Goal: Information Seeking & Learning: Check status

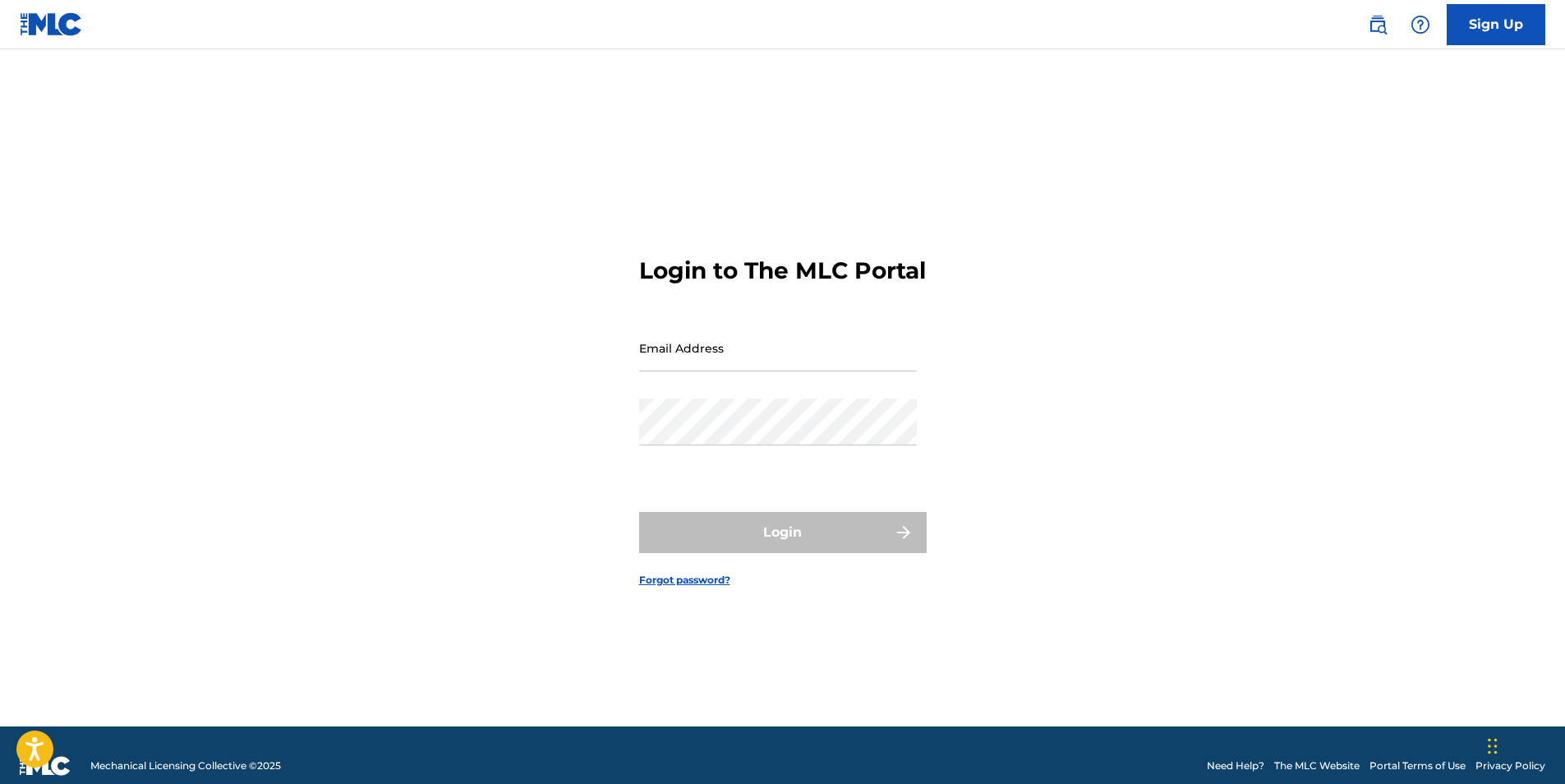
type input "[EMAIL_ADDRESS][DOMAIN_NAME]"
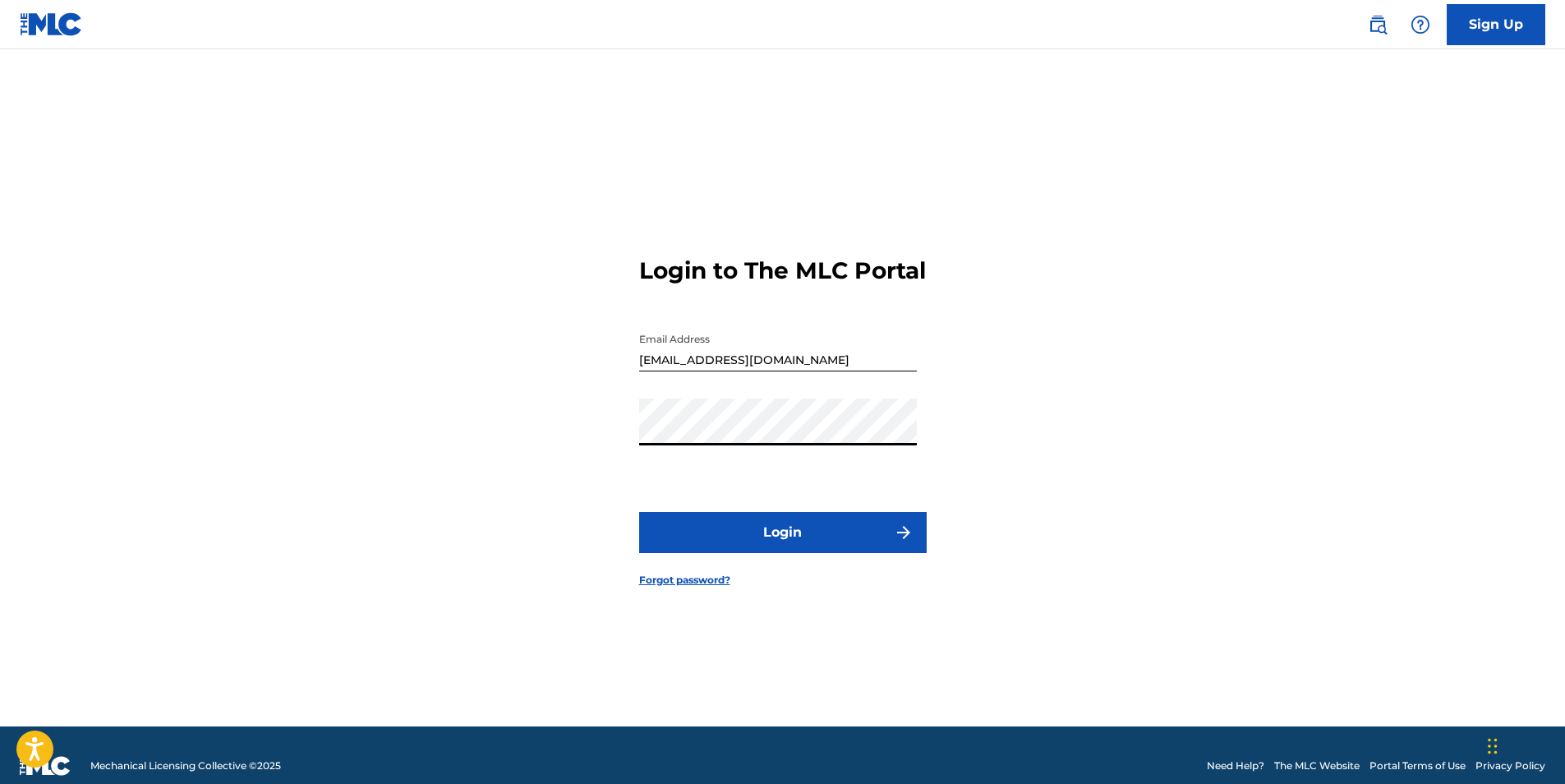
click at [741, 545] on button "Login" at bounding box center [782, 533] width 288 height 41
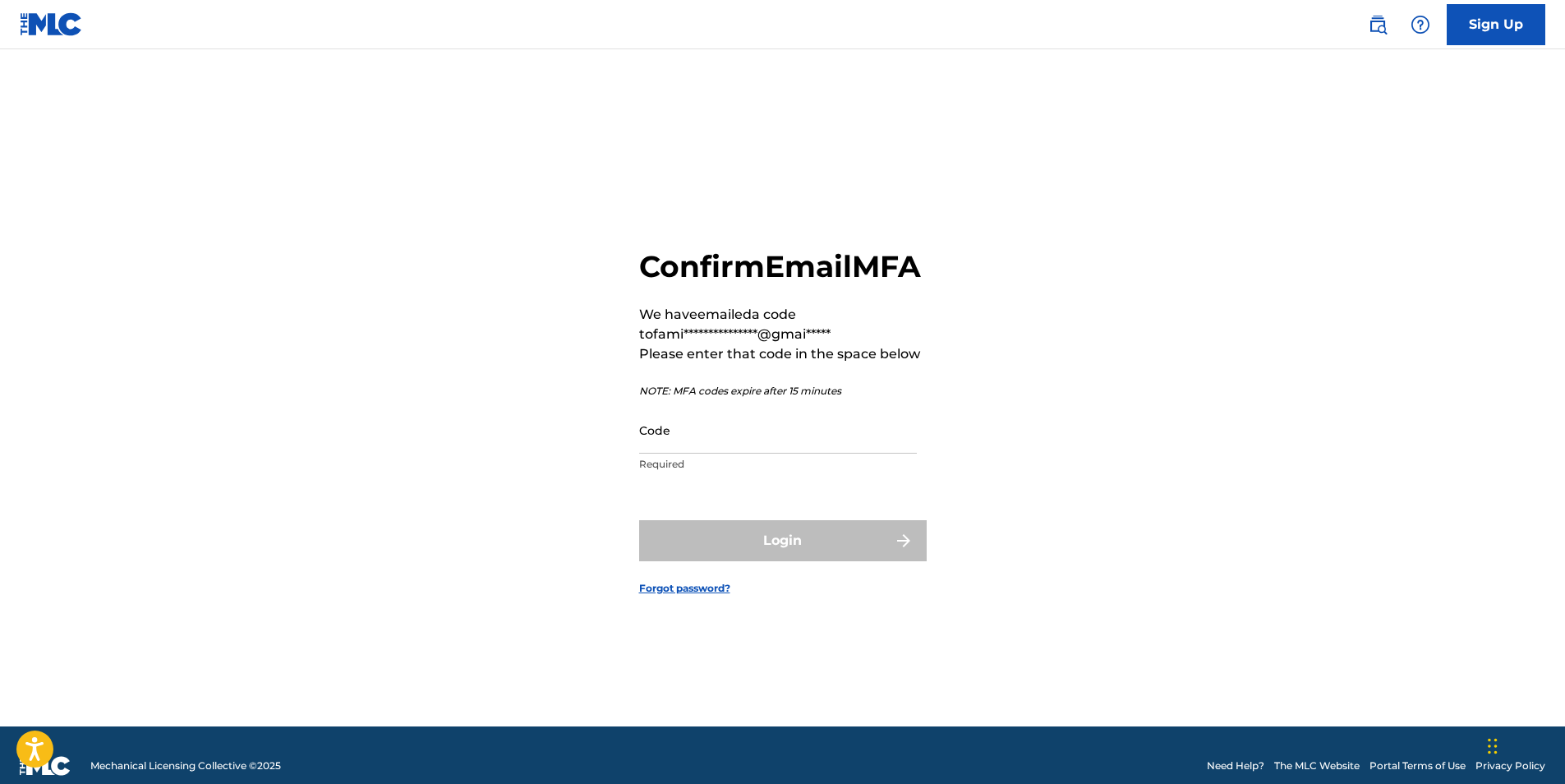
click at [728, 453] on input "Code" at bounding box center [778, 430] width 278 height 47
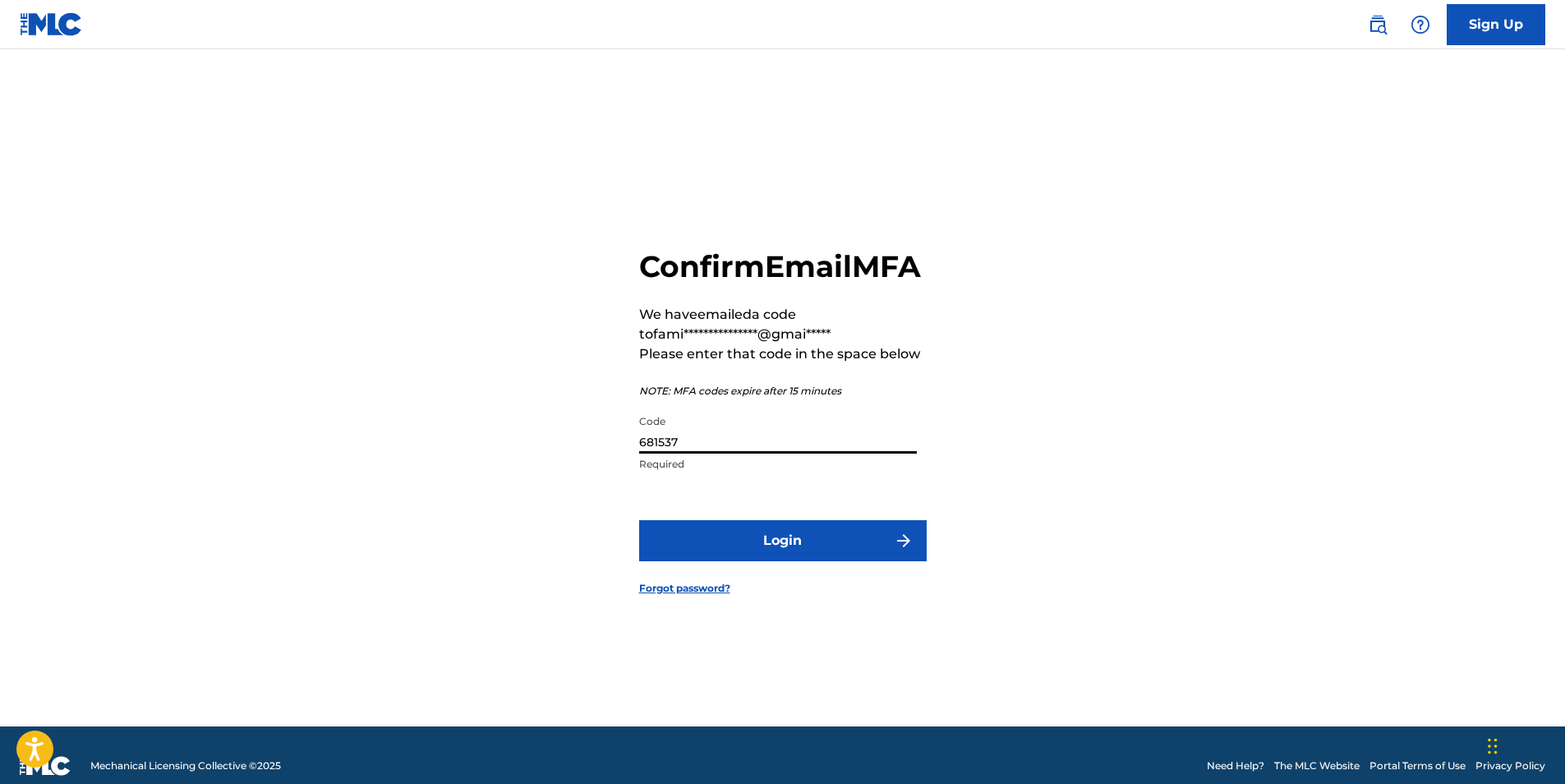
type input "681537"
click at [761, 555] on button "Login" at bounding box center [782, 541] width 288 height 41
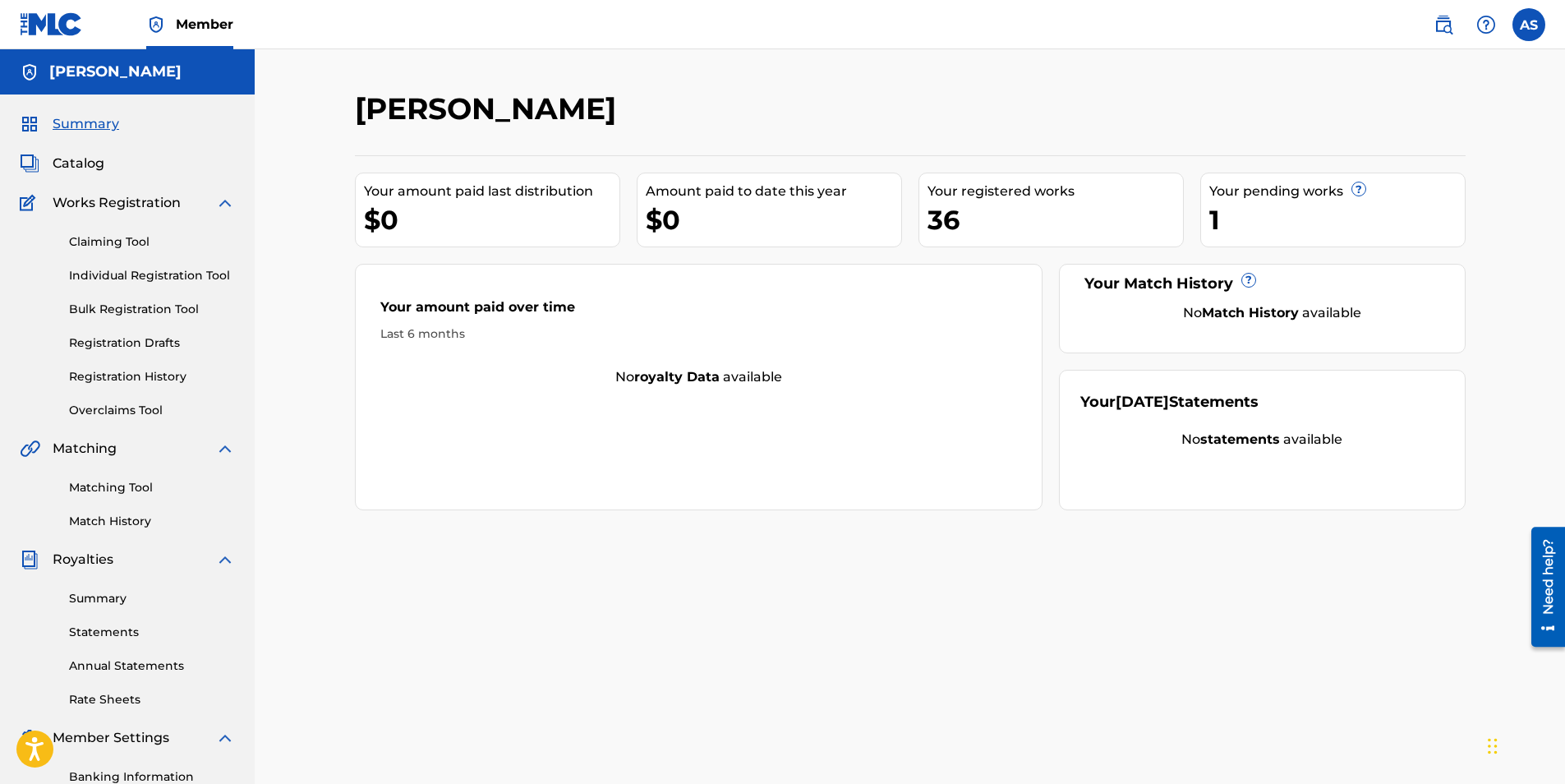
click at [153, 374] on link "Registration History" at bounding box center [152, 376] width 166 height 17
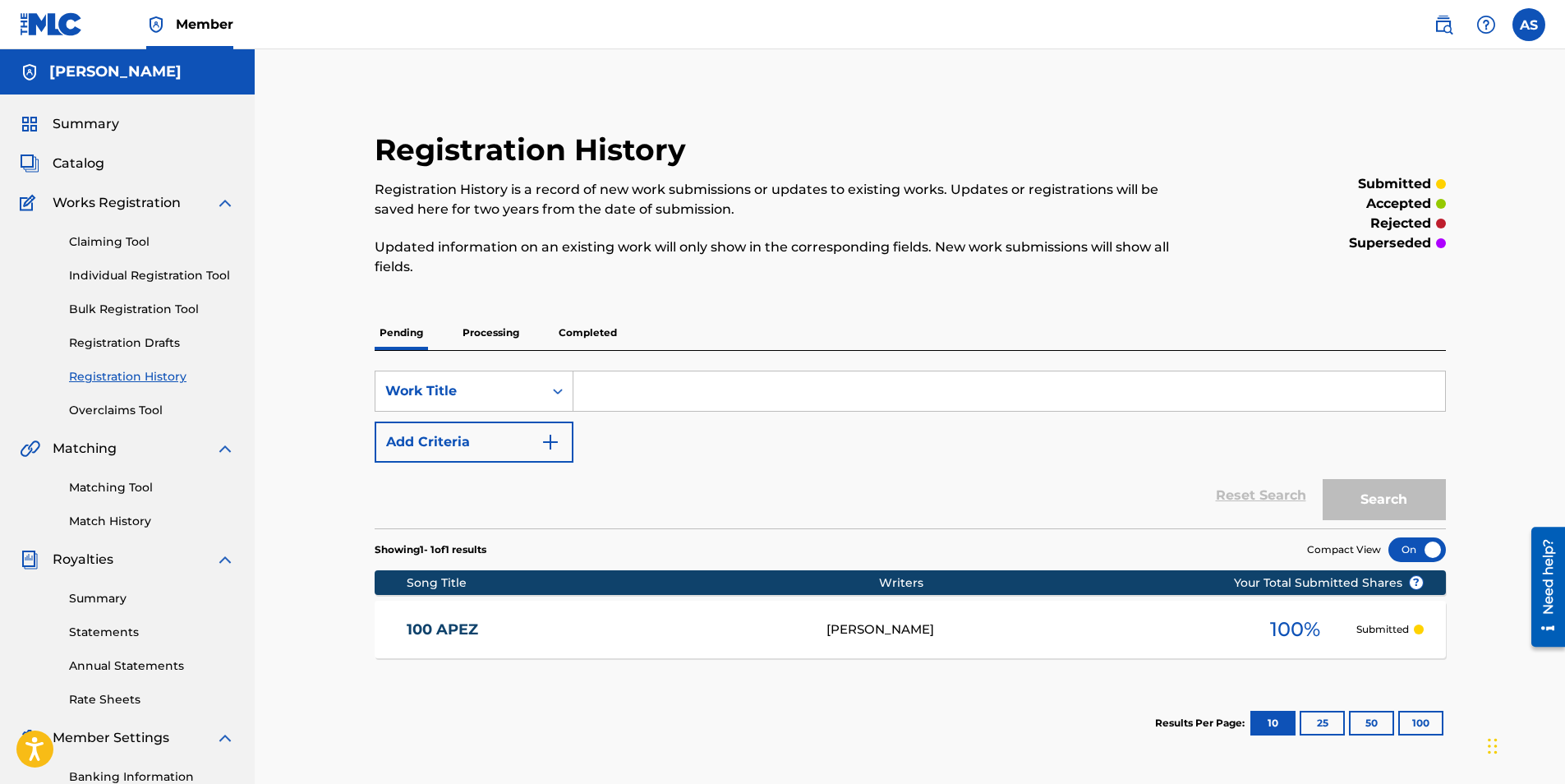
click at [491, 342] on p "Processing" at bounding box center [491, 333] width 67 height 35
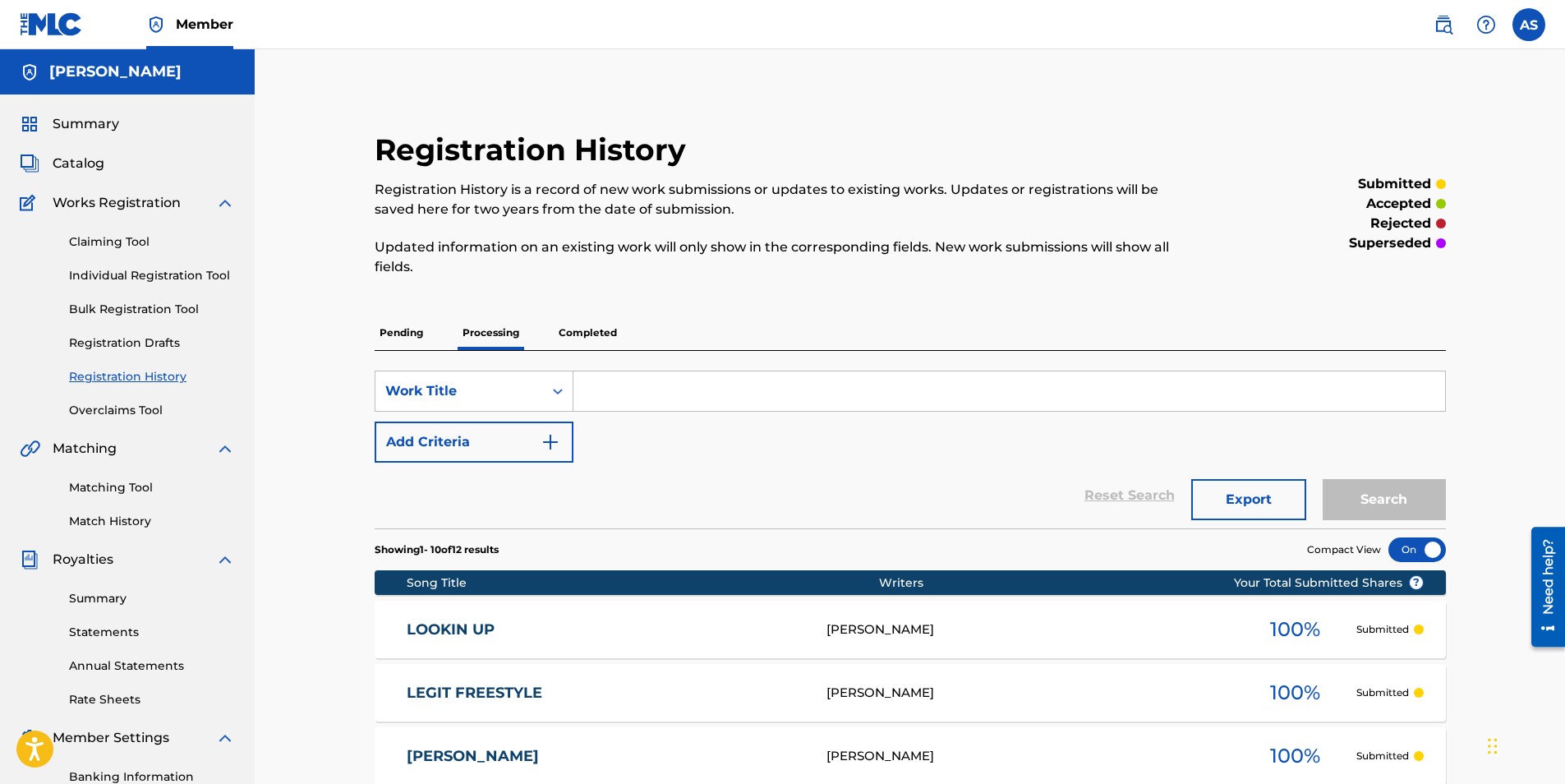
click at [590, 331] on p "Completed" at bounding box center [588, 333] width 68 height 35
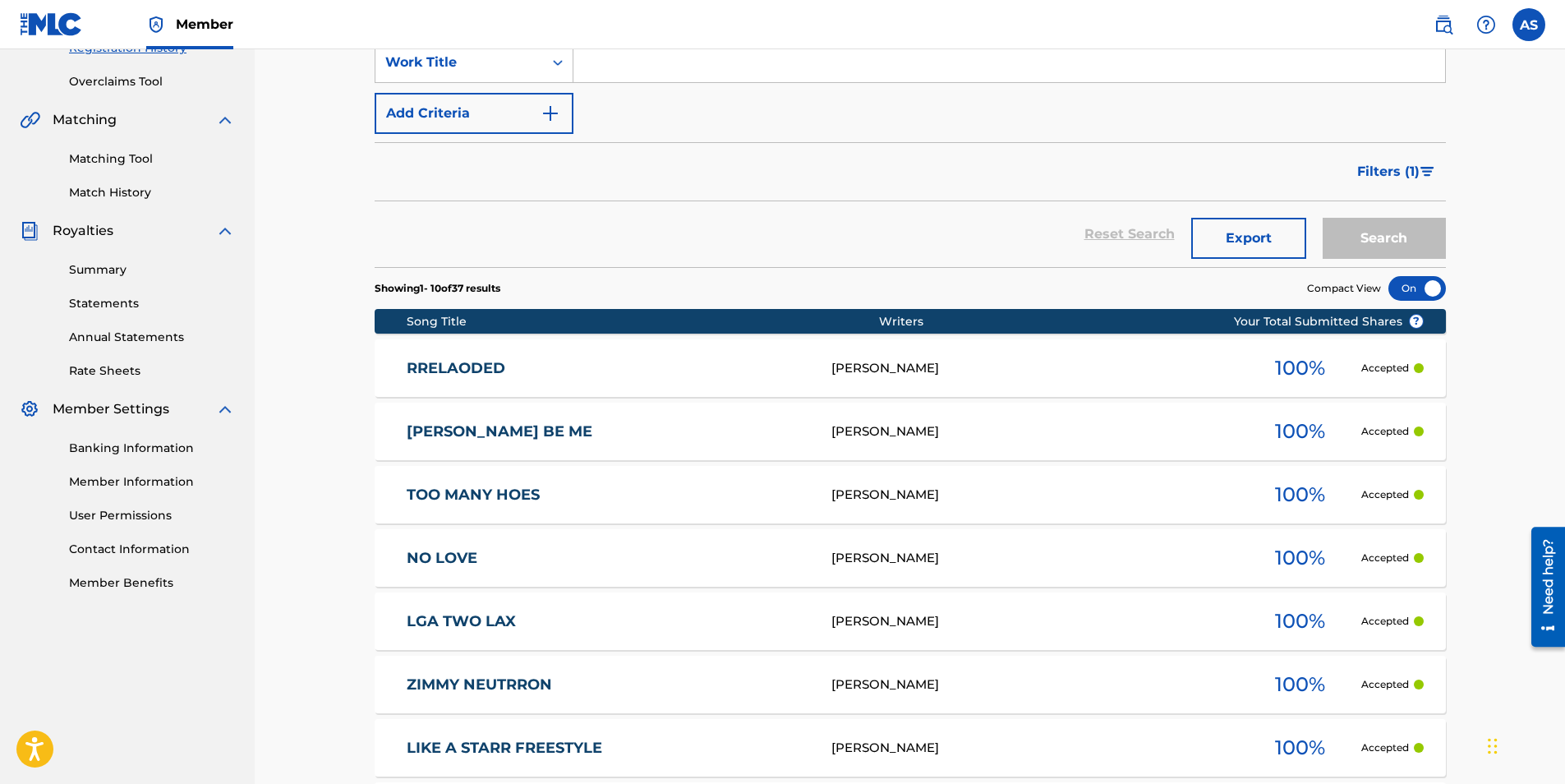
scroll to position [82, 0]
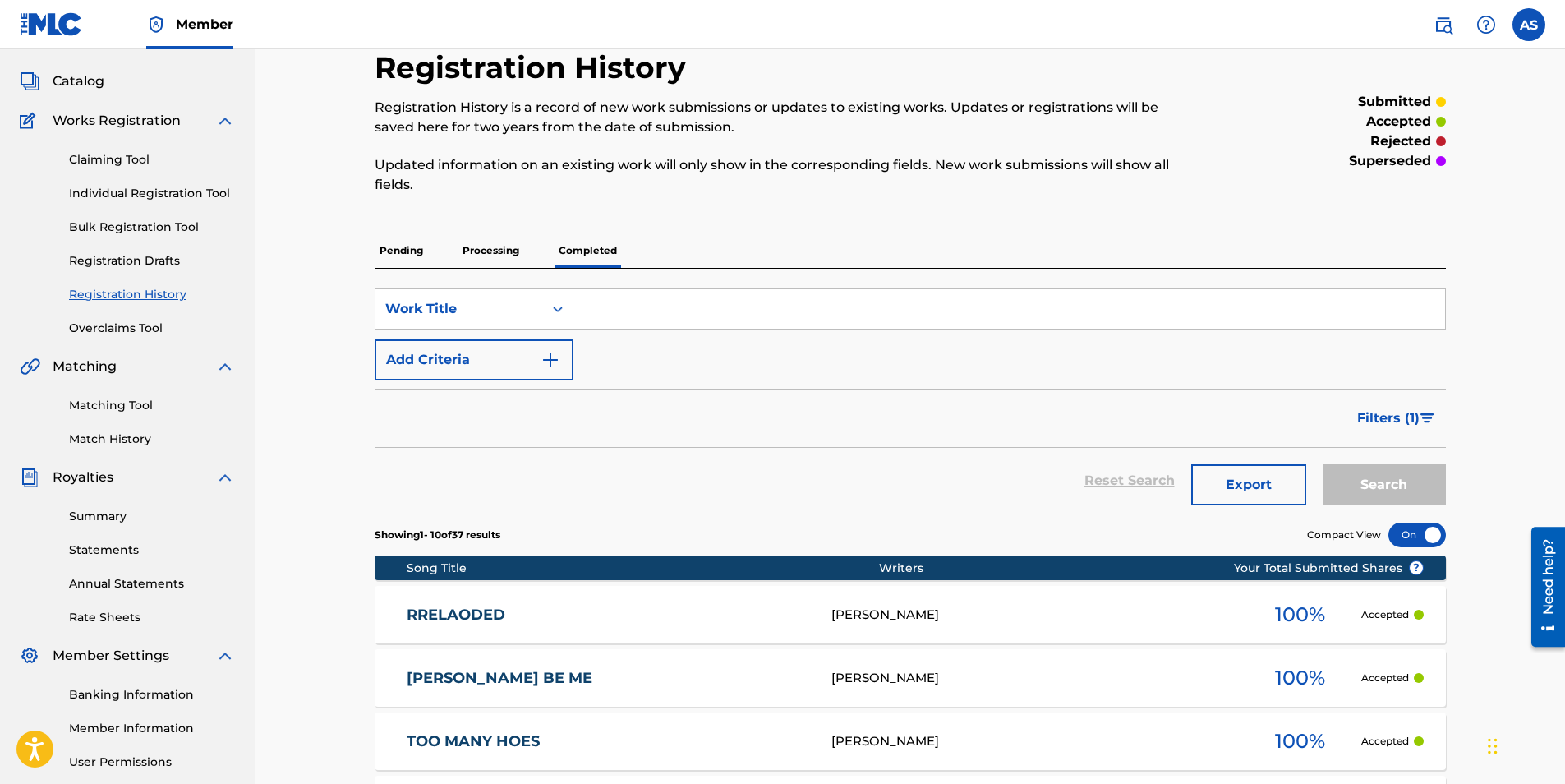
click at [416, 251] on p "Pending" at bounding box center [401, 251] width 54 height 35
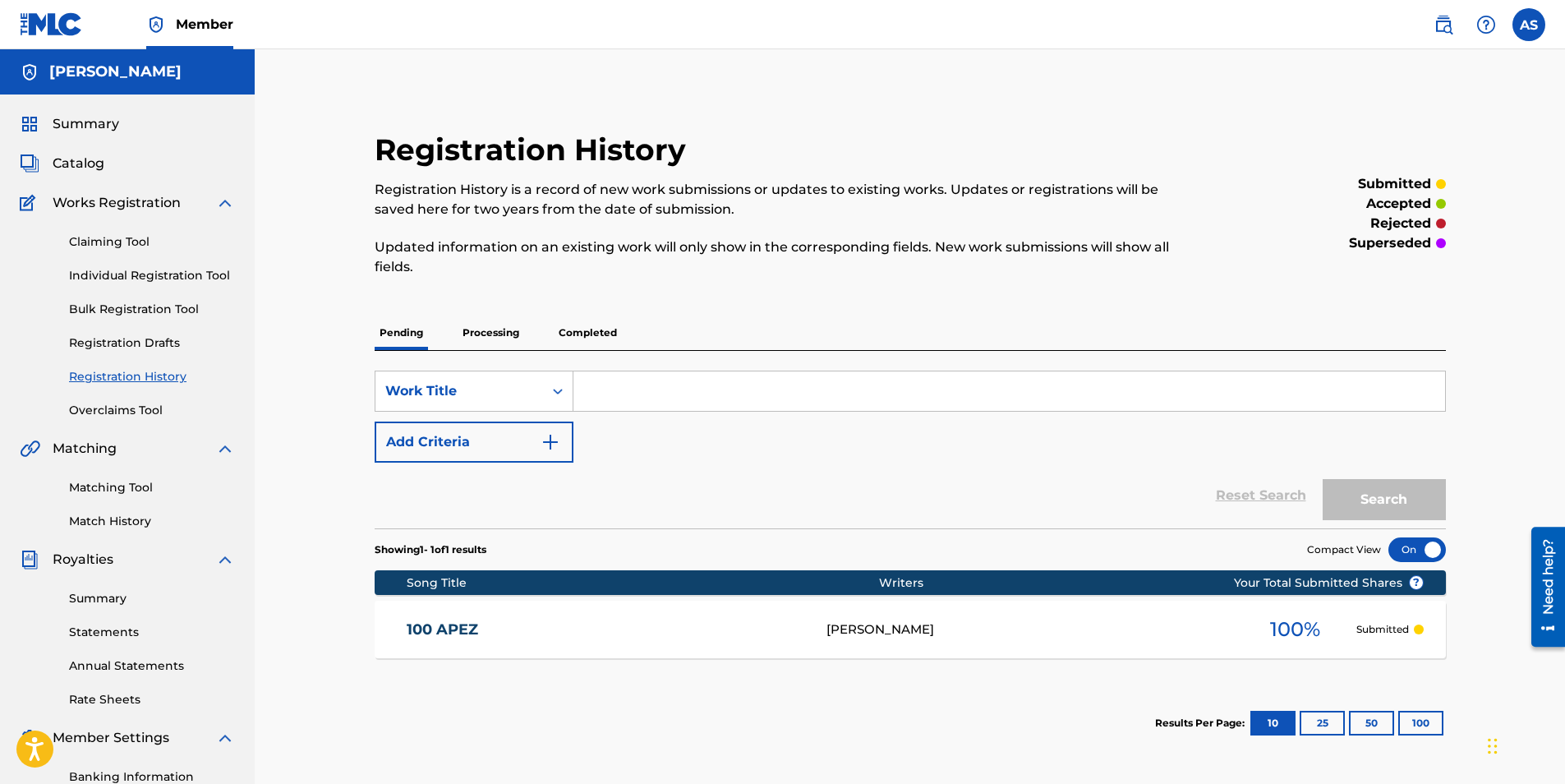
click at [616, 327] on p "Completed" at bounding box center [588, 333] width 68 height 35
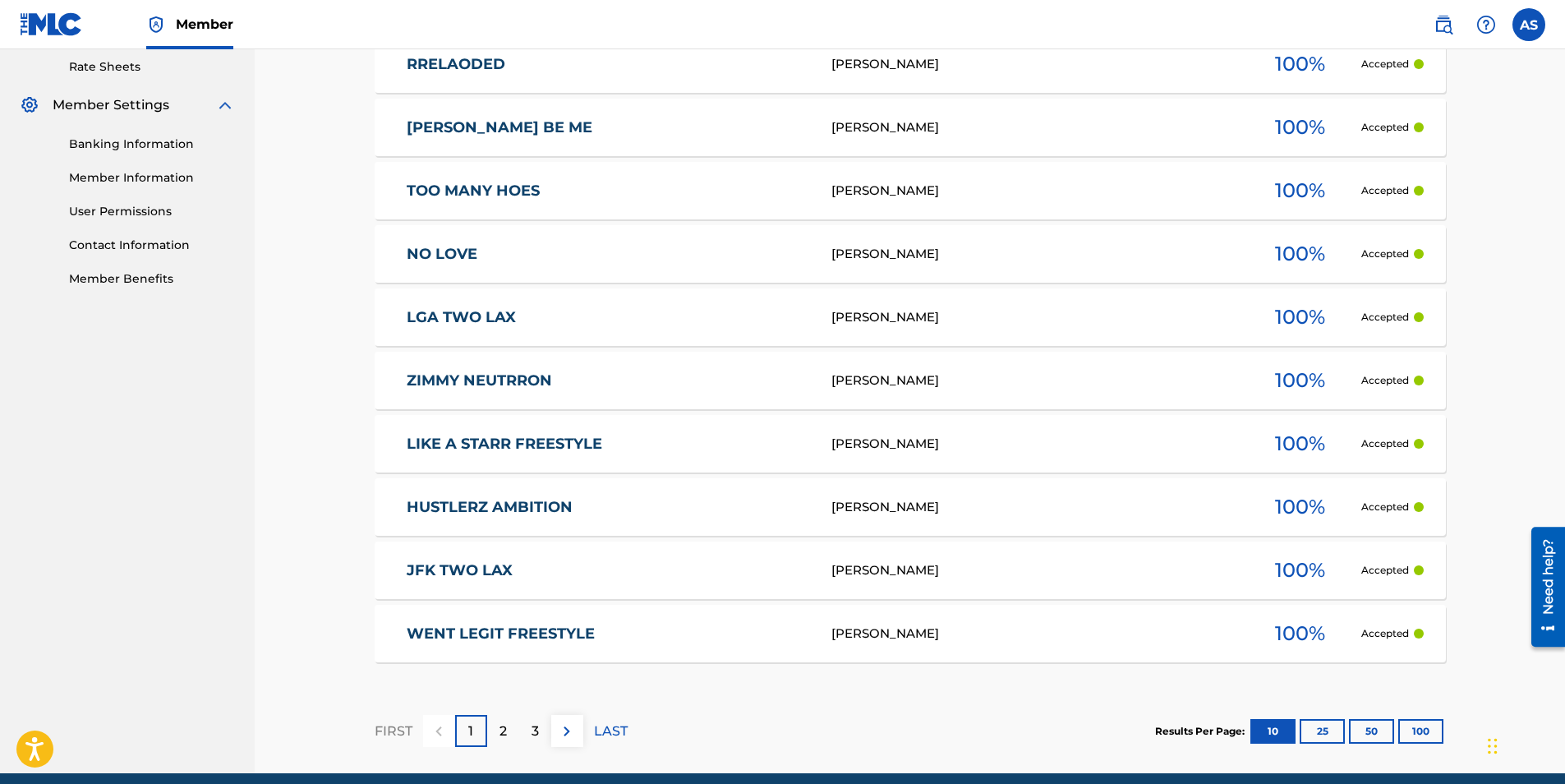
scroll to position [657, 0]
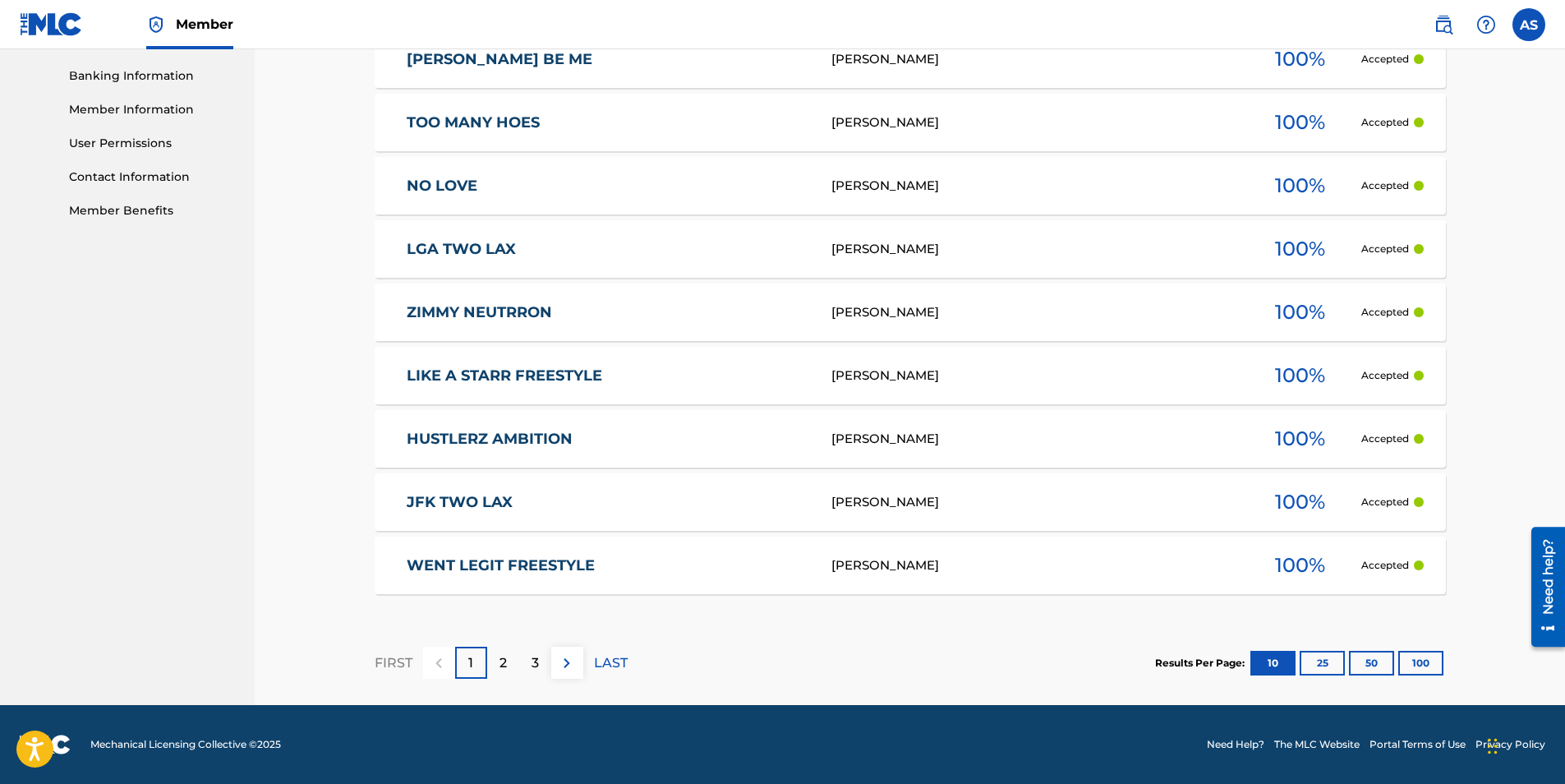
click at [510, 671] on div "2" at bounding box center [503, 662] width 32 height 32
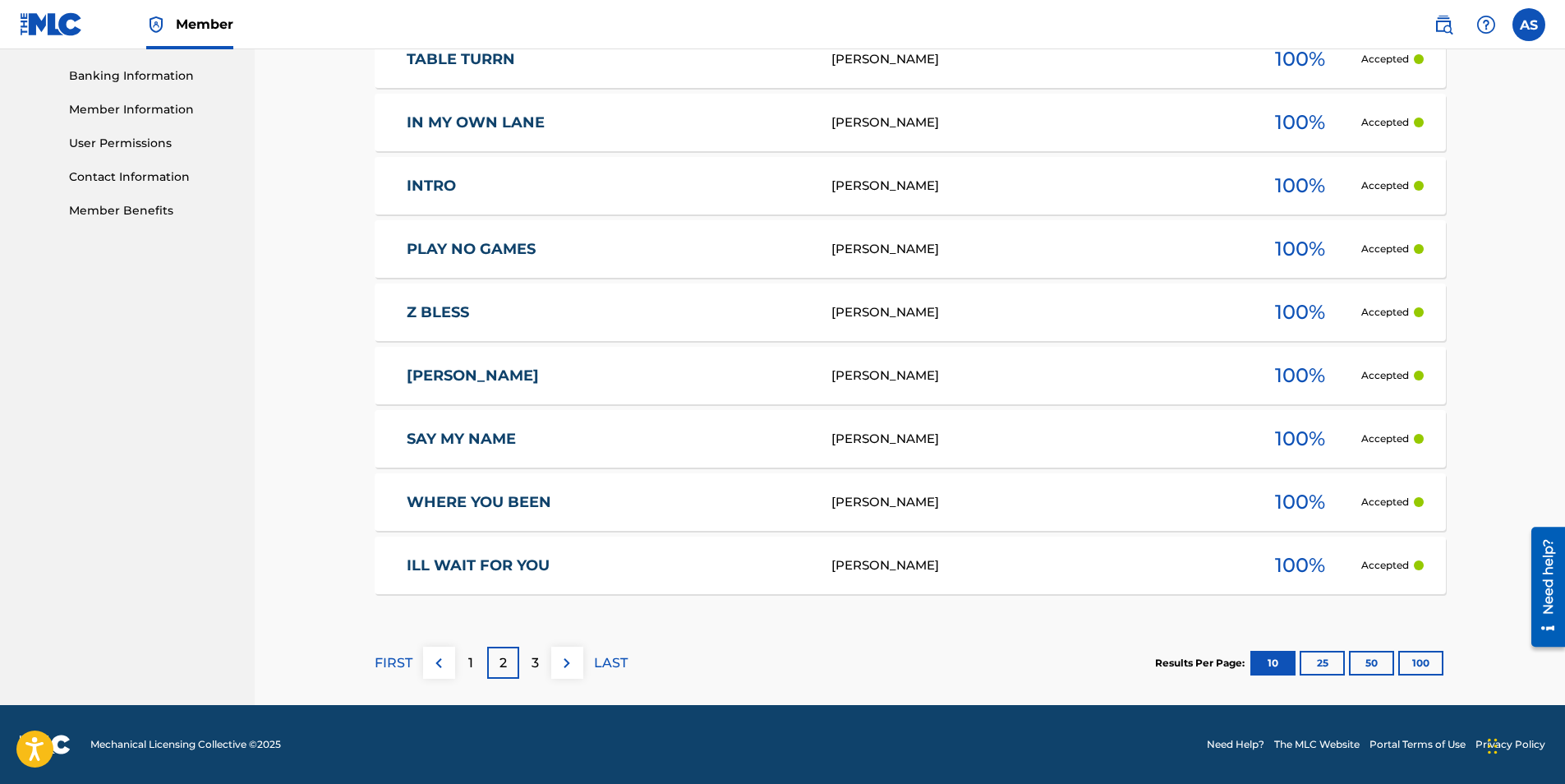
click at [542, 657] on div "3" at bounding box center [535, 662] width 32 height 32
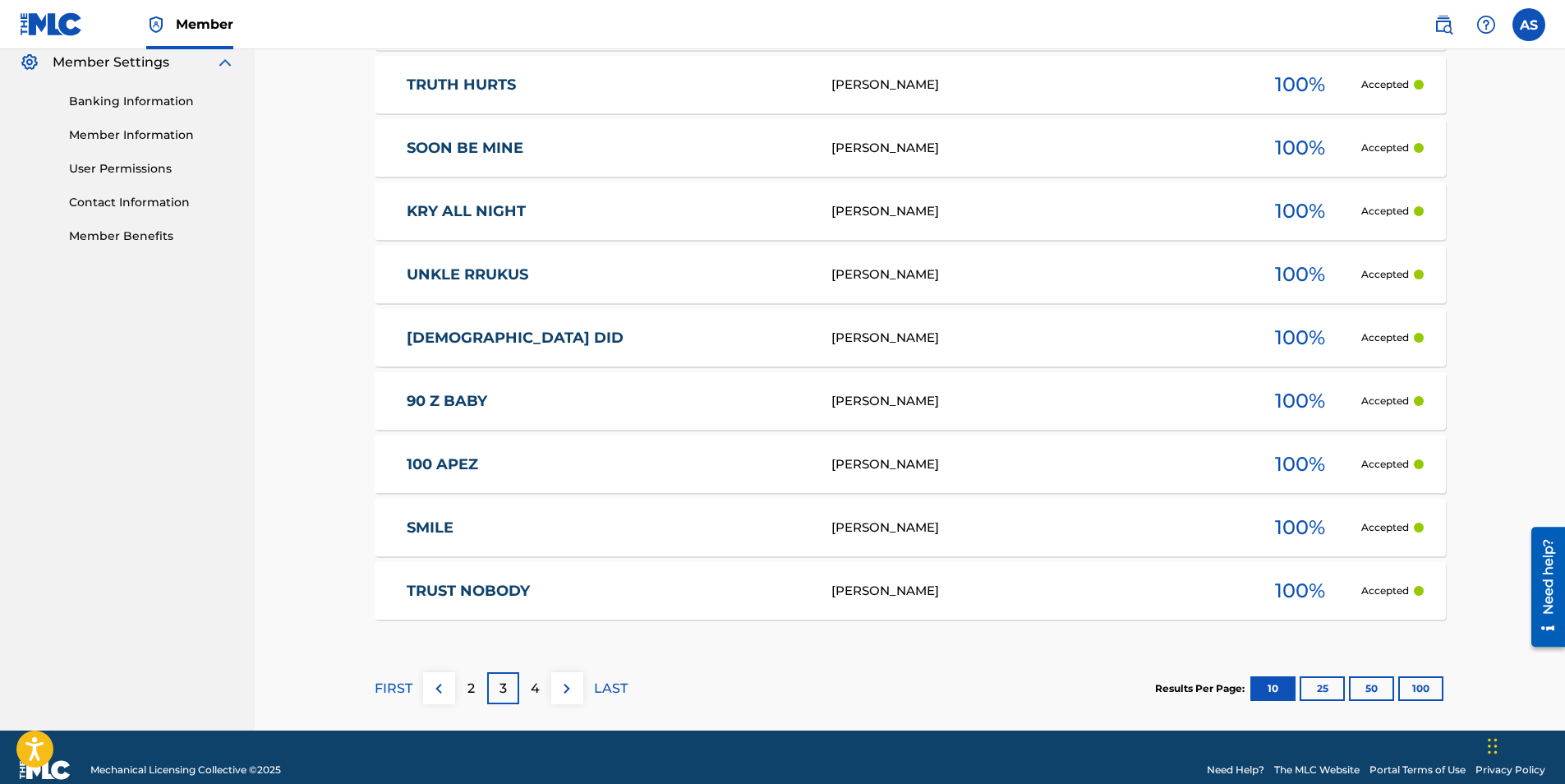
scroll to position [701, 0]
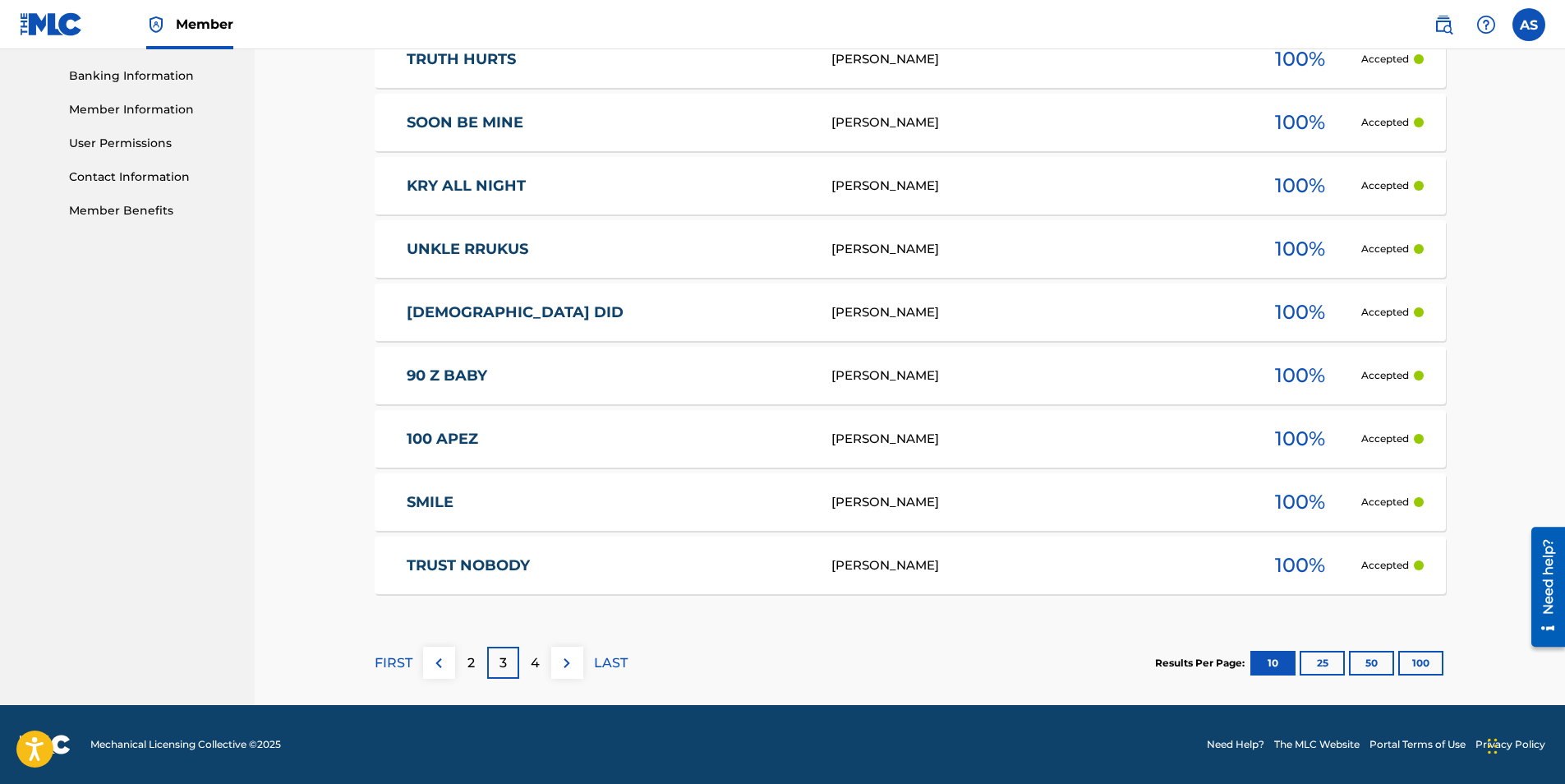
click at [540, 660] on div "4" at bounding box center [535, 662] width 32 height 32
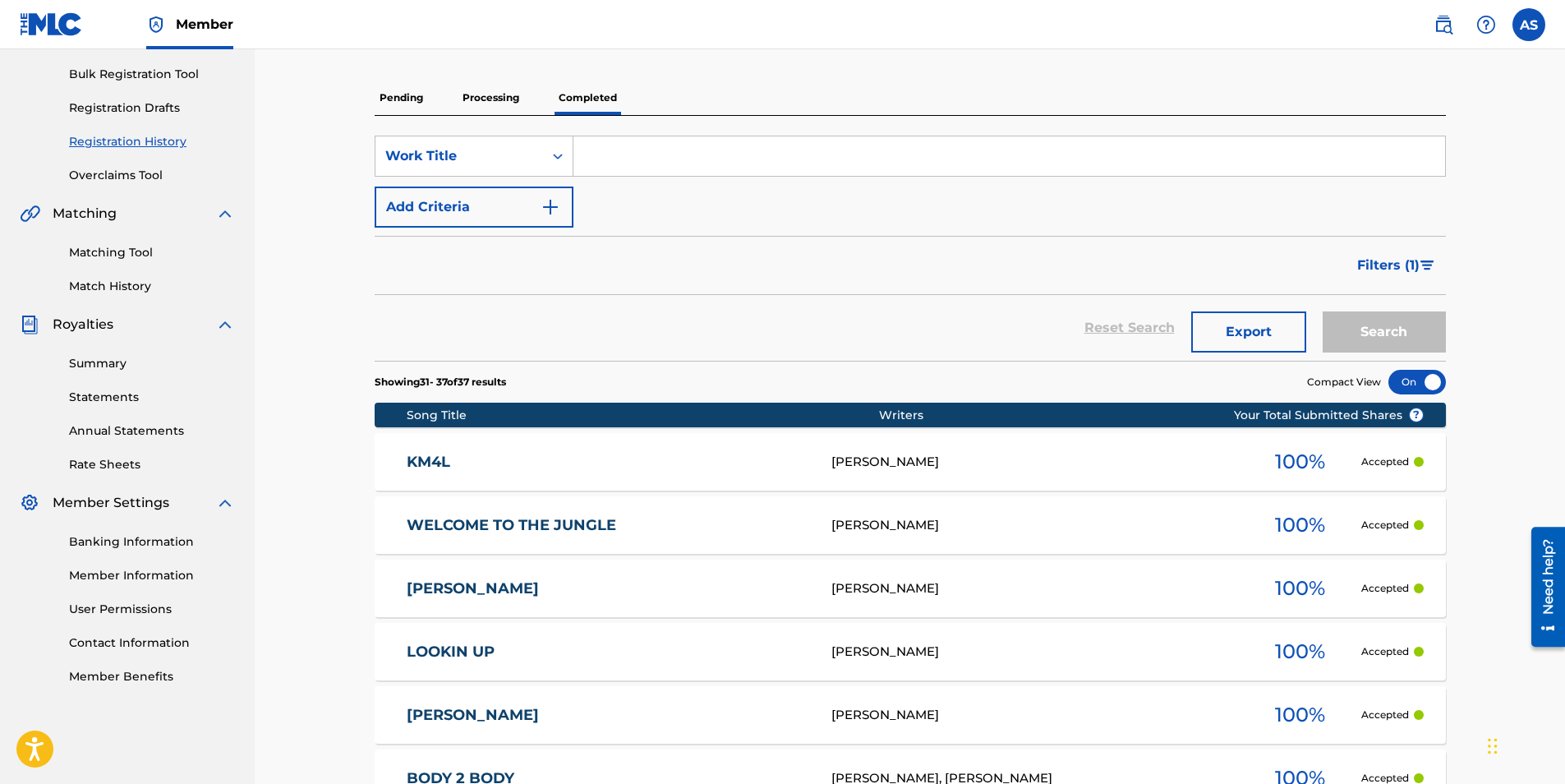
scroll to position [511, 0]
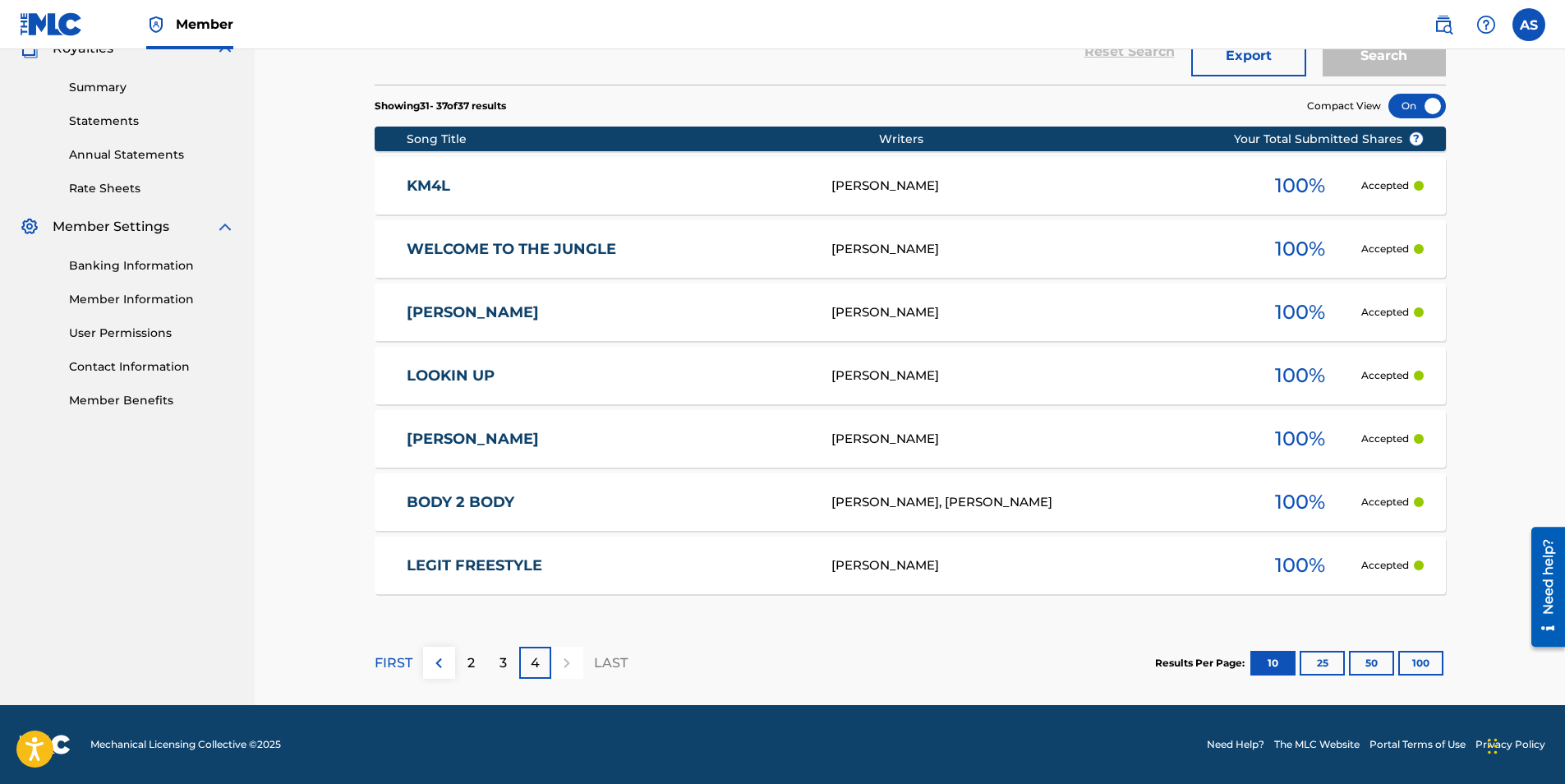
click at [489, 558] on link "LEGIT FREESTYLE" at bounding box center [608, 566] width 402 height 19
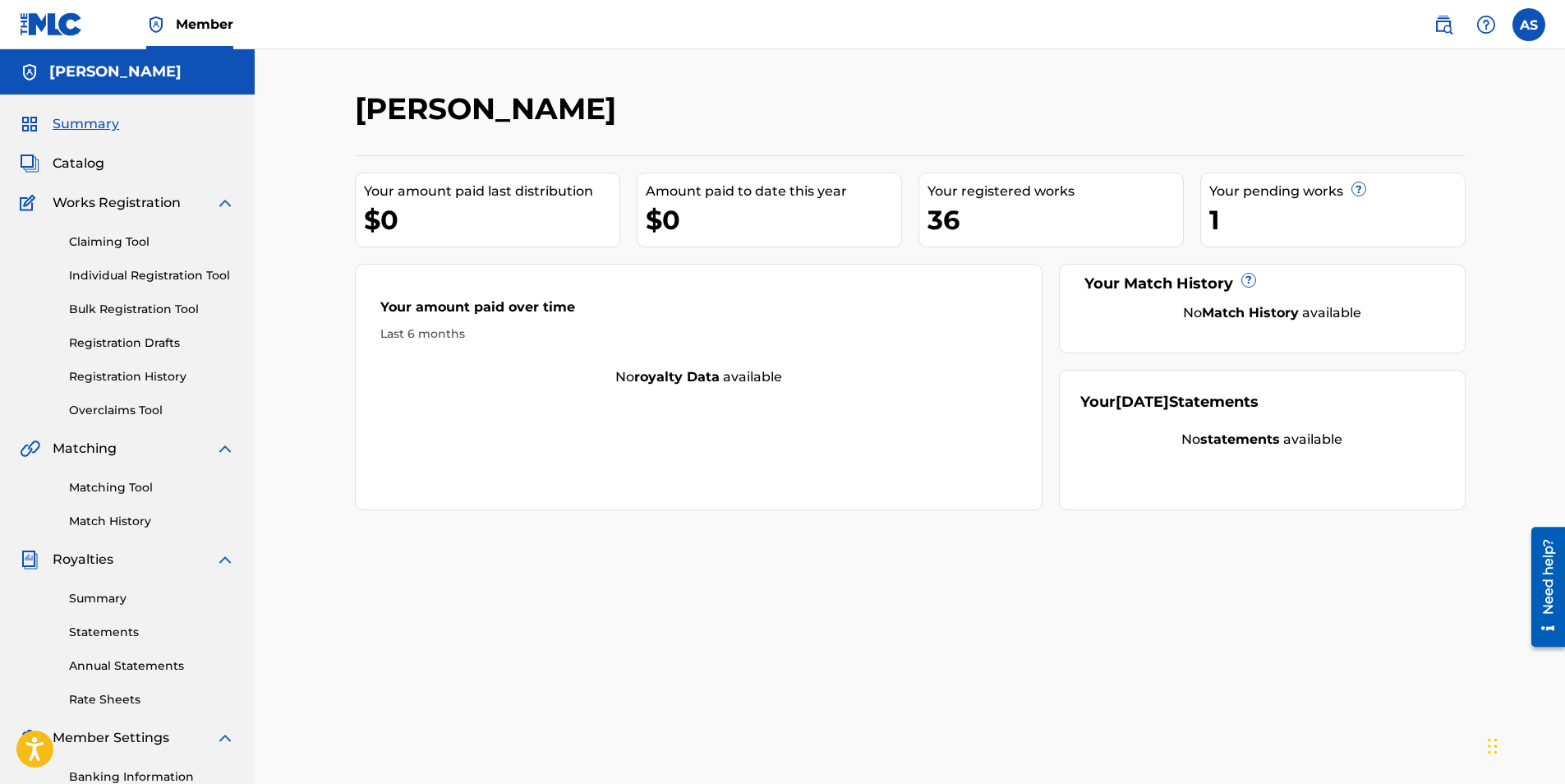
click at [87, 169] on span "Catalog" at bounding box center [78, 163] width 52 height 20
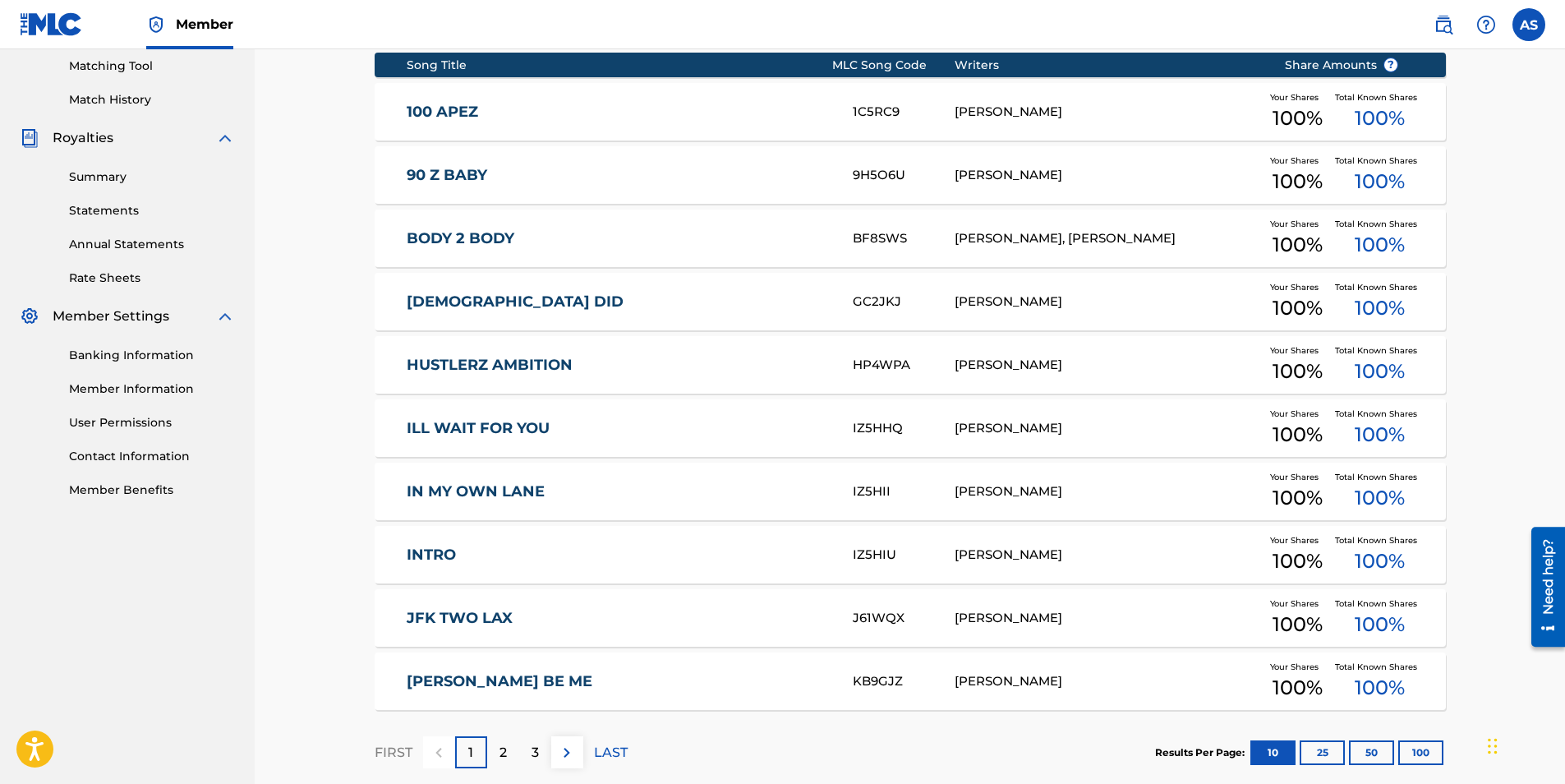
scroll to position [265, 0]
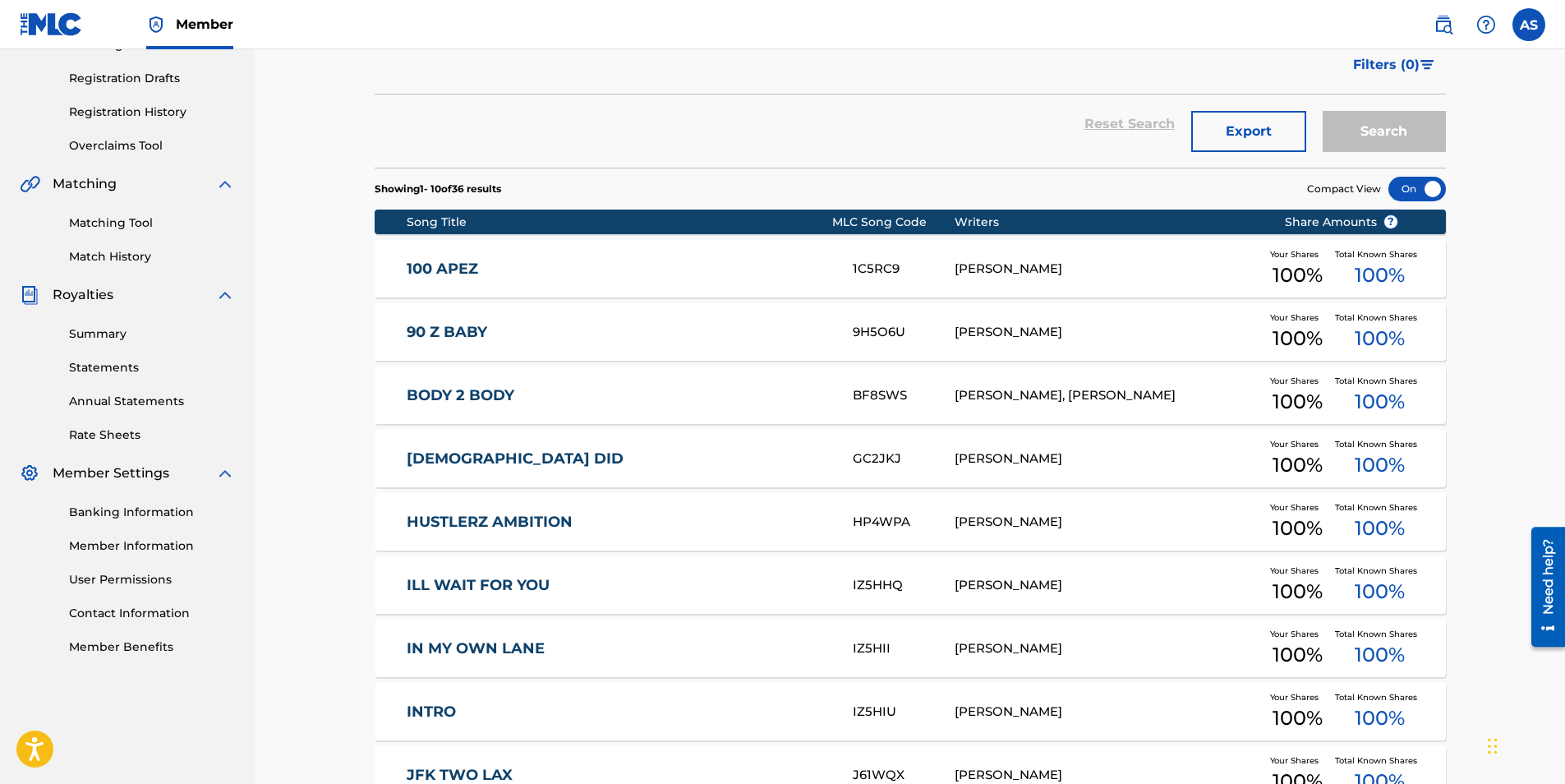
click at [457, 275] on link "100 APEZ" at bounding box center [618, 269] width 424 height 19
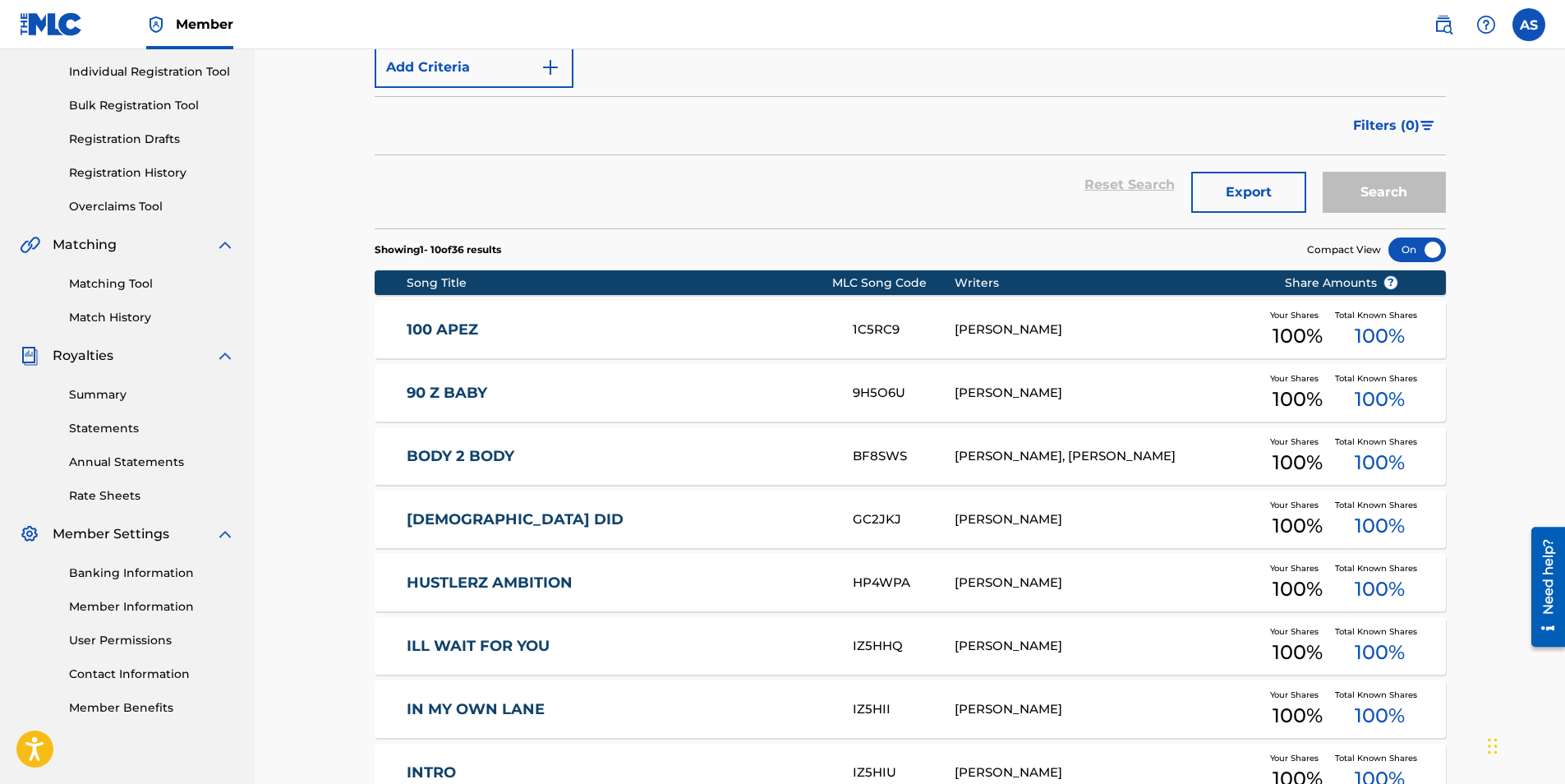
scroll to position [246, 0]
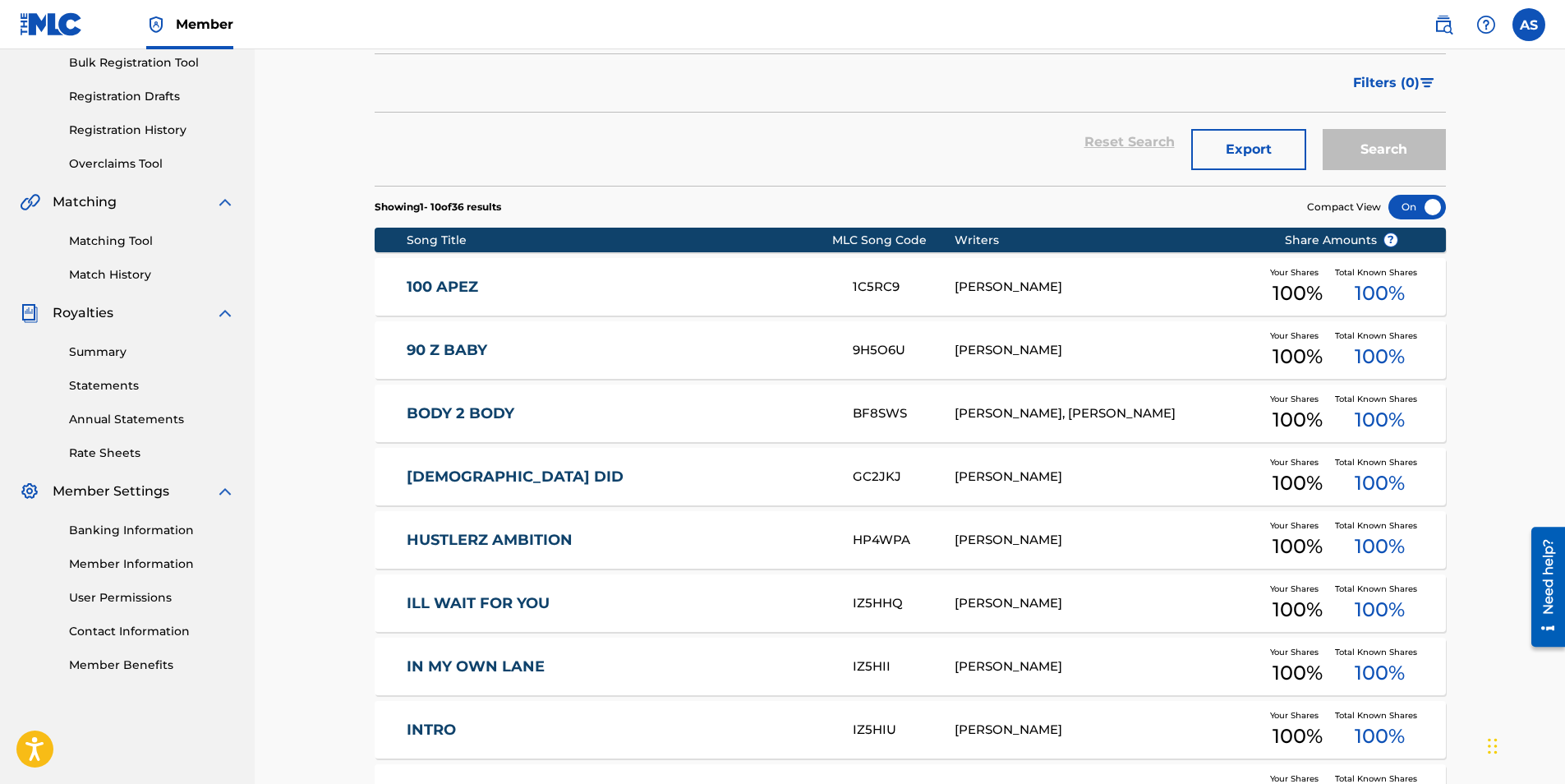
click at [415, 352] on link "90 Z BABY" at bounding box center [618, 350] width 424 height 19
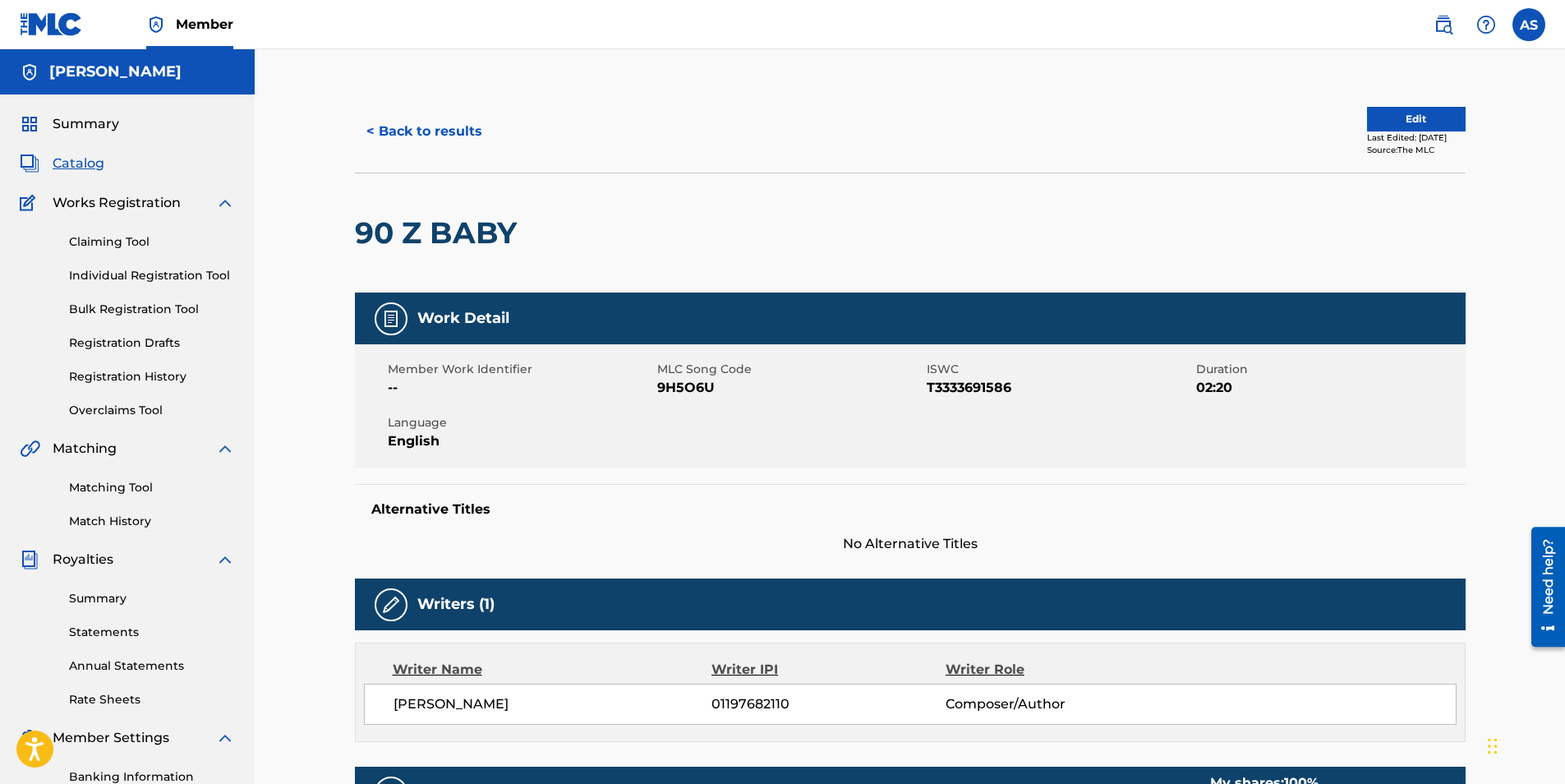
click at [445, 124] on button "< Back to results" at bounding box center [424, 132] width 139 height 41
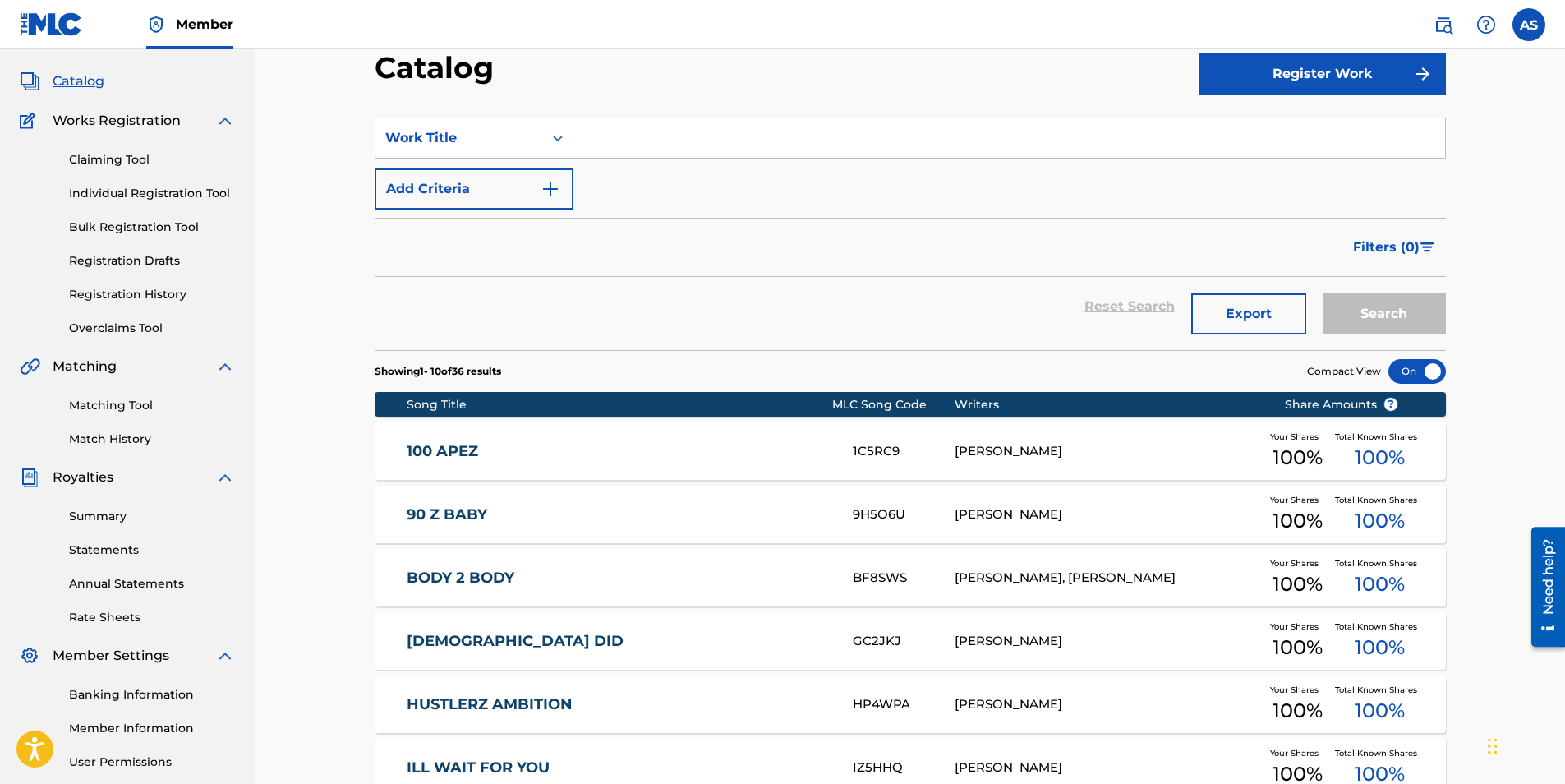
click at [161, 292] on link "Registration History" at bounding box center [152, 294] width 166 height 17
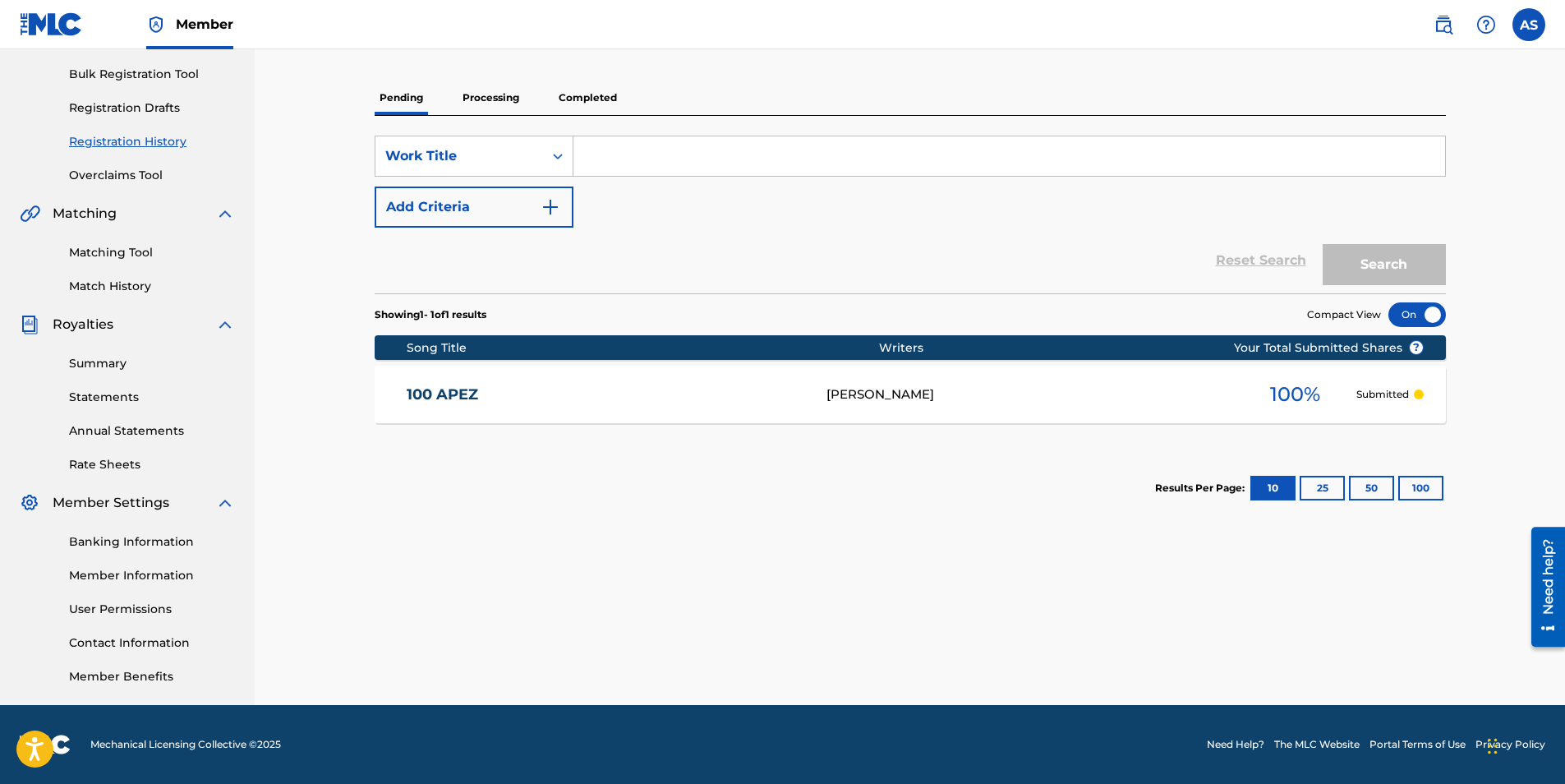
click at [589, 387] on link "100 APEZ" at bounding box center [605, 394] width 397 height 19
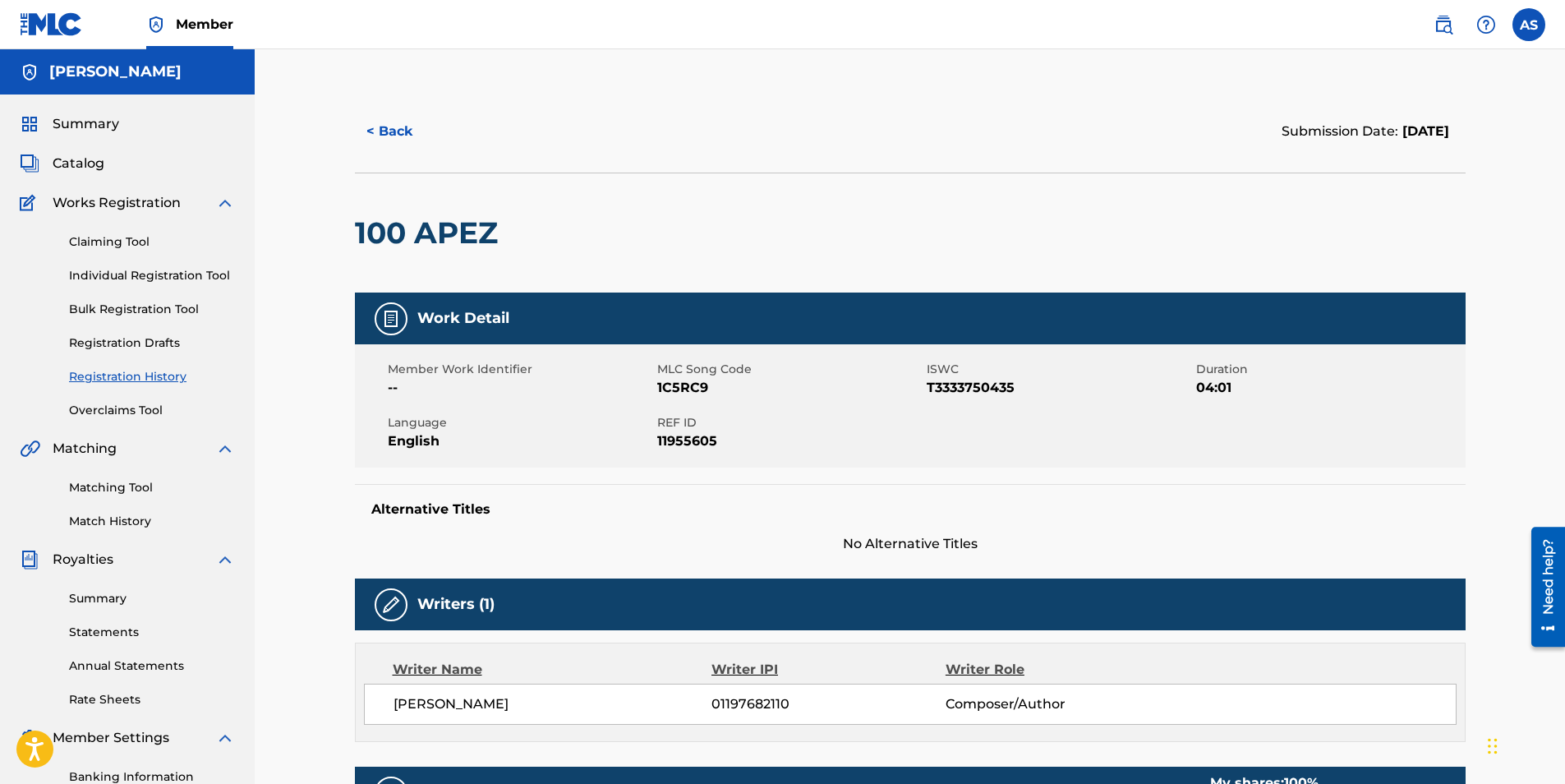
click at [211, 278] on link "Individual Registration Tool" at bounding box center [152, 275] width 166 height 17
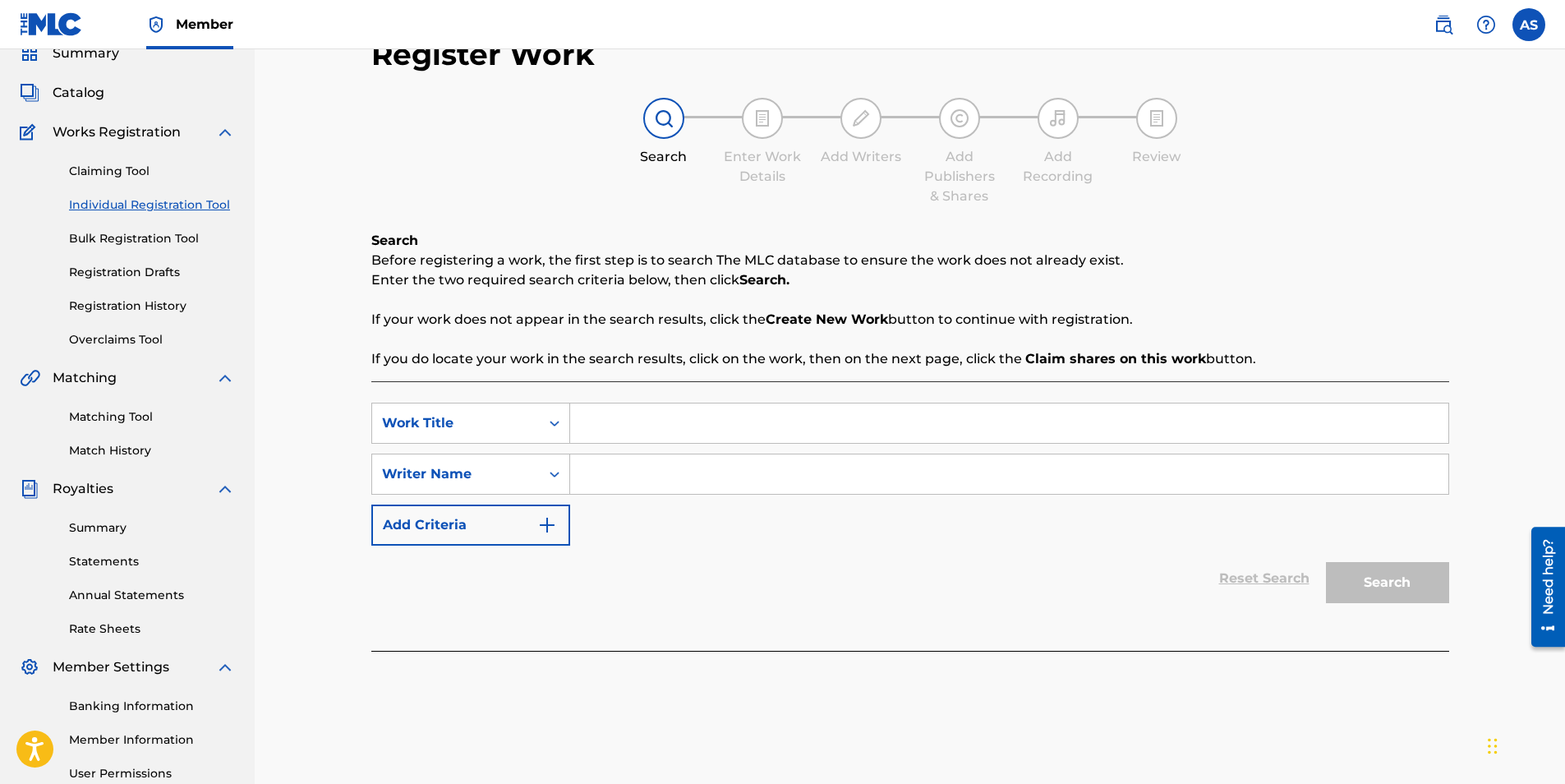
click at [127, 303] on link "Registration History" at bounding box center [152, 306] width 166 height 17
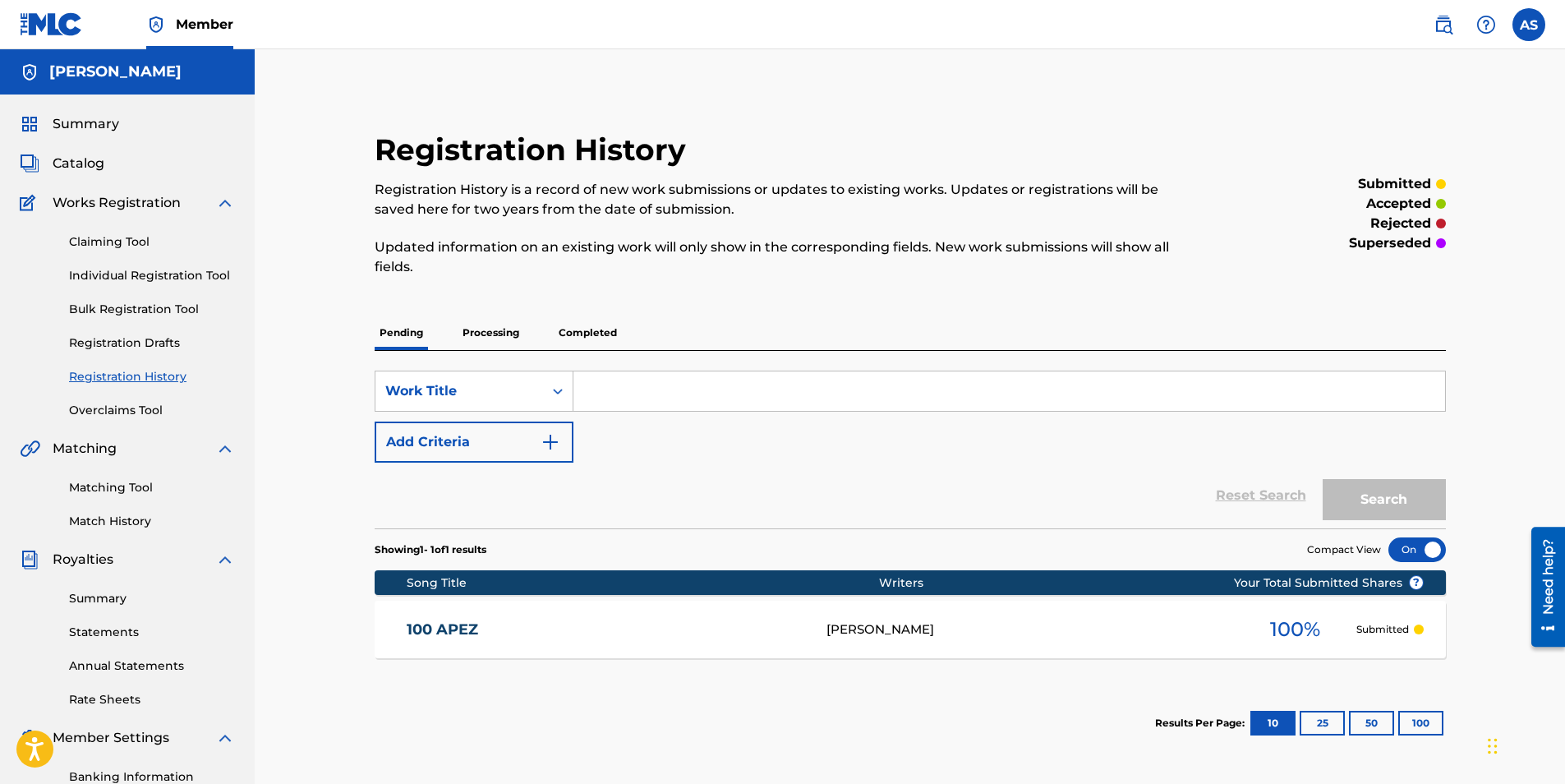
click at [496, 329] on p "Processing" at bounding box center [491, 333] width 67 height 35
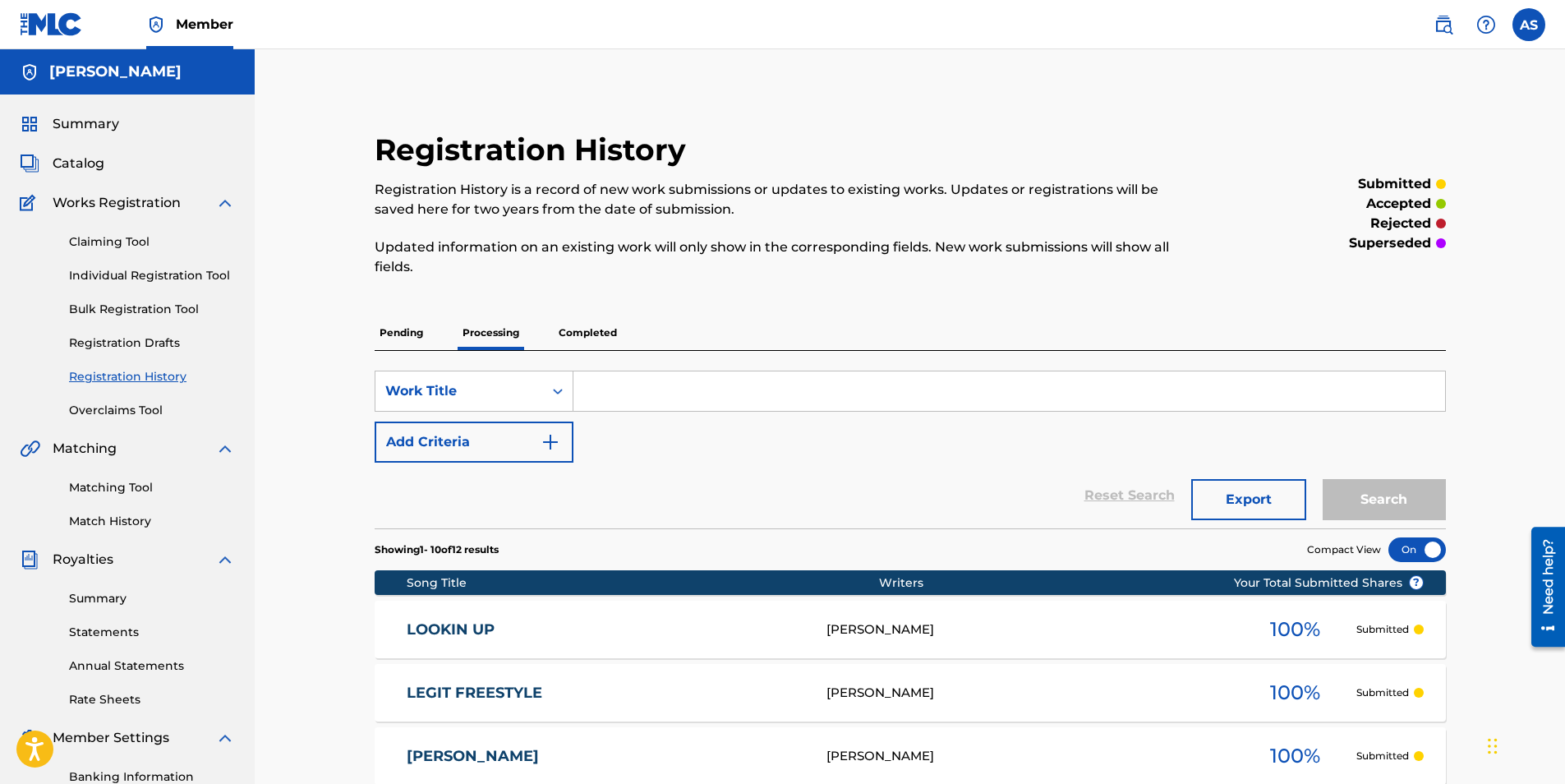
click at [691, 620] on link "LOOKIN UP" at bounding box center [605, 629] width 397 height 19
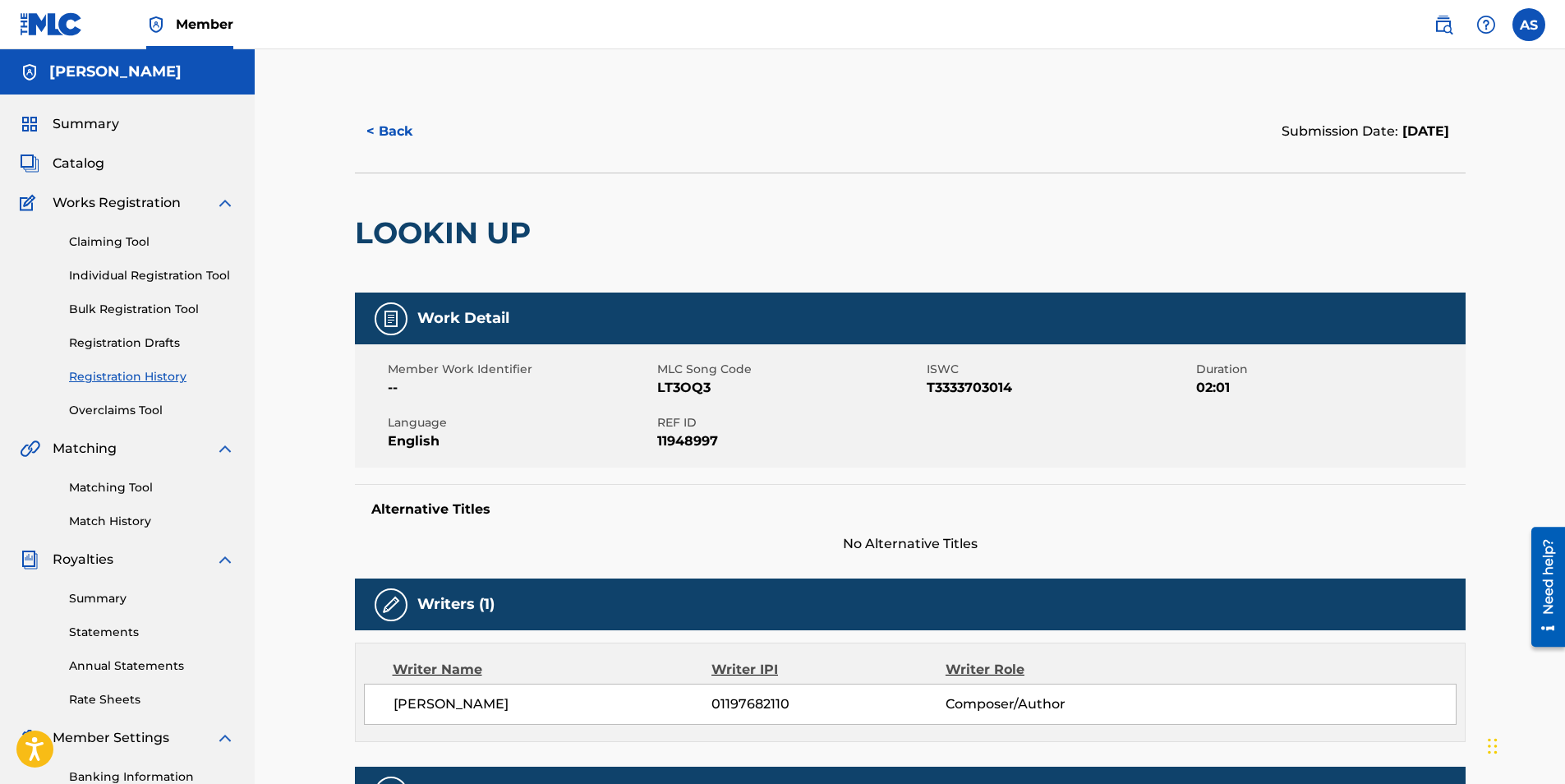
click at [392, 133] on button "< Back" at bounding box center [404, 132] width 99 height 41
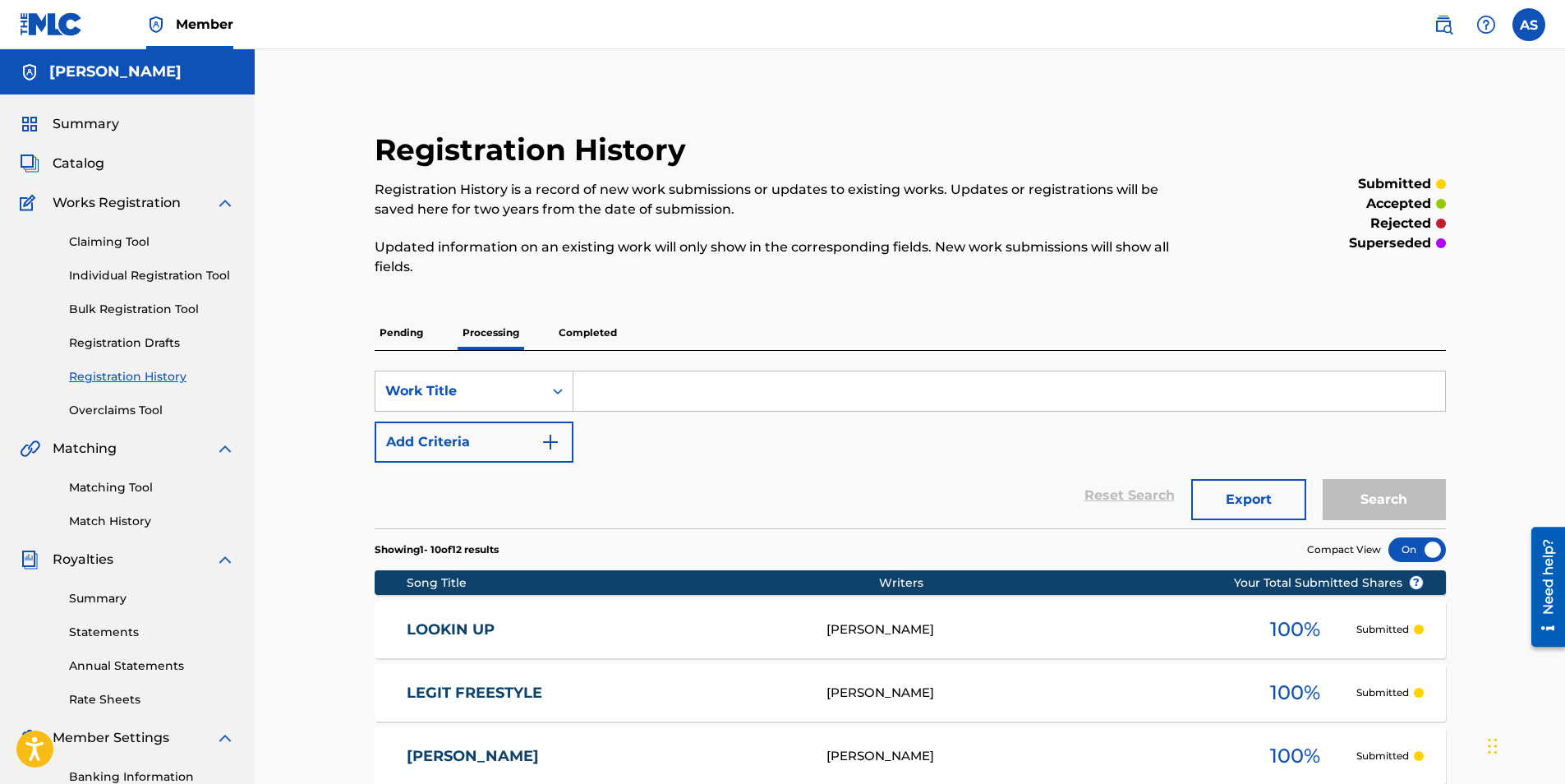
click at [599, 331] on p "Completed" at bounding box center [588, 333] width 68 height 35
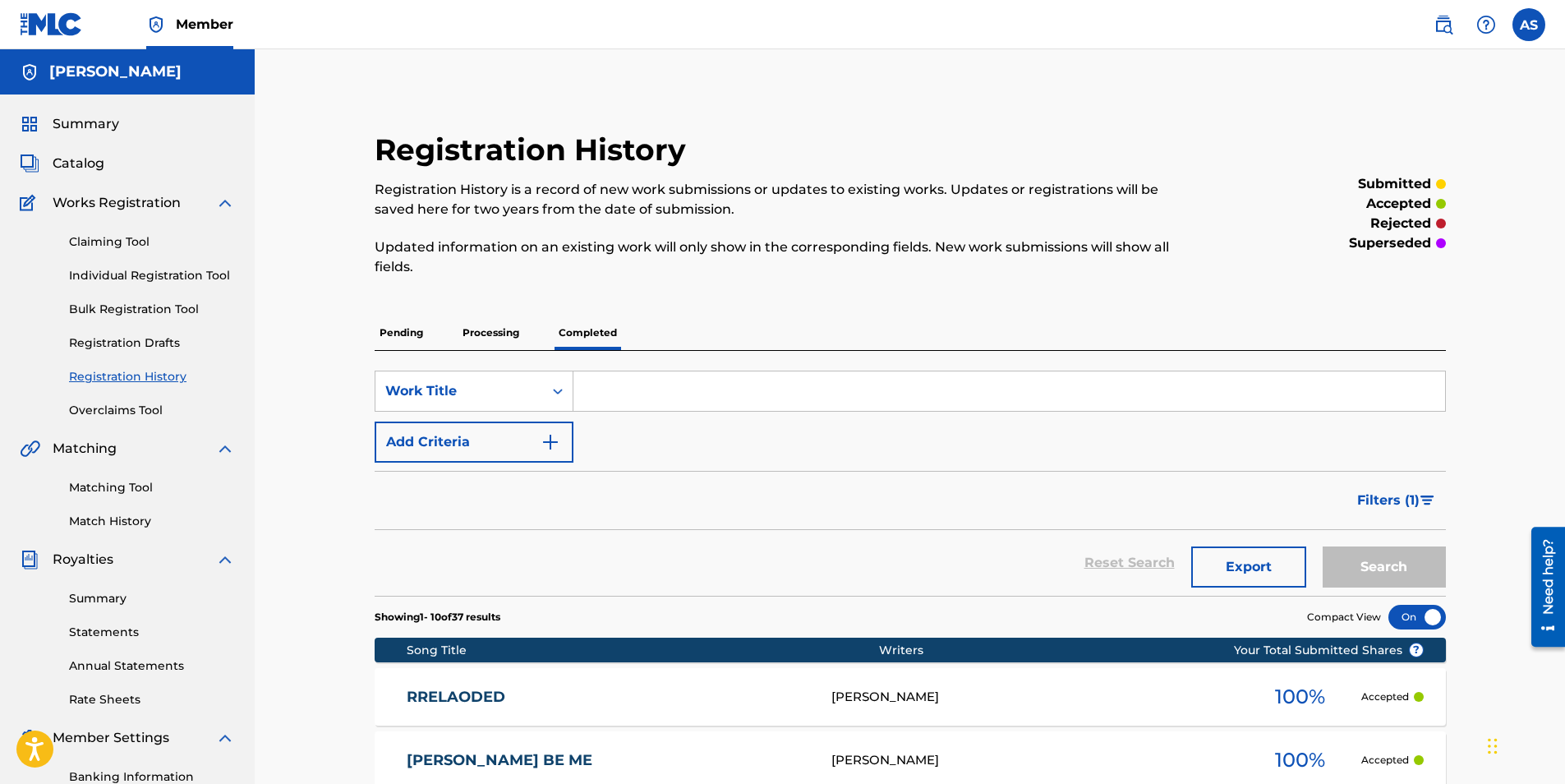
click at [456, 705] on link "RRELAODED" at bounding box center [608, 697] width 402 height 19
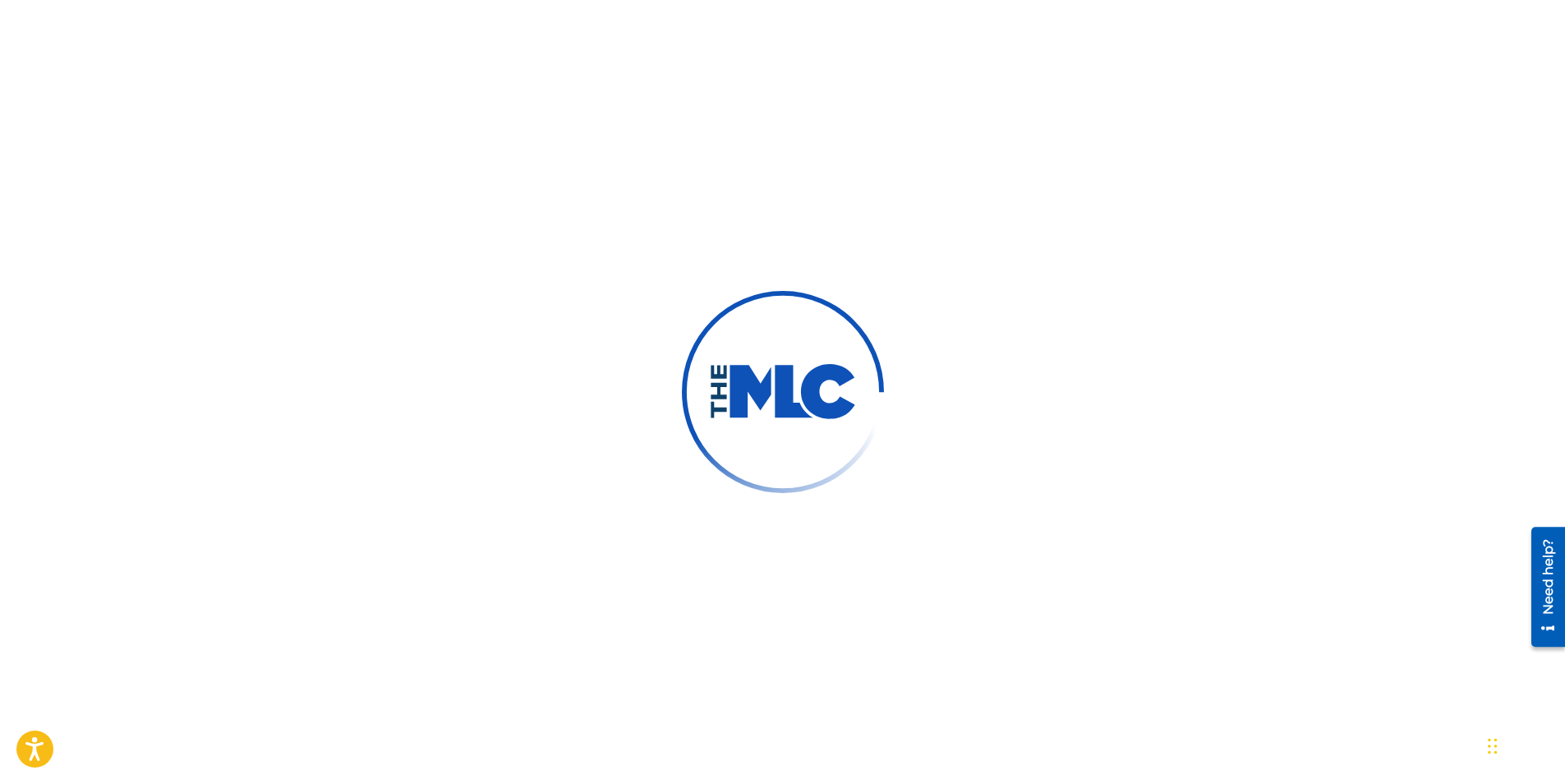
scroll to position [71, 0]
click at [425, 97] on div at bounding box center [782, 392] width 1565 height 784
click at [0, 138] on html "Press Alt+1 for screen-reader mode, Alt+0 to cancel Accessibility Screen-Reader…" at bounding box center [782, 321] width 1565 height 784
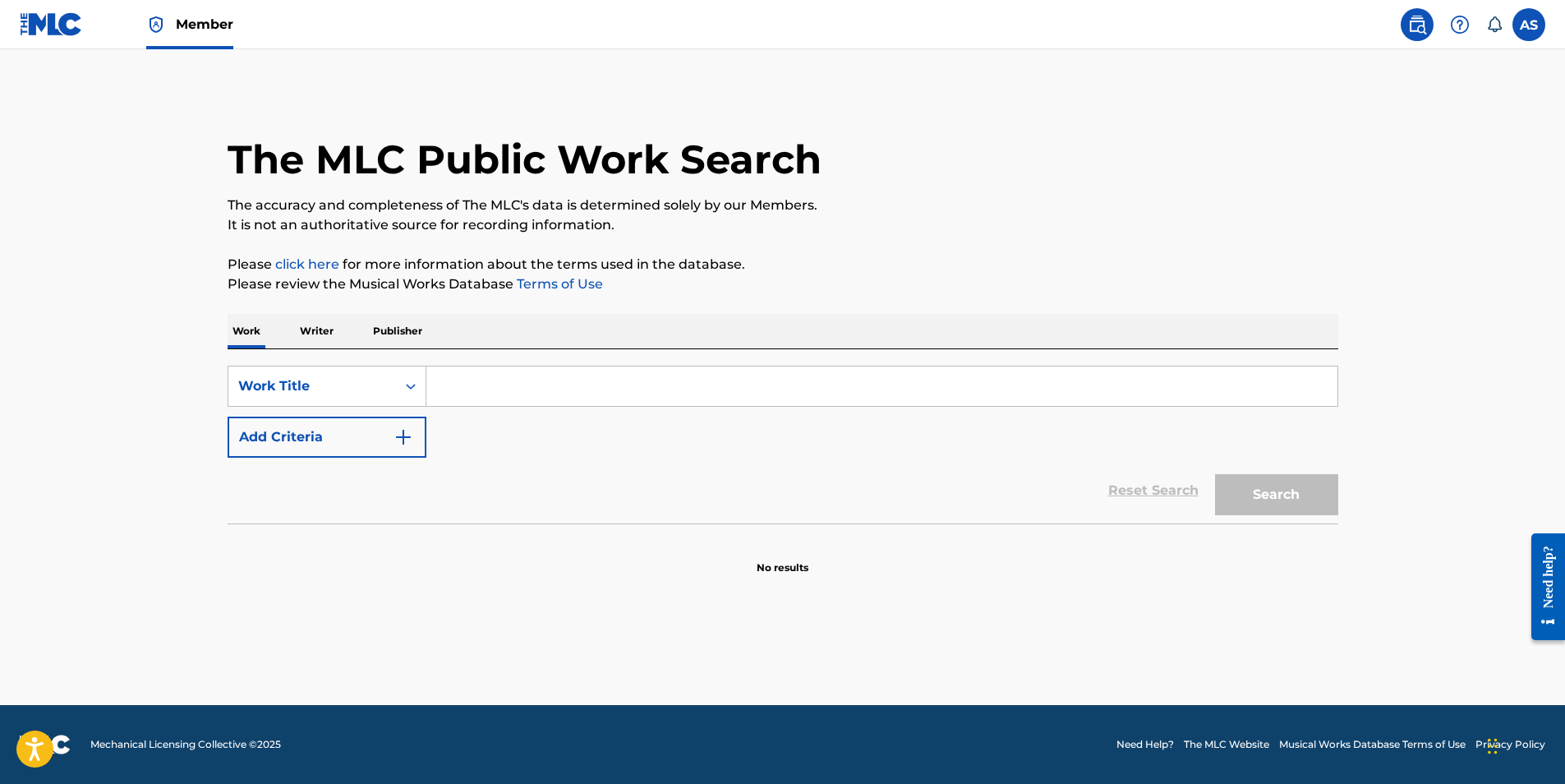
click at [52, 25] on img at bounding box center [51, 24] width 63 height 24
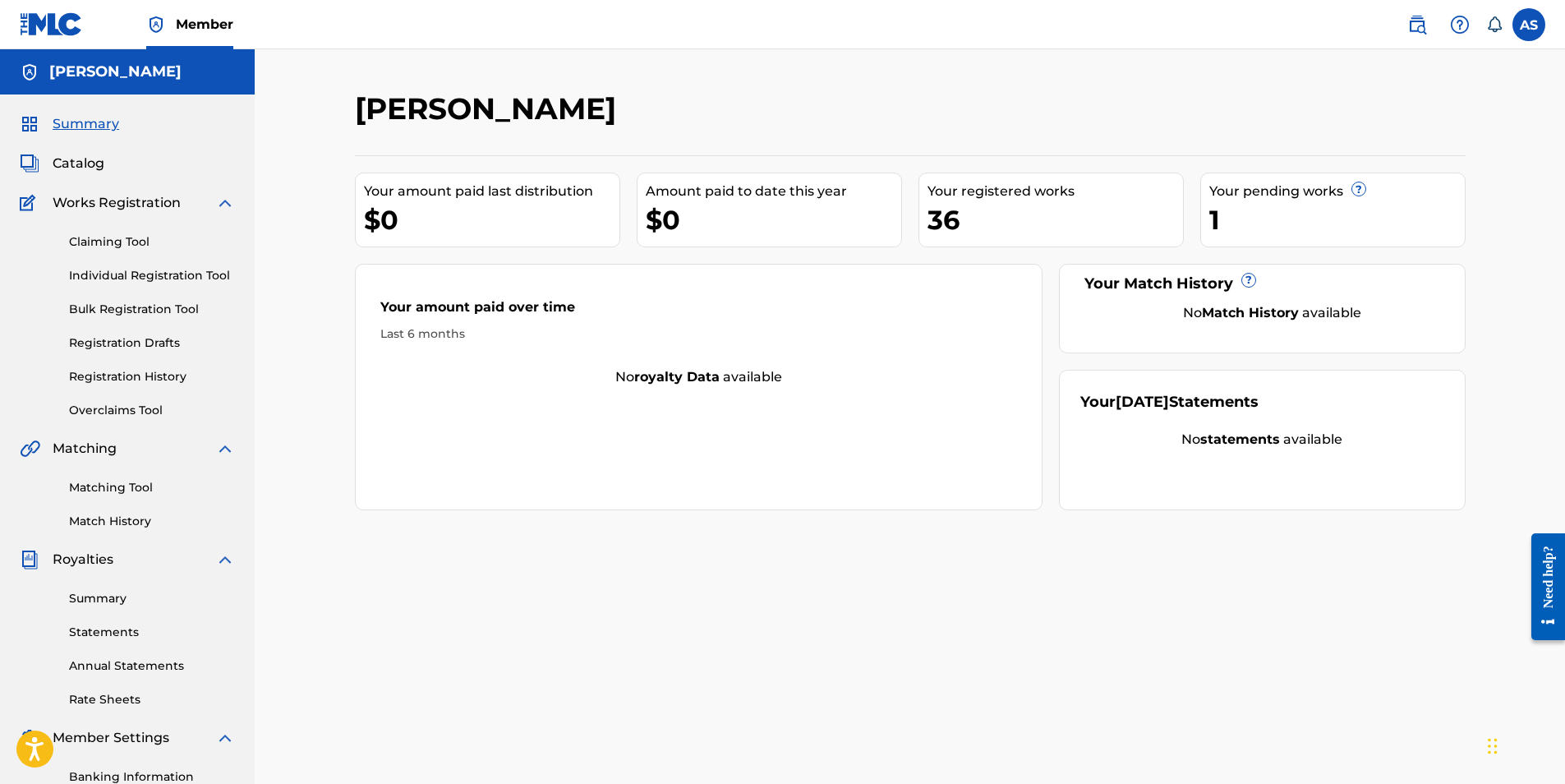
click at [115, 377] on link "Registration History" at bounding box center [152, 376] width 166 height 17
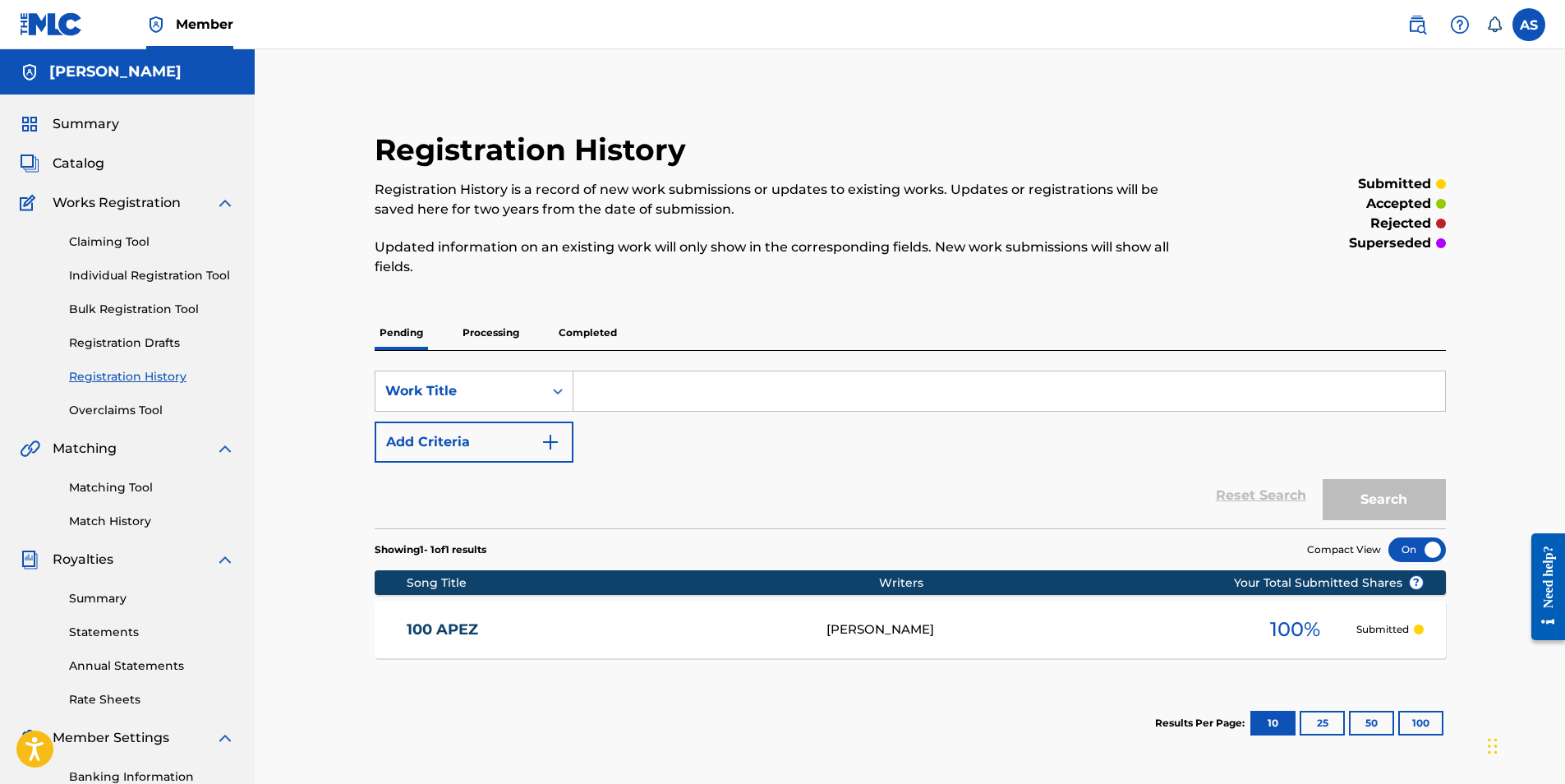
click at [585, 631] on link "100 APEZ" at bounding box center [605, 629] width 397 height 19
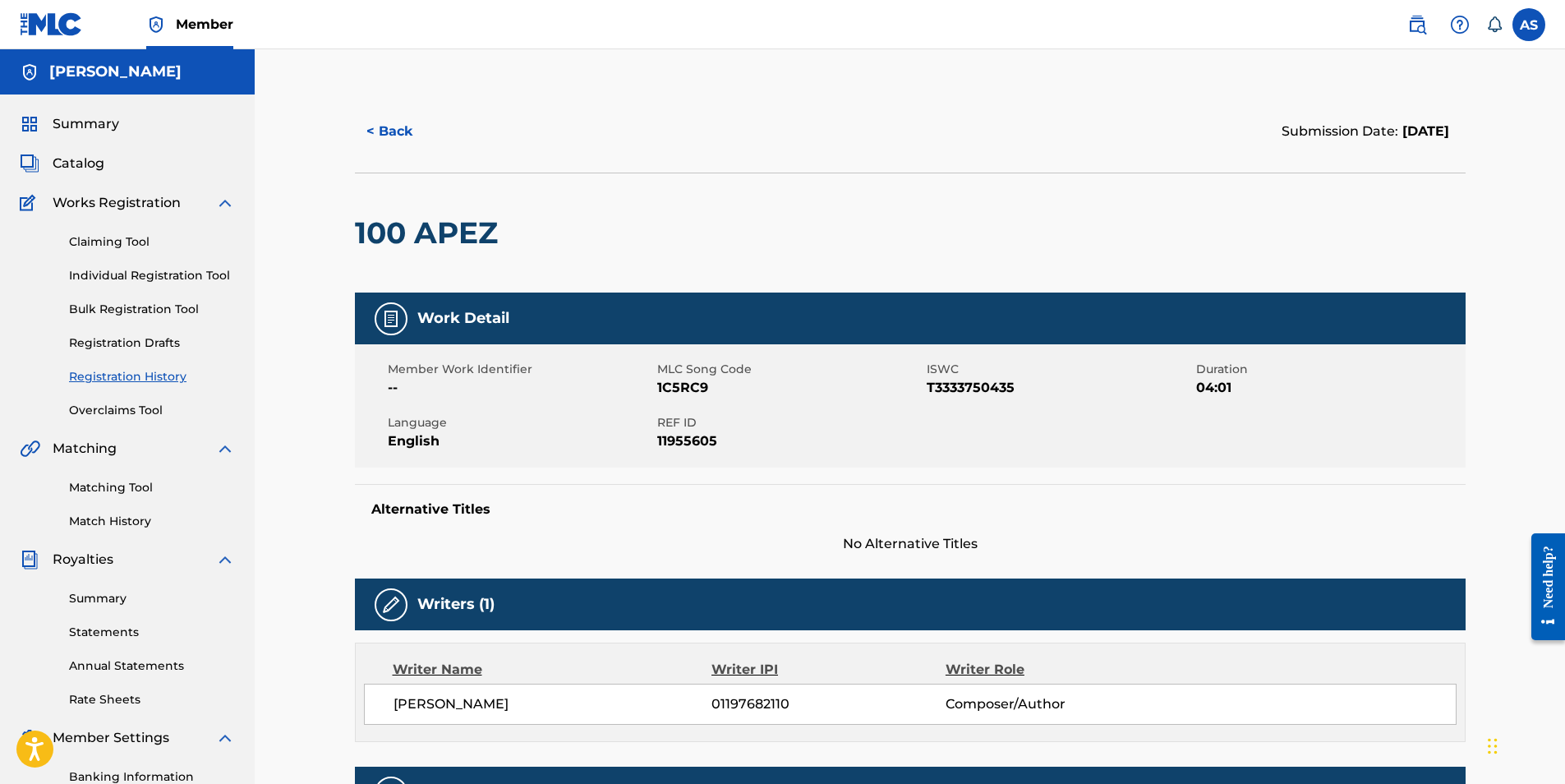
click at [388, 130] on button "< Back" at bounding box center [404, 132] width 99 height 41
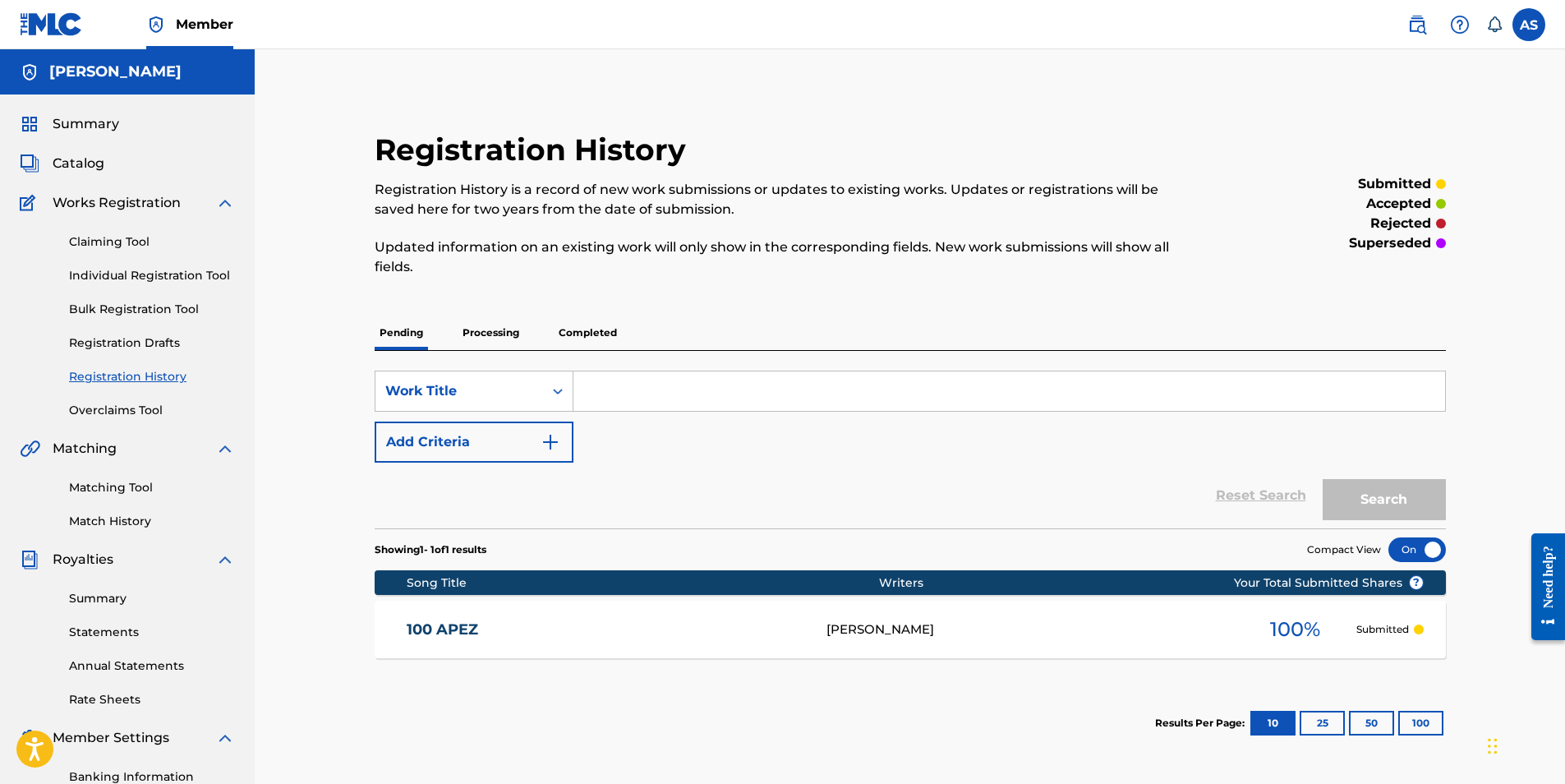
click at [517, 336] on p "Processing" at bounding box center [491, 333] width 67 height 35
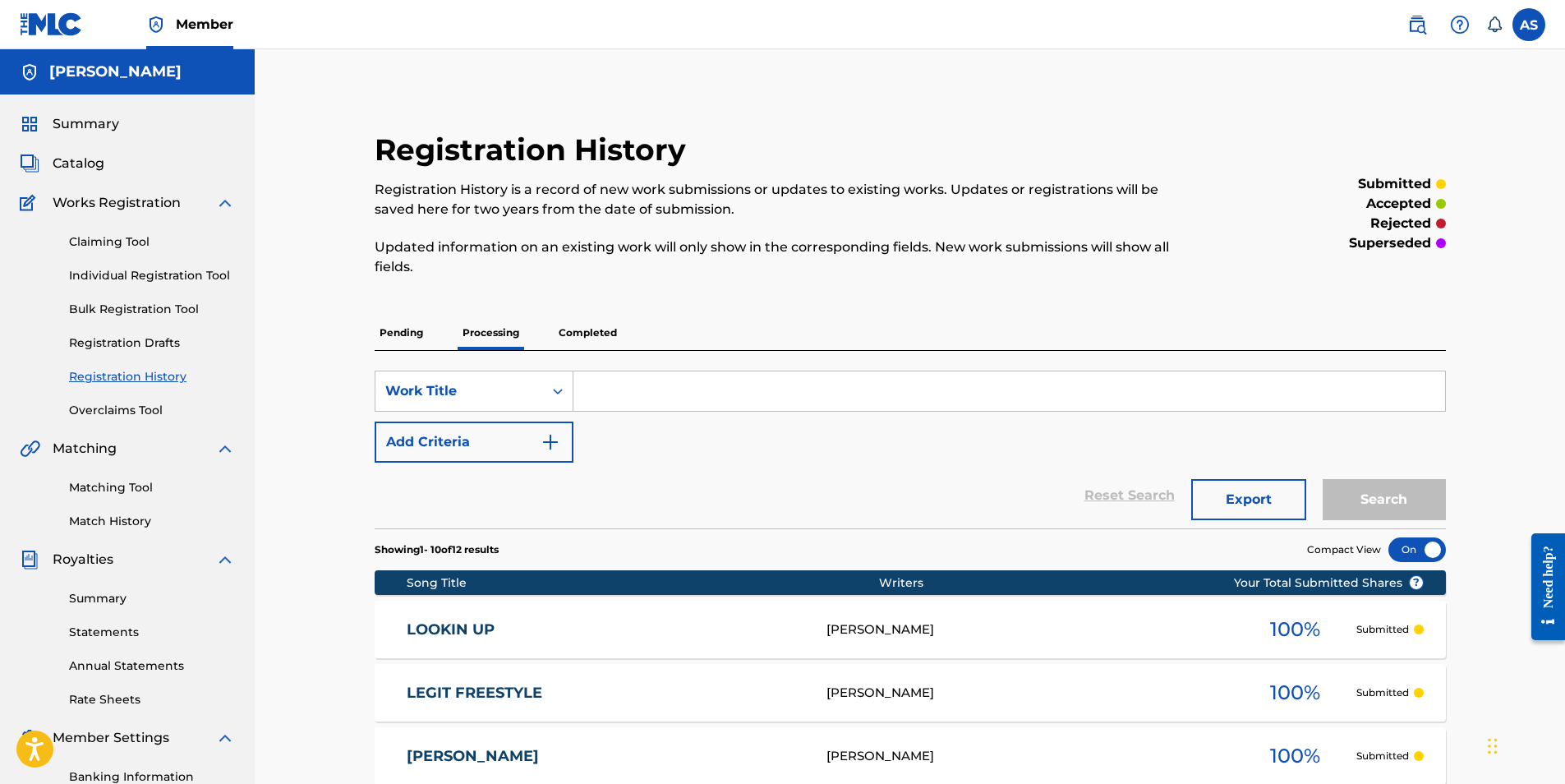
click at [468, 638] on link "LOOKIN UP" at bounding box center [605, 629] width 397 height 19
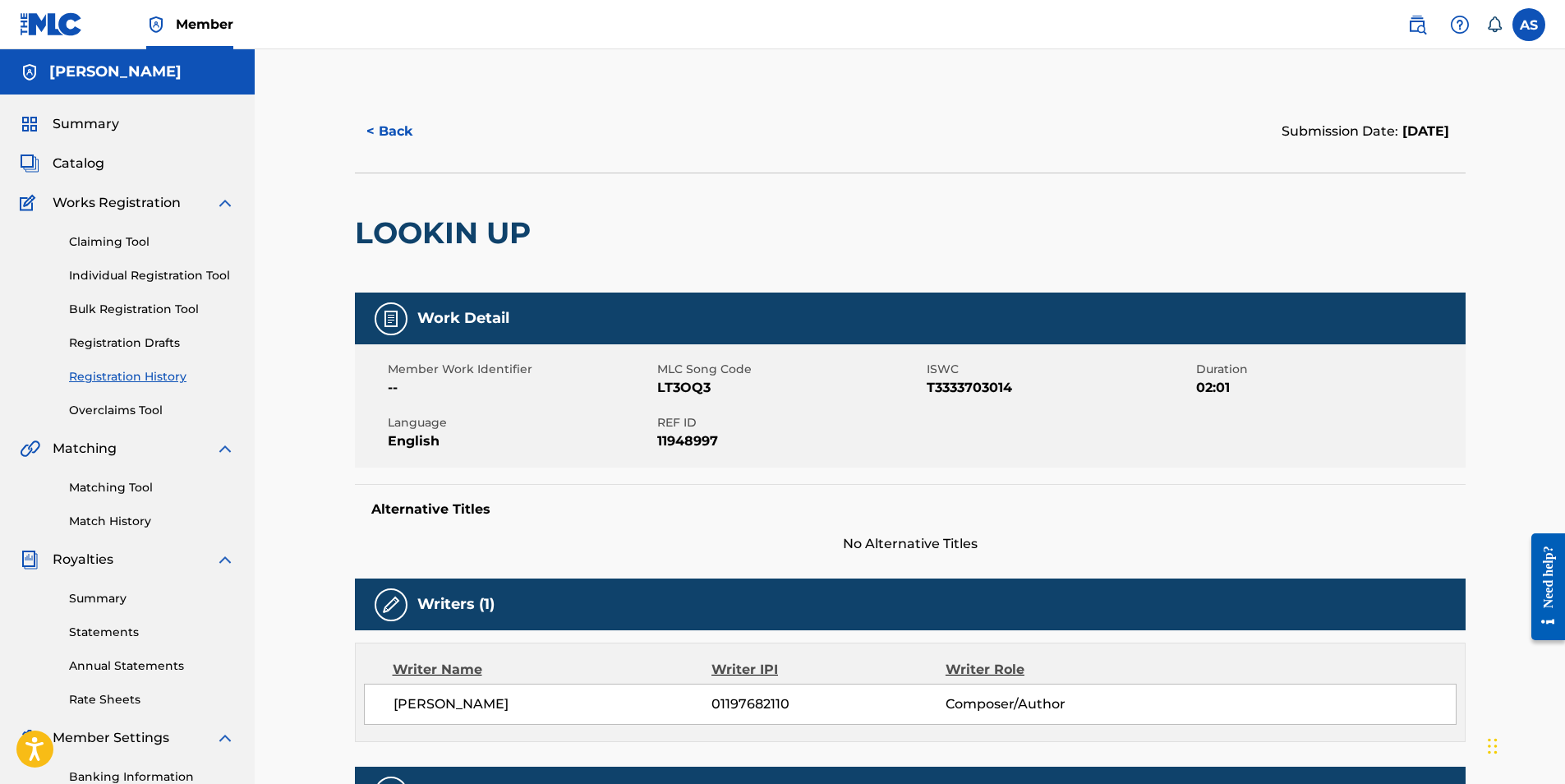
click at [398, 124] on button "< Back" at bounding box center [404, 132] width 99 height 41
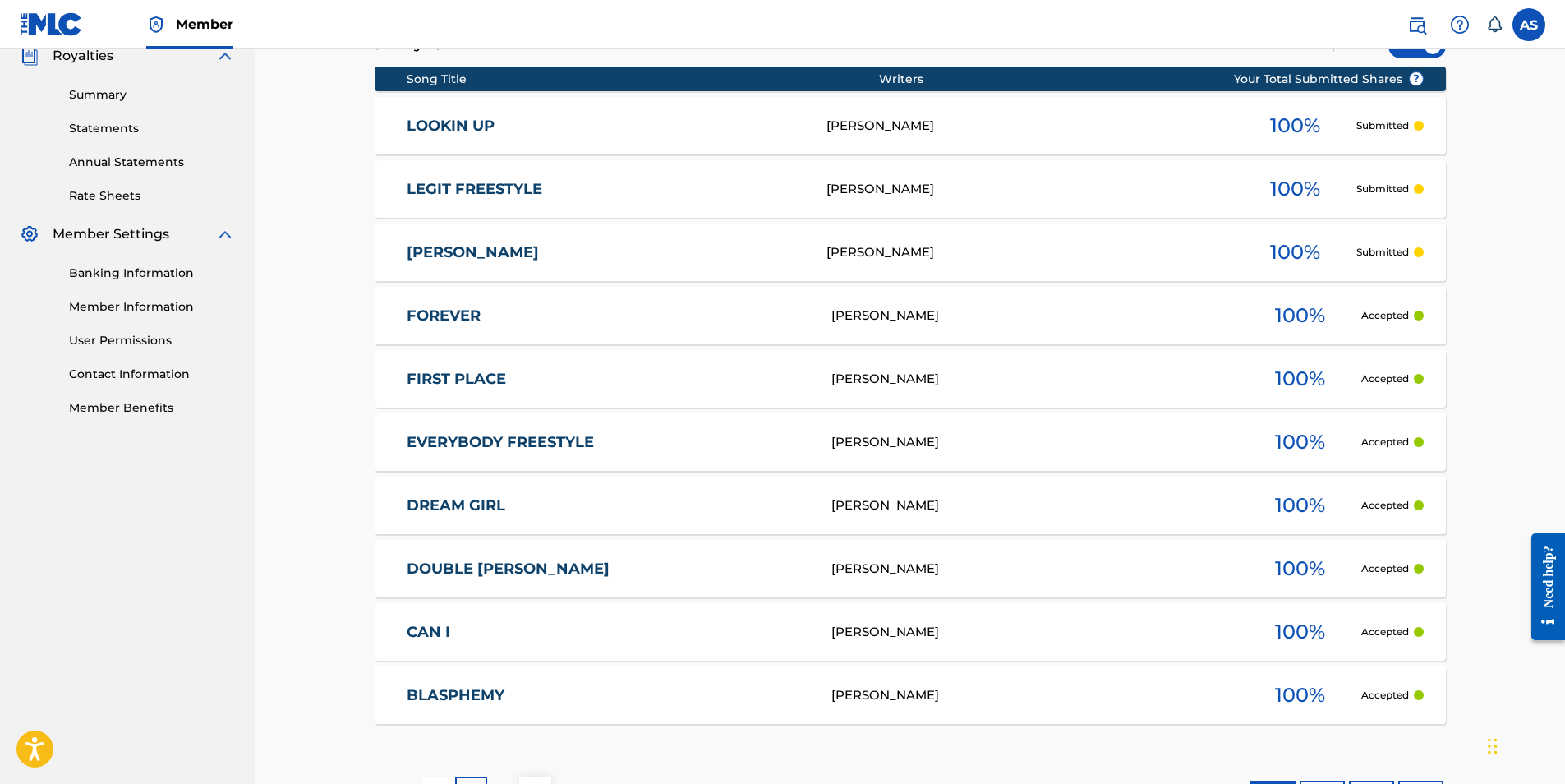
scroll to position [633, 0]
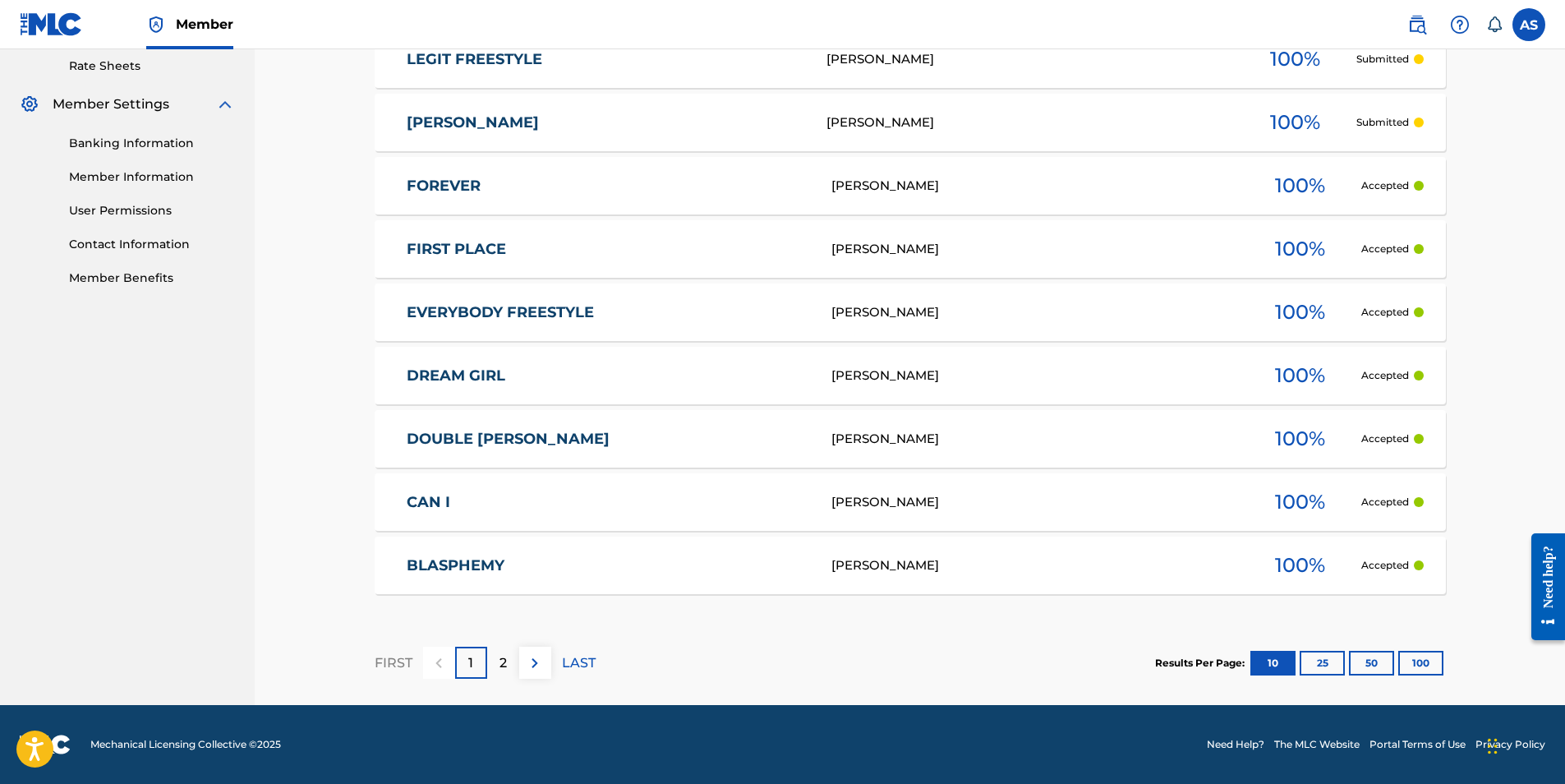
click at [491, 434] on link "DOUBLE RR STARR" at bounding box center [608, 439] width 402 height 19
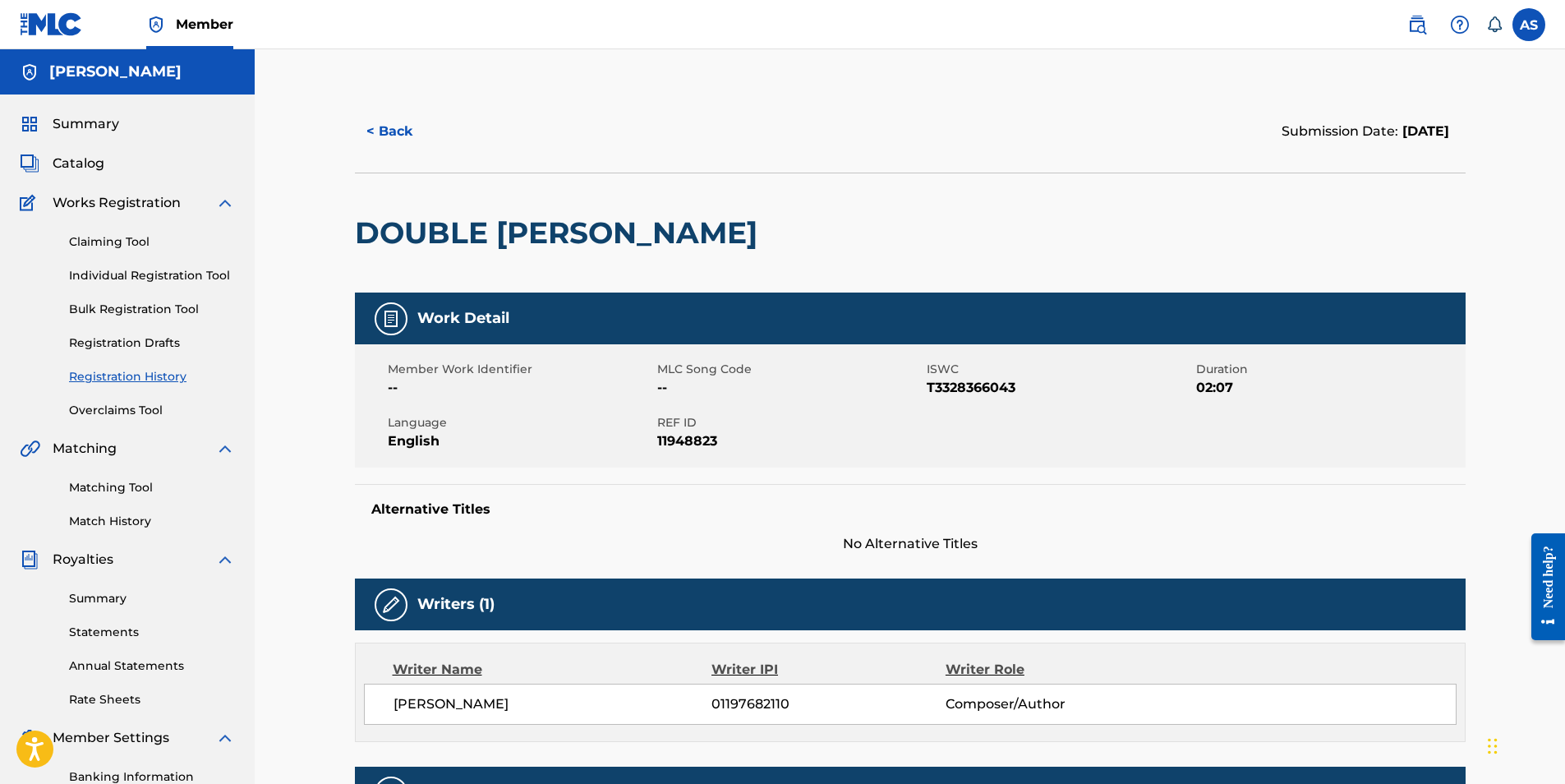
scroll to position [235, 0]
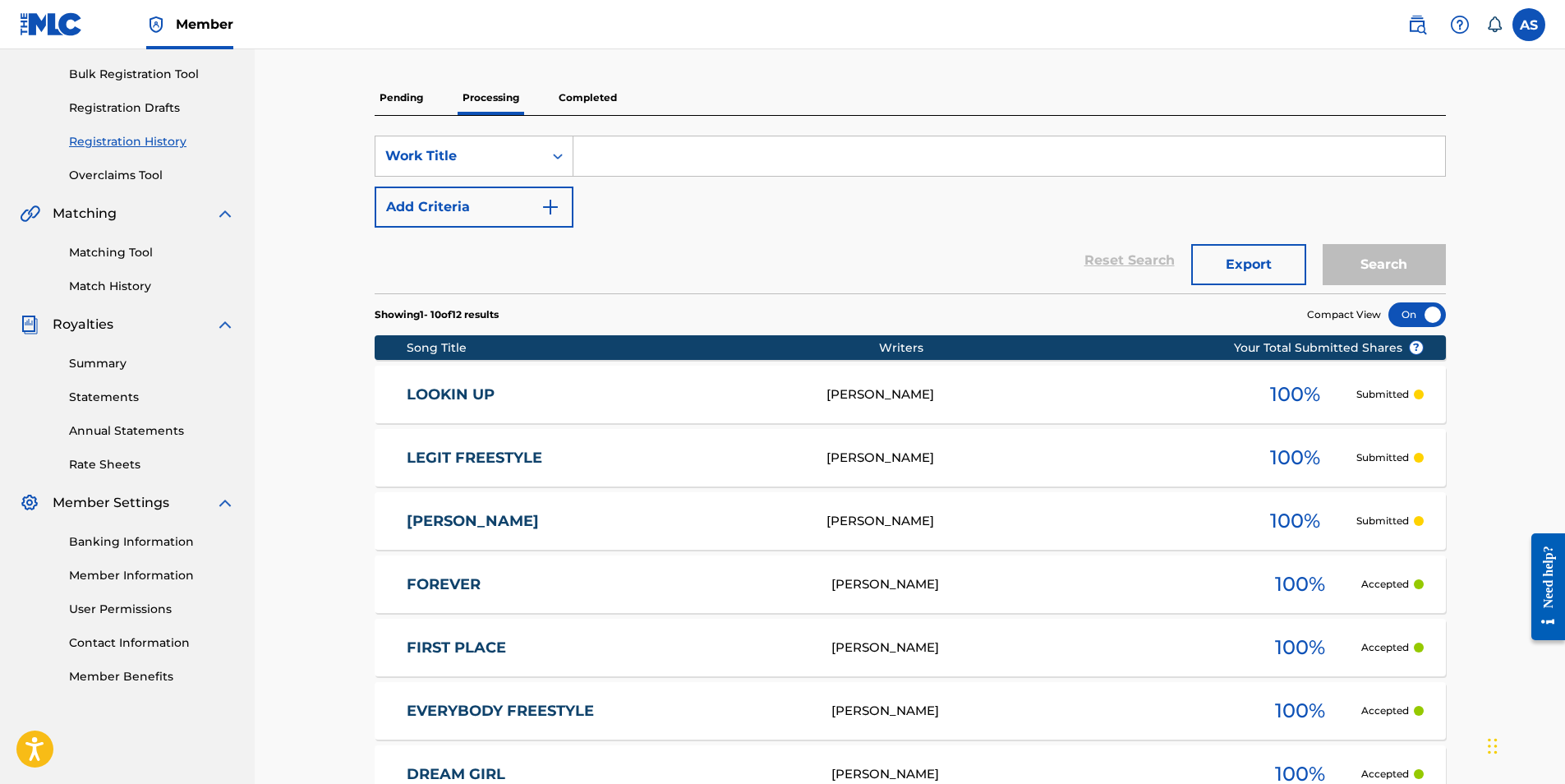
click at [450, 387] on link "LOOKIN UP" at bounding box center [605, 394] width 397 height 19
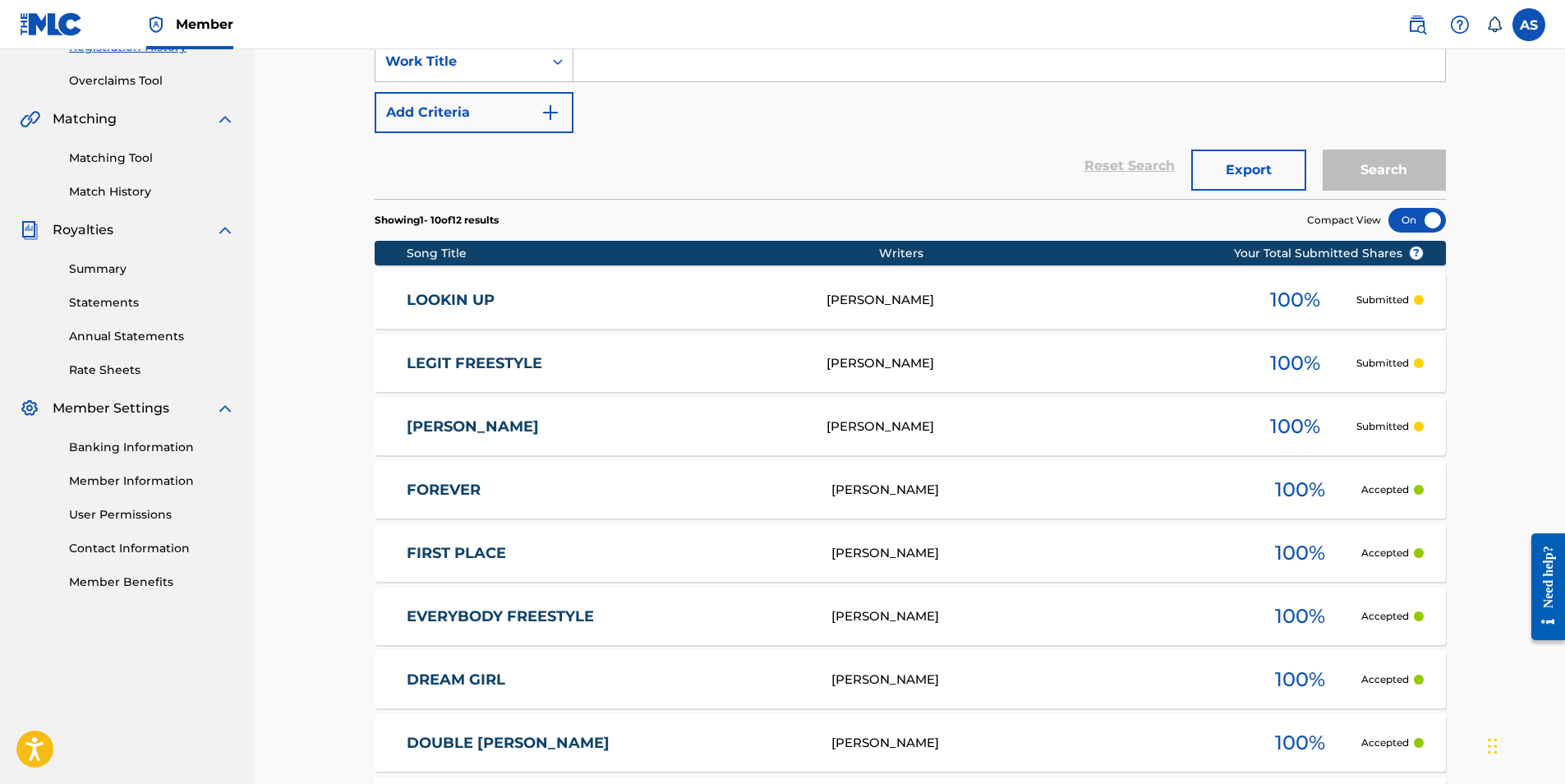
scroll to position [564, 0]
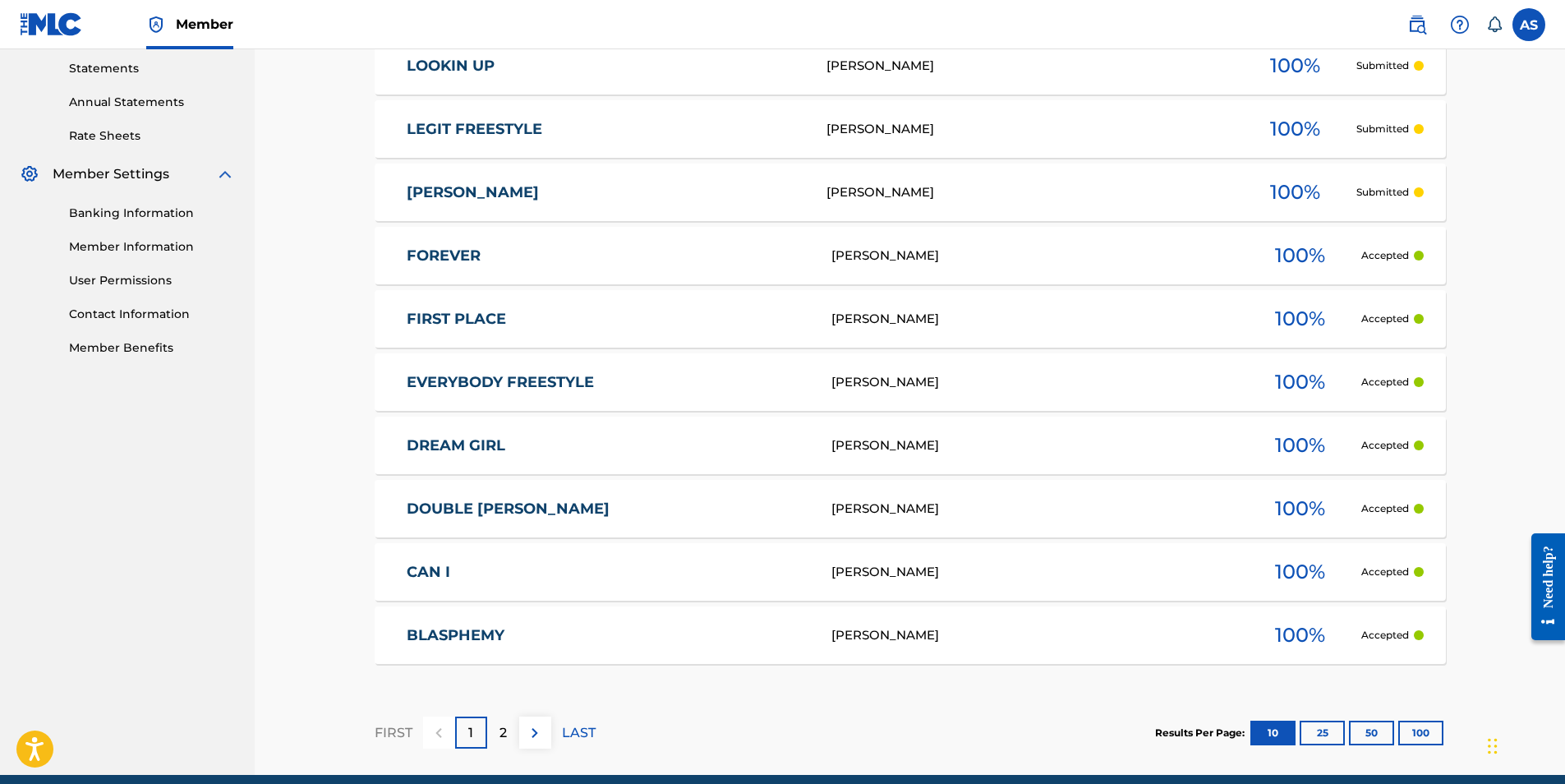
click at [450, 448] on link "DREAM GIRL" at bounding box center [608, 445] width 402 height 19
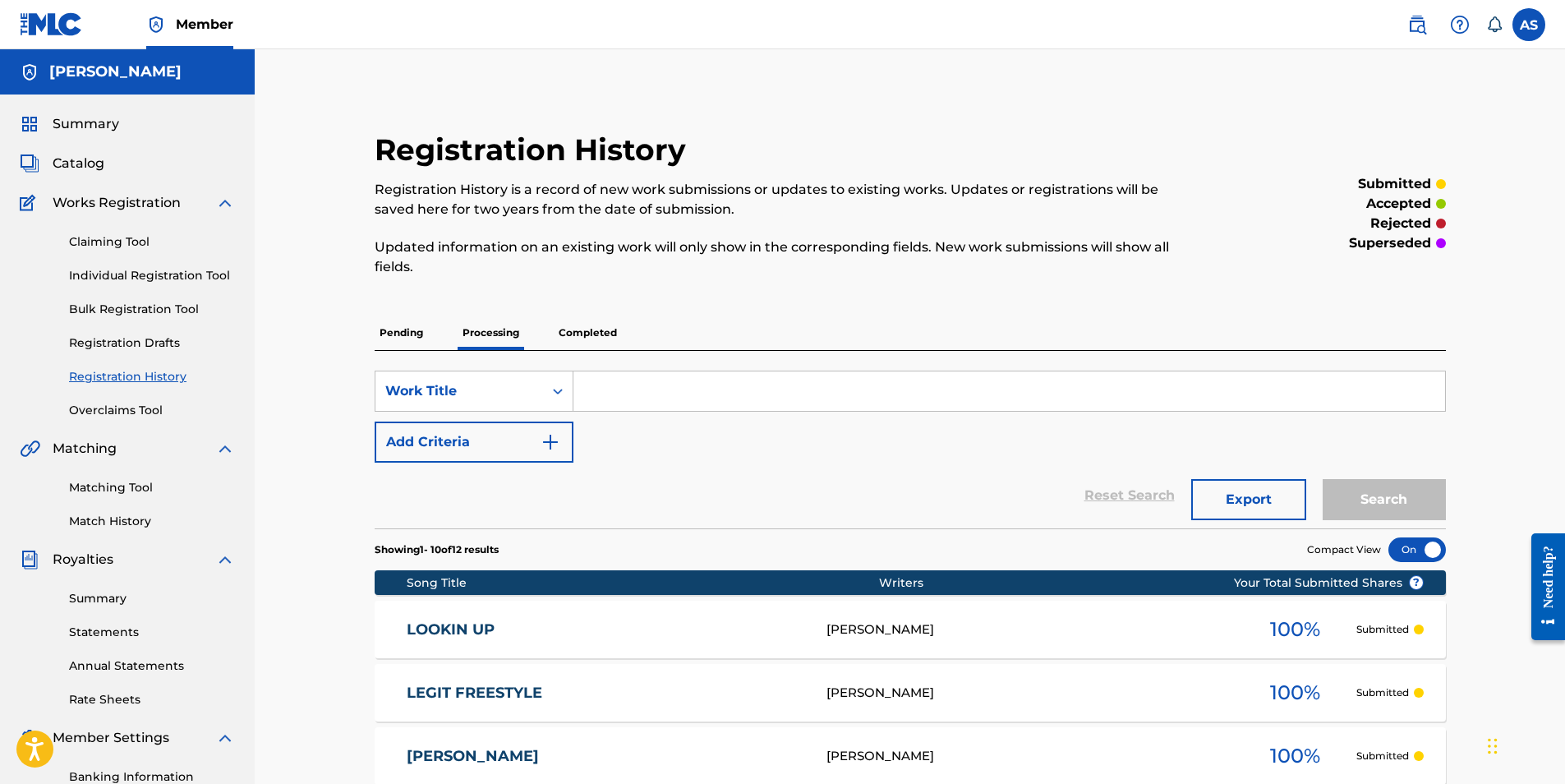
click at [608, 336] on p "Completed" at bounding box center [588, 333] width 68 height 35
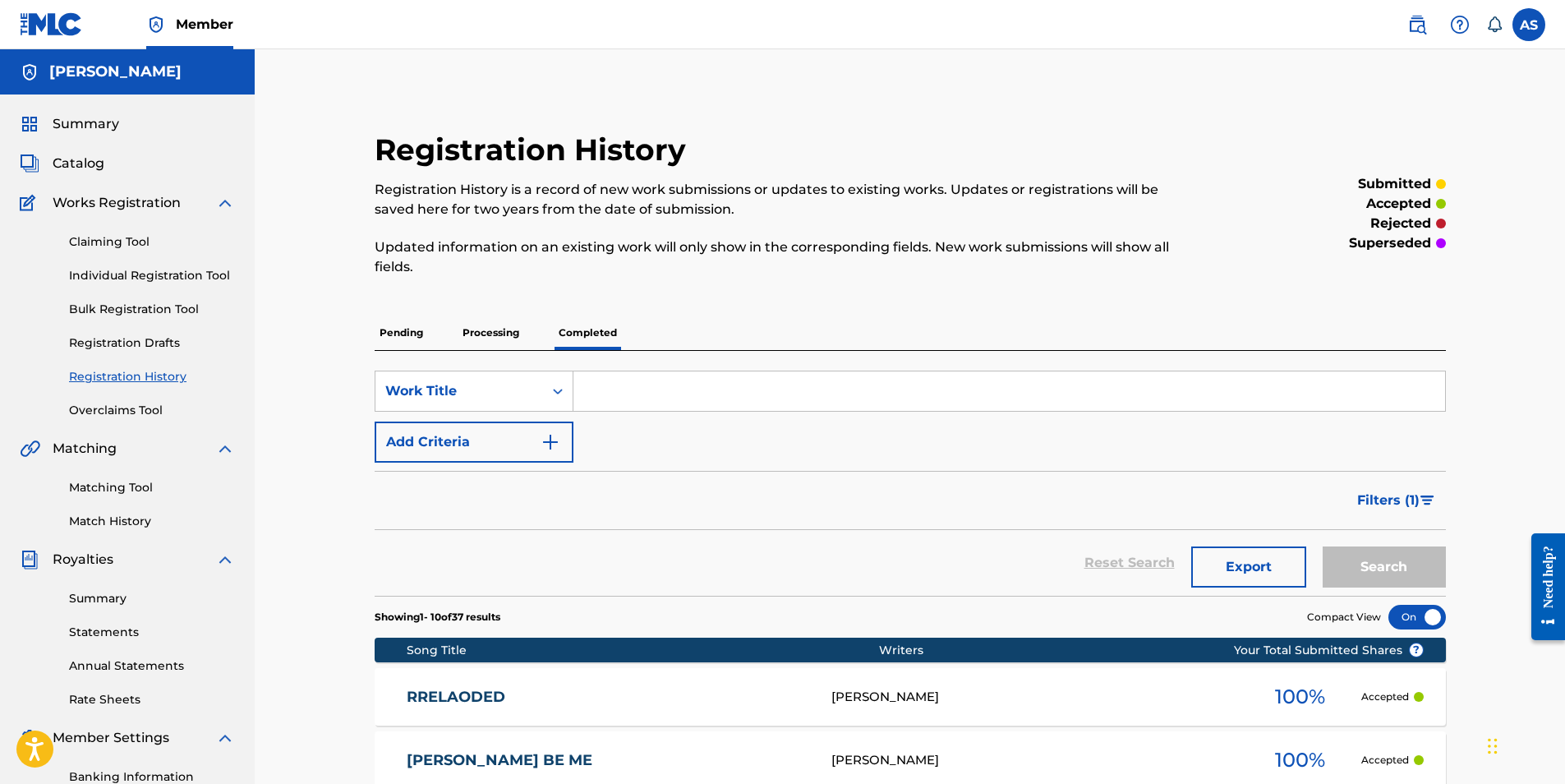
click at [91, 159] on span "Catalog" at bounding box center [78, 163] width 52 height 20
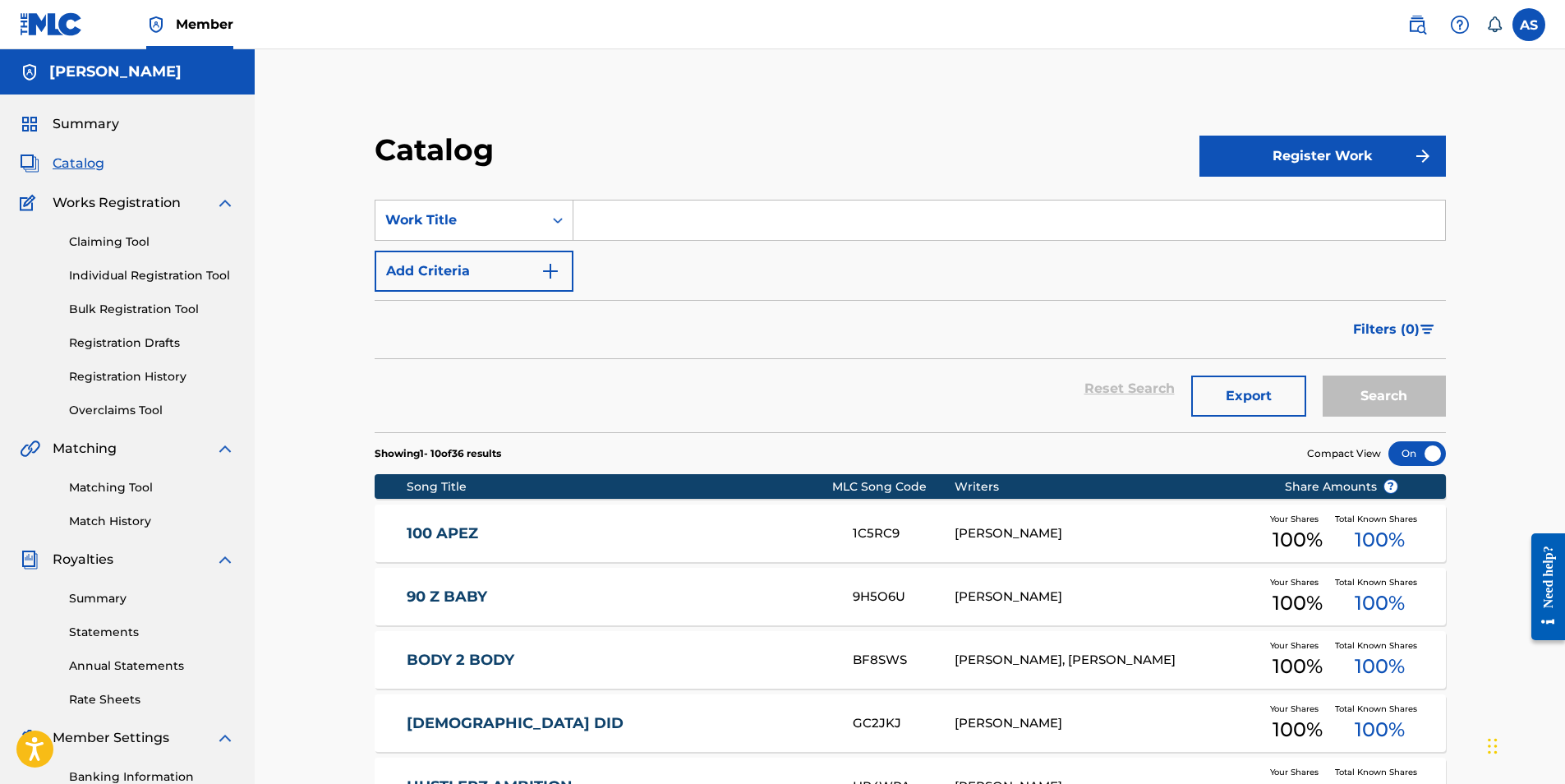
click at [460, 533] on link "100 APEZ" at bounding box center [618, 533] width 424 height 19
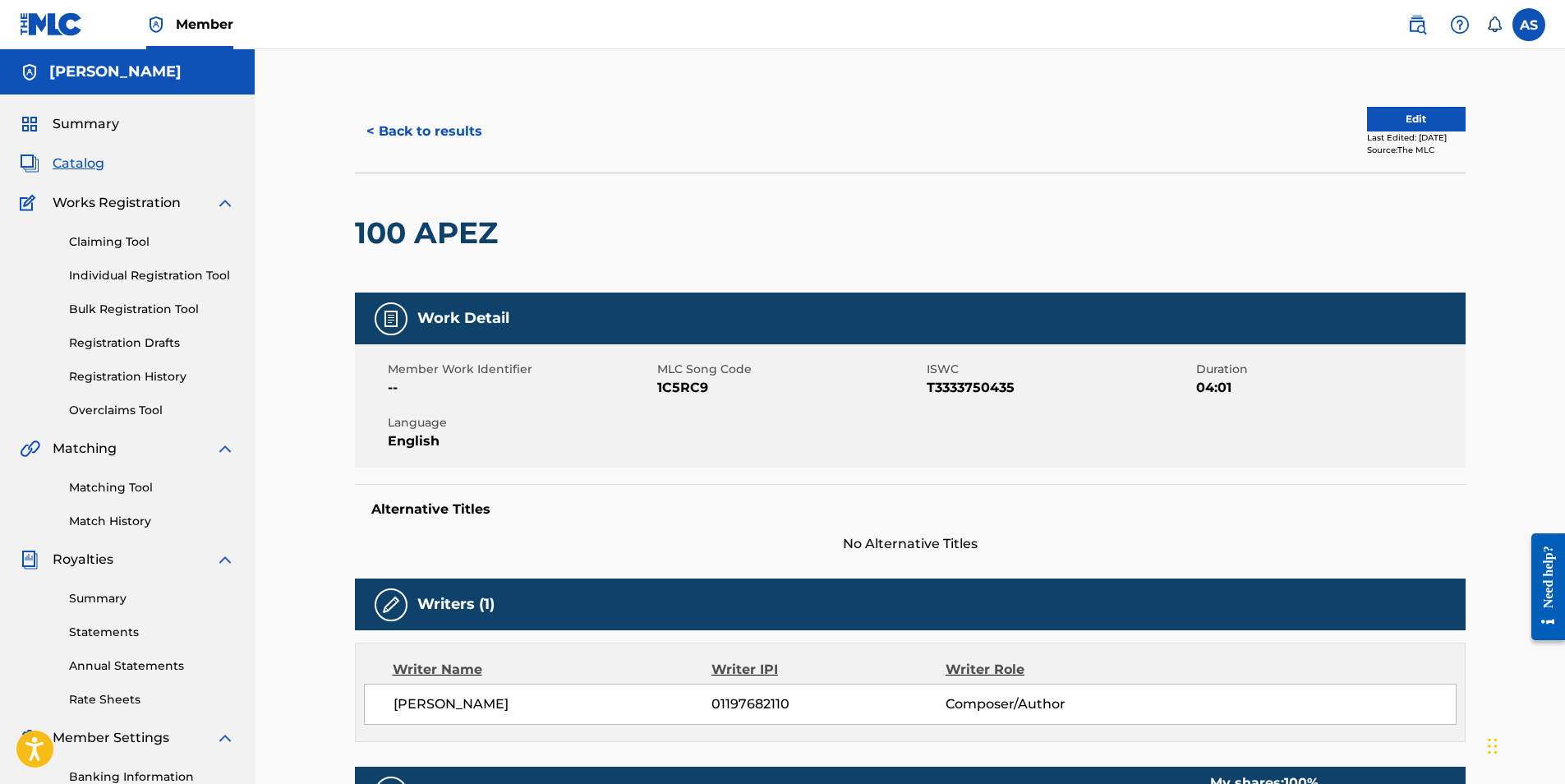
click at [71, 166] on span "Catalog" at bounding box center [78, 163] width 52 height 20
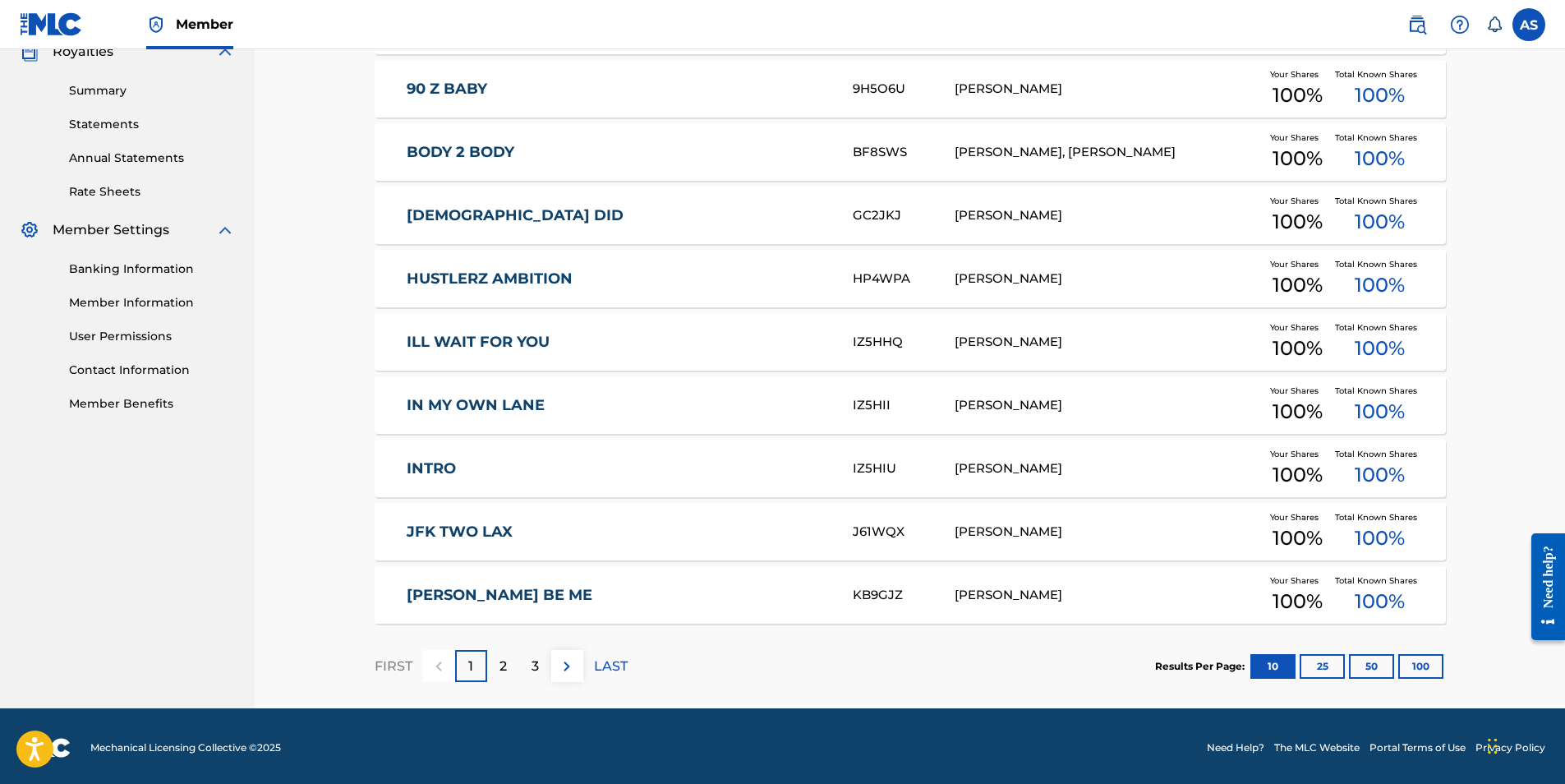
scroll to position [511, 0]
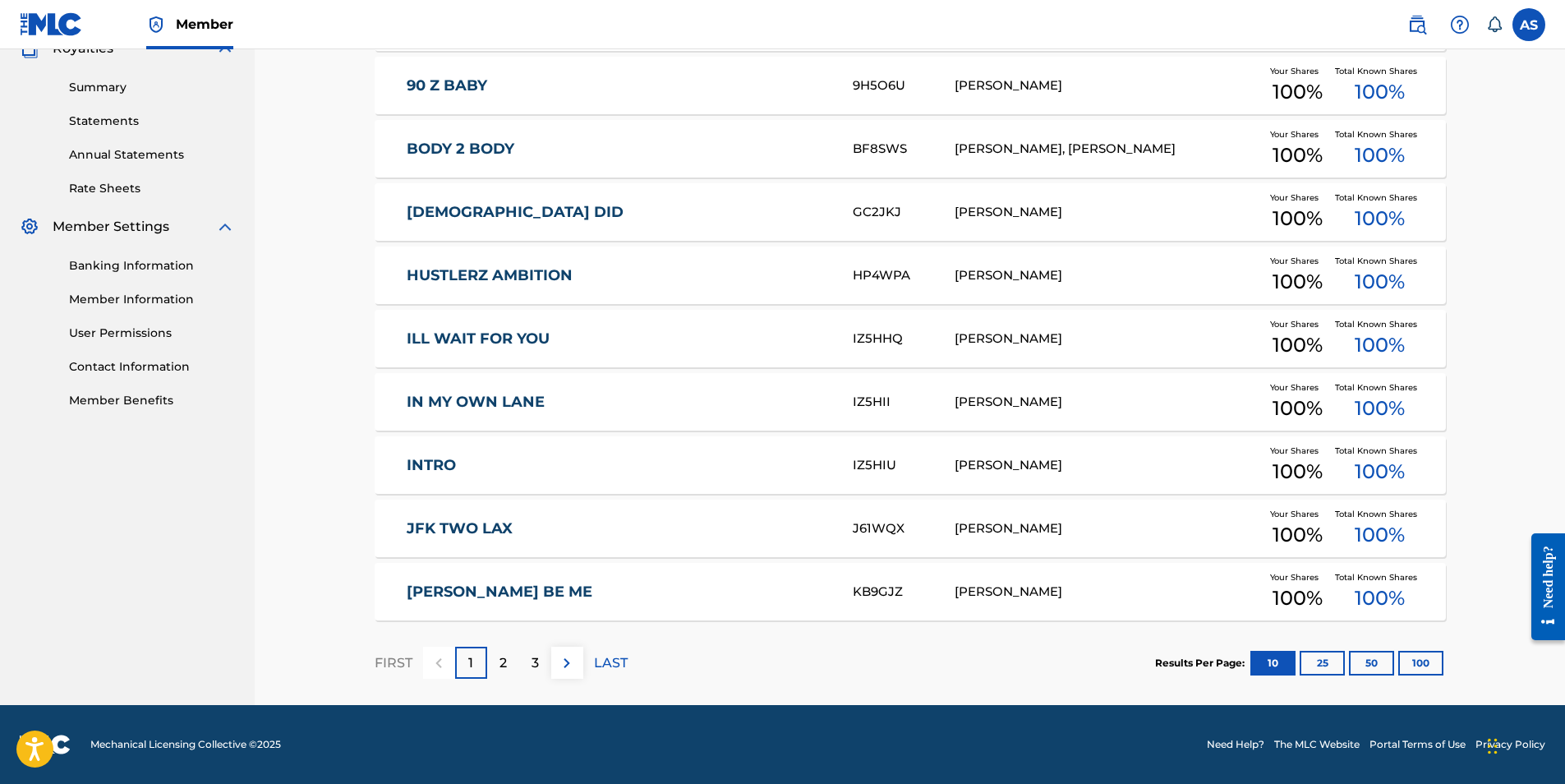
click at [532, 662] on p "3" at bounding box center [535, 663] width 7 height 20
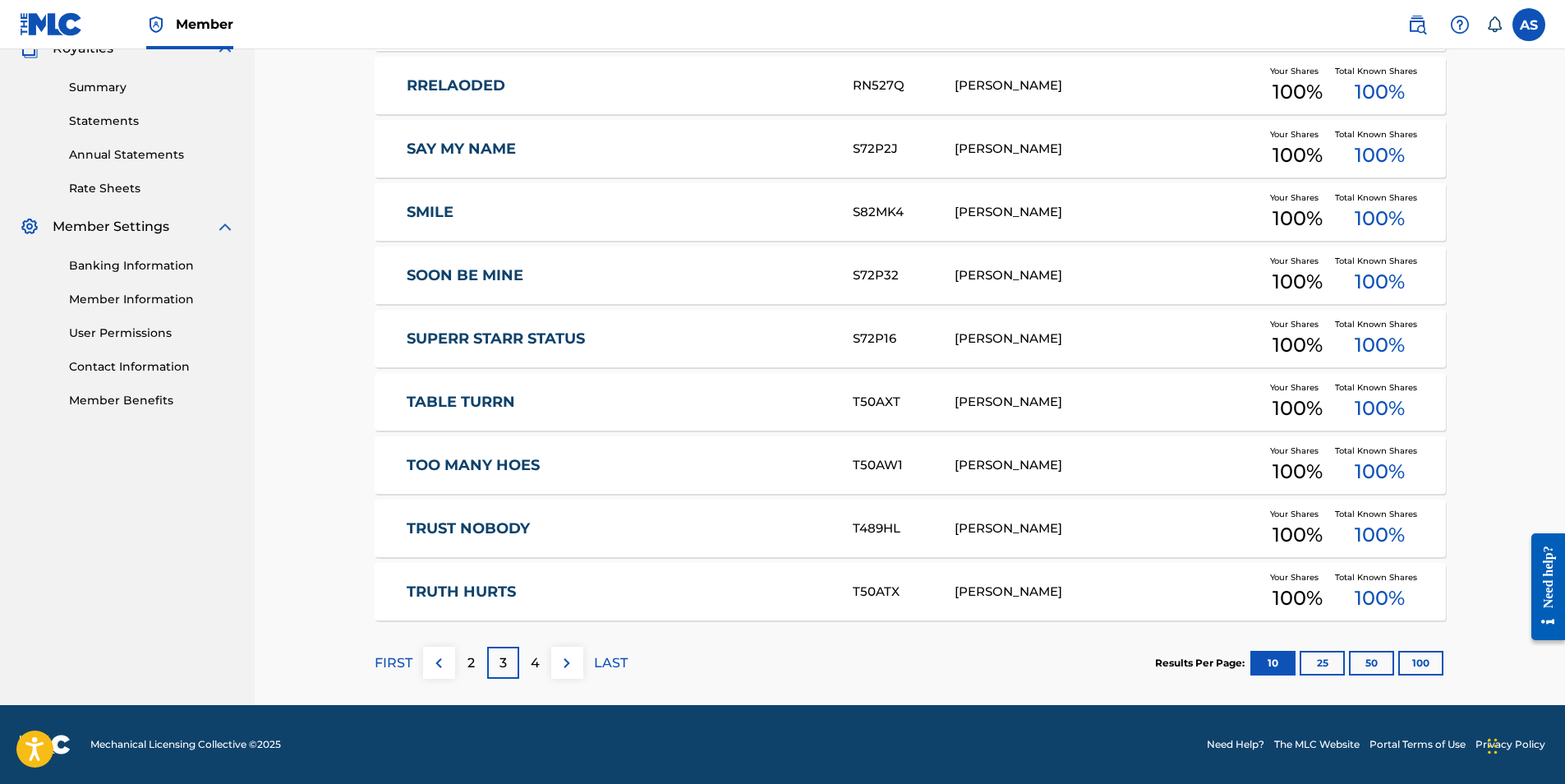
click at [533, 662] on p "4" at bounding box center [535, 663] width 9 height 20
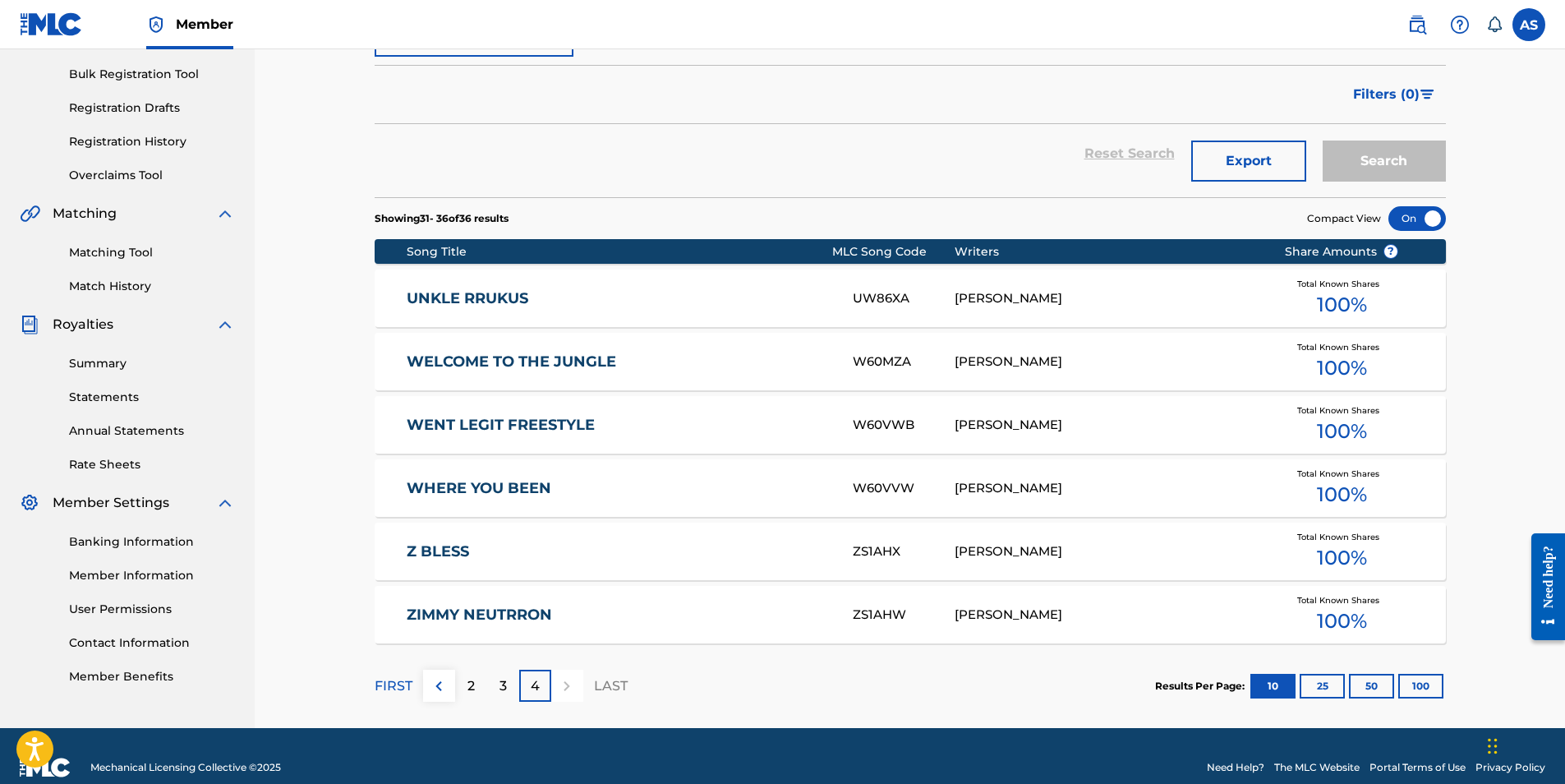
scroll to position [258, 0]
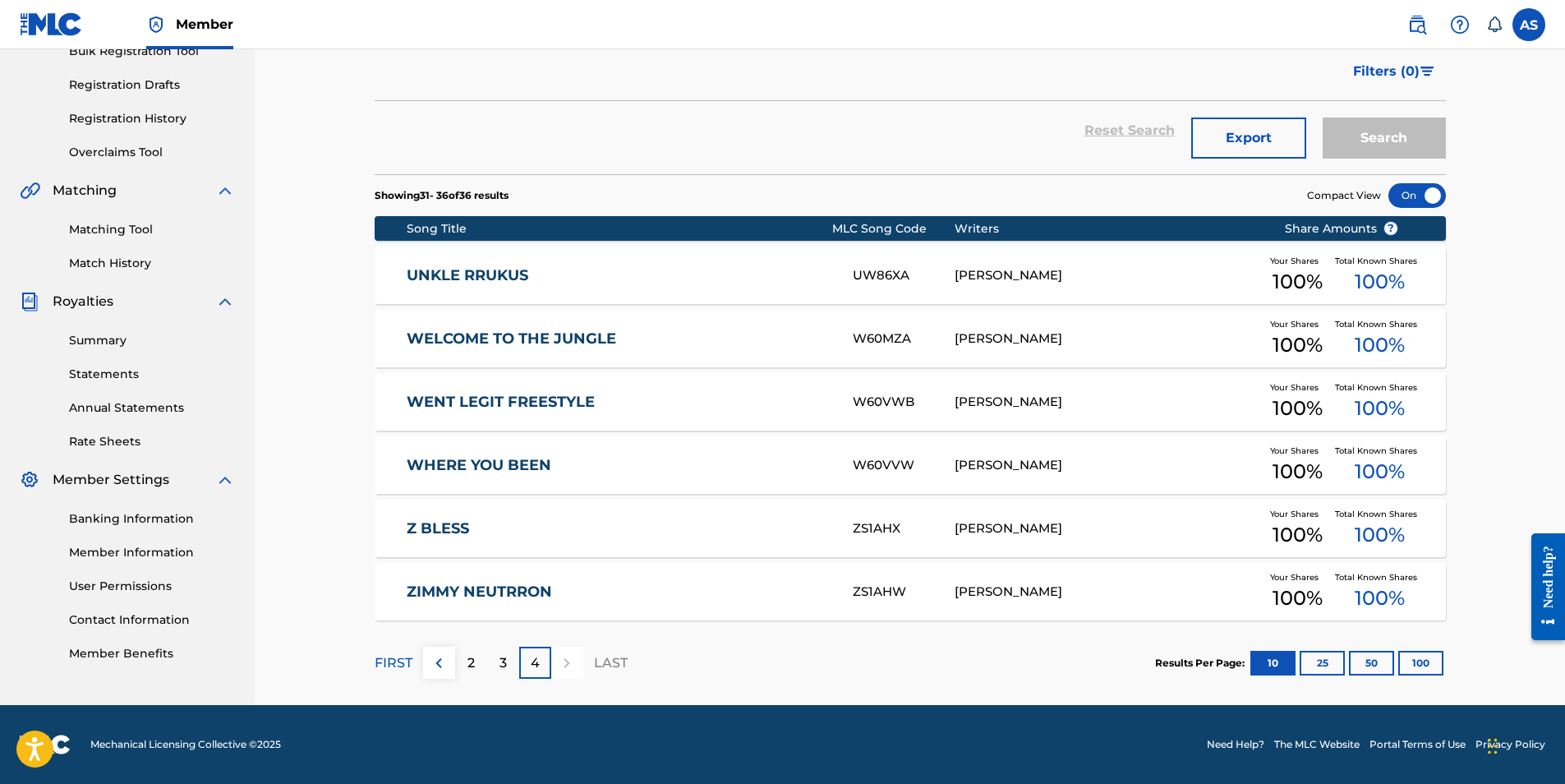
click at [510, 663] on div "3" at bounding box center [503, 662] width 32 height 32
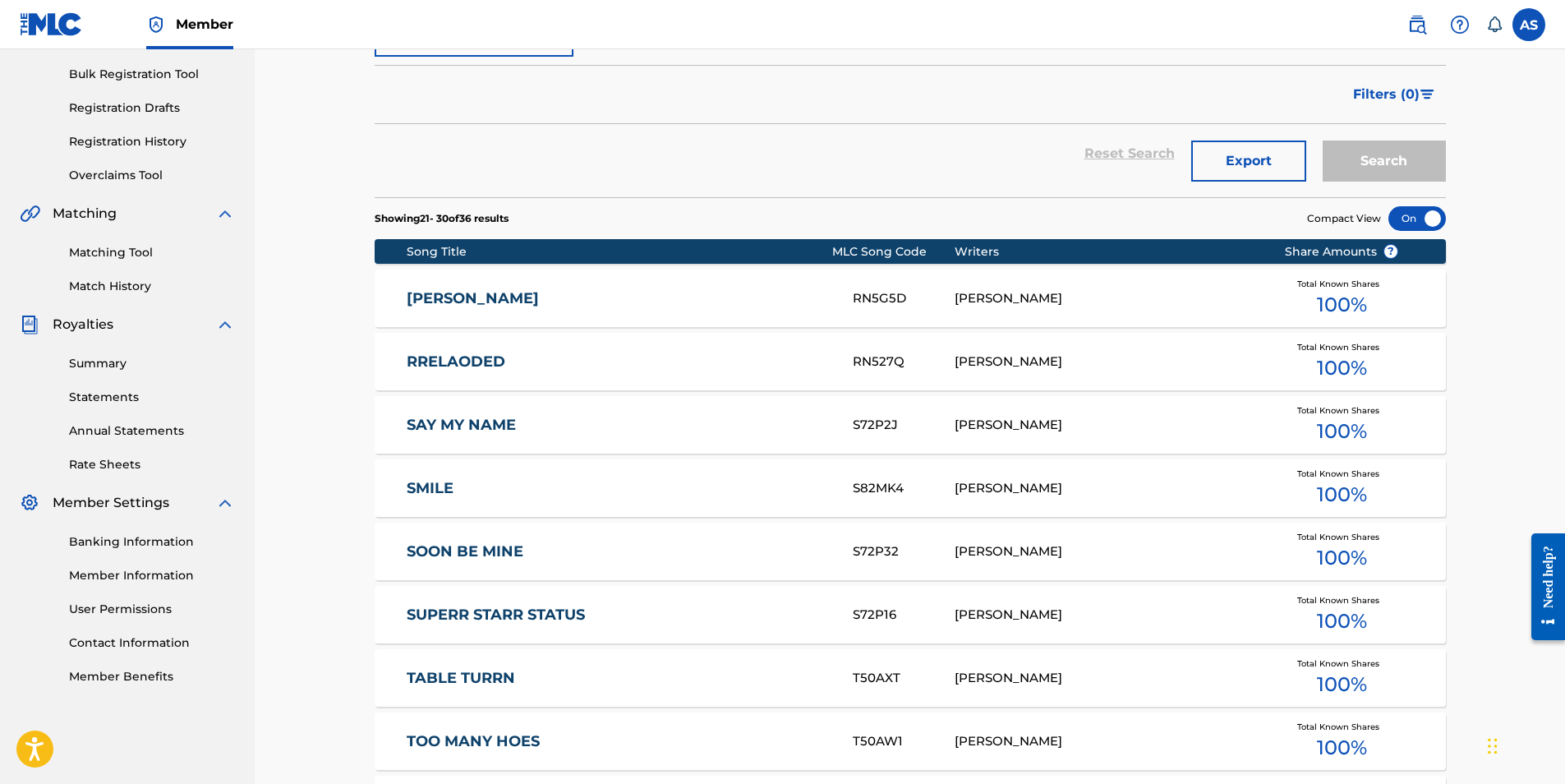
scroll to position [511, 0]
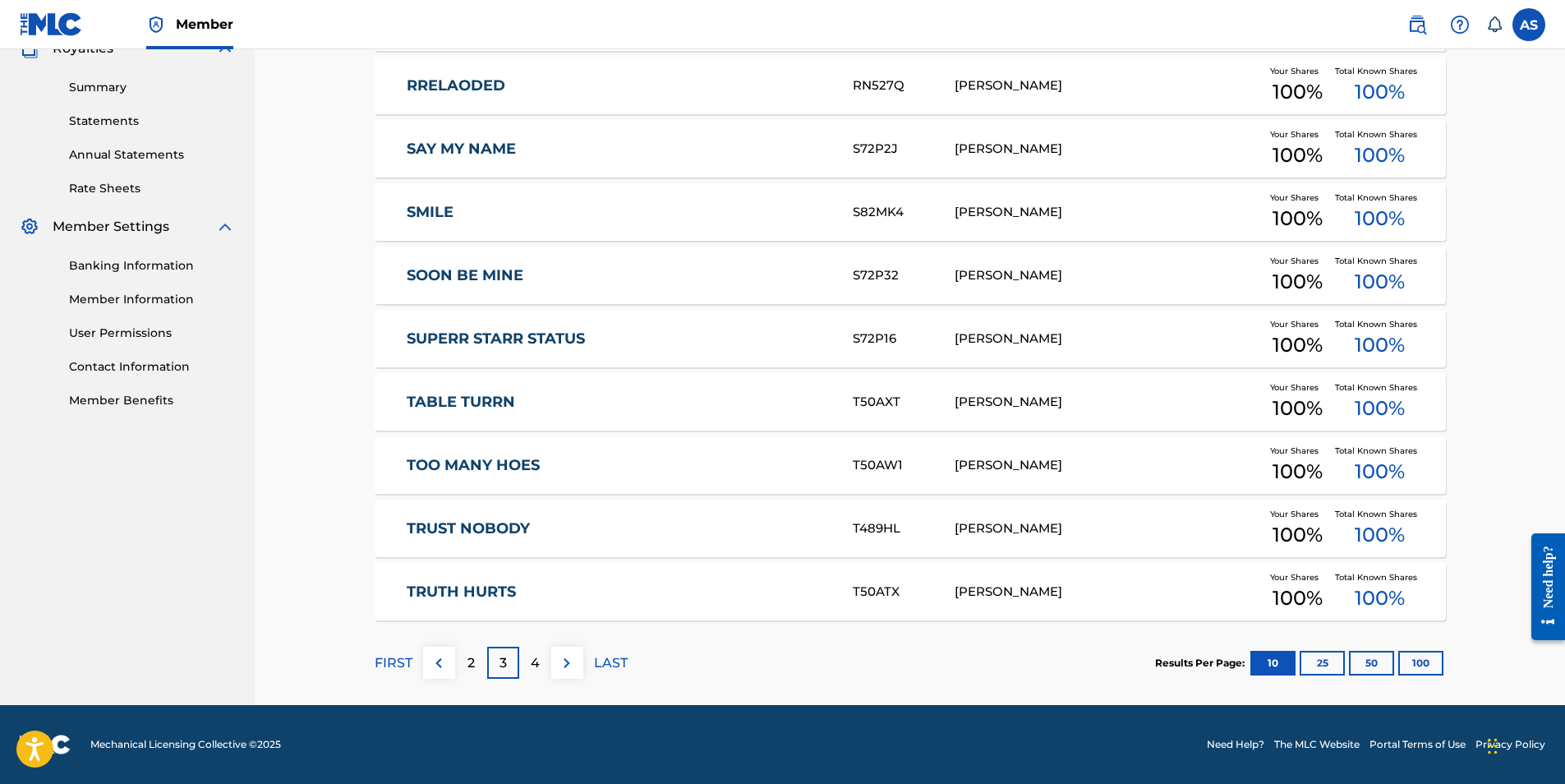
click at [472, 662] on p "2" at bounding box center [471, 663] width 7 height 20
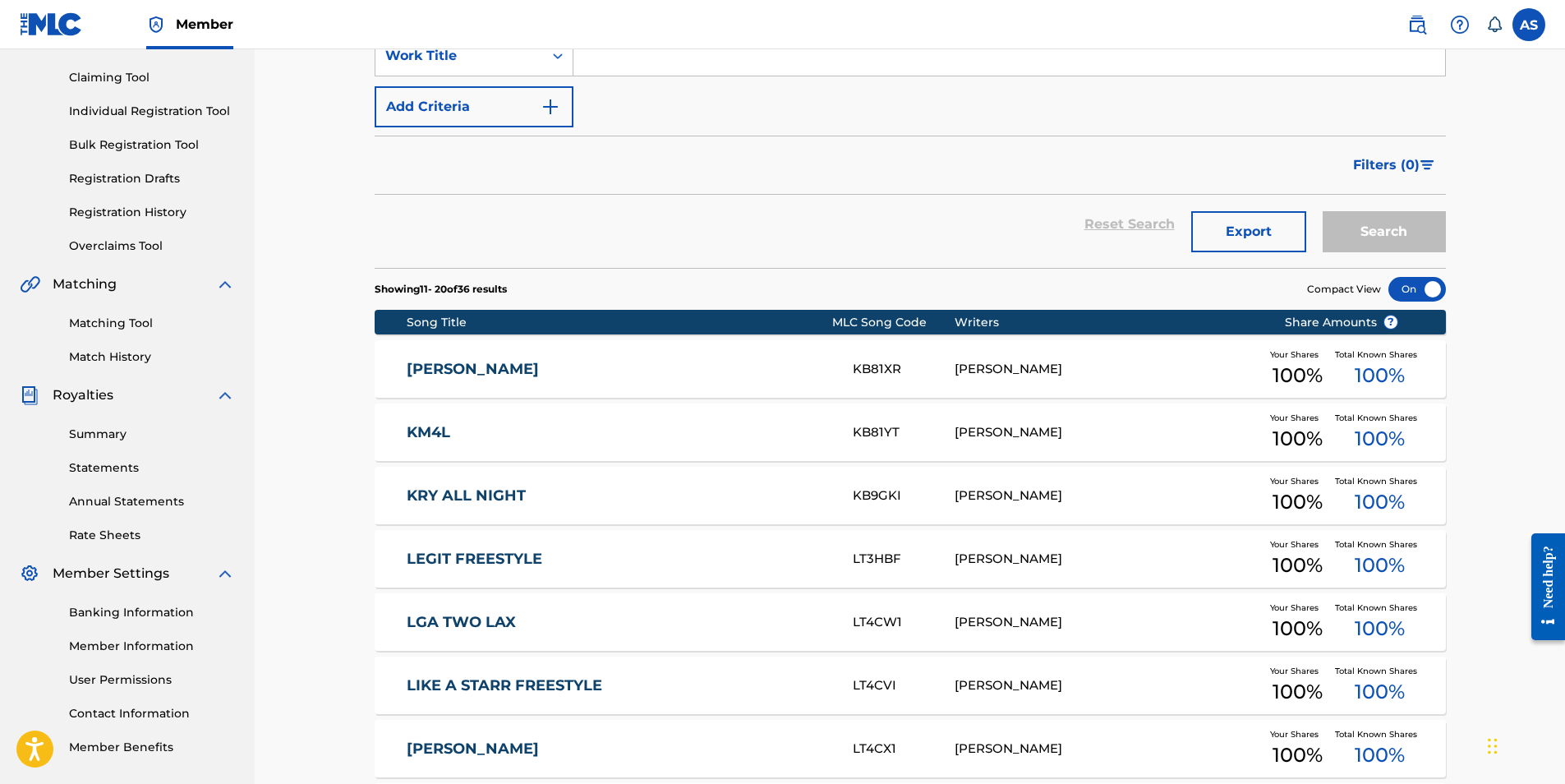
scroll to position [0, 0]
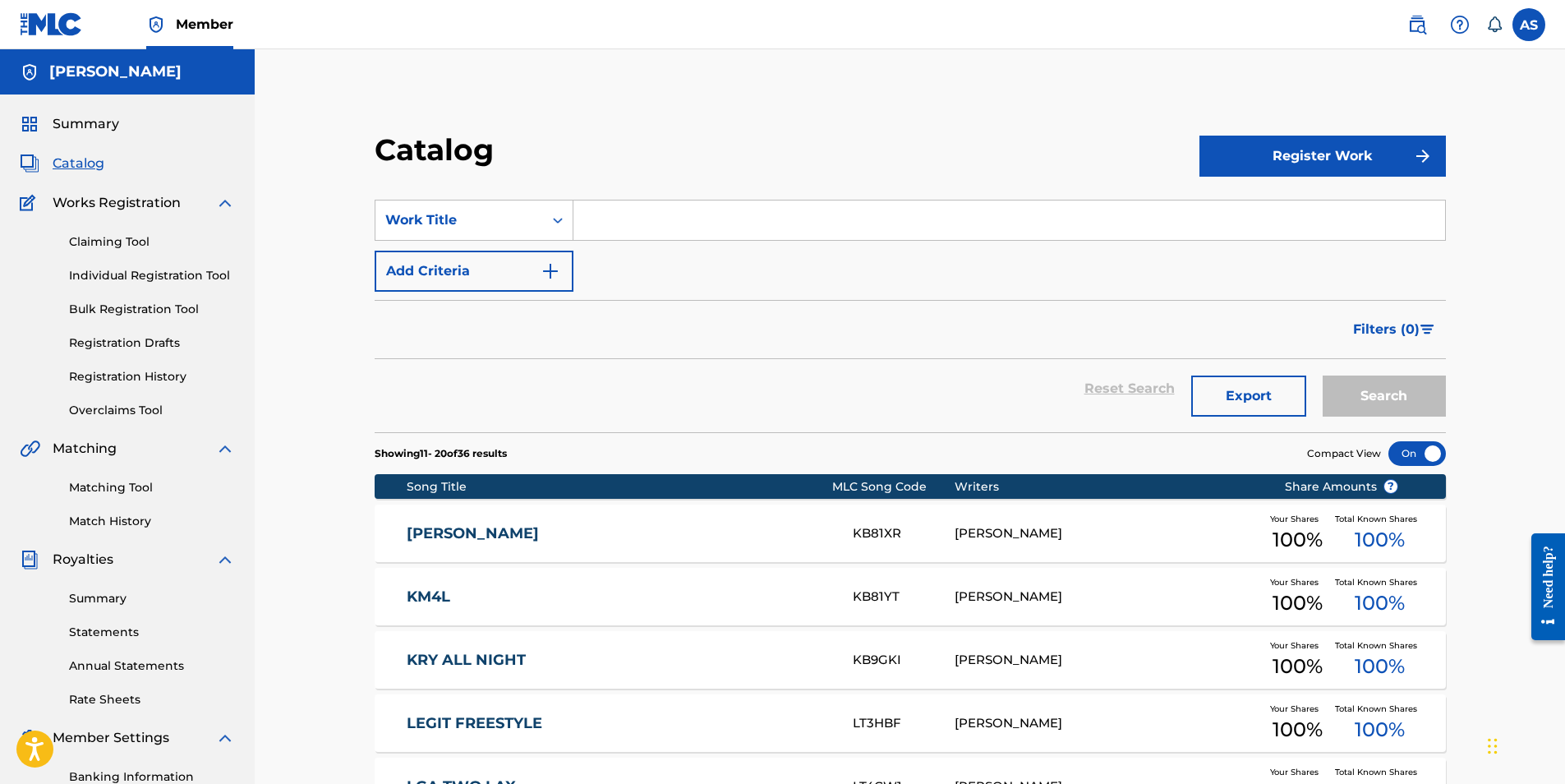
click at [455, 534] on link "KLOSER" at bounding box center [618, 533] width 424 height 19
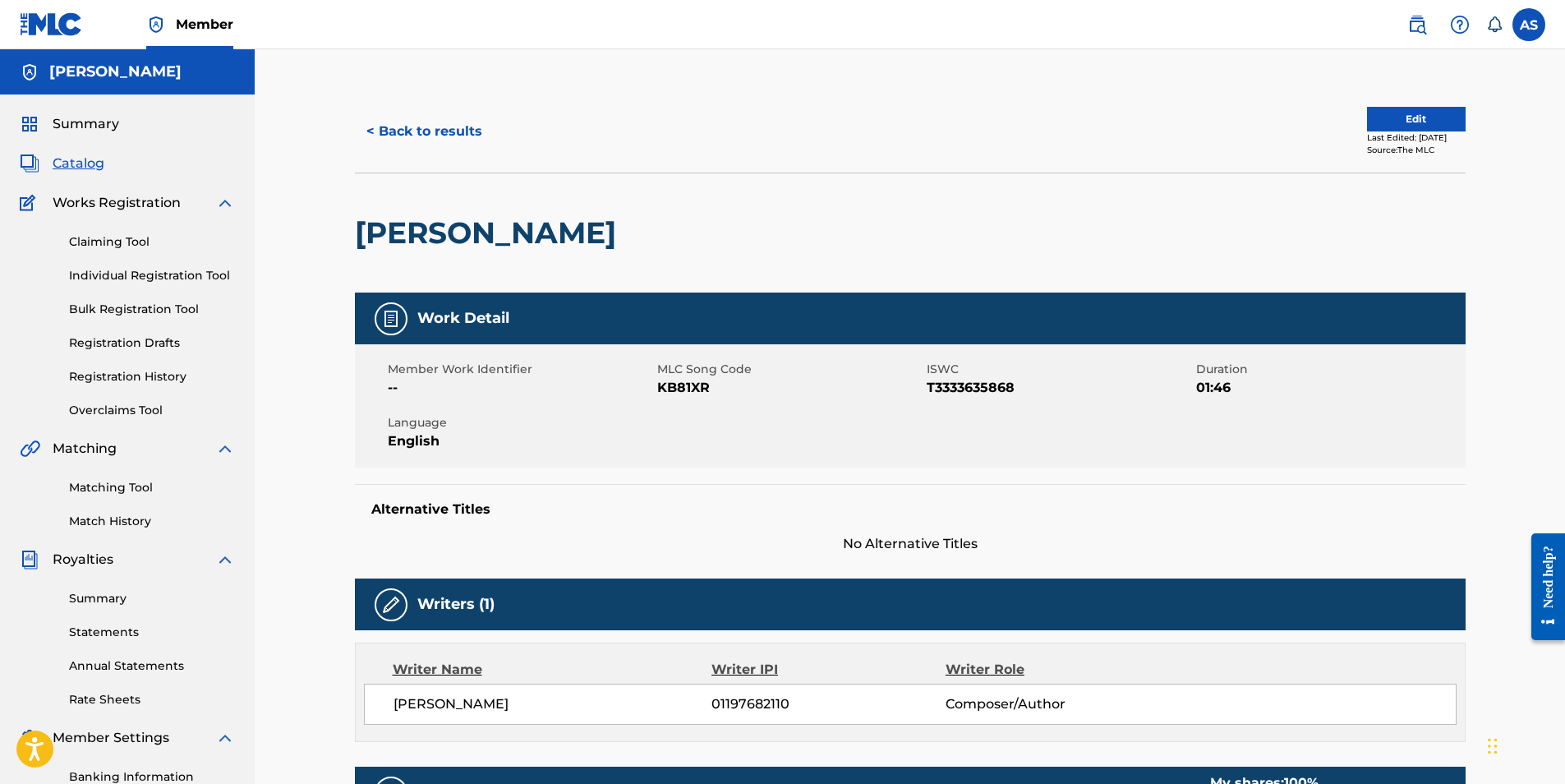
click at [156, 382] on link "Registration History" at bounding box center [152, 376] width 166 height 17
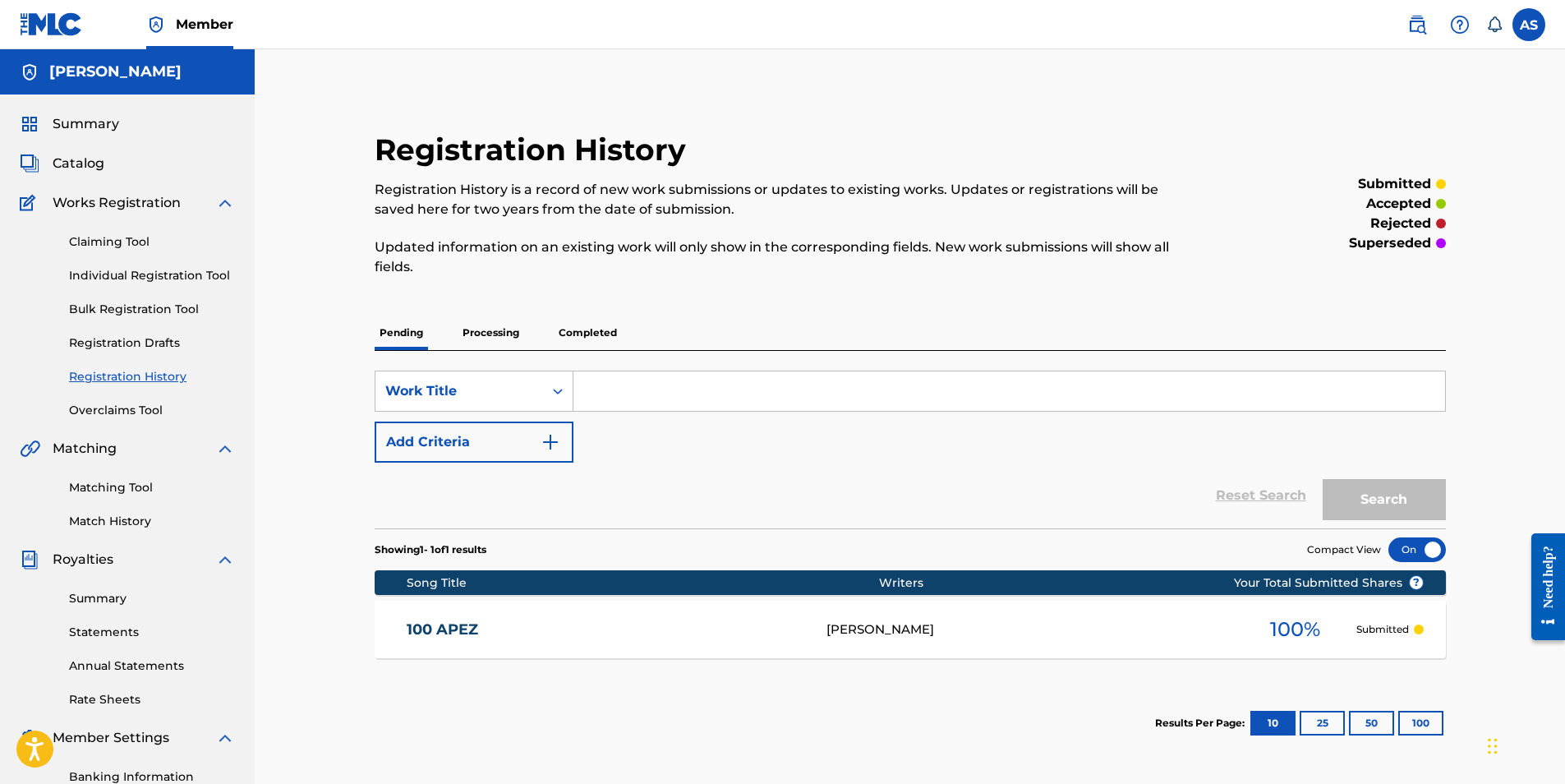
click at [491, 333] on p "Processing" at bounding box center [491, 333] width 67 height 35
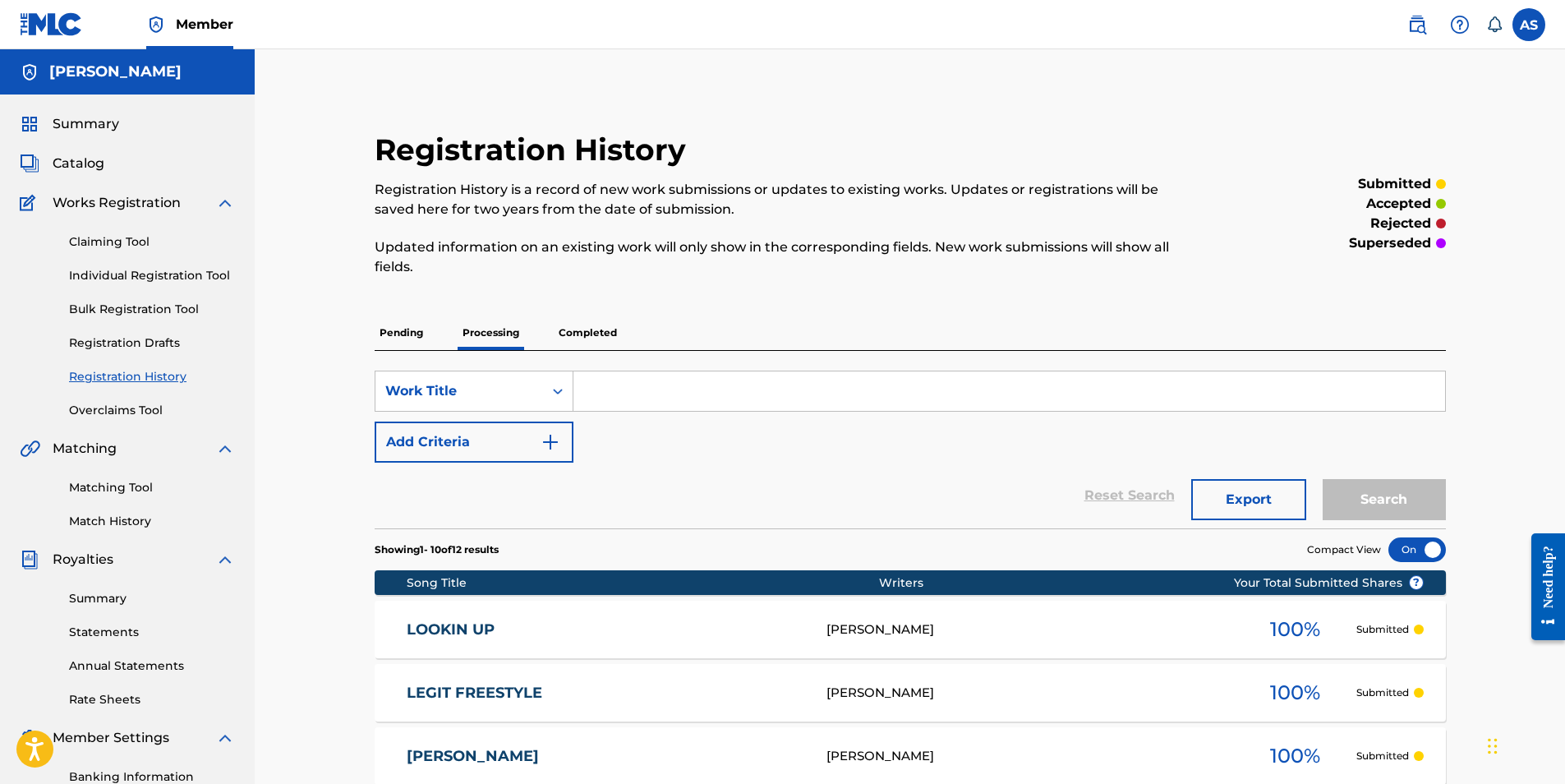
click at [604, 331] on p "Completed" at bounding box center [588, 333] width 68 height 35
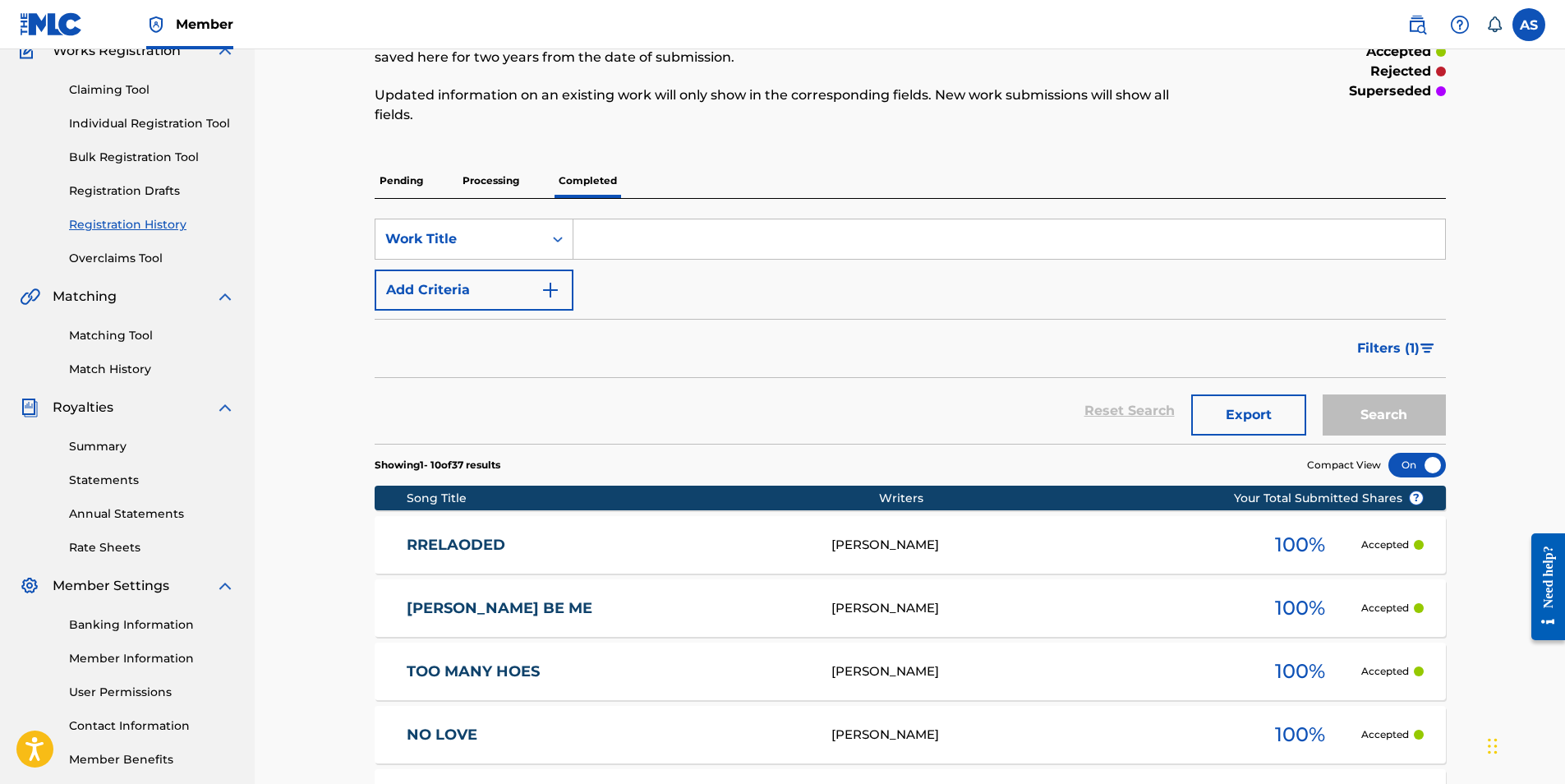
scroll to position [164, 0]
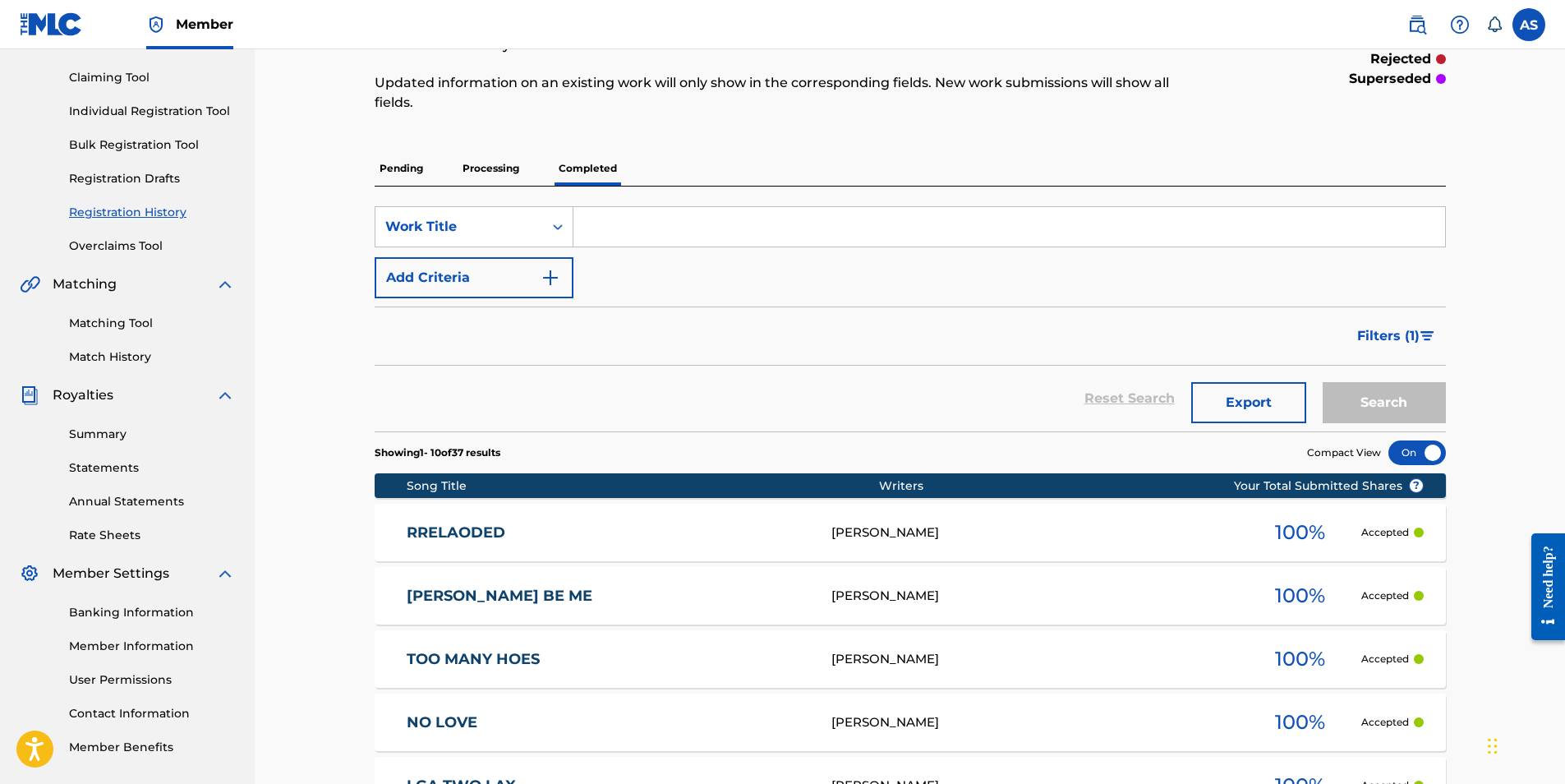
click at [476, 531] on link "RRELAODED" at bounding box center [608, 533] width 402 height 19
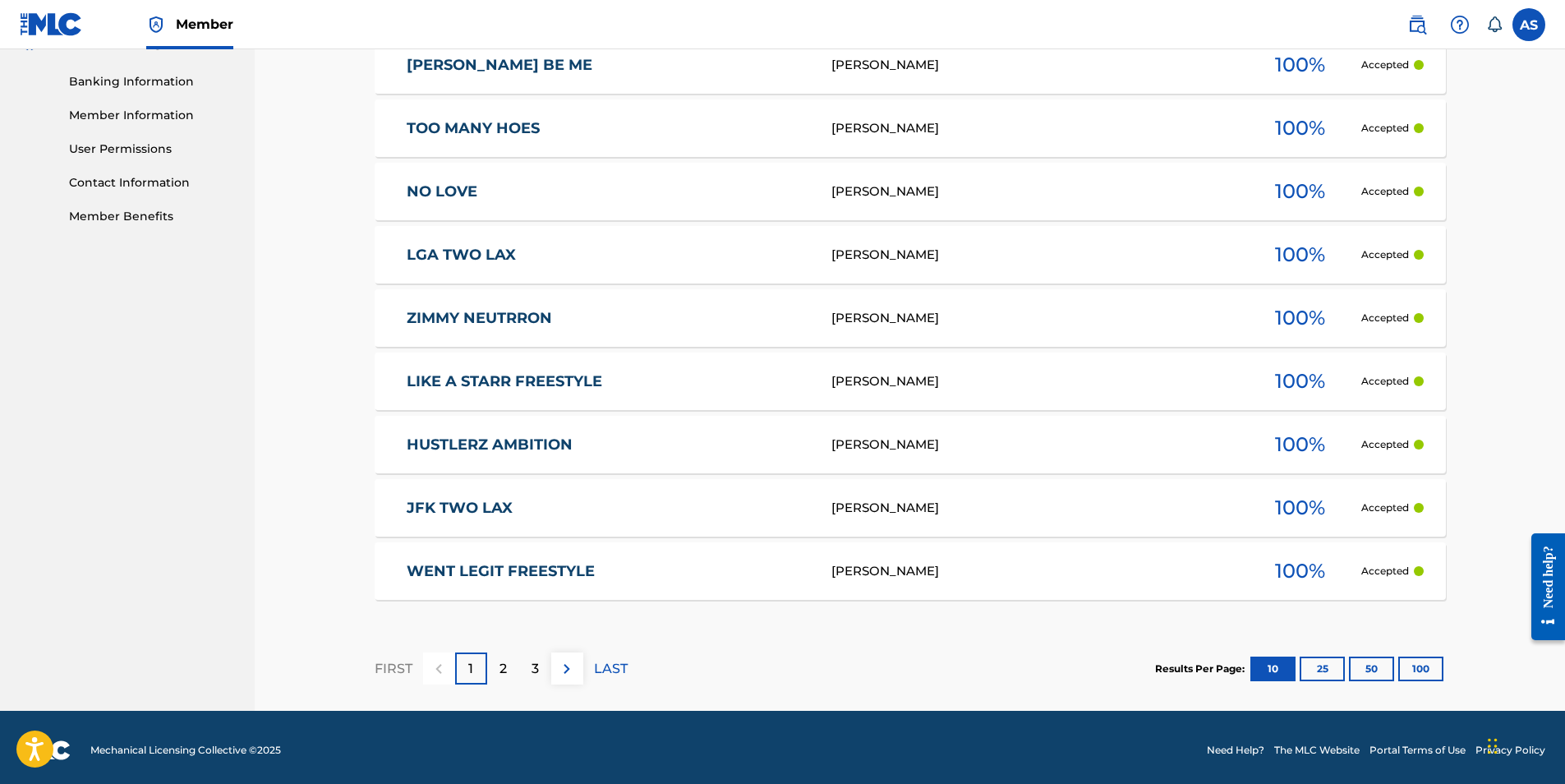
scroll to position [701, 0]
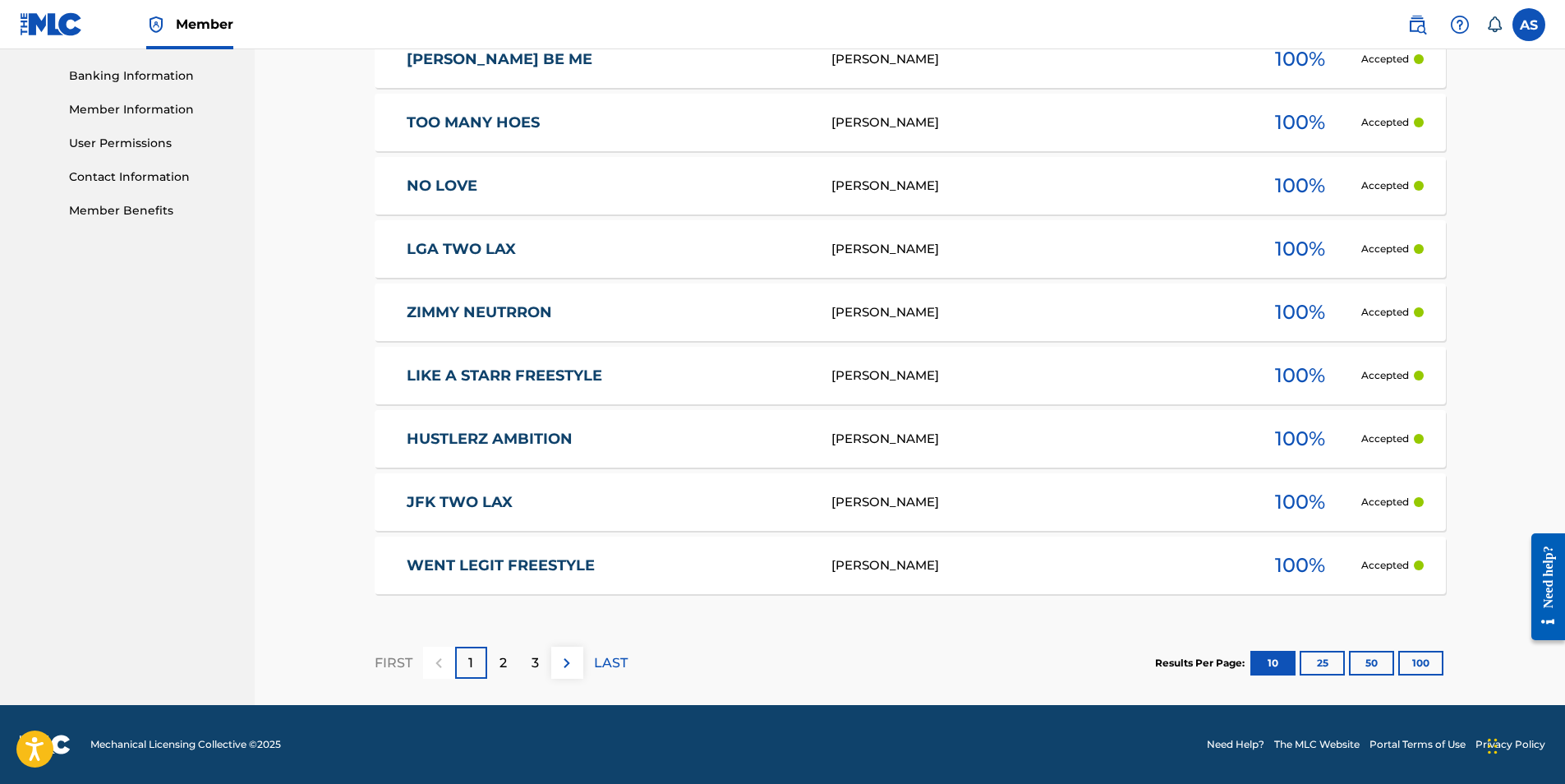
click at [496, 660] on div "2" at bounding box center [503, 662] width 32 height 32
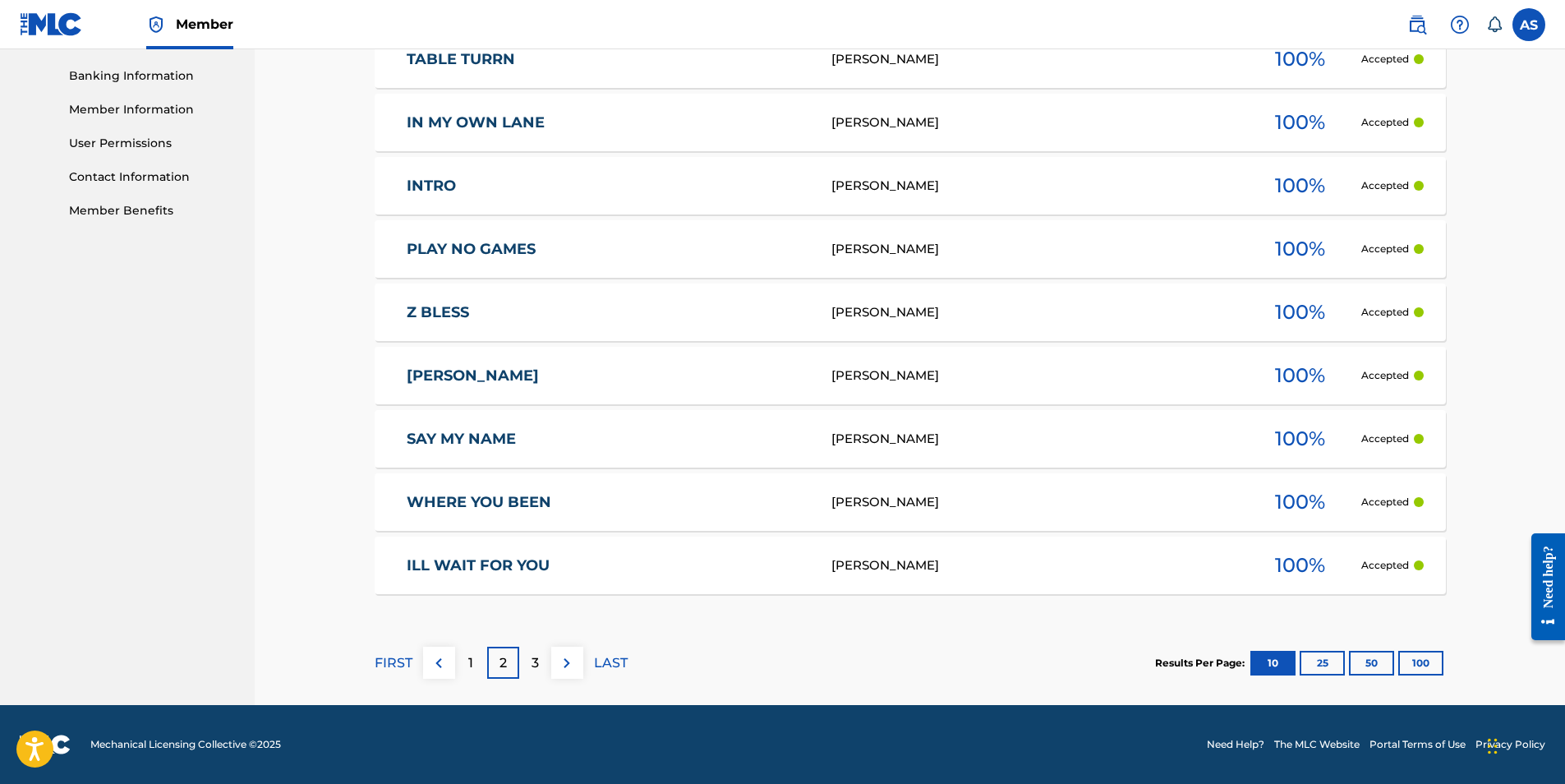
click at [539, 667] on div "3" at bounding box center [535, 662] width 32 height 32
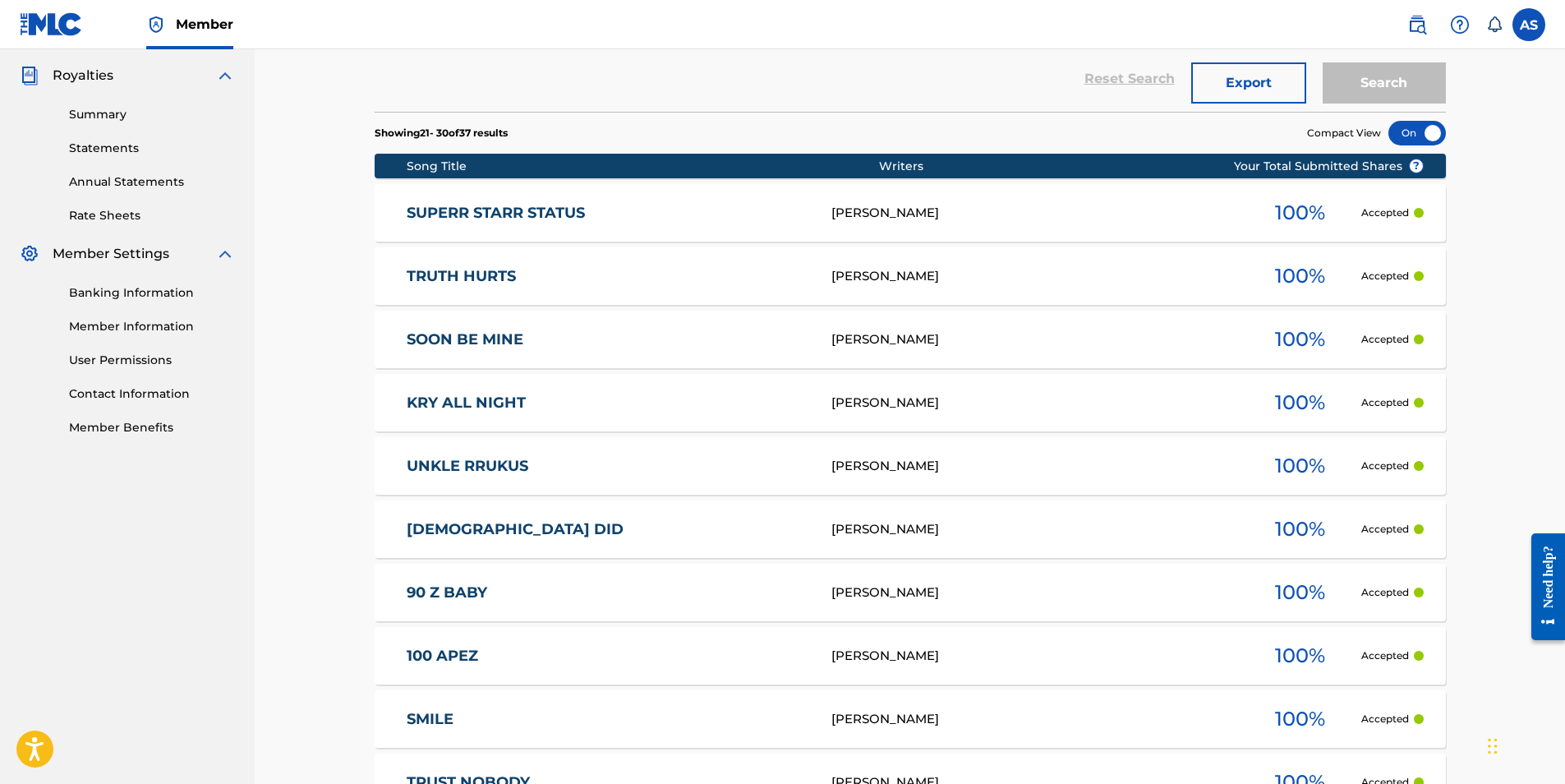
scroll to position [454, 0]
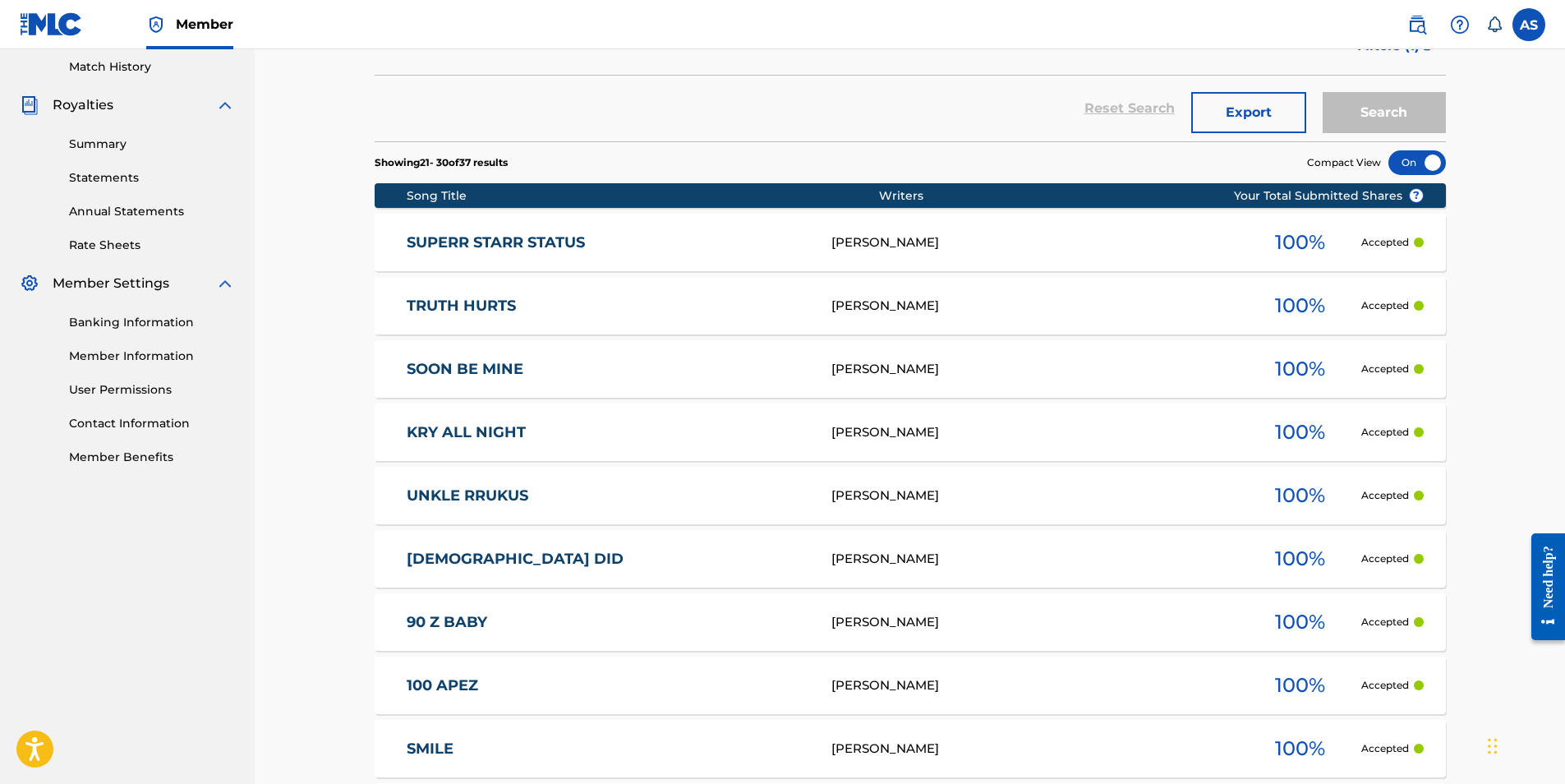
click at [502, 493] on link "UNKLE RRUKUS" at bounding box center [608, 495] width 402 height 19
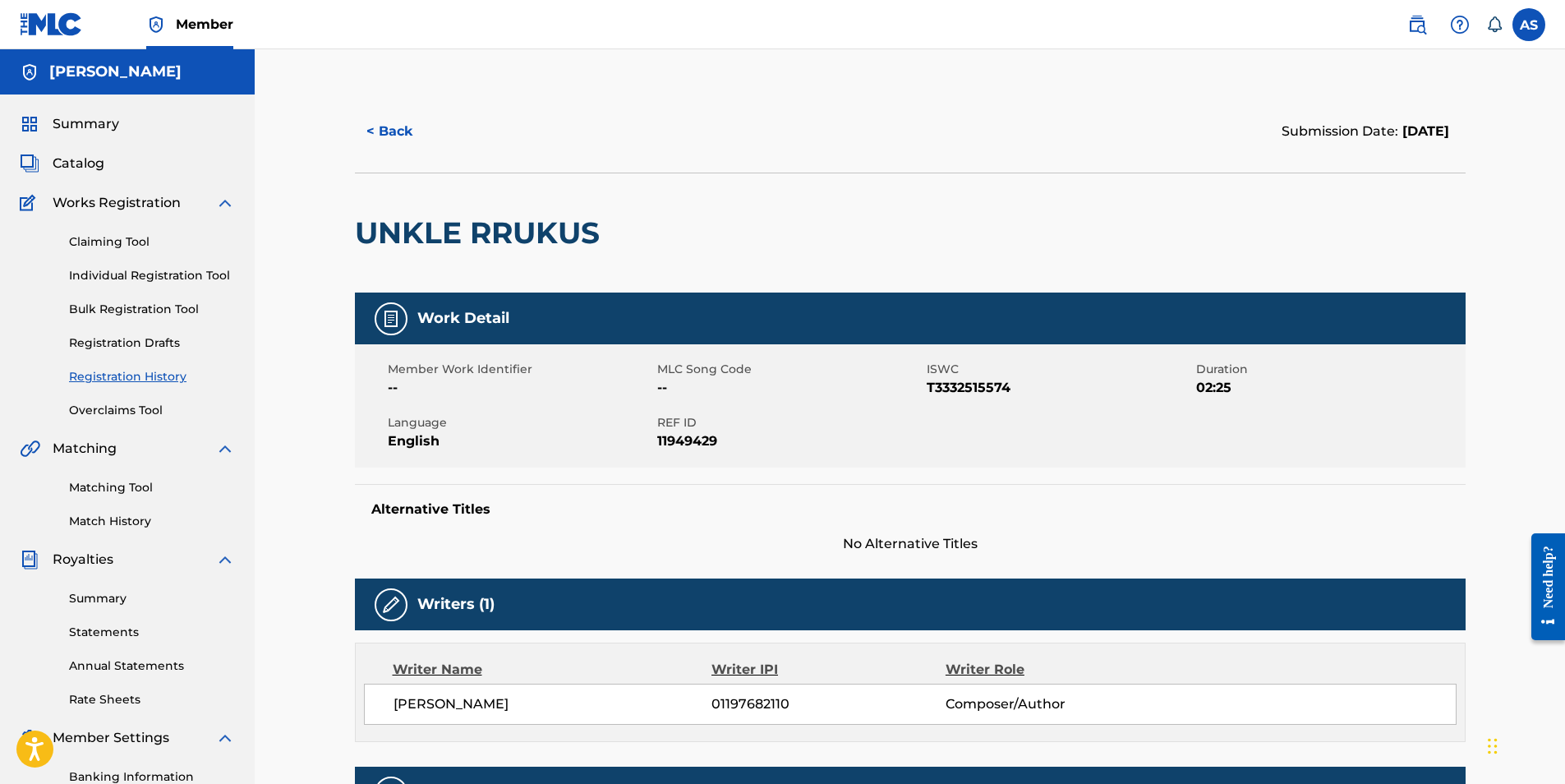
scroll to position [235, 0]
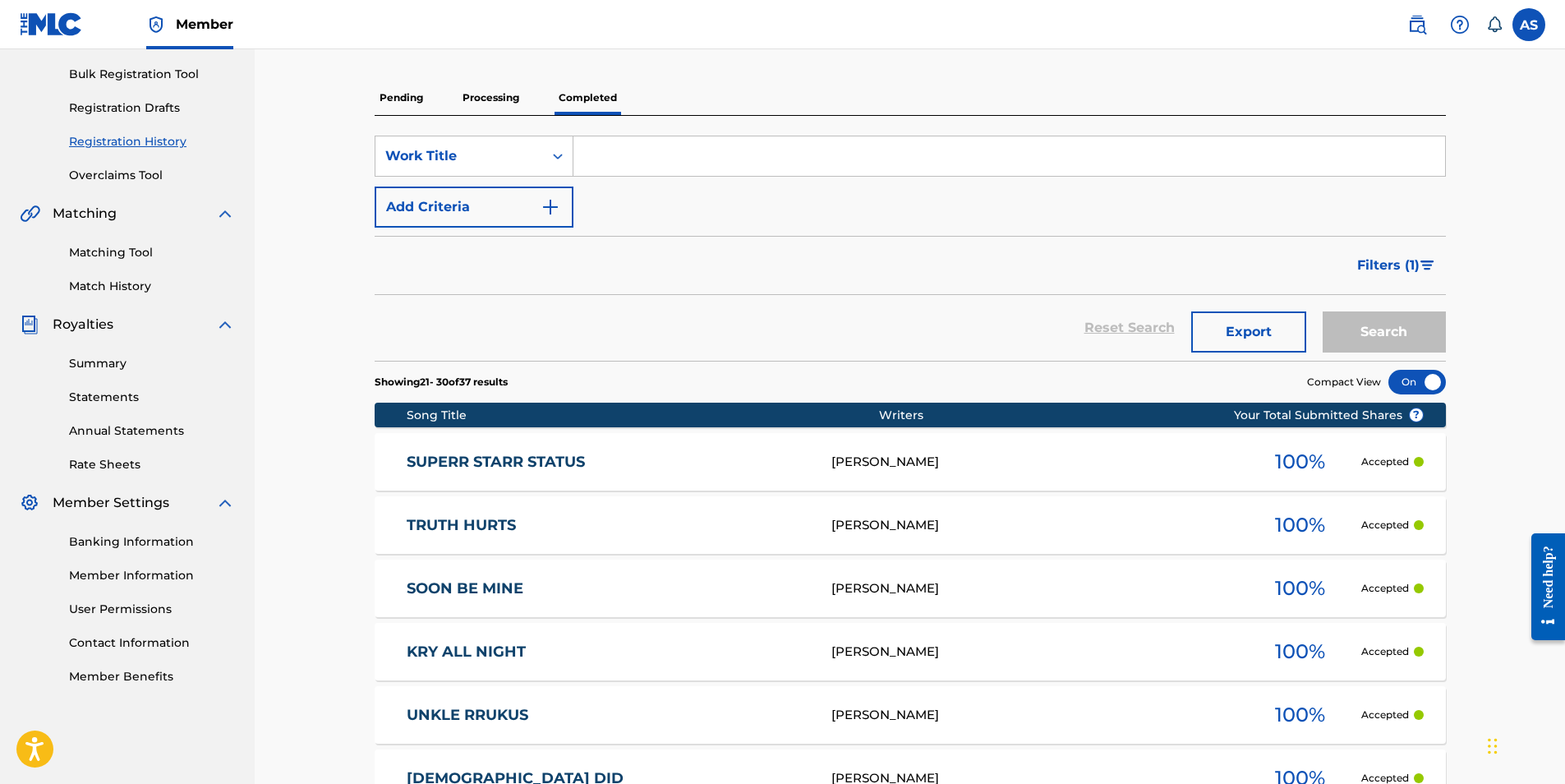
click at [484, 99] on p "Processing" at bounding box center [491, 98] width 67 height 35
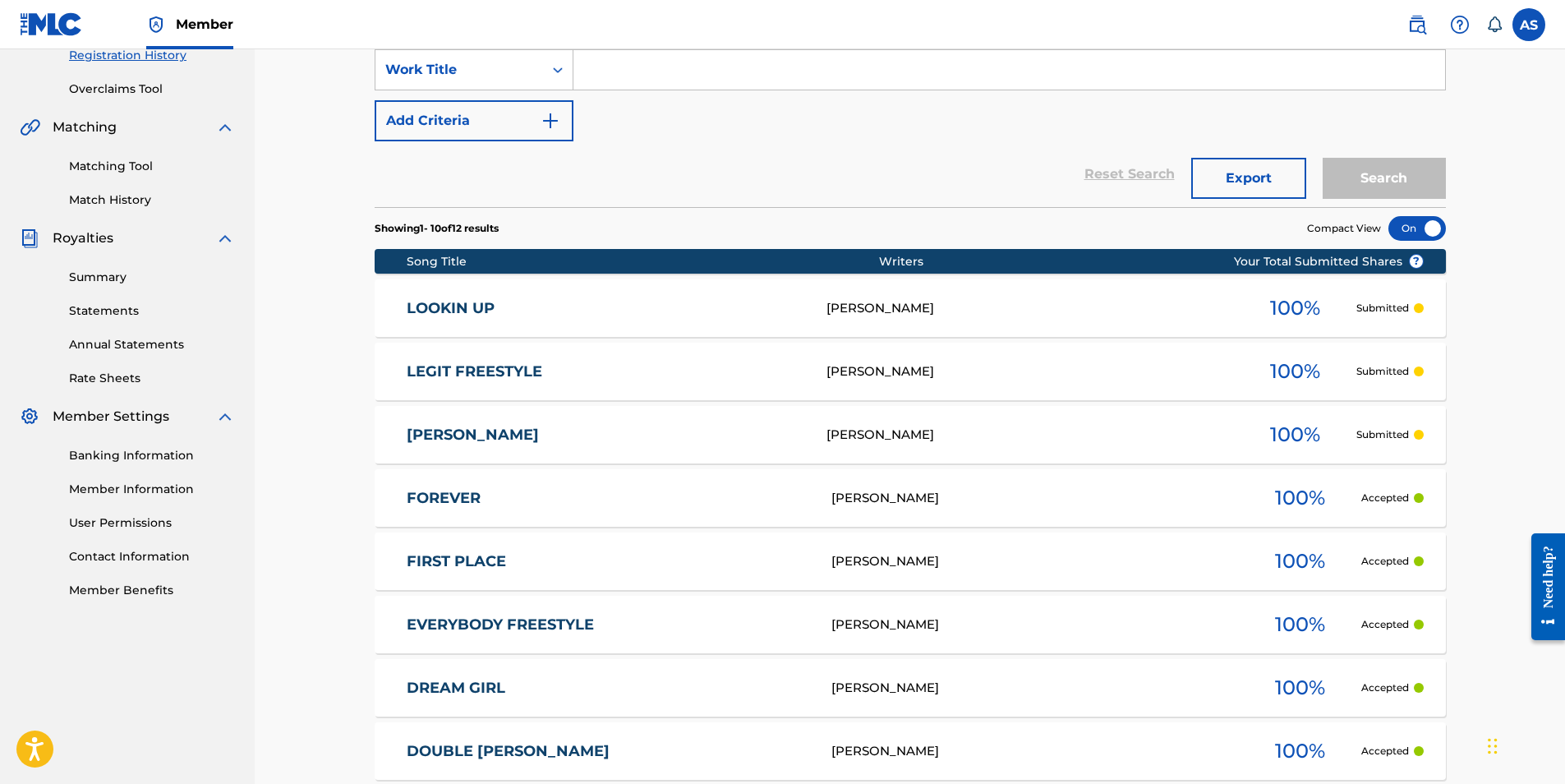
scroll to position [329, 0]
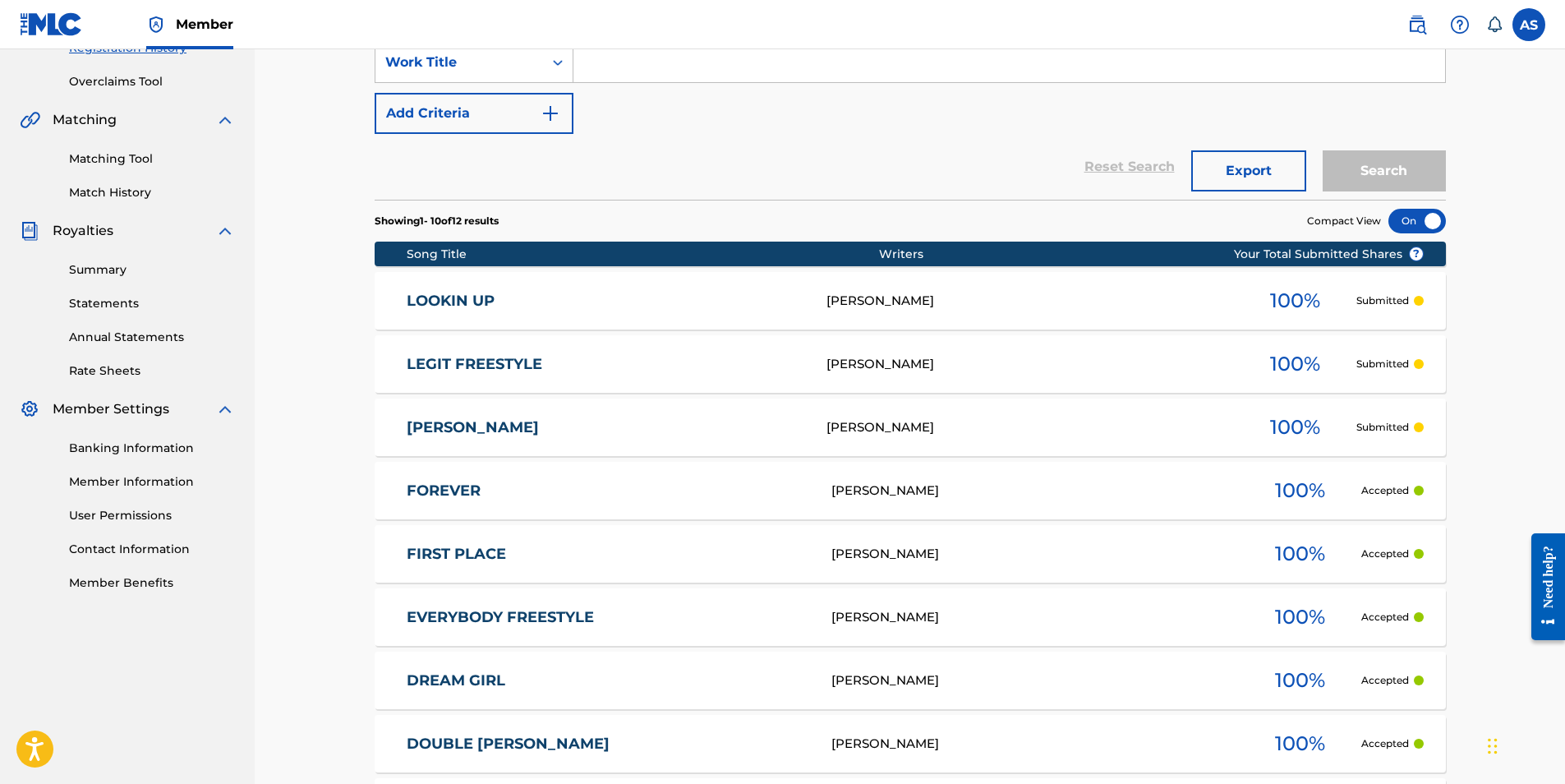
click at [557, 434] on link "KLOSER" at bounding box center [605, 427] width 397 height 19
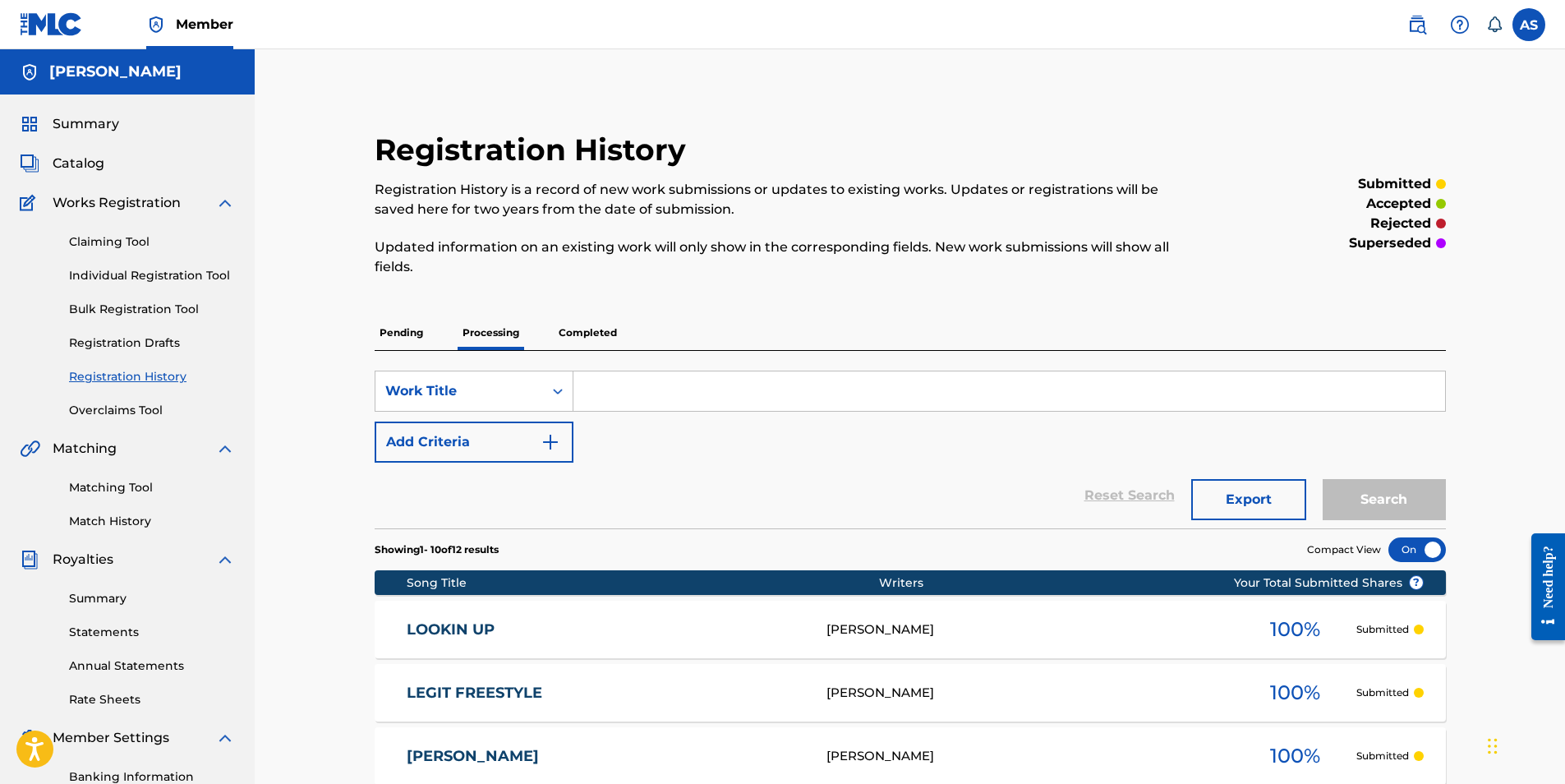
scroll to position [235, 0]
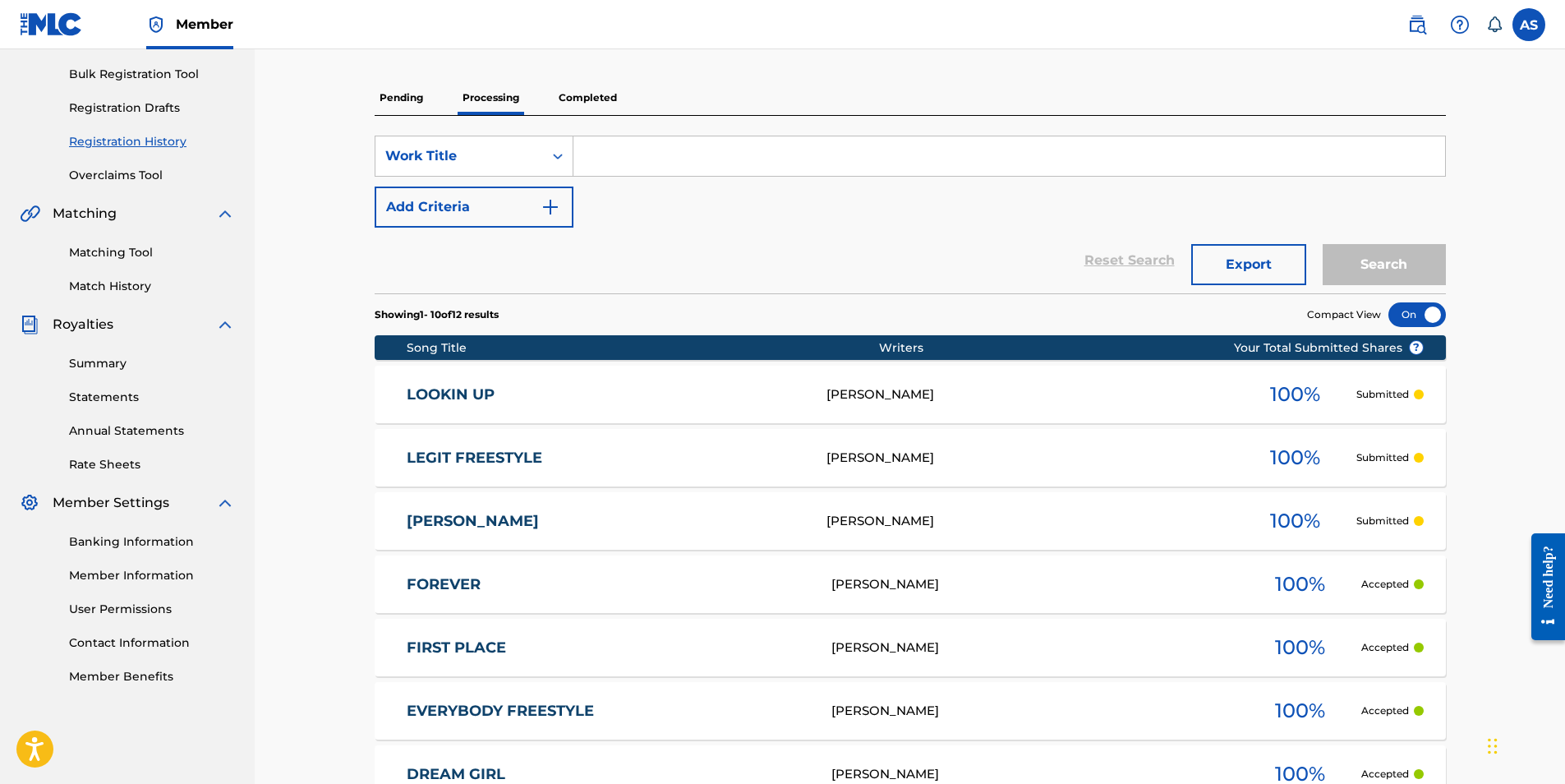
click at [417, 97] on p "Pending" at bounding box center [401, 98] width 54 height 35
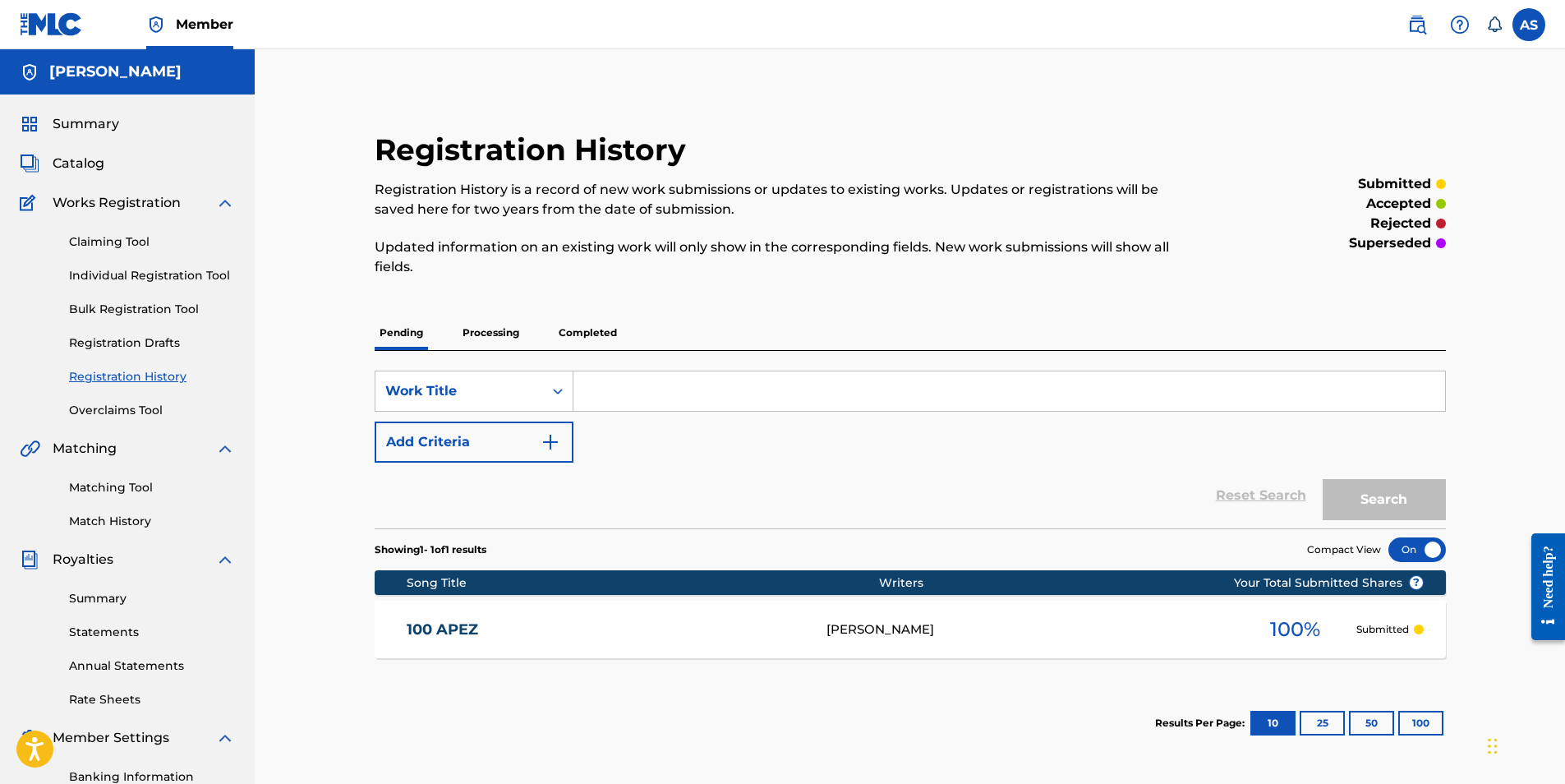
click at [652, 634] on link "100 APEZ" at bounding box center [605, 629] width 397 height 19
click at [508, 631] on link "100 APEZ" at bounding box center [605, 629] width 397 height 19
click at [576, 322] on p "Completed" at bounding box center [588, 333] width 68 height 35
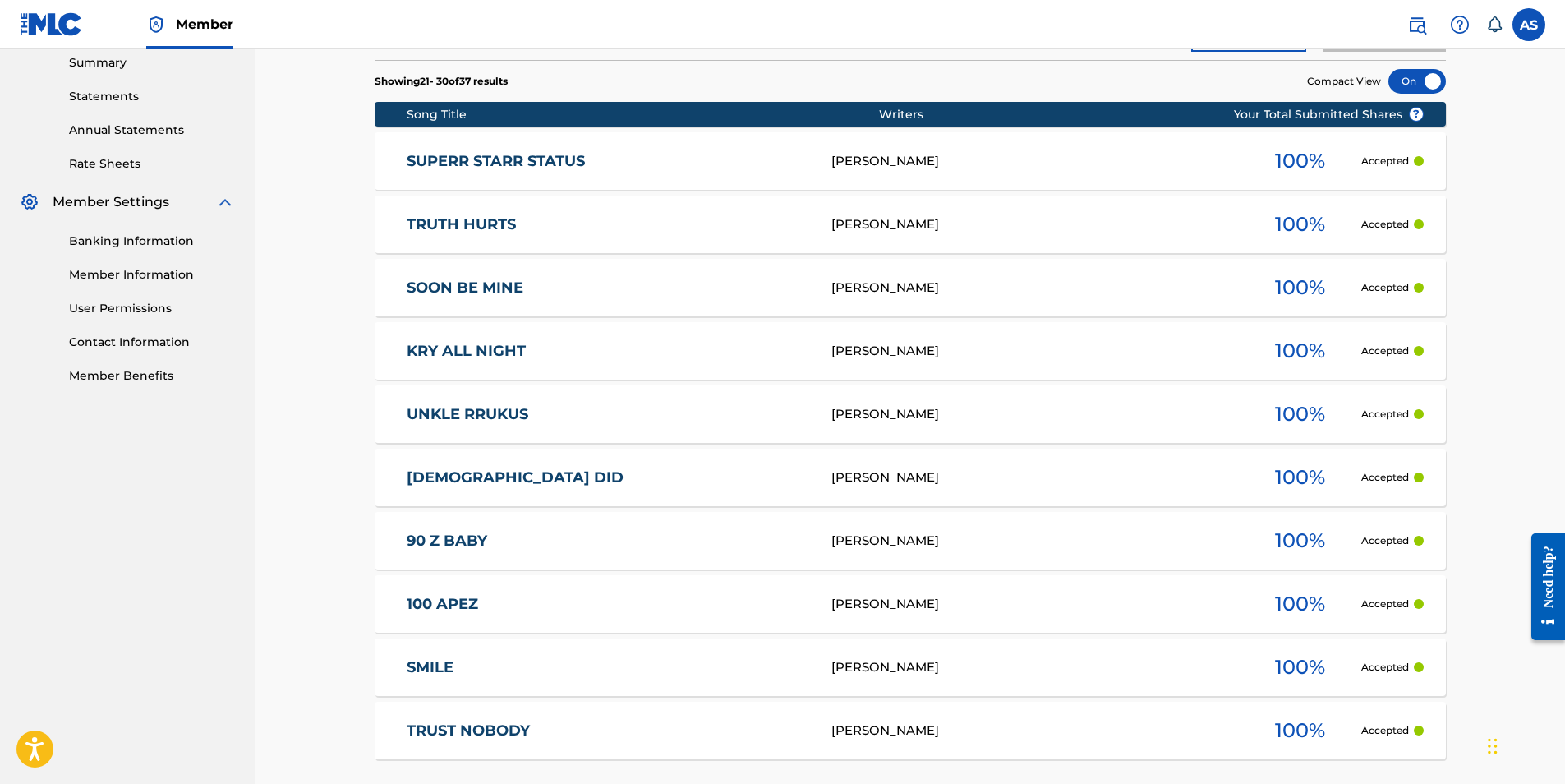
scroll to position [657, 0]
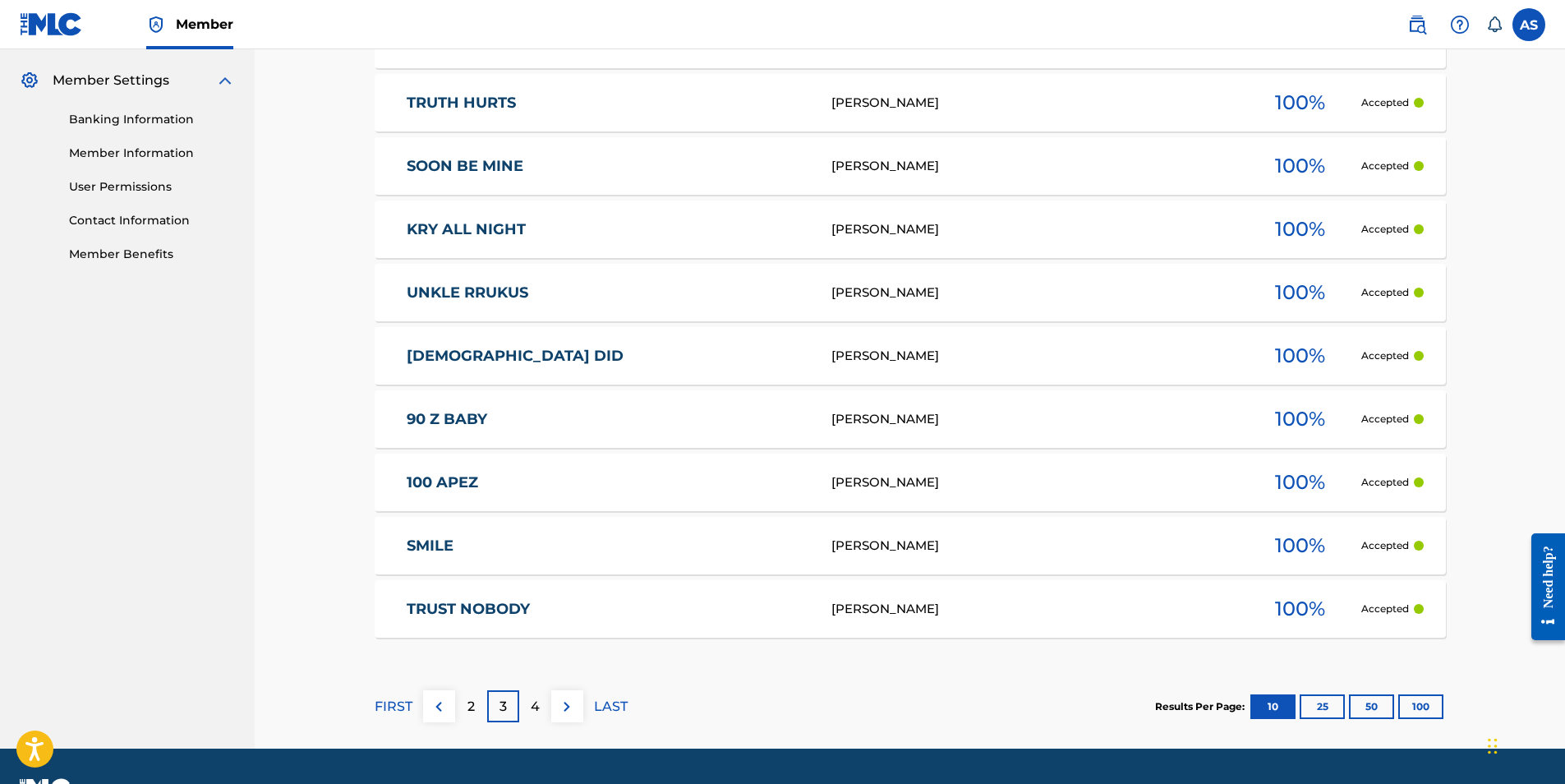
click at [484, 483] on link "100 APEZ" at bounding box center [608, 482] width 402 height 19
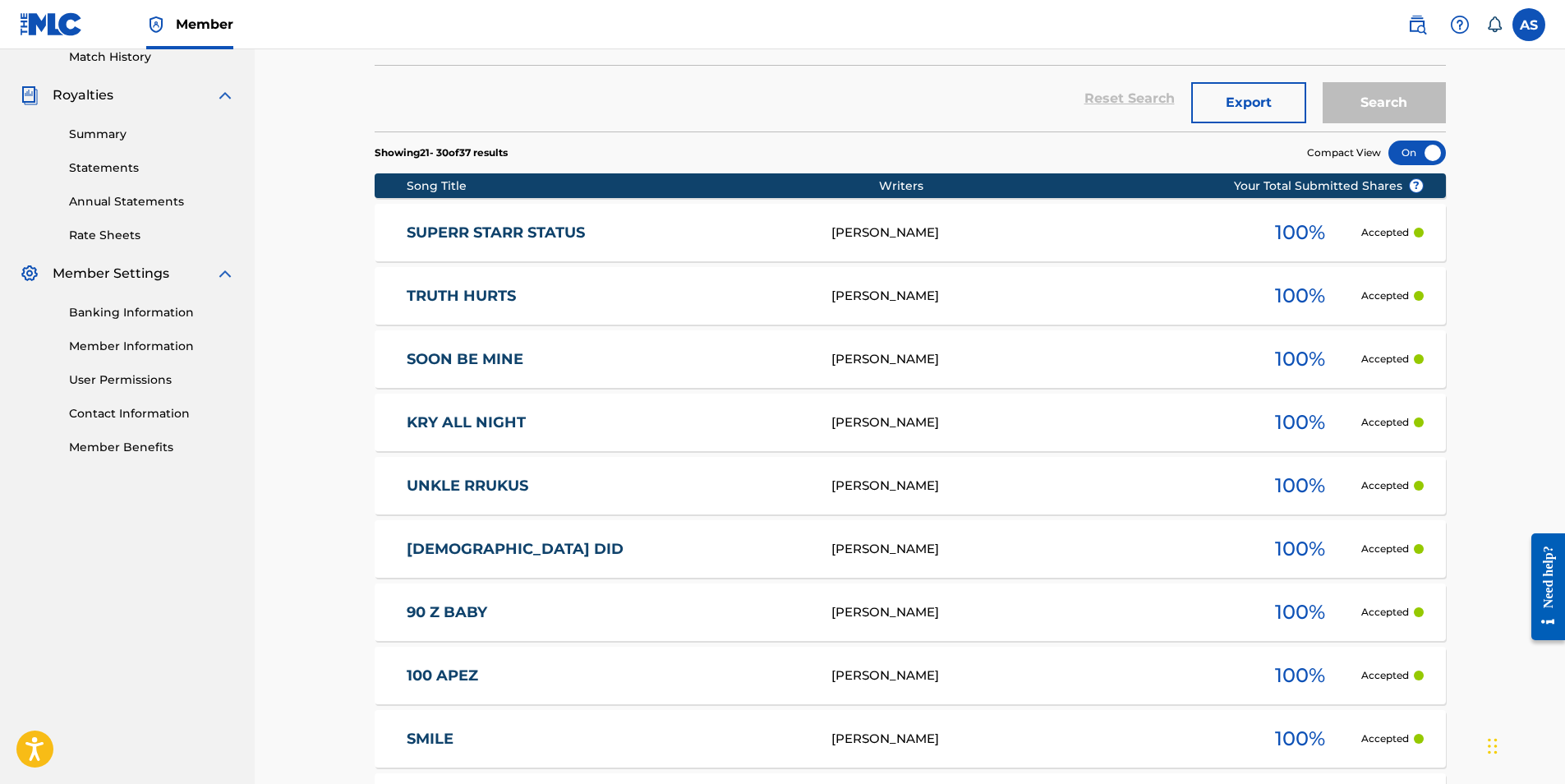
scroll to position [701, 0]
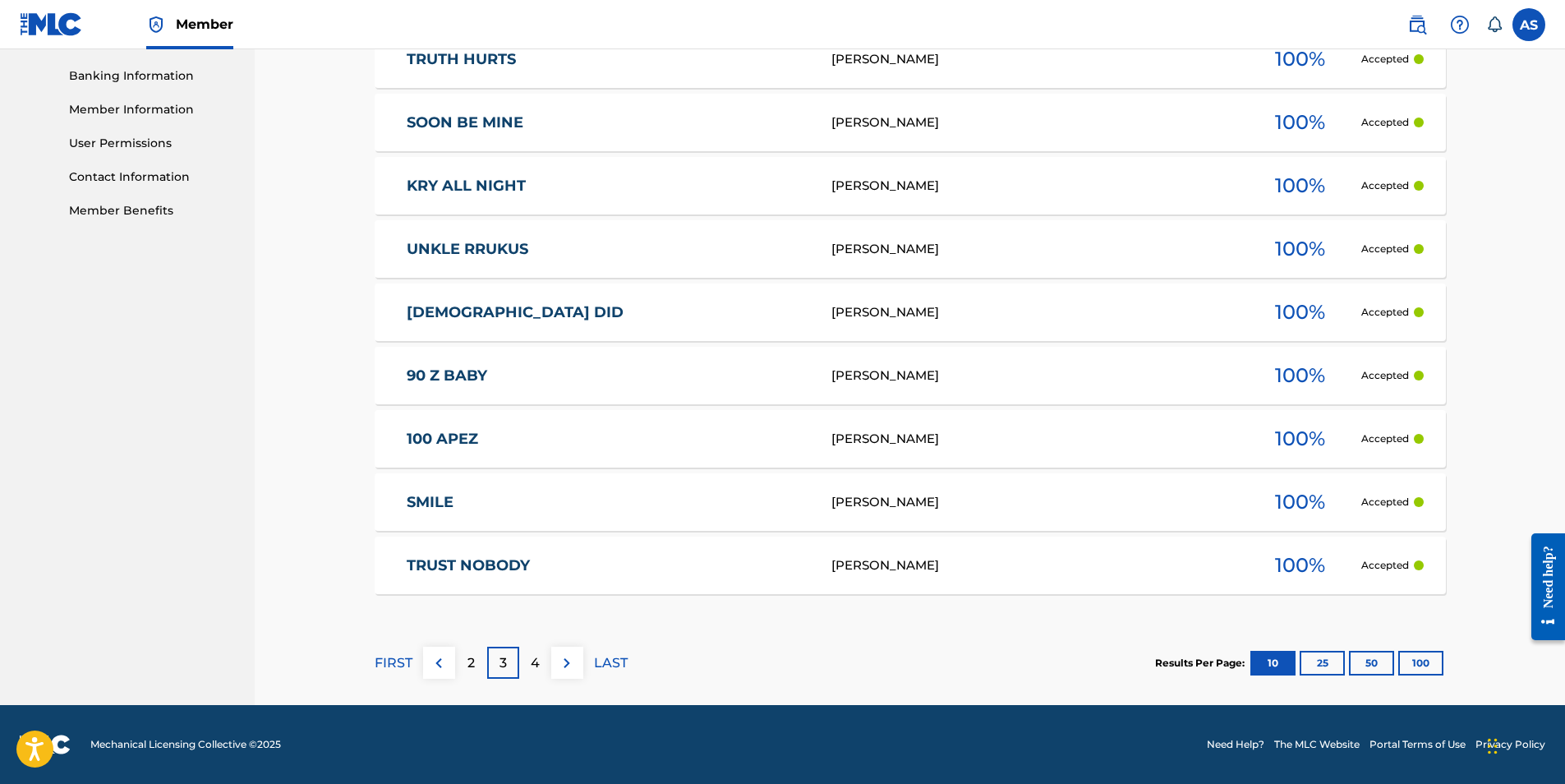
click at [533, 661] on p "4" at bounding box center [535, 663] width 9 height 20
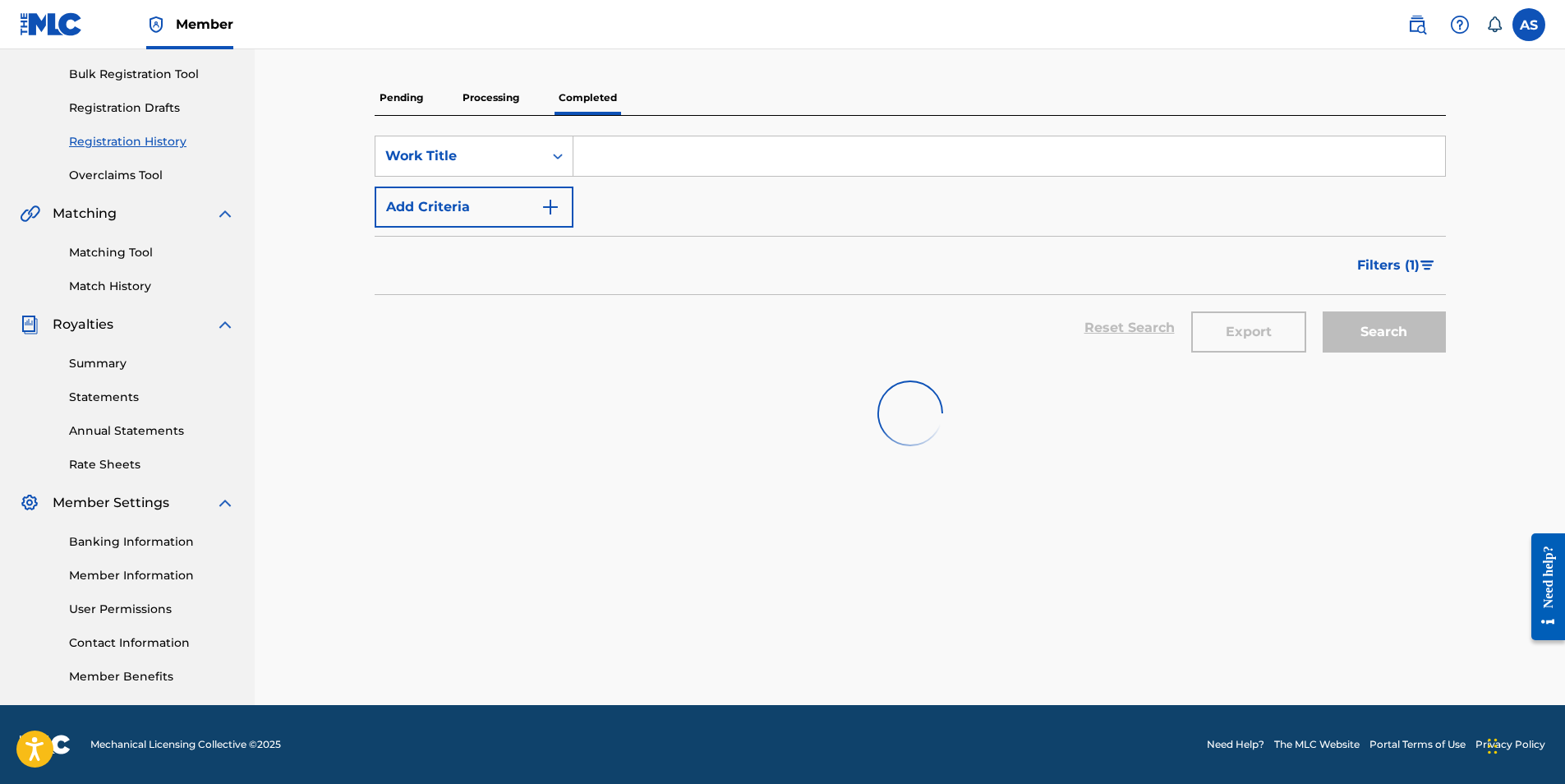
scroll to position [511, 0]
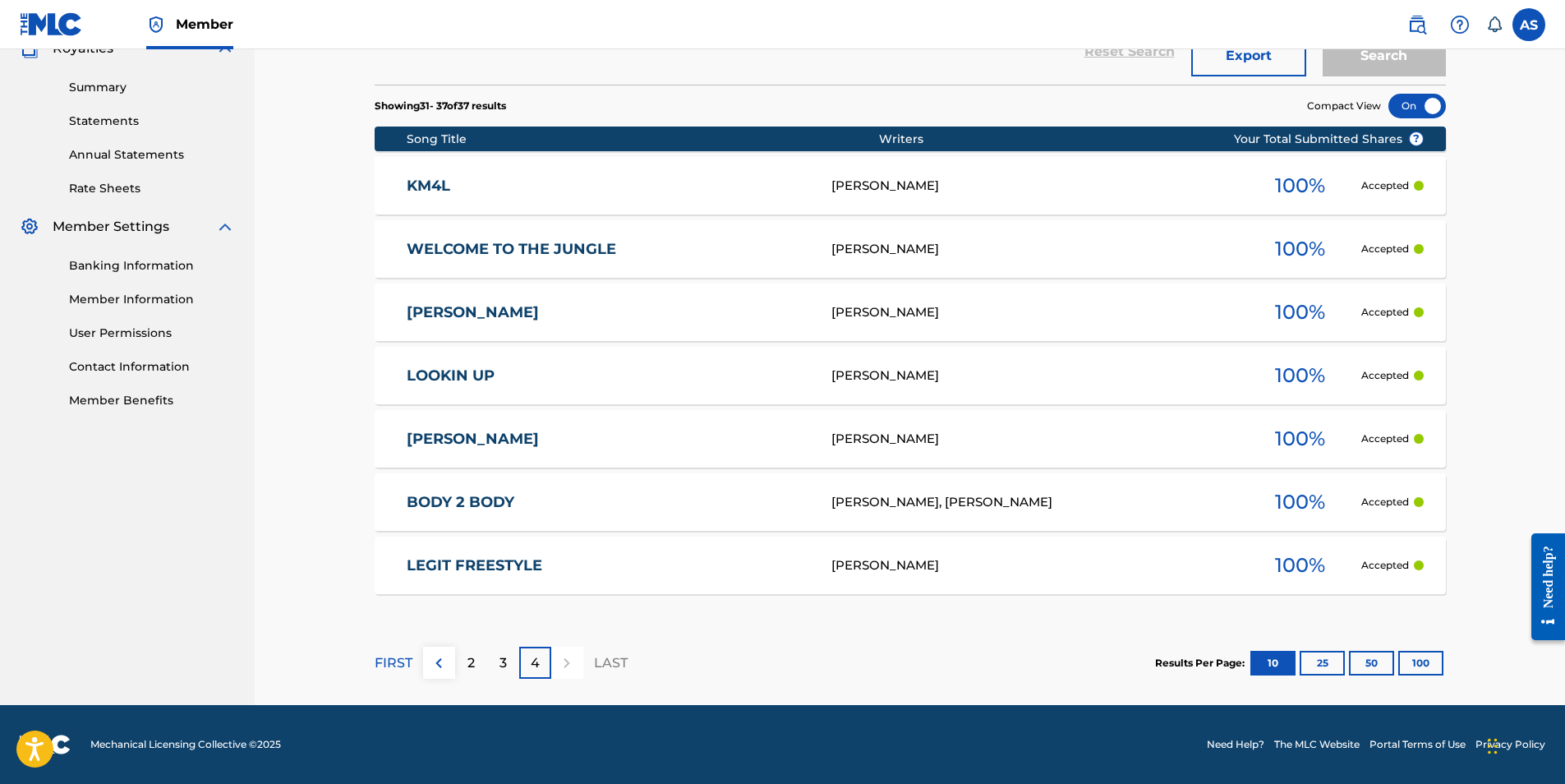
click at [448, 313] on link "KLOSER" at bounding box center [608, 312] width 402 height 19
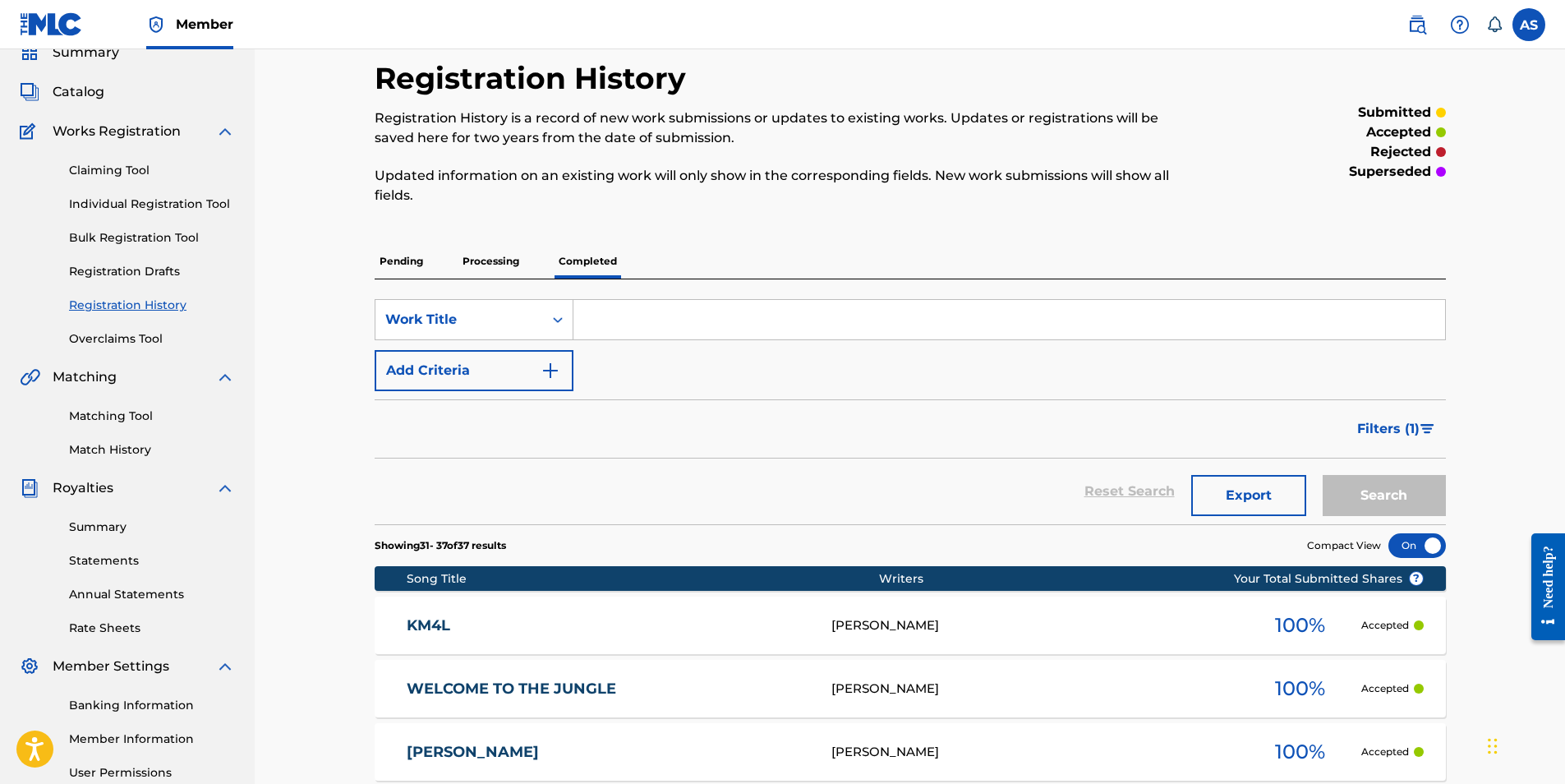
scroll to position [71, 0]
click at [402, 252] on p "Pending" at bounding box center [401, 262] width 54 height 35
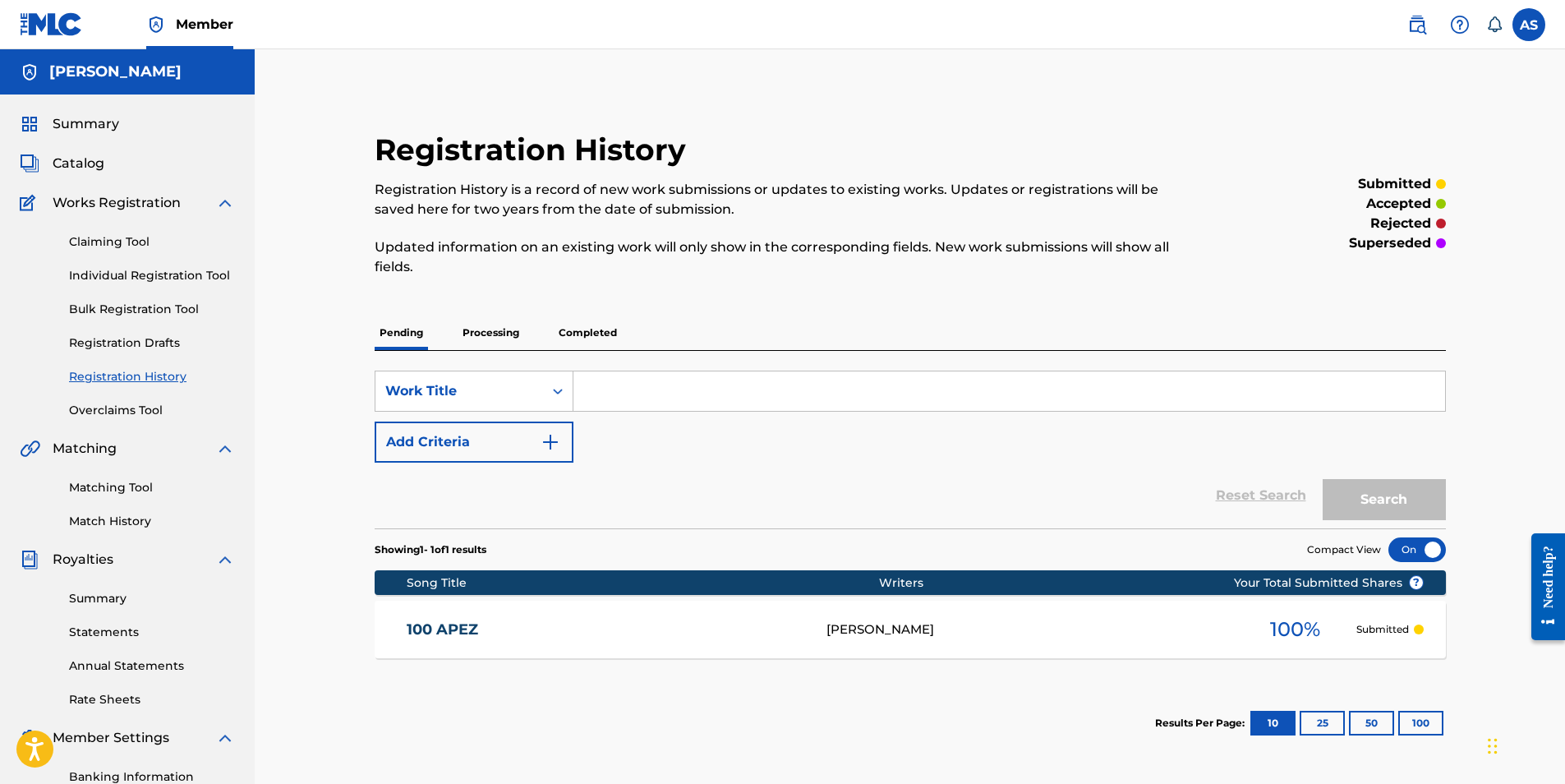
click at [498, 331] on p "Processing" at bounding box center [491, 333] width 67 height 35
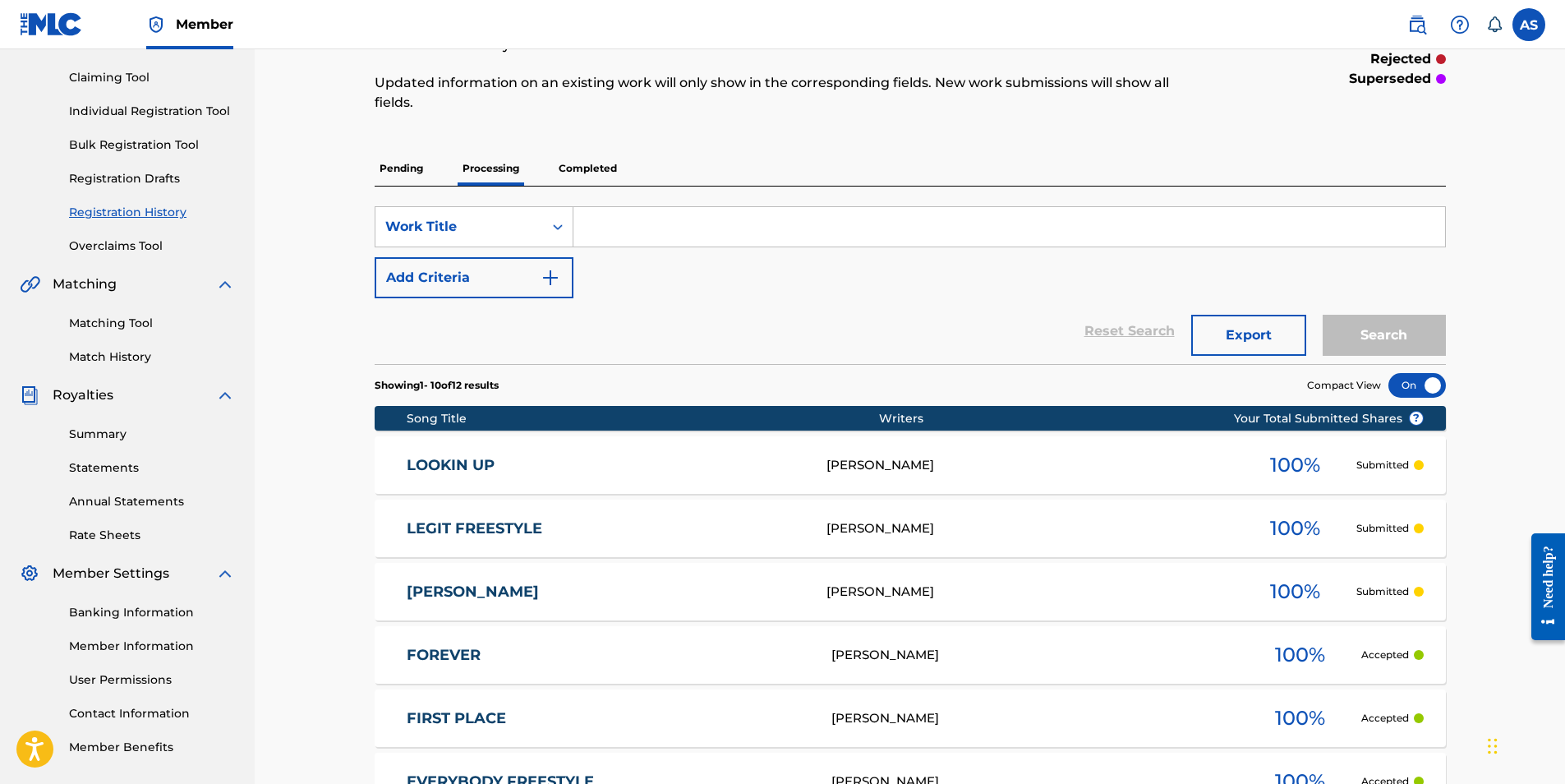
click at [646, 510] on div "LEGIT FREESTYLE LT3HBF ALYIS SLEDGE 100 % Submitted" at bounding box center [909, 528] width 1071 height 58
click at [465, 463] on link "LOOKIN UP" at bounding box center [605, 465] width 397 height 19
click at [613, 171] on p "Completed" at bounding box center [588, 168] width 68 height 35
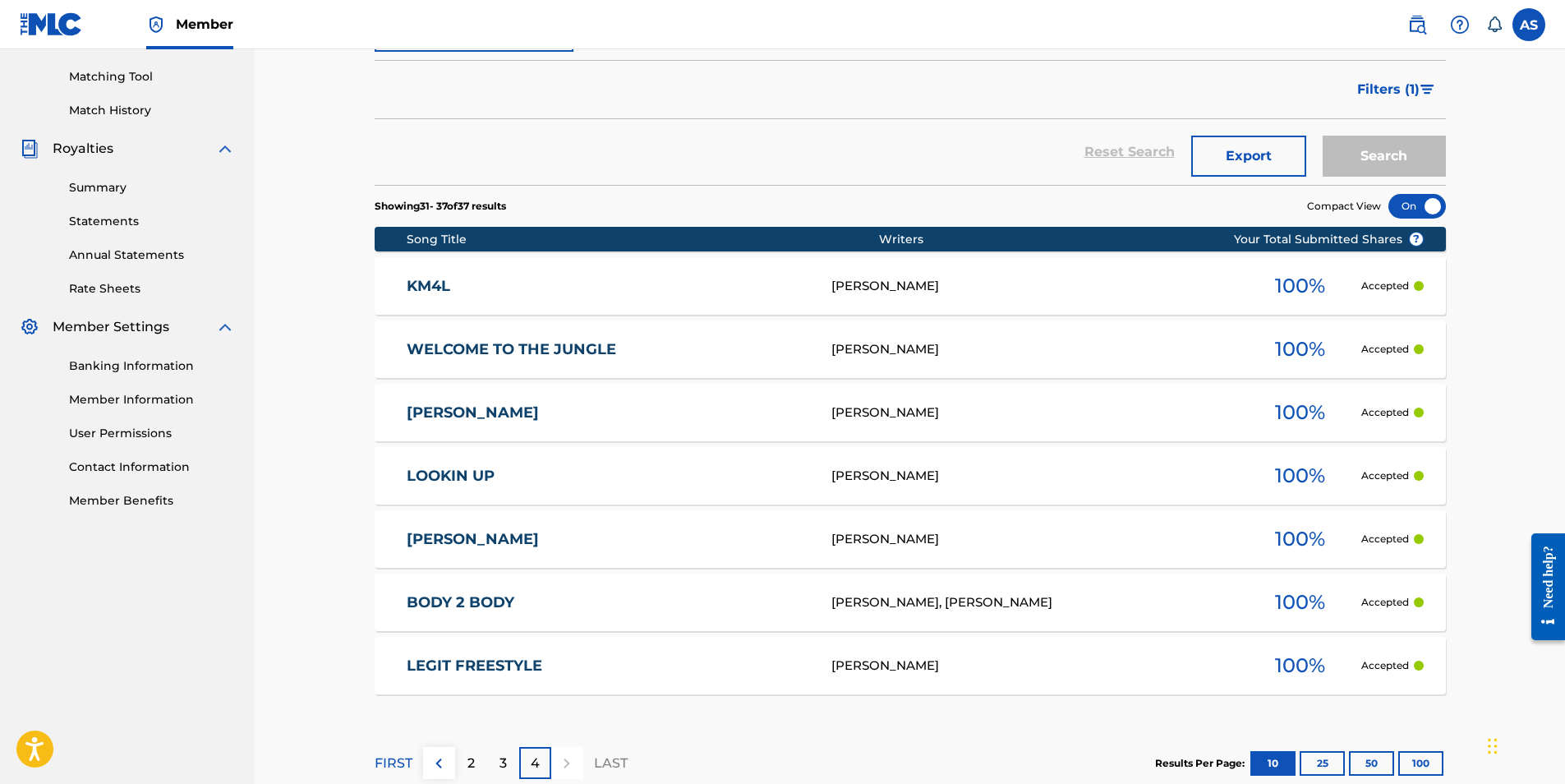
click at [484, 476] on link "LOOKIN UP" at bounding box center [608, 476] width 402 height 19
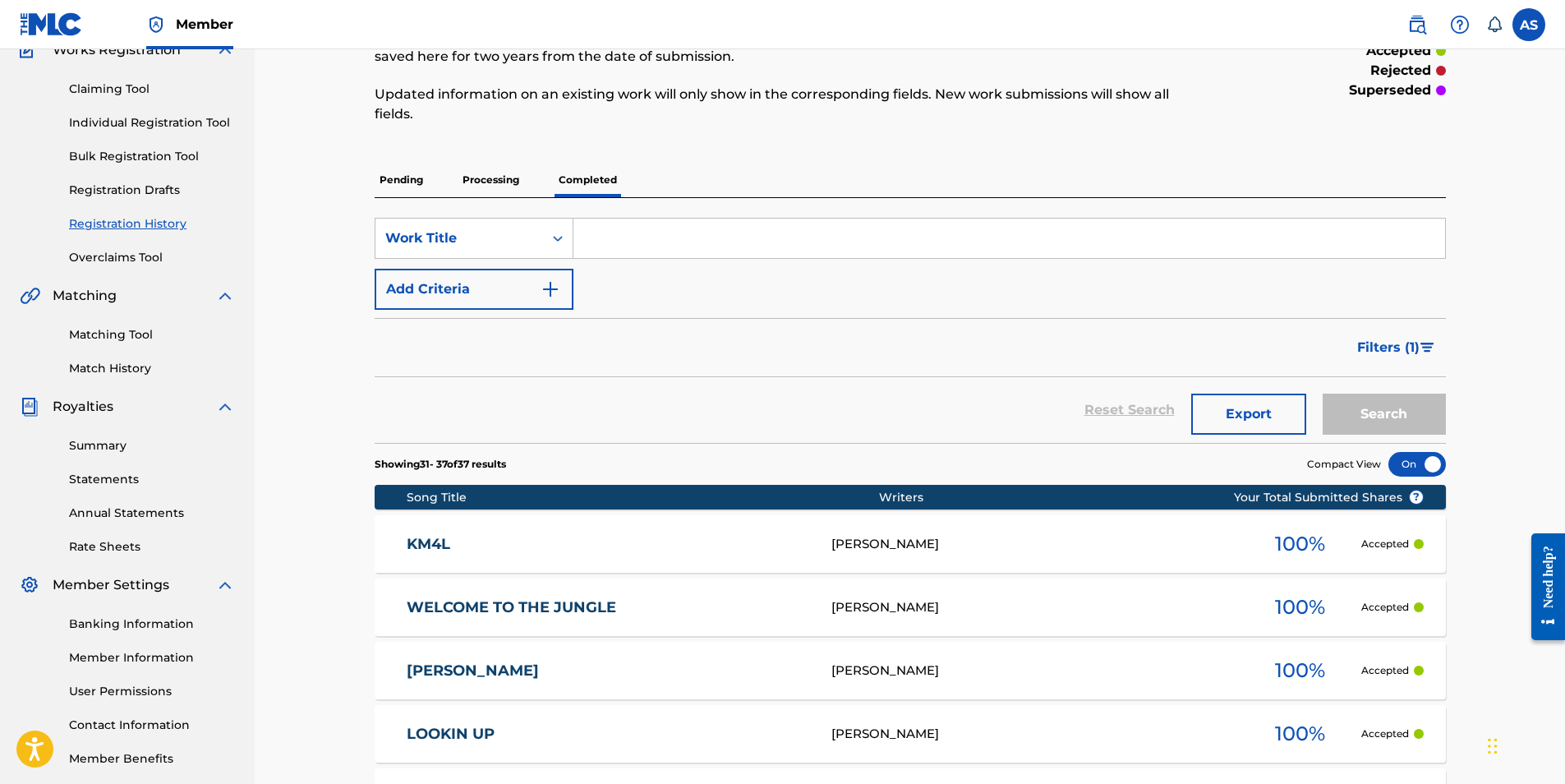
click at [395, 181] on p "Pending" at bounding box center [401, 180] width 54 height 35
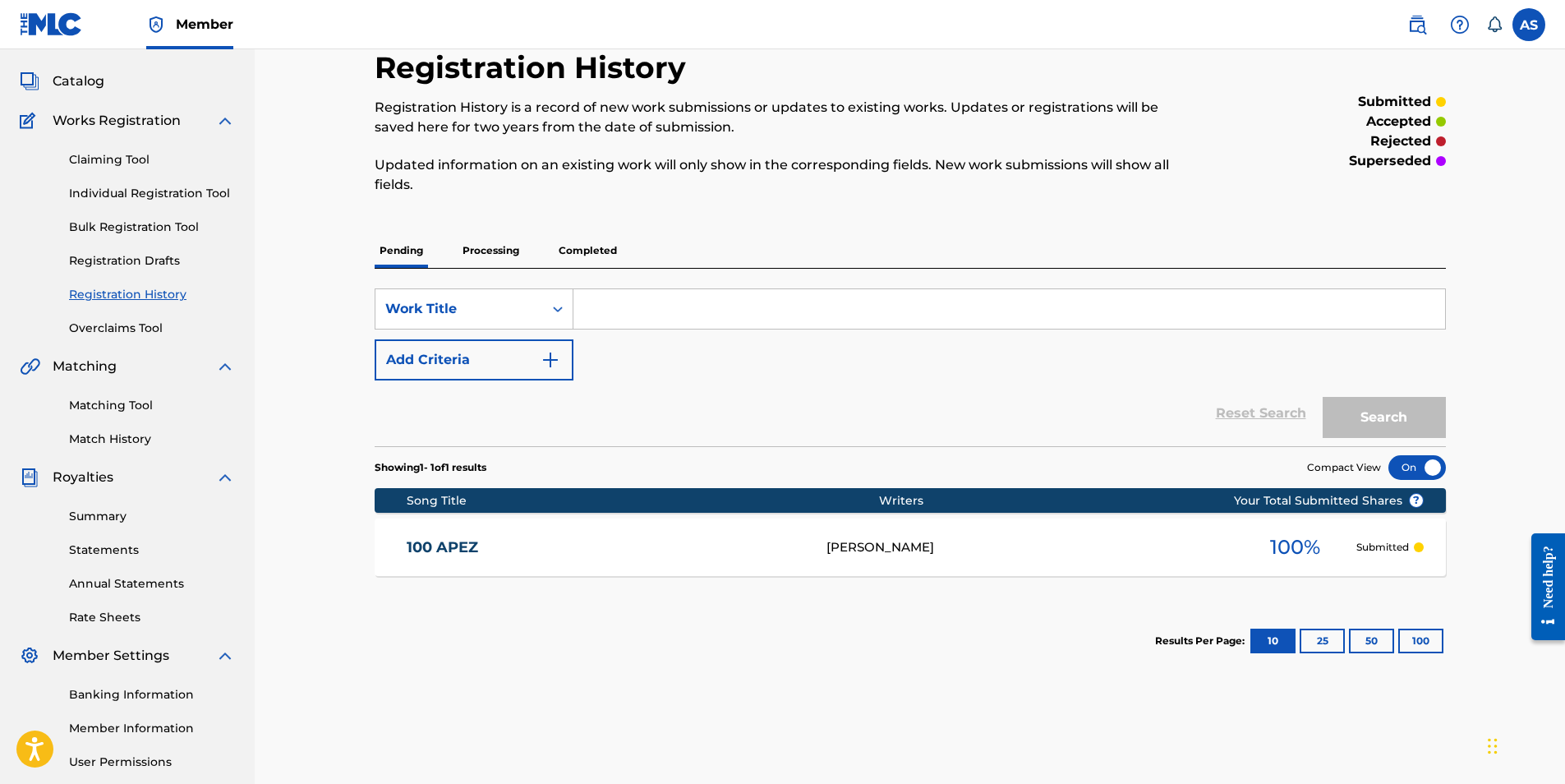
click at [516, 248] on p "Processing" at bounding box center [491, 251] width 67 height 35
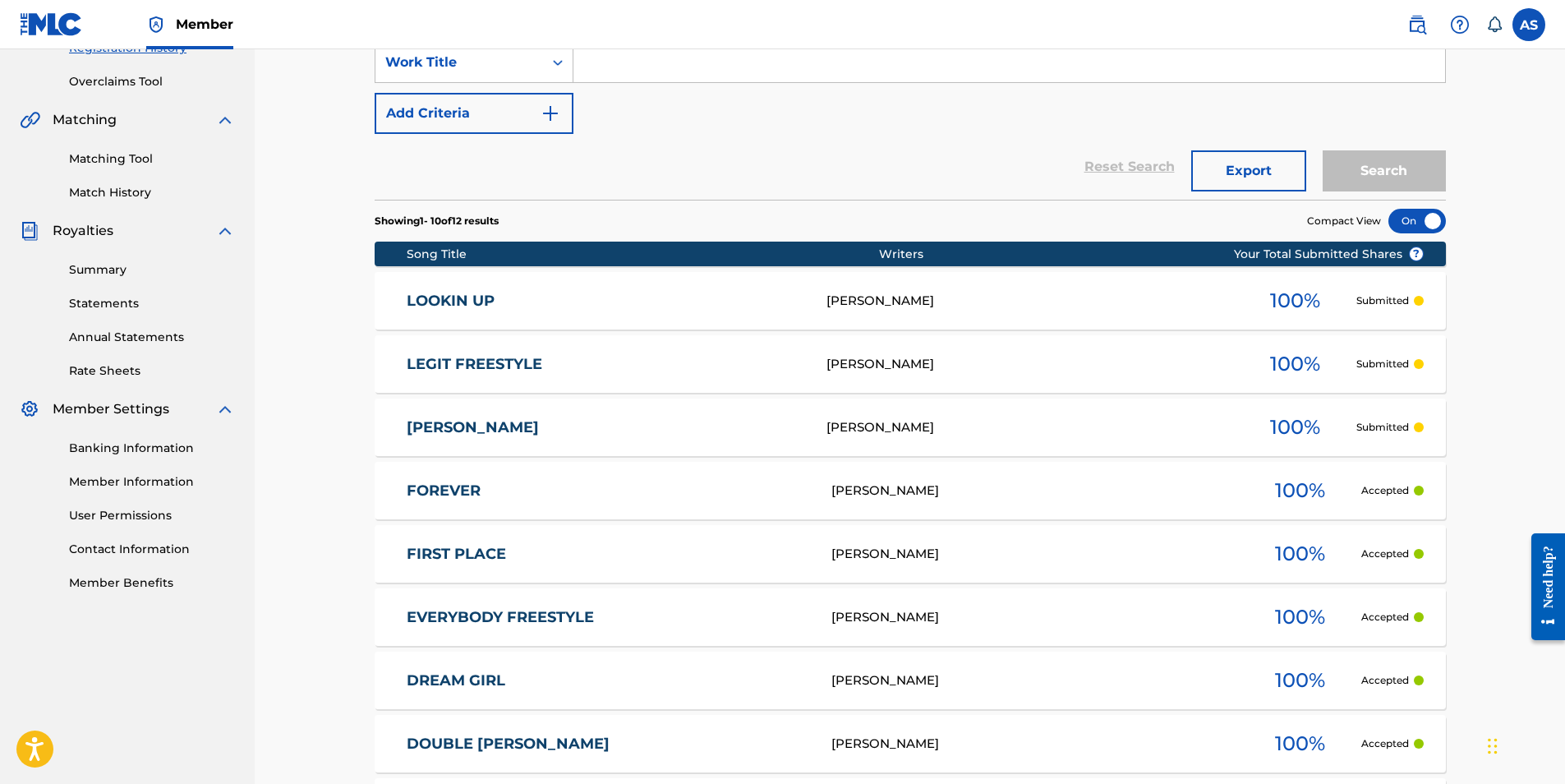
click at [629, 307] on link "LOOKIN UP" at bounding box center [605, 301] width 397 height 19
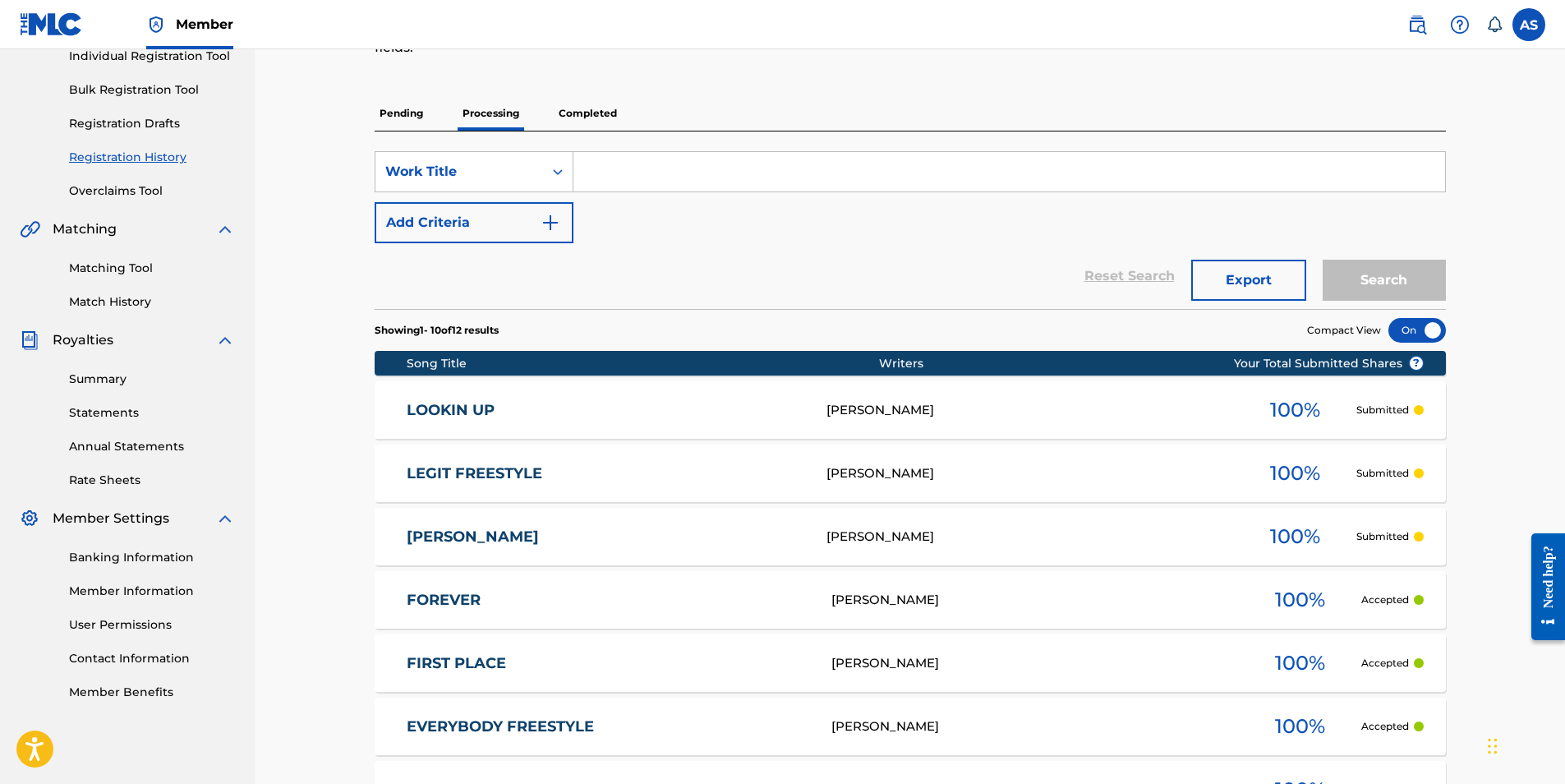
scroll to position [82, 0]
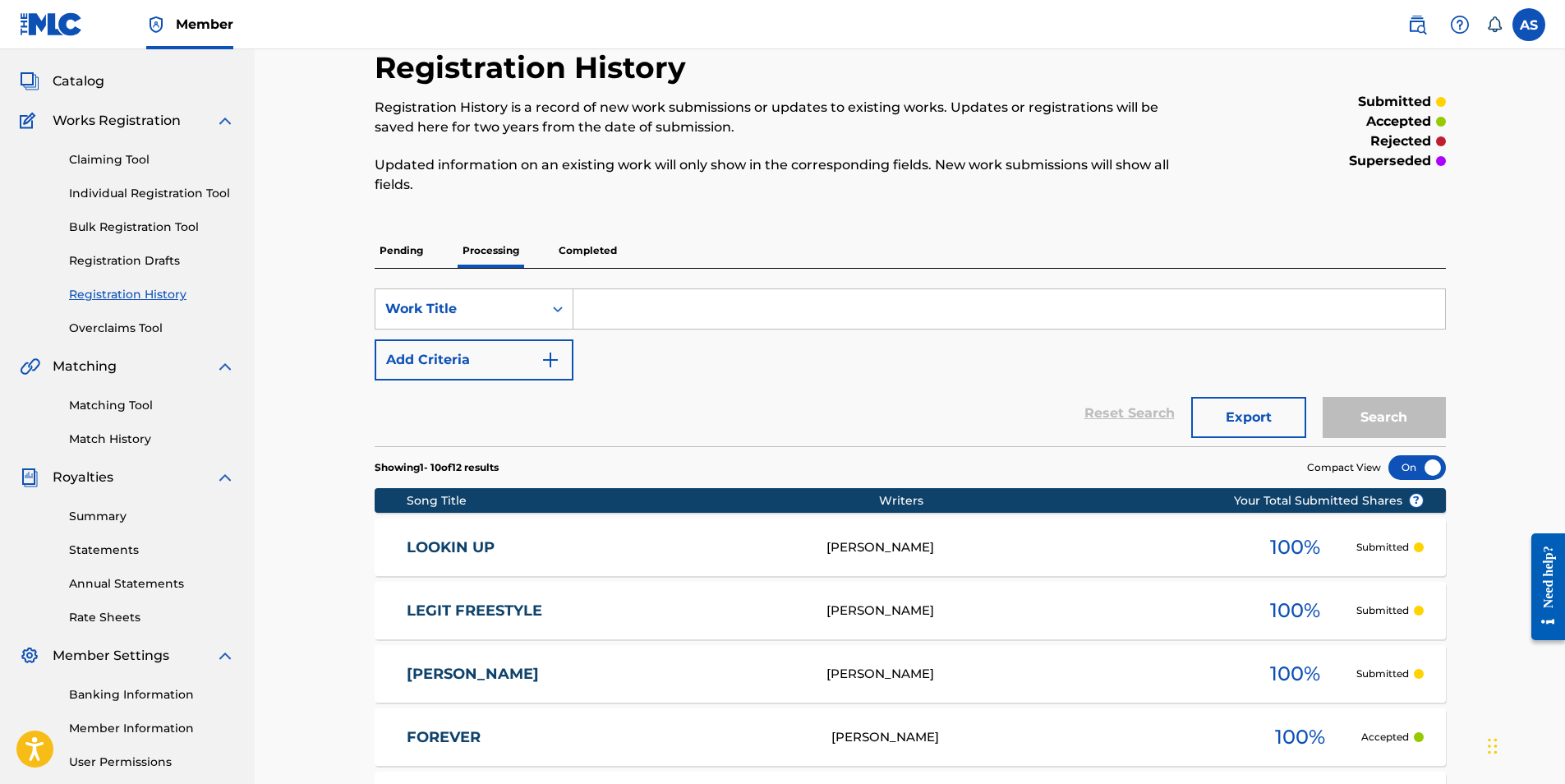
click at [600, 247] on p "Completed" at bounding box center [588, 251] width 68 height 35
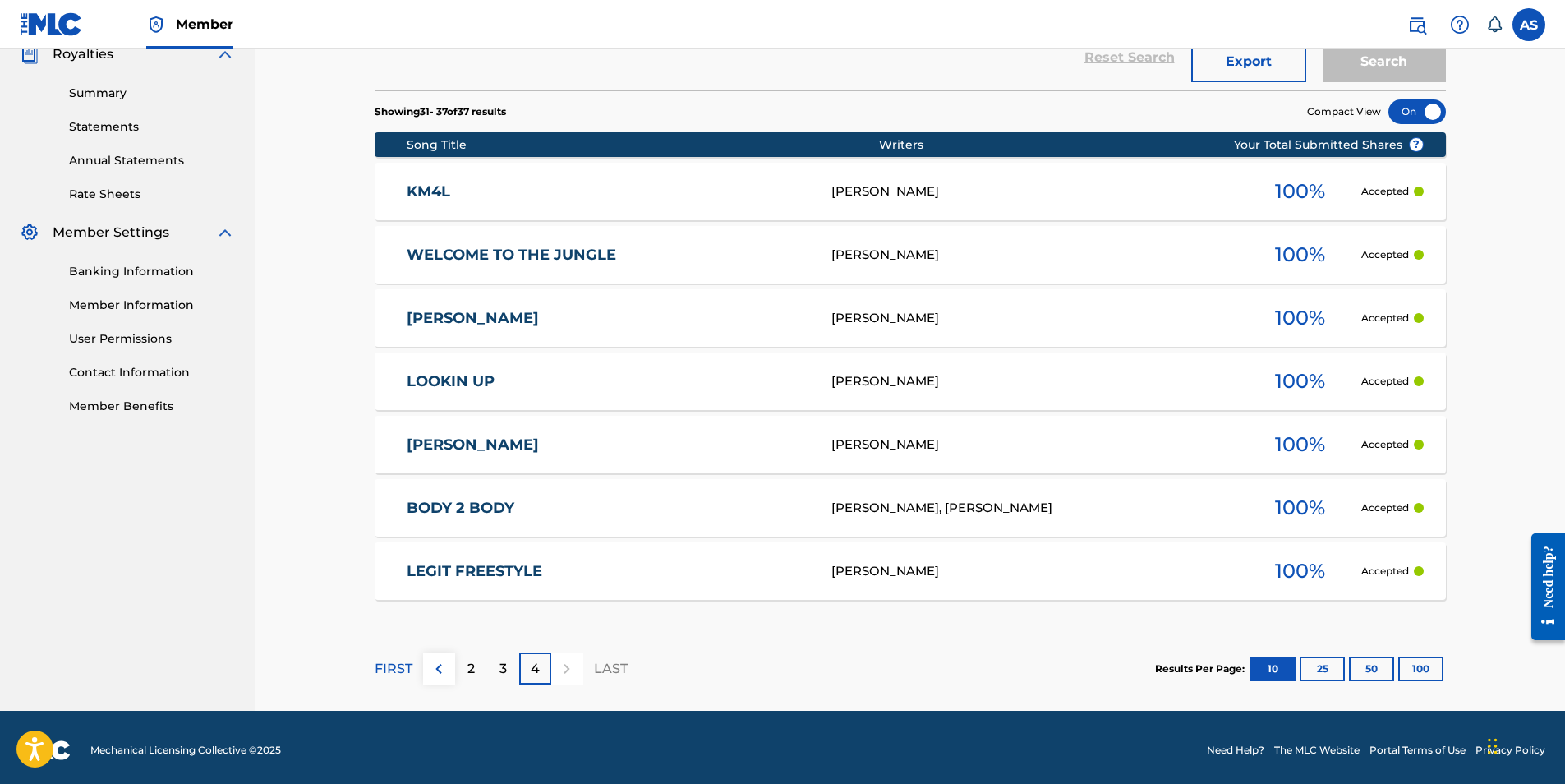
scroll to position [511, 0]
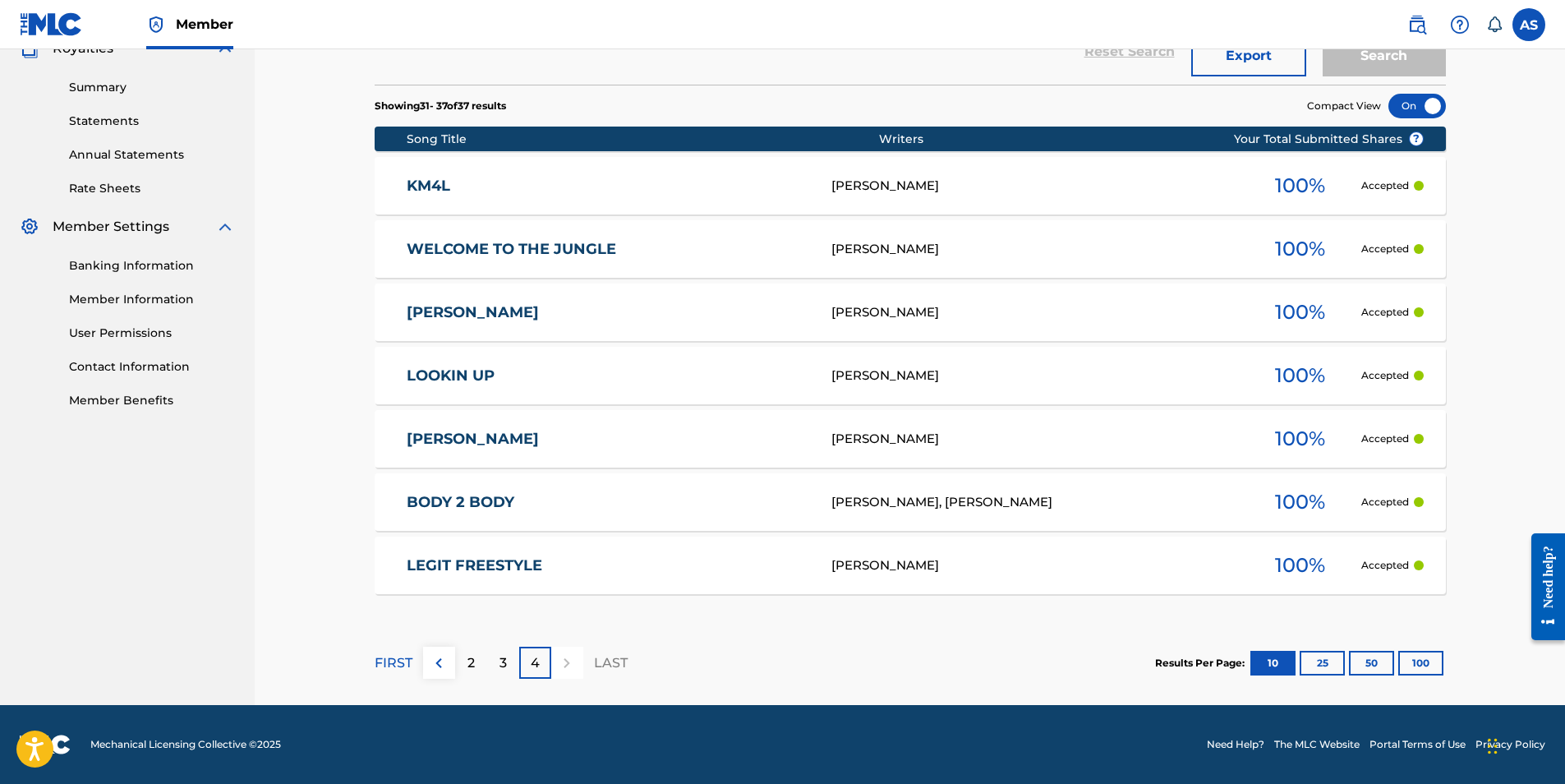
click at [407, 656] on p "FIRST" at bounding box center [393, 663] width 38 height 20
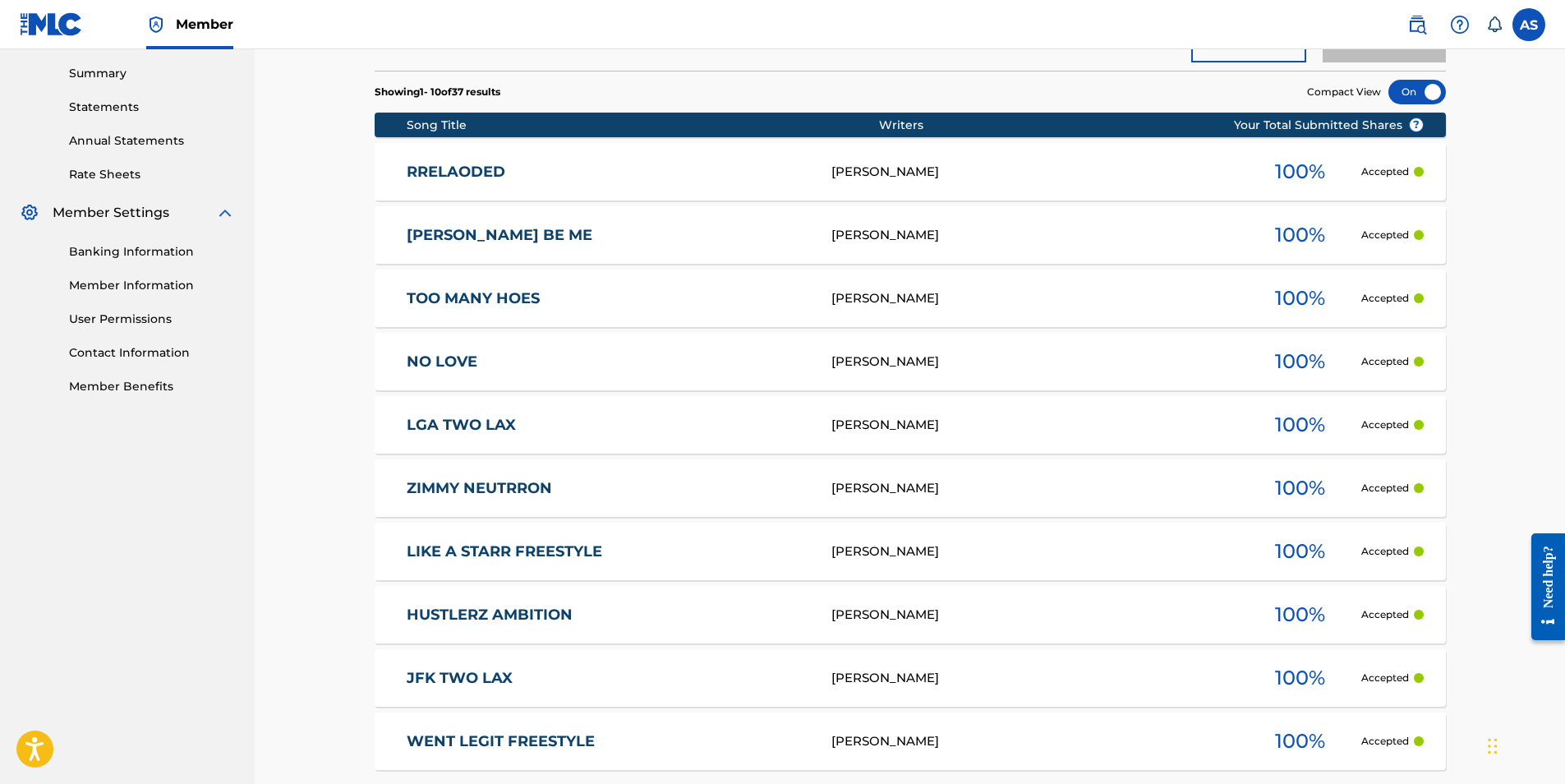
scroll to position [593, 0]
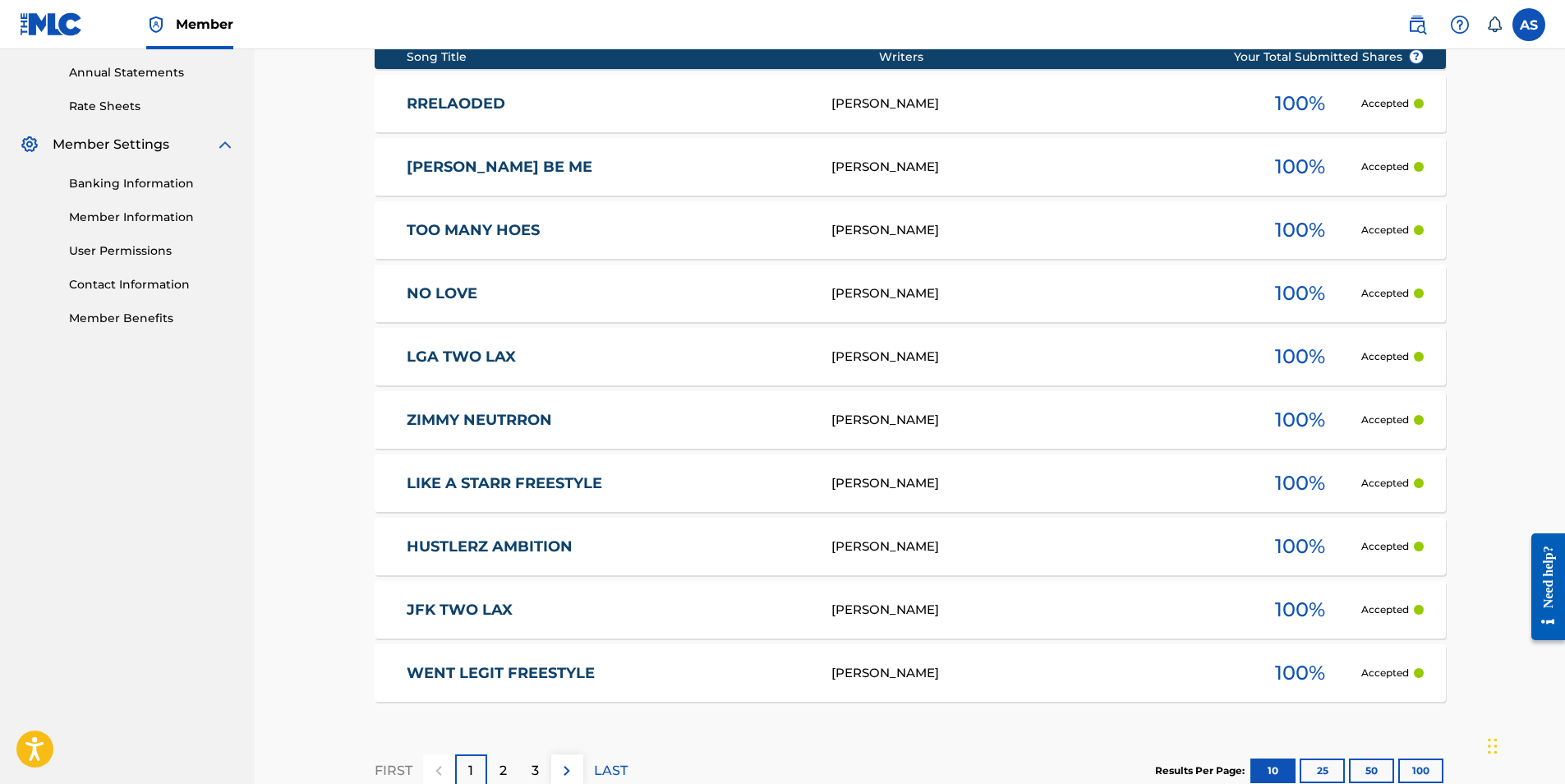
click at [511, 770] on div "2" at bounding box center [503, 770] width 32 height 32
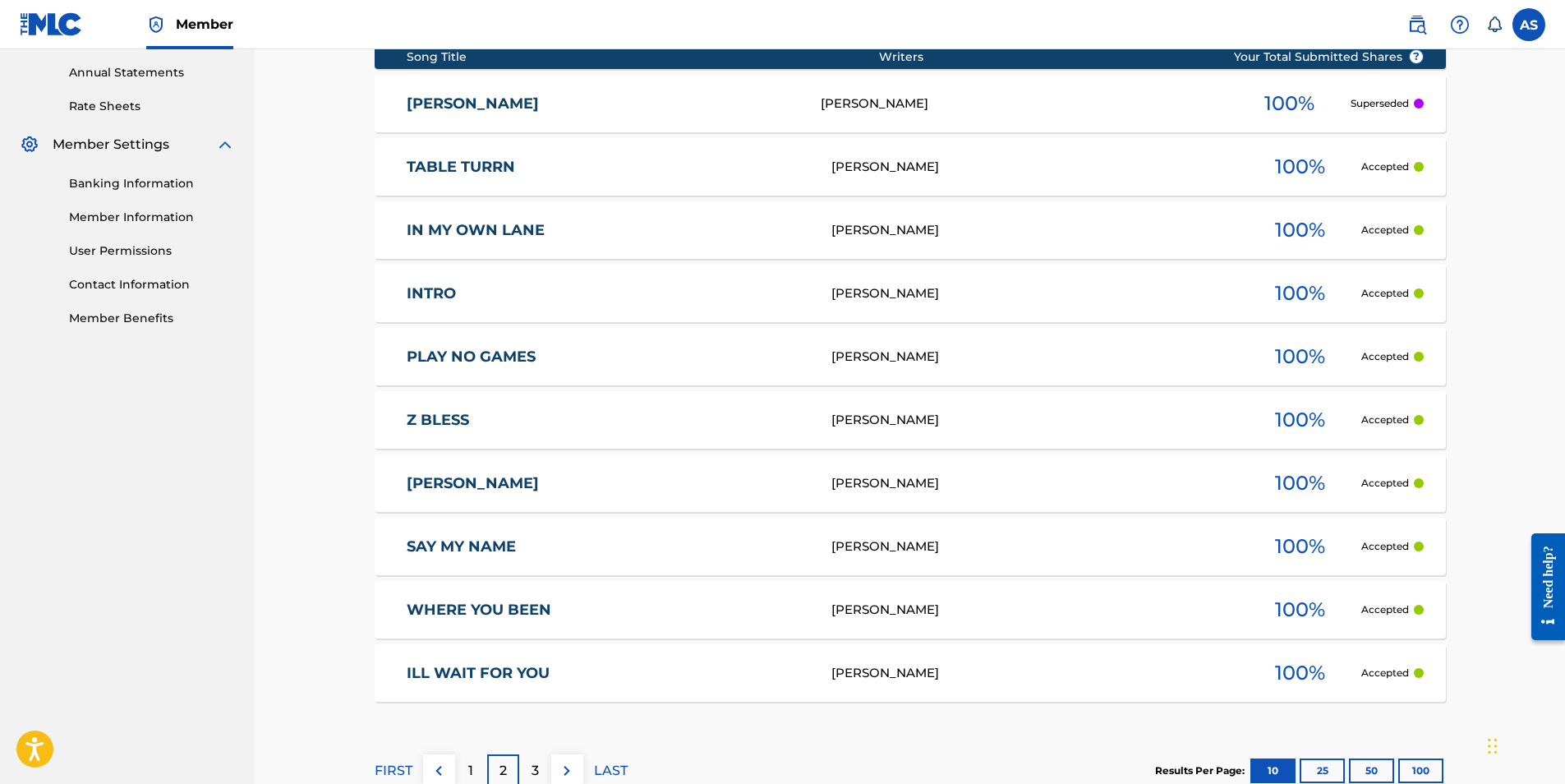
click at [532, 765] on p "3" at bounding box center [535, 771] width 7 height 20
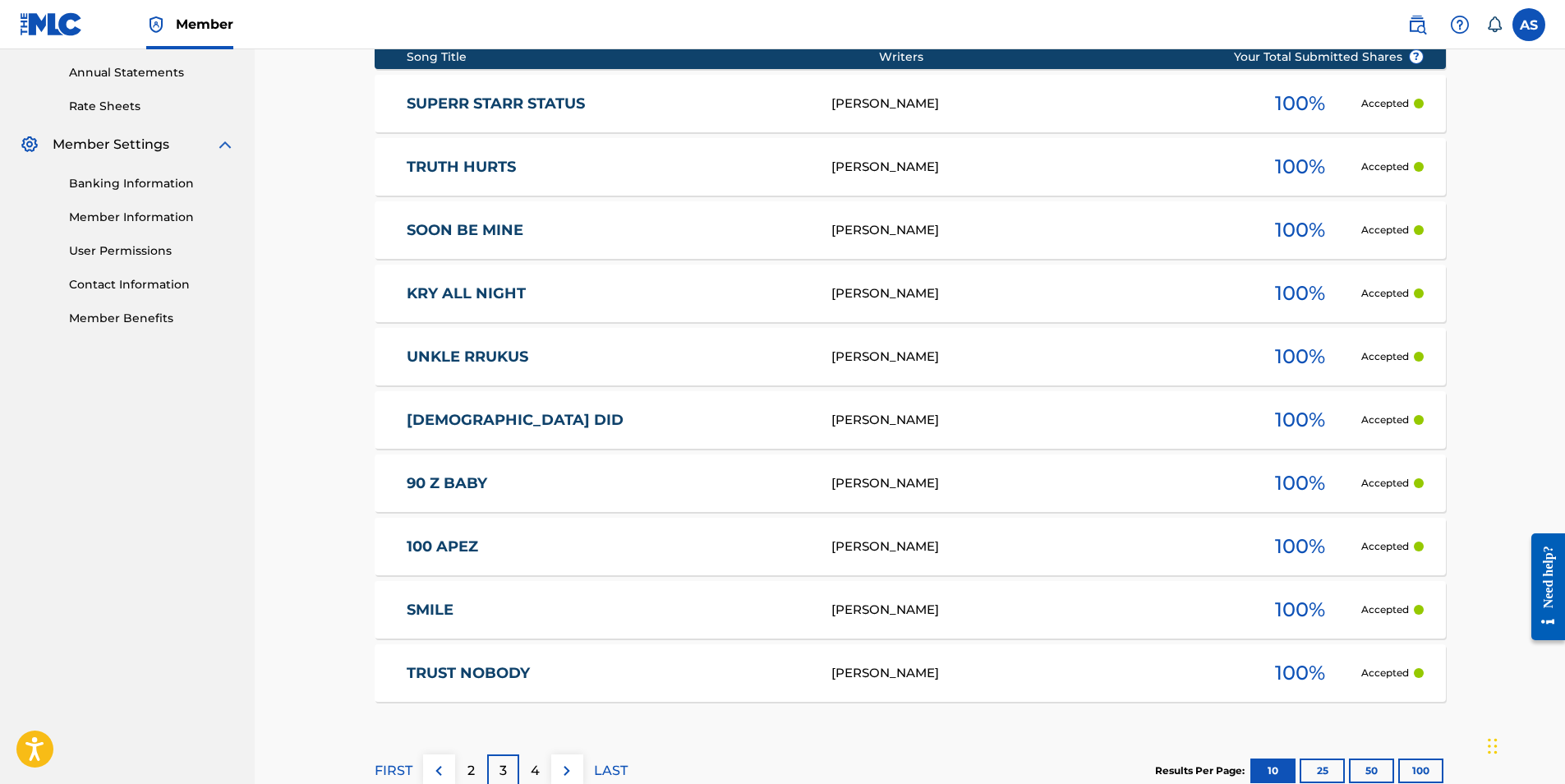
click at [547, 769] on div "4" at bounding box center [535, 770] width 32 height 32
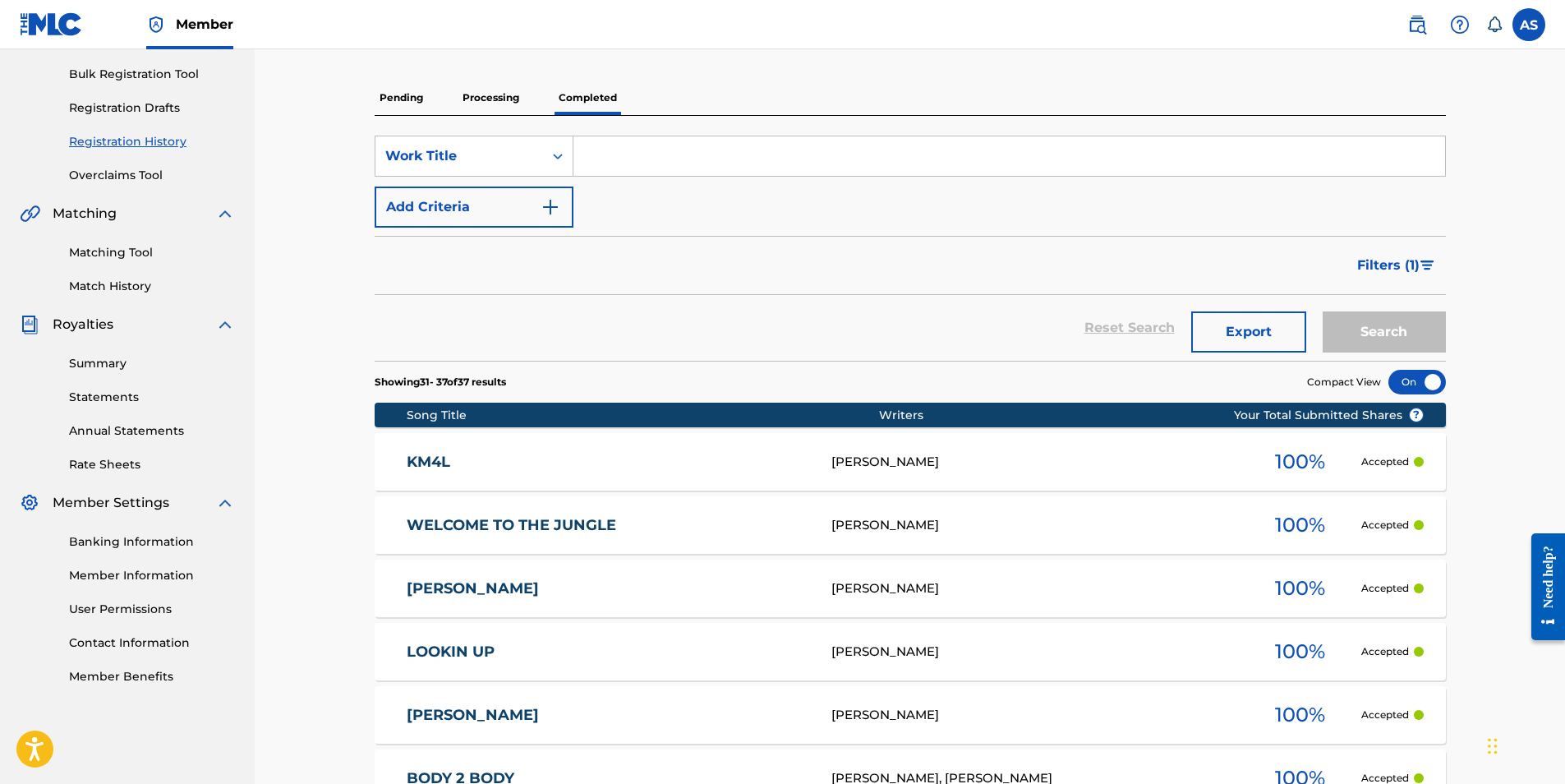
scroll to position [511, 0]
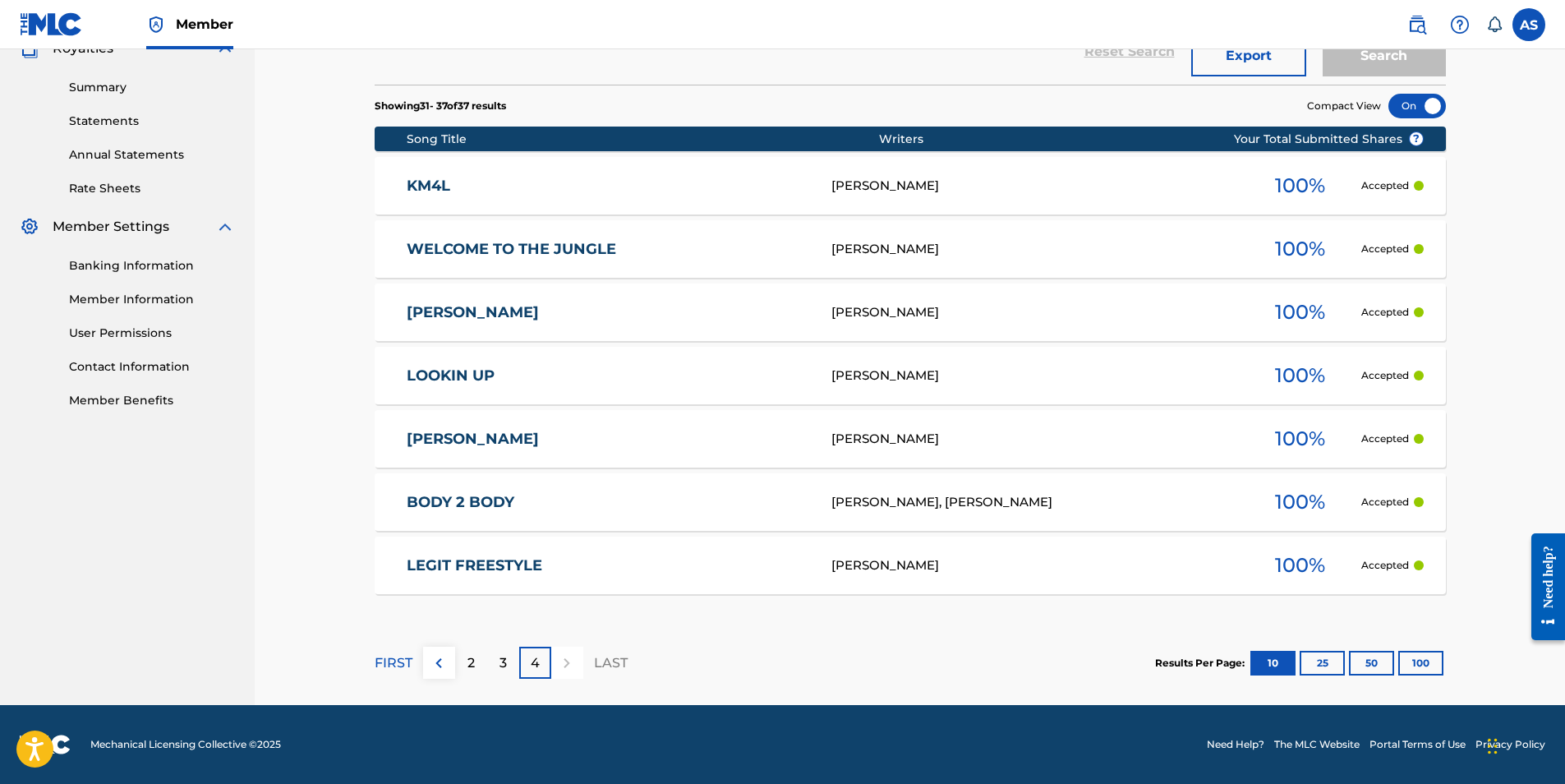
click at [504, 657] on p "3" at bounding box center [503, 663] width 7 height 20
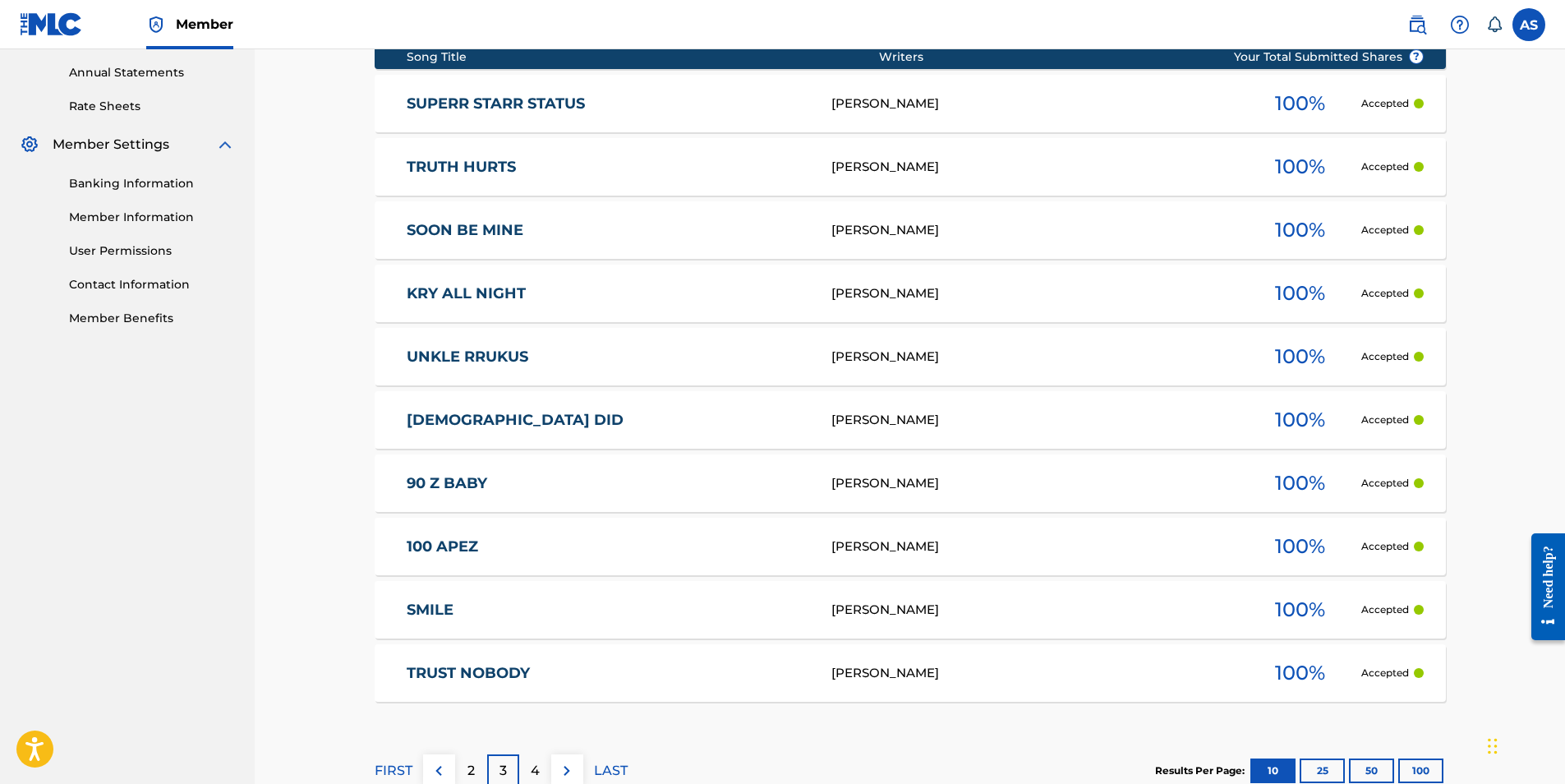
scroll to position [675, 0]
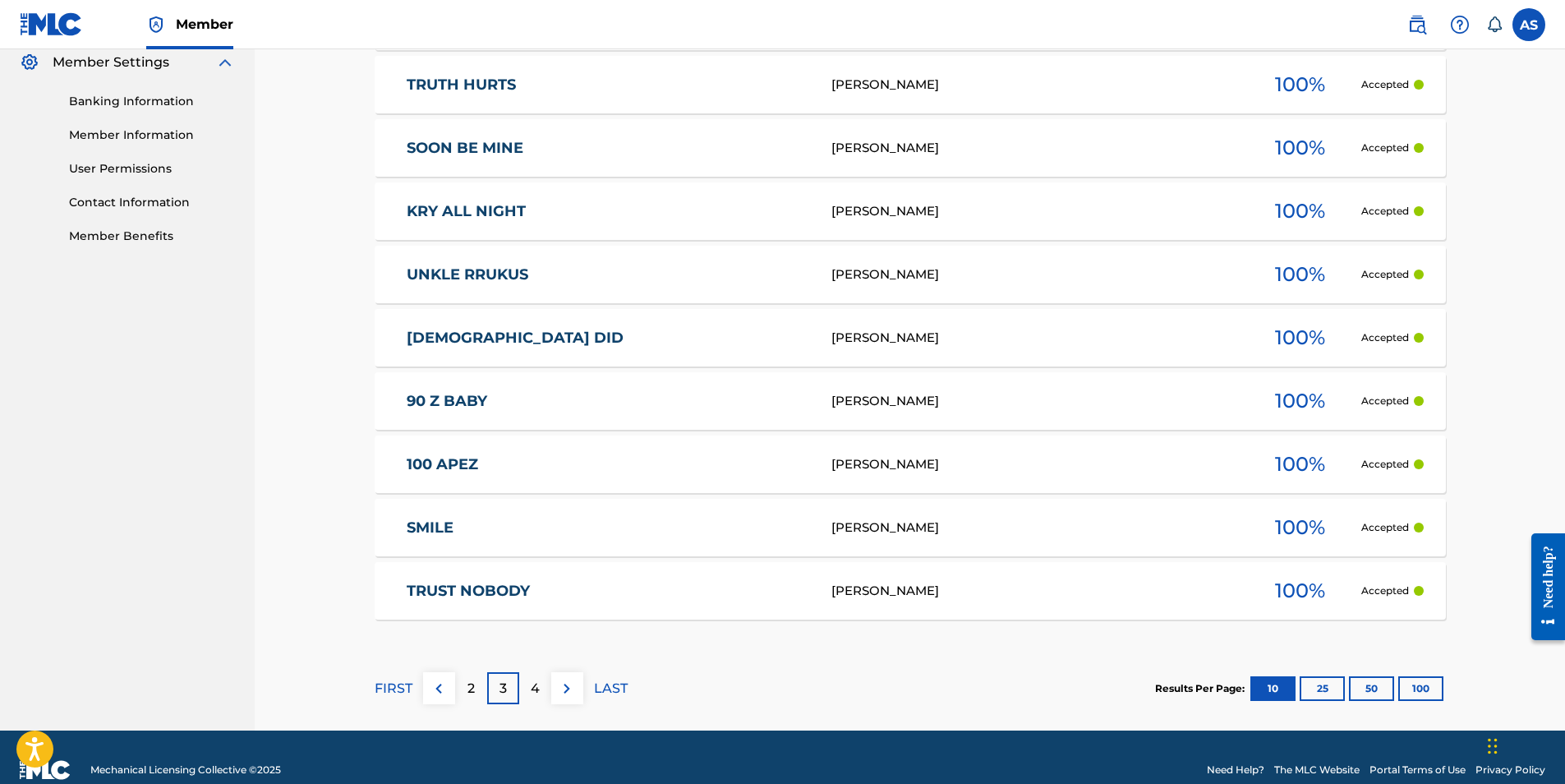
click at [477, 691] on div "2" at bounding box center [471, 688] width 32 height 32
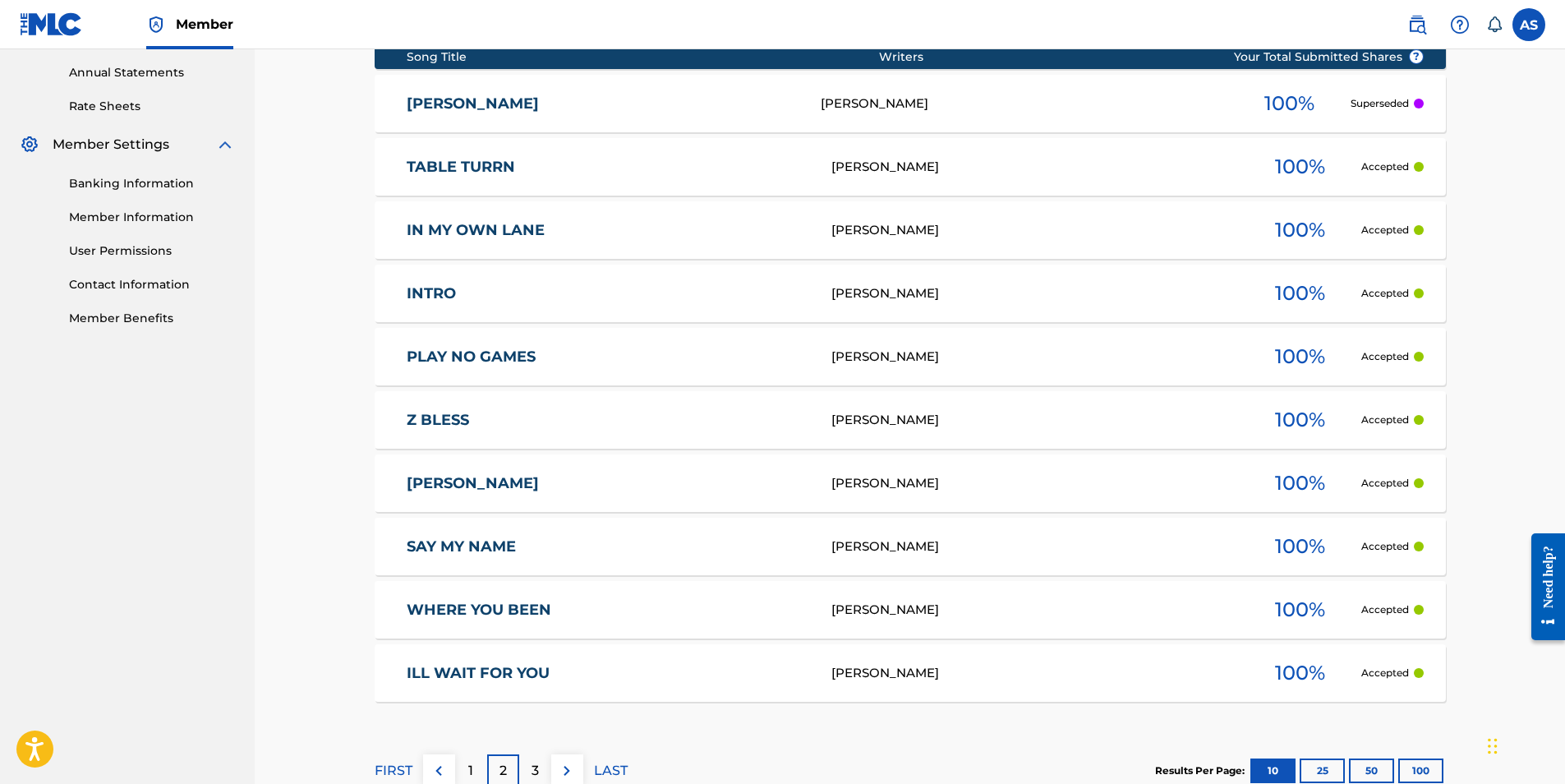
scroll to position [511, 0]
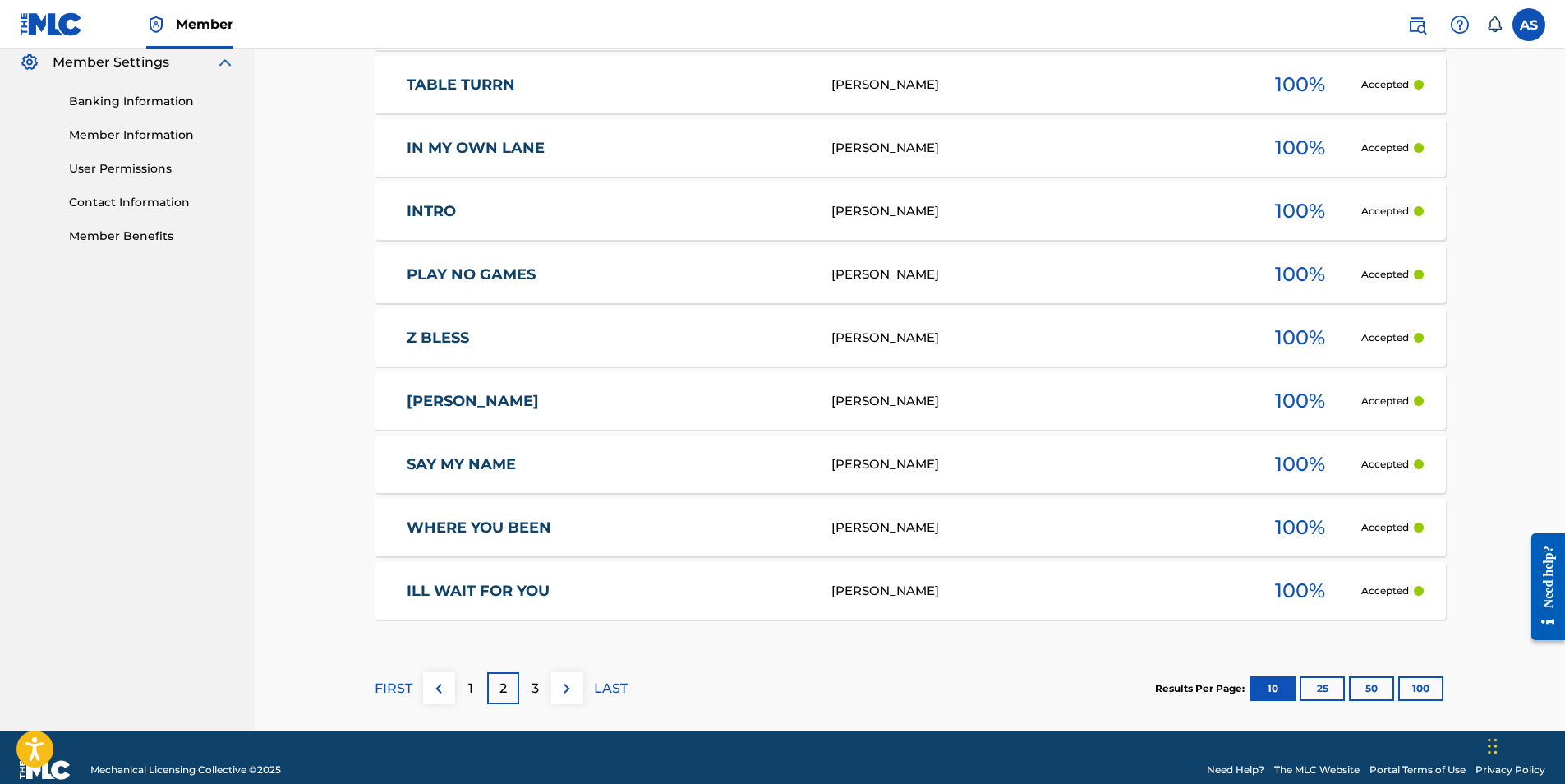
click at [465, 692] on div "1" at bounding box center [471, 688] width 32 height 32
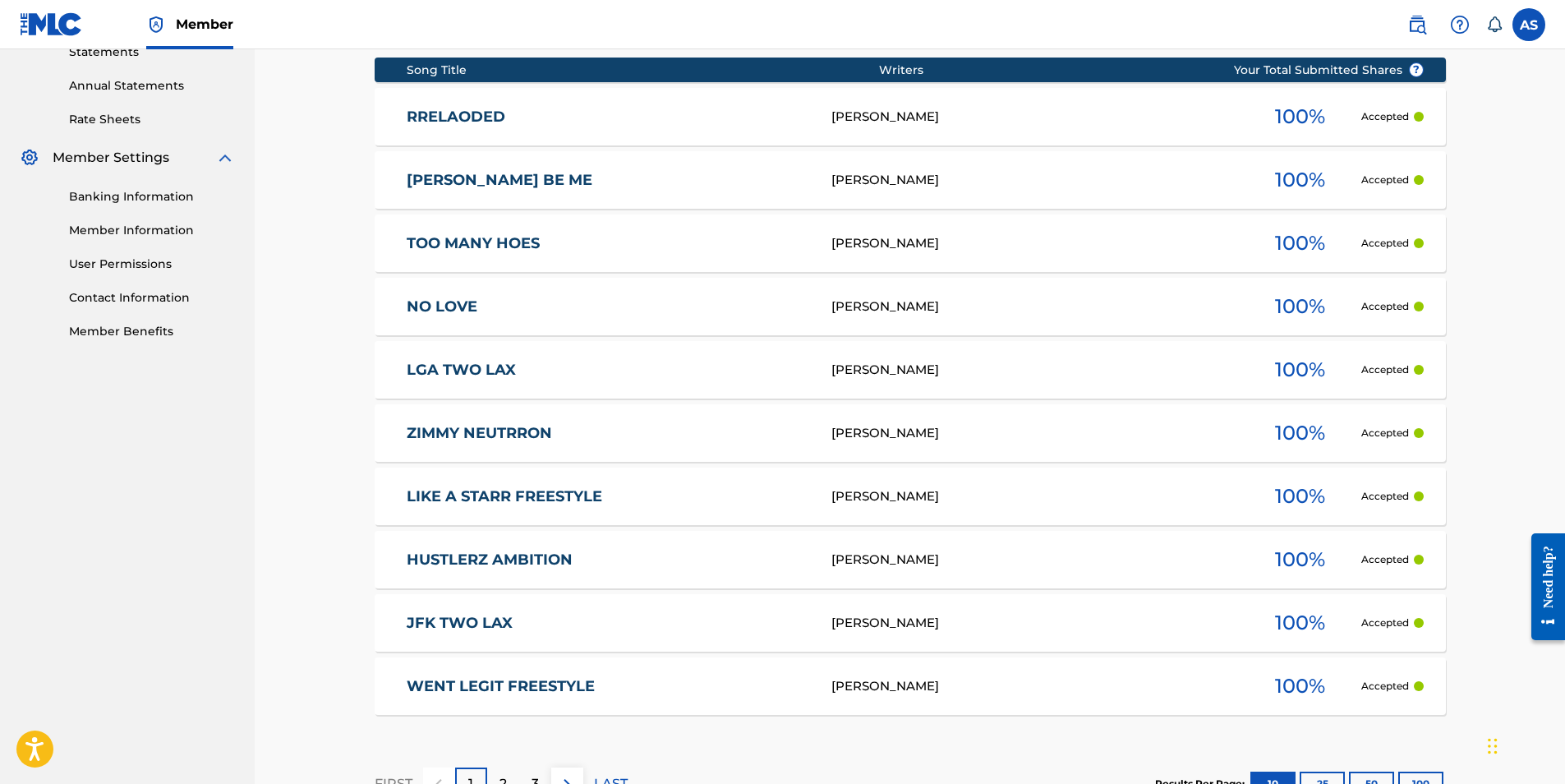
scroll to position [675, 0]
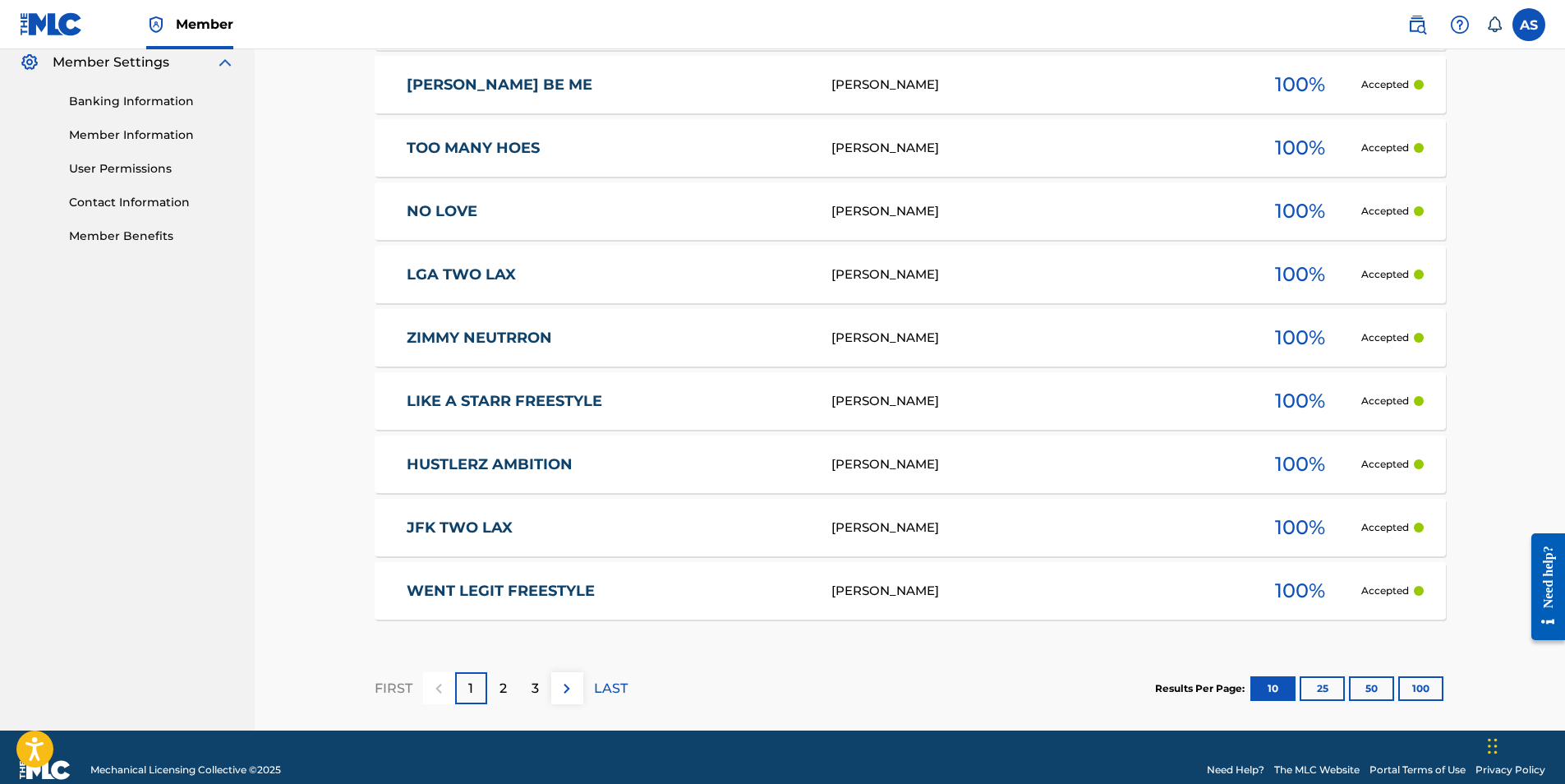
click at [506, 697] on p "2" at bounding box center [503, 688] width 7 height 20
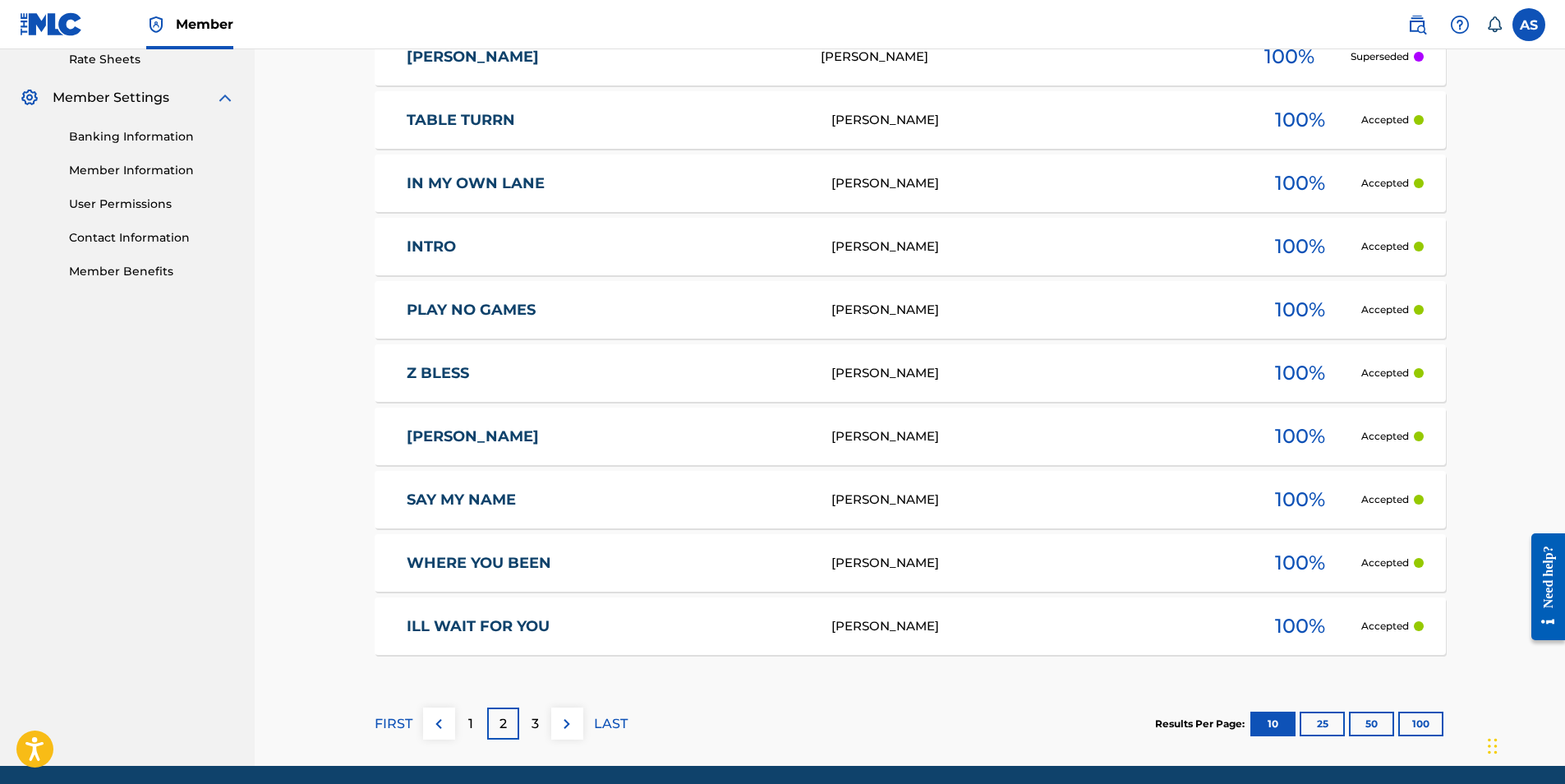
scroll to position [701, 0]
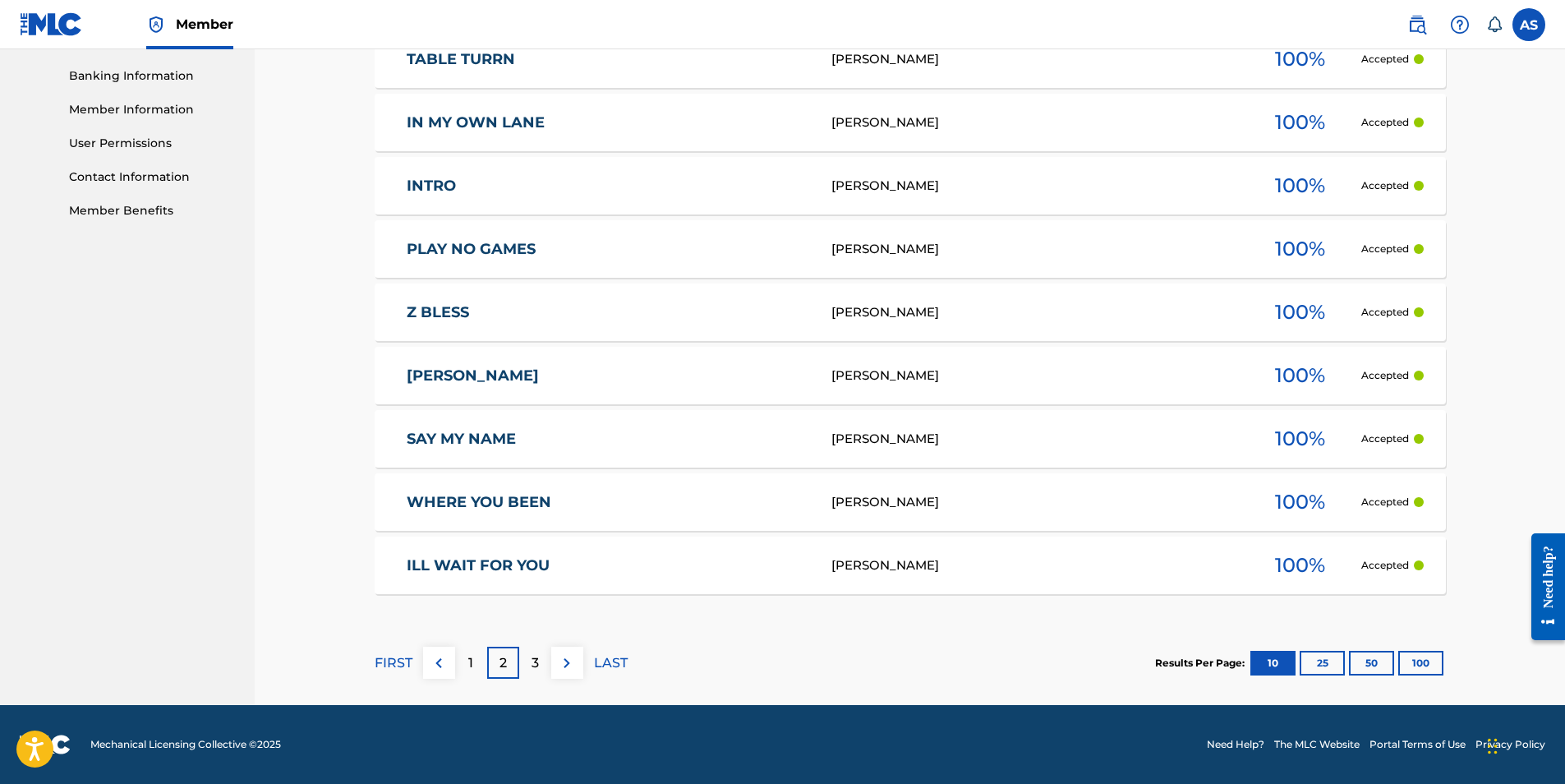
click at [538, 667] on p "3" at bounding box center [535, 663] width 7 height 20
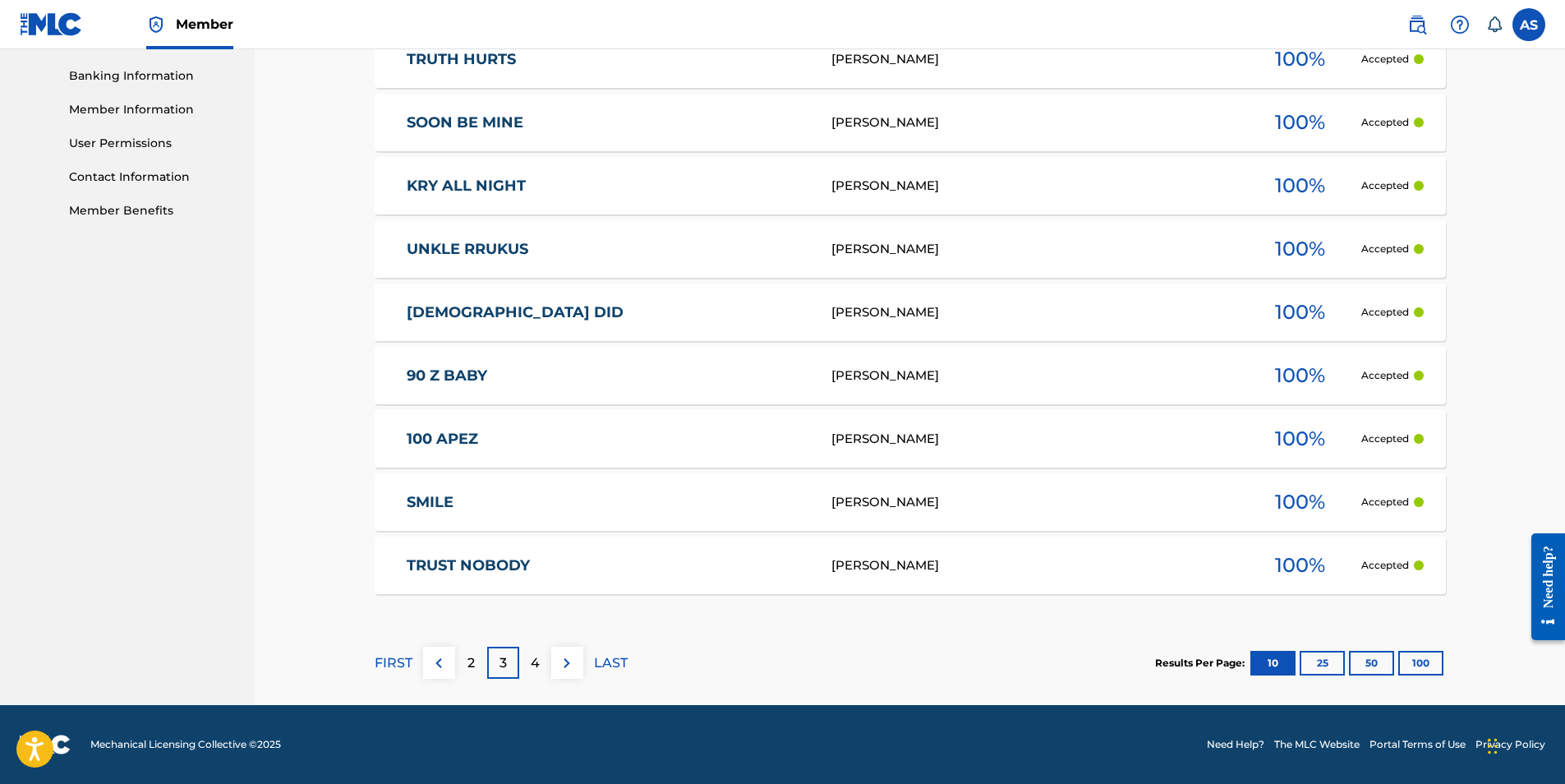
click at [468, 664] on p "2" at bounding box center [471, 663] width 7 height 20
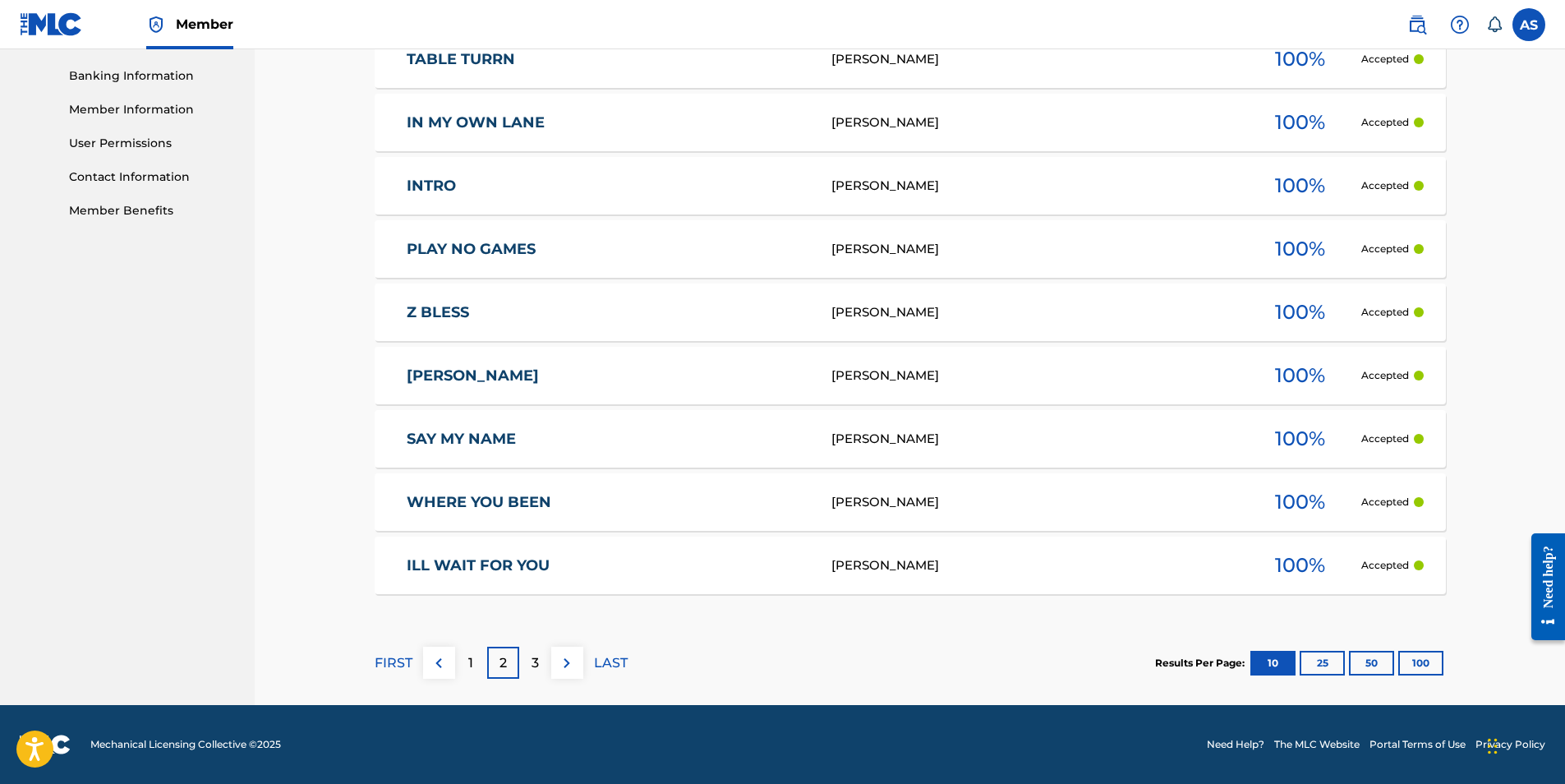
click at [463, 652] on div "1" at bounding box center [471, 662] width 32 height 32
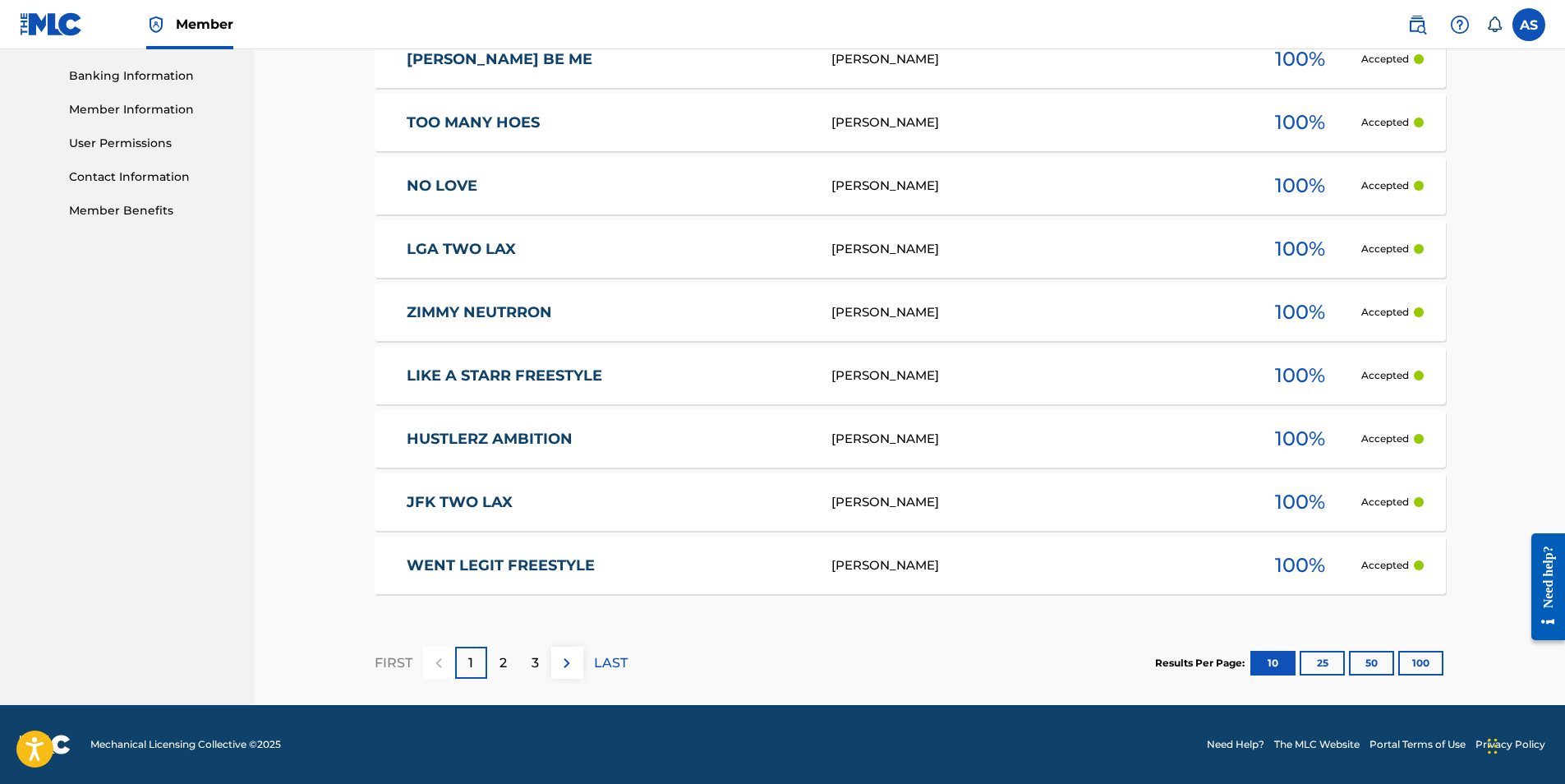
click at [505, 669] on p "2" at bounding box center [503, 663] width 7 height 20
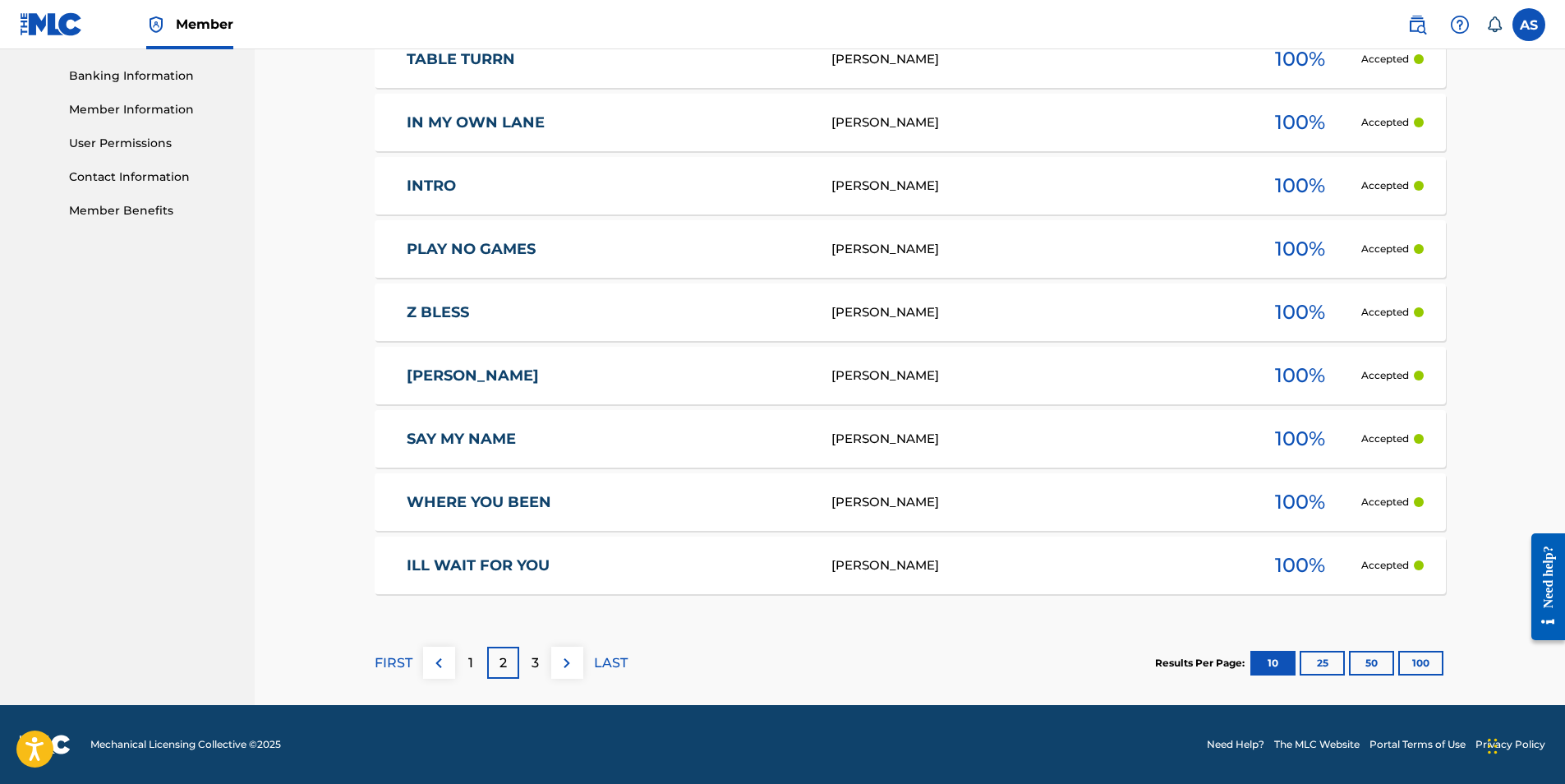
click at [529, 664] on div "3" at bounding box center [535, 662] width 32 height 32
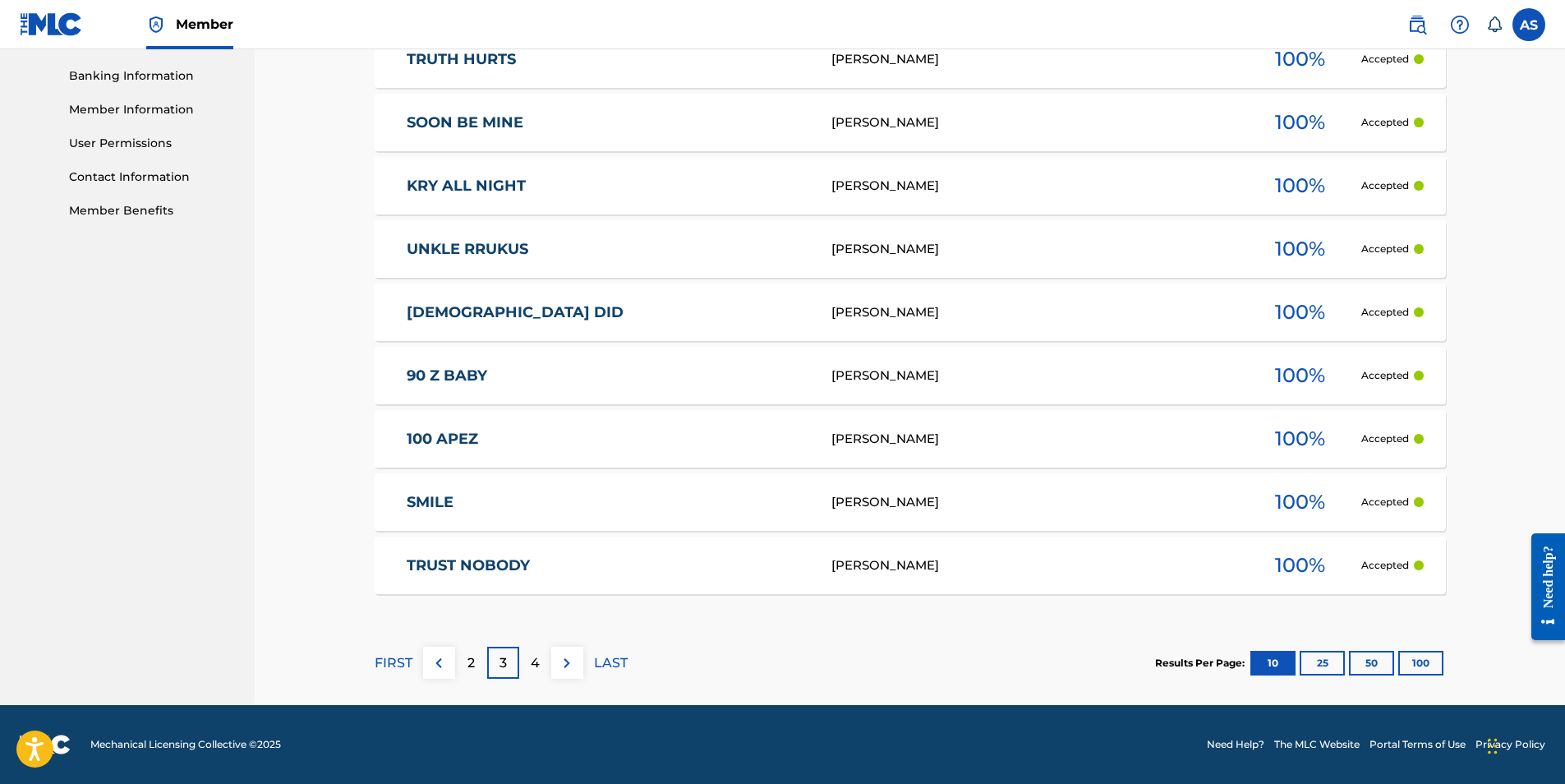
click at [544, 664] on div "4" at bounding box center [535, 662] width 32 height 32
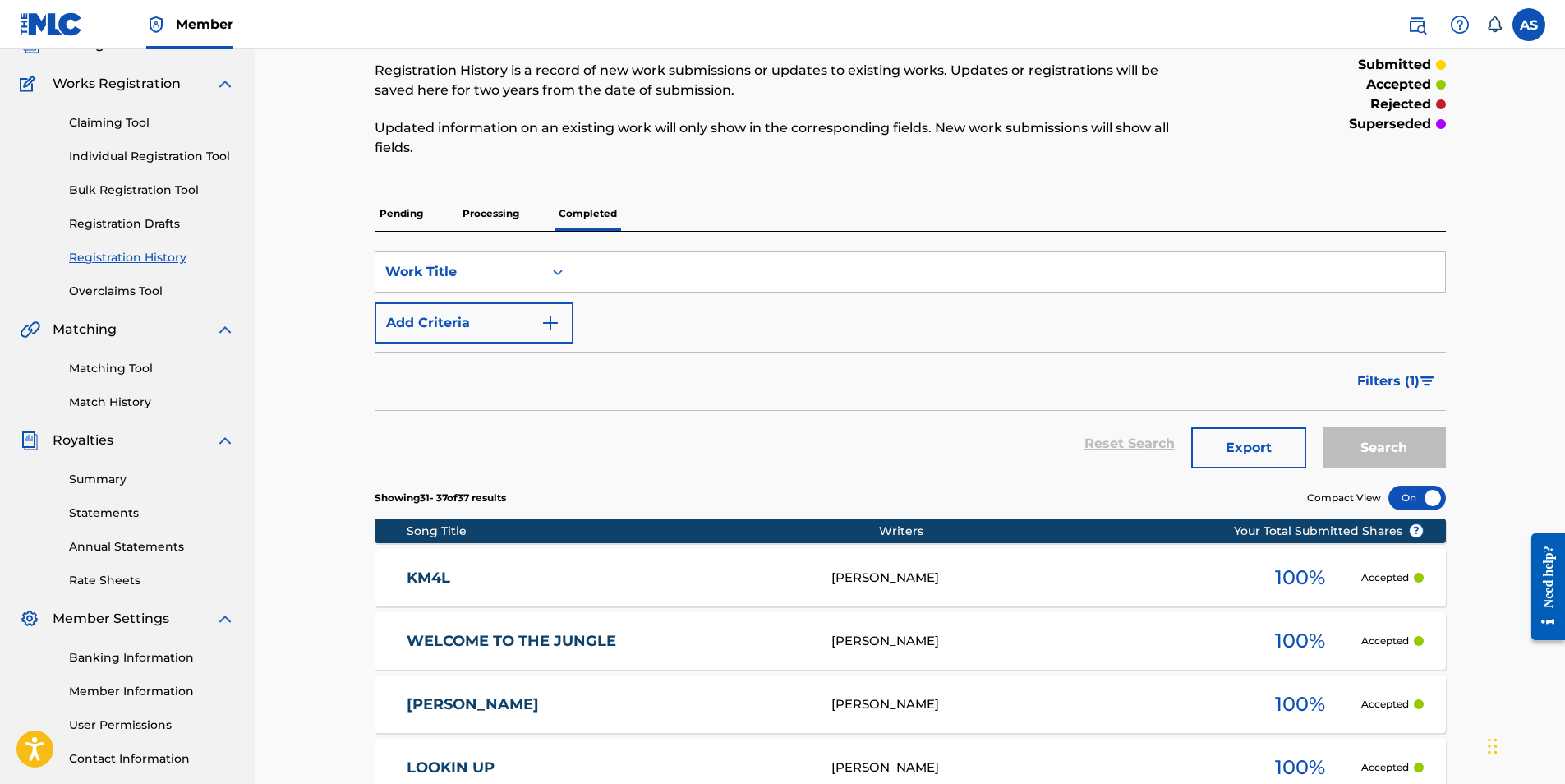
scroll to position [101, 0]
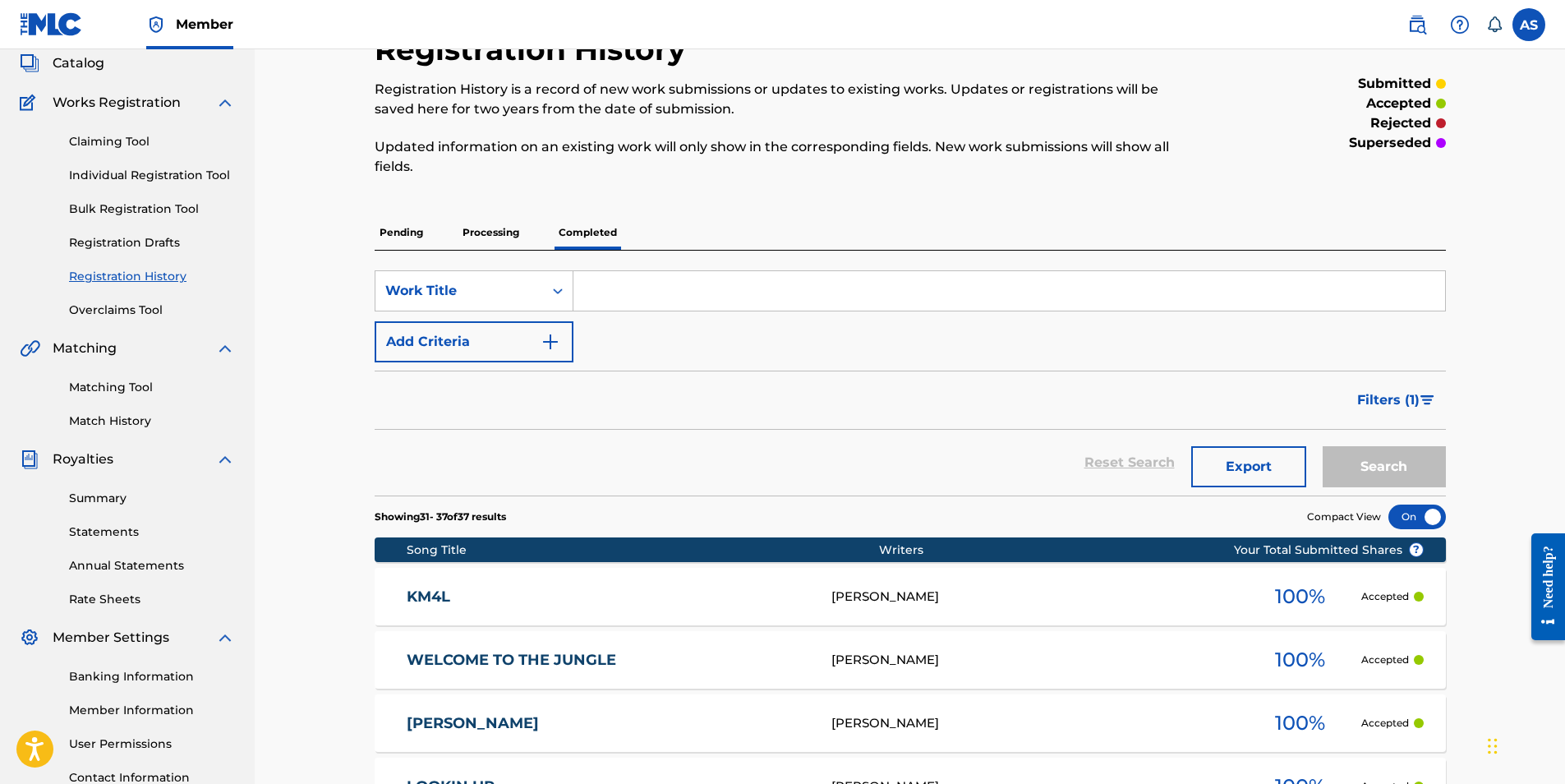
click at [511, 234] on p "Processing" at bounding box center [491, 232] width 67 height 35
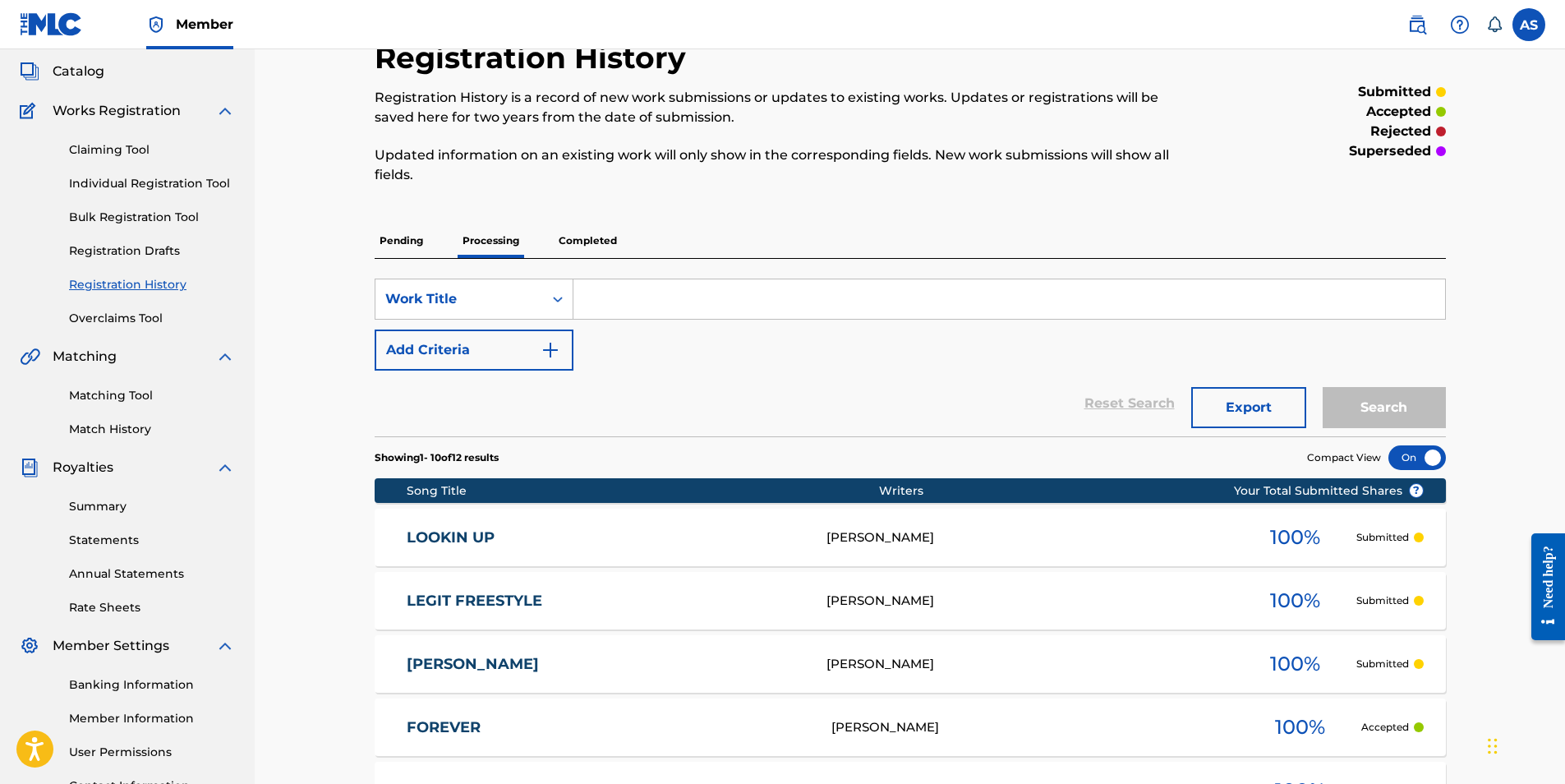
scroll to position [82, 0]
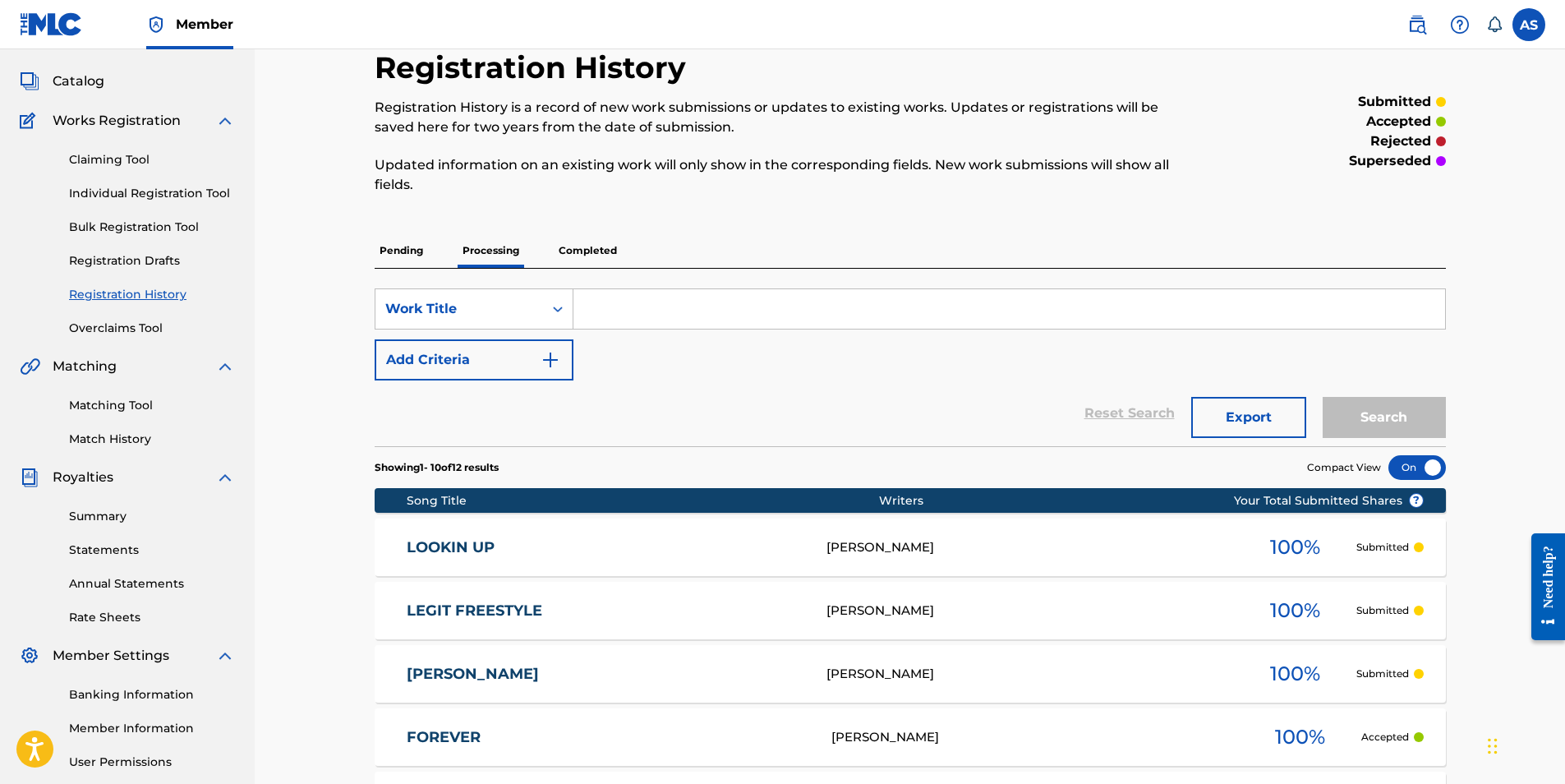
click at [601, 247] on p "Completed" at bounding box center [588, 251] width 68 height 35
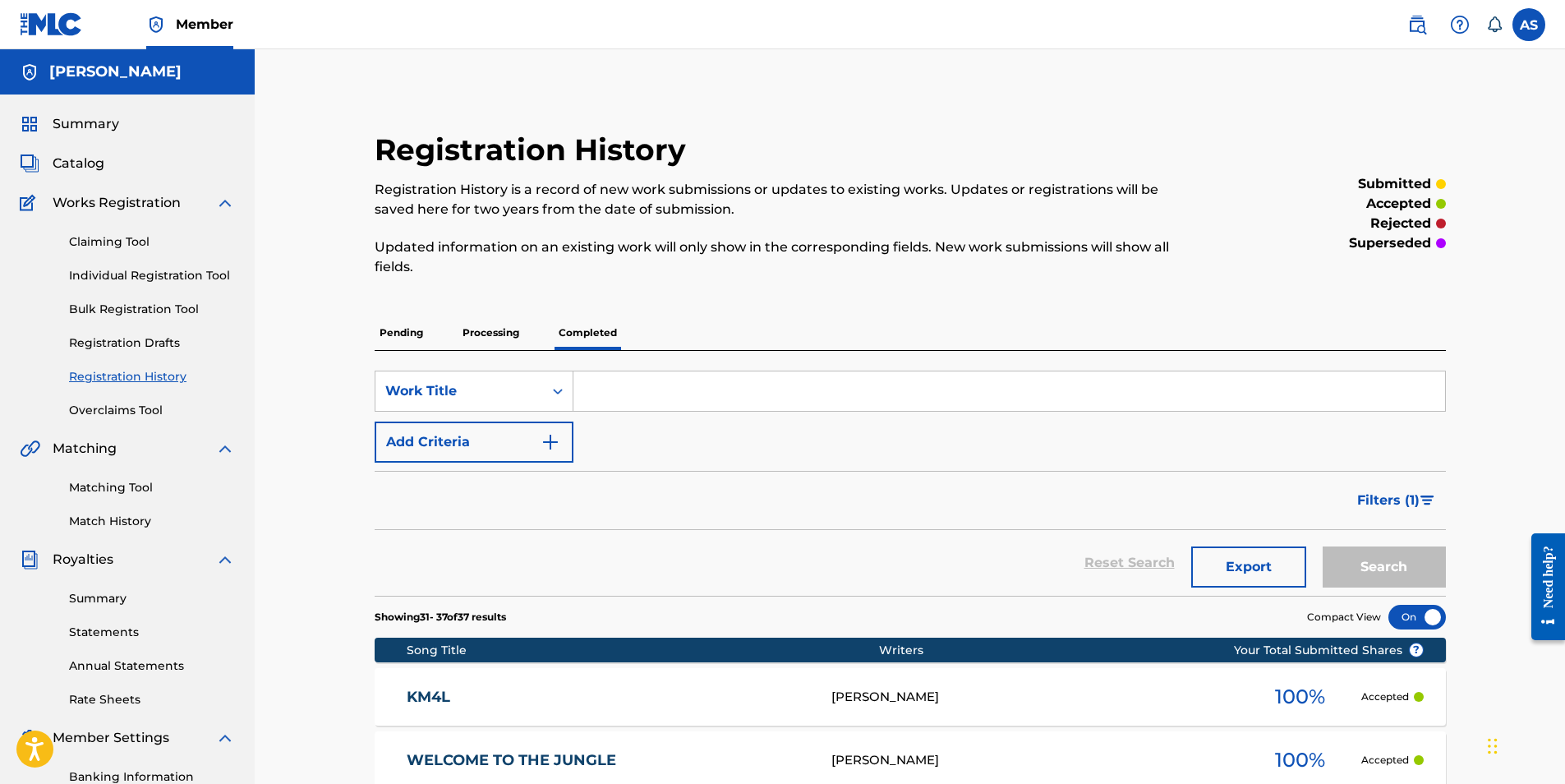
click at [491, 336] on p "Processing" at bounding box center [491, 333] width 67 height 35
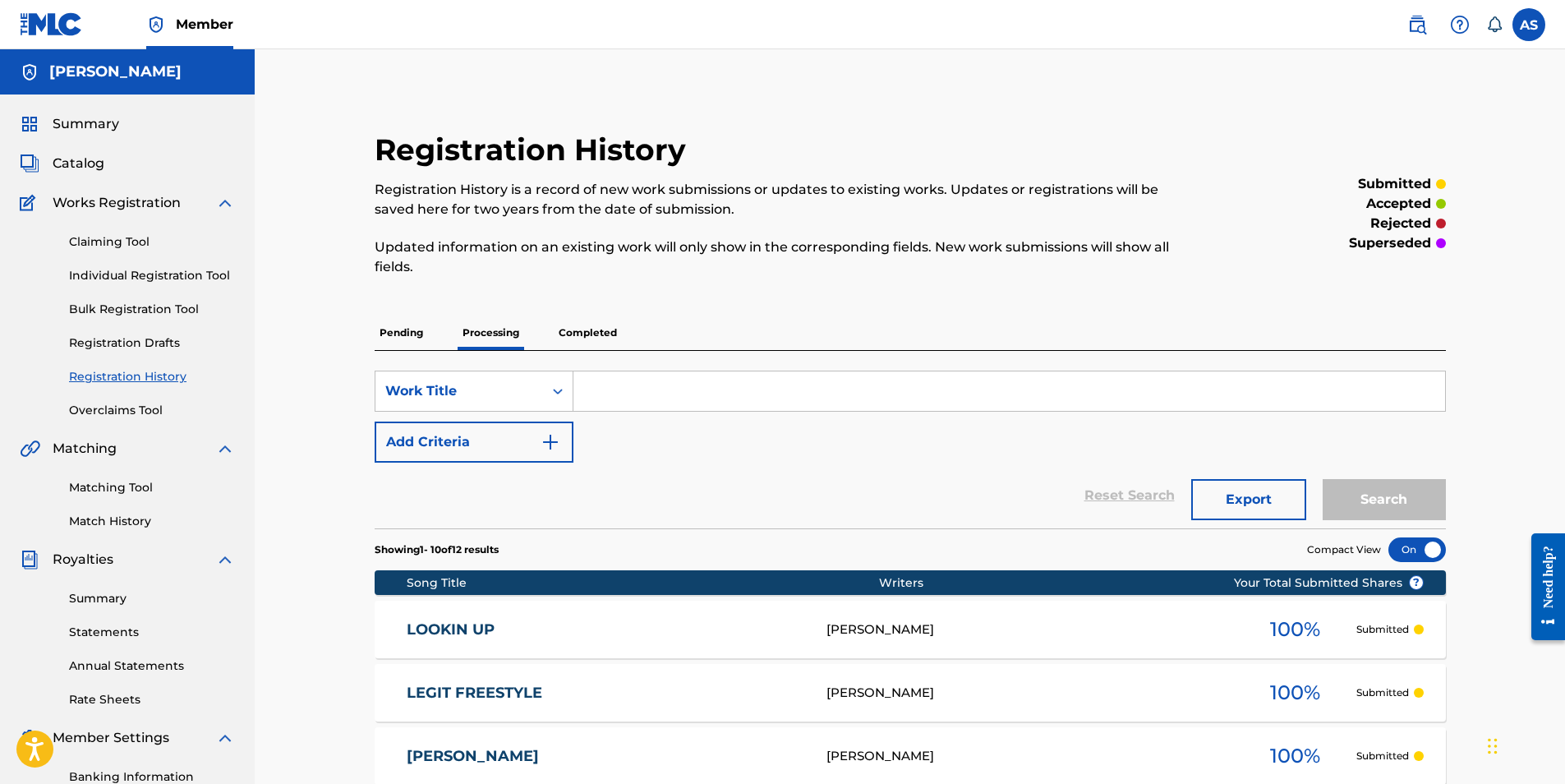
click at [392, 337] on p "Pending" at bounding box center [401, 333] width 54 height 35
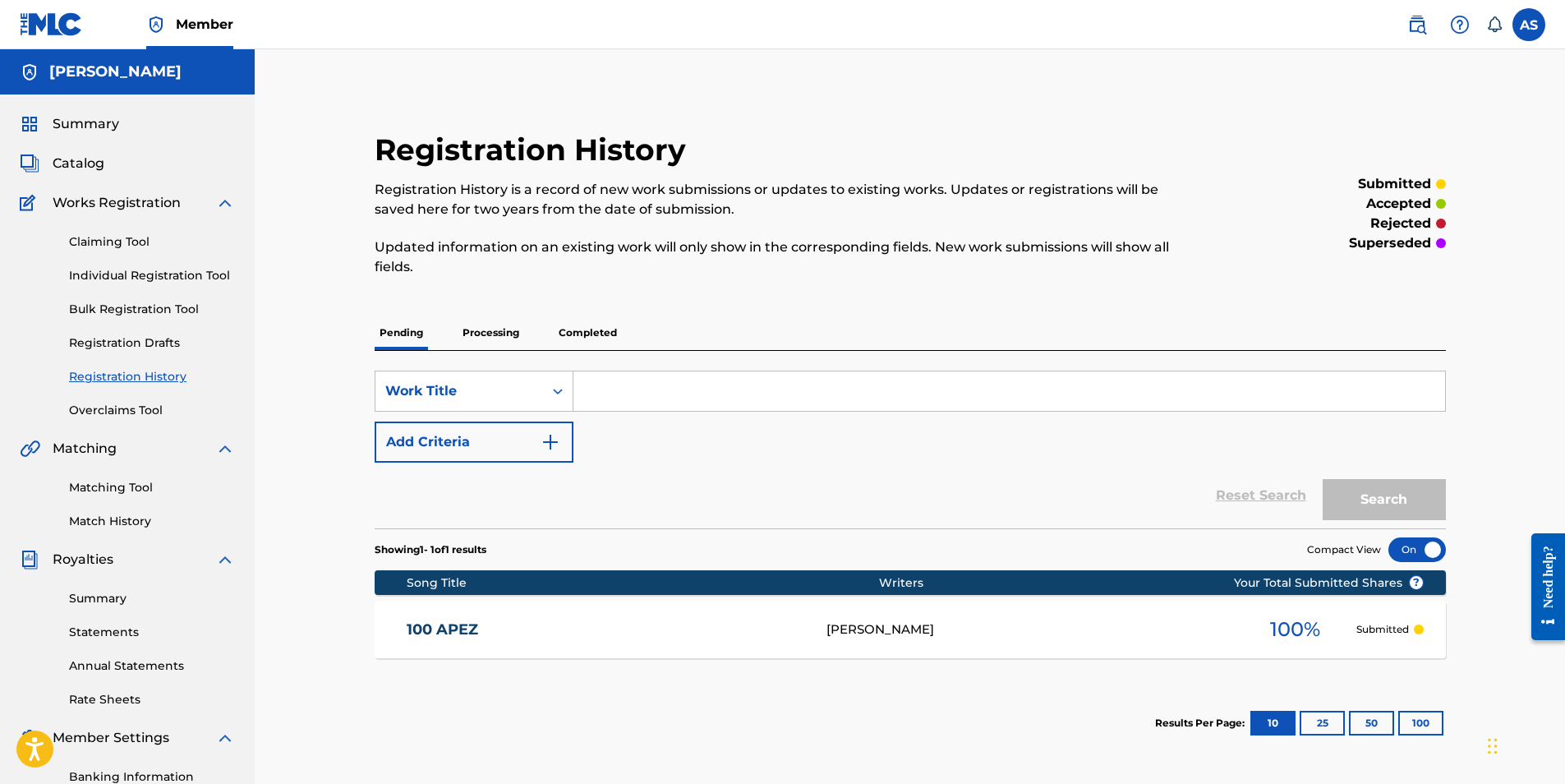
click at [482, 339] on p "Processing" at bounding box center [491, 333] width 67 height 35
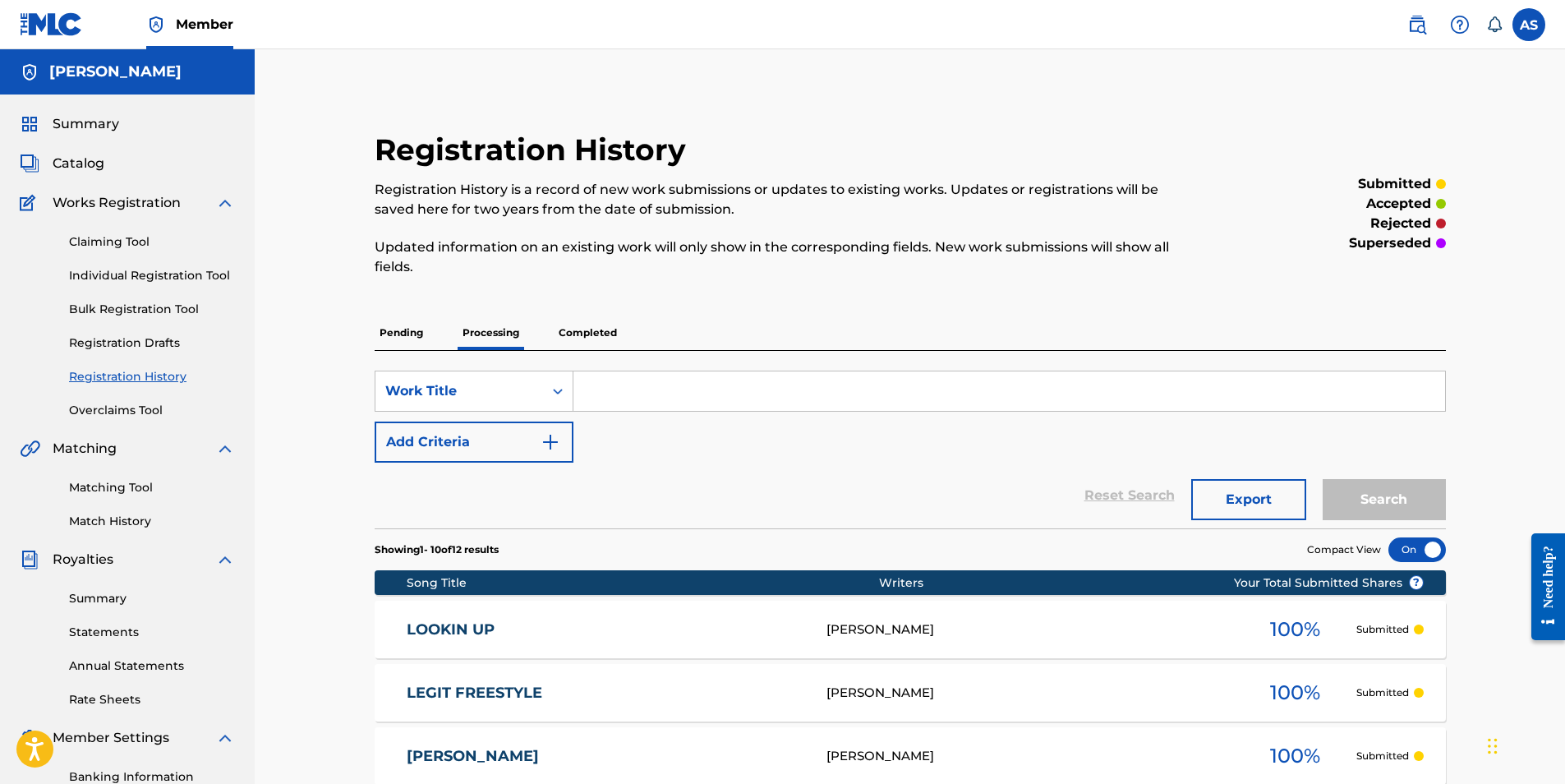
click at [605, 333] on p "Completed" at bounding box center [588, 333] width 68 height 35
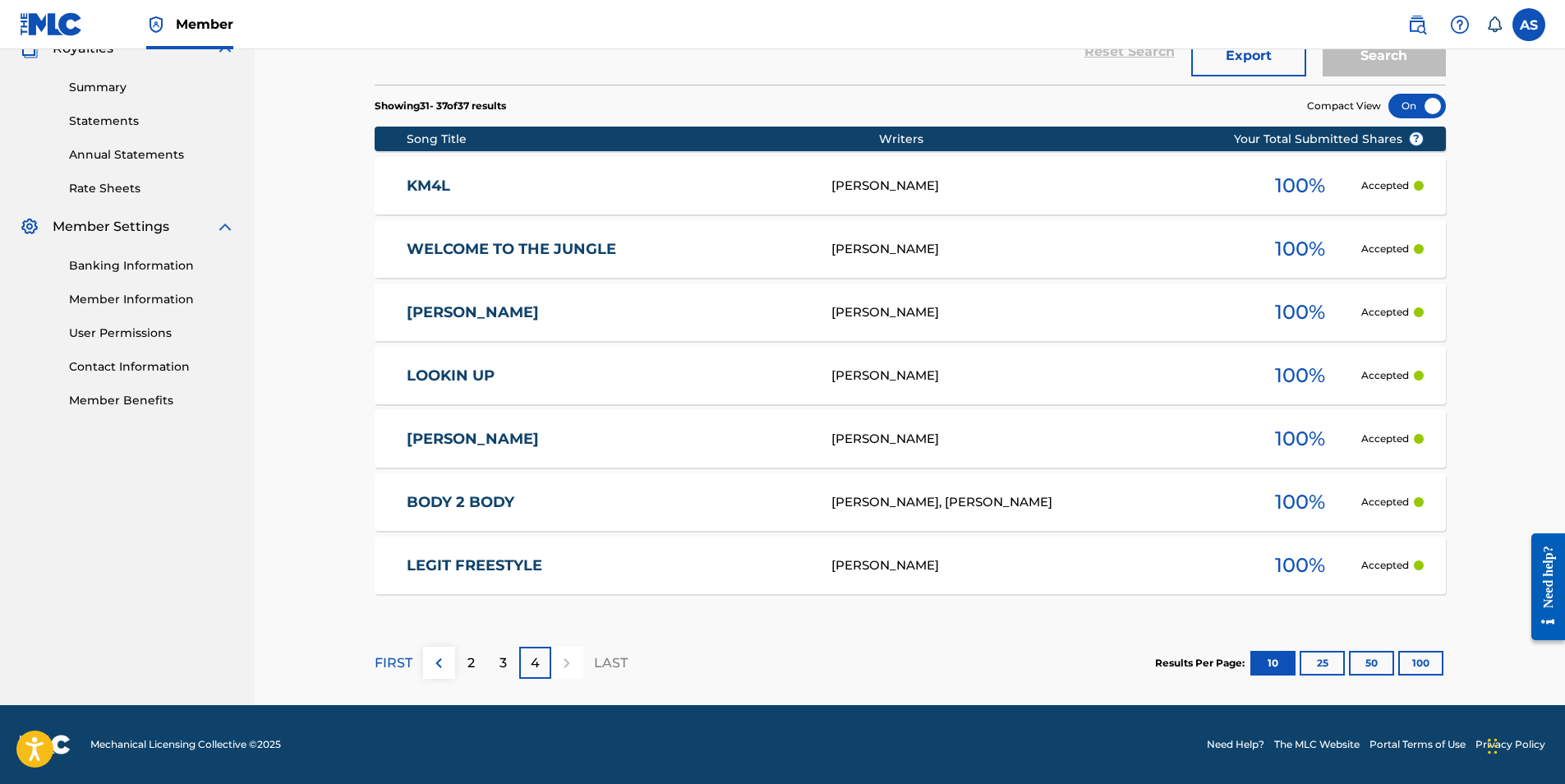
scroll to position [182, 0]
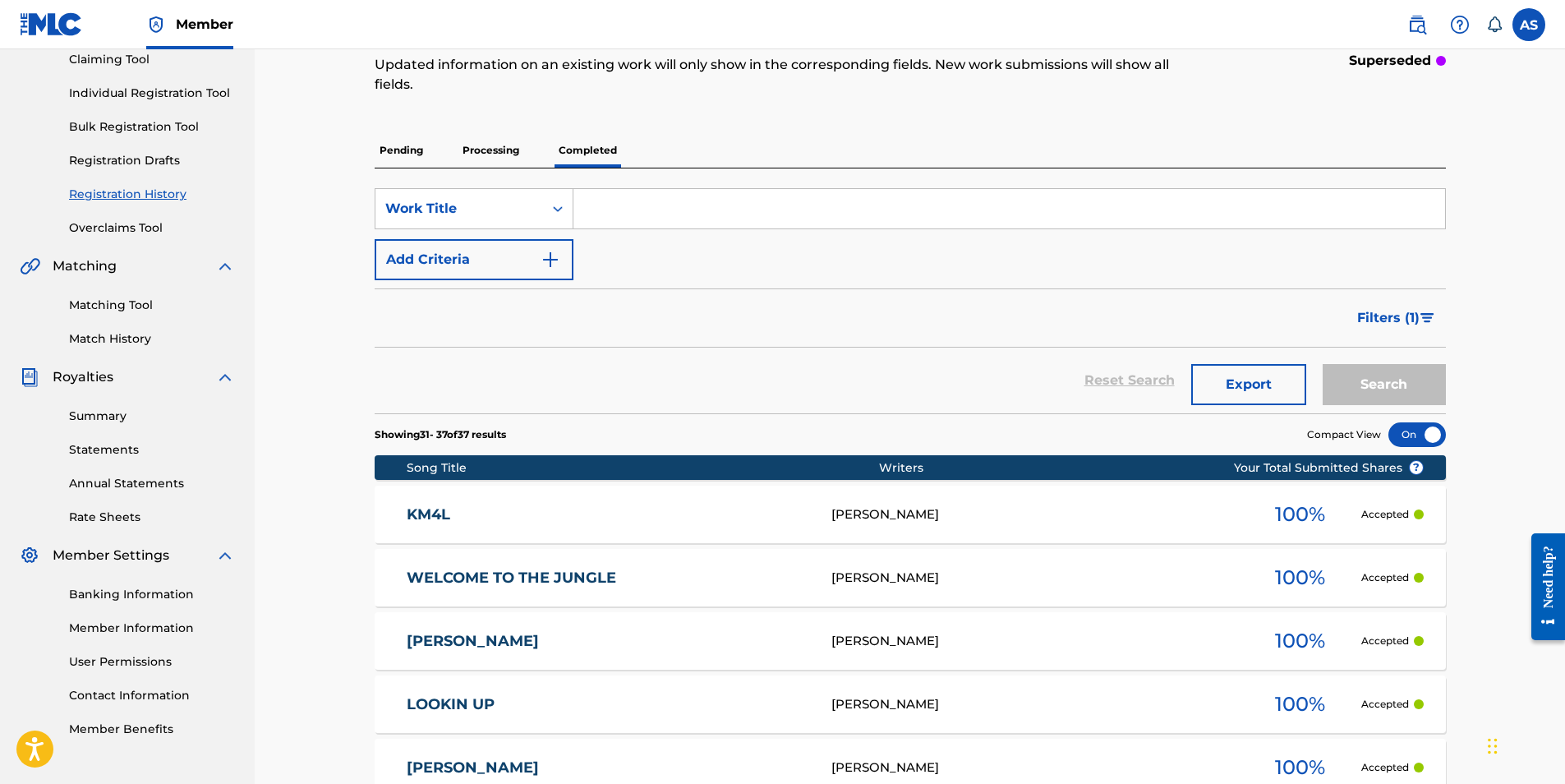
click at [497, 152] on p "Processing" at bounding box center [491, 150] width 67 height 35
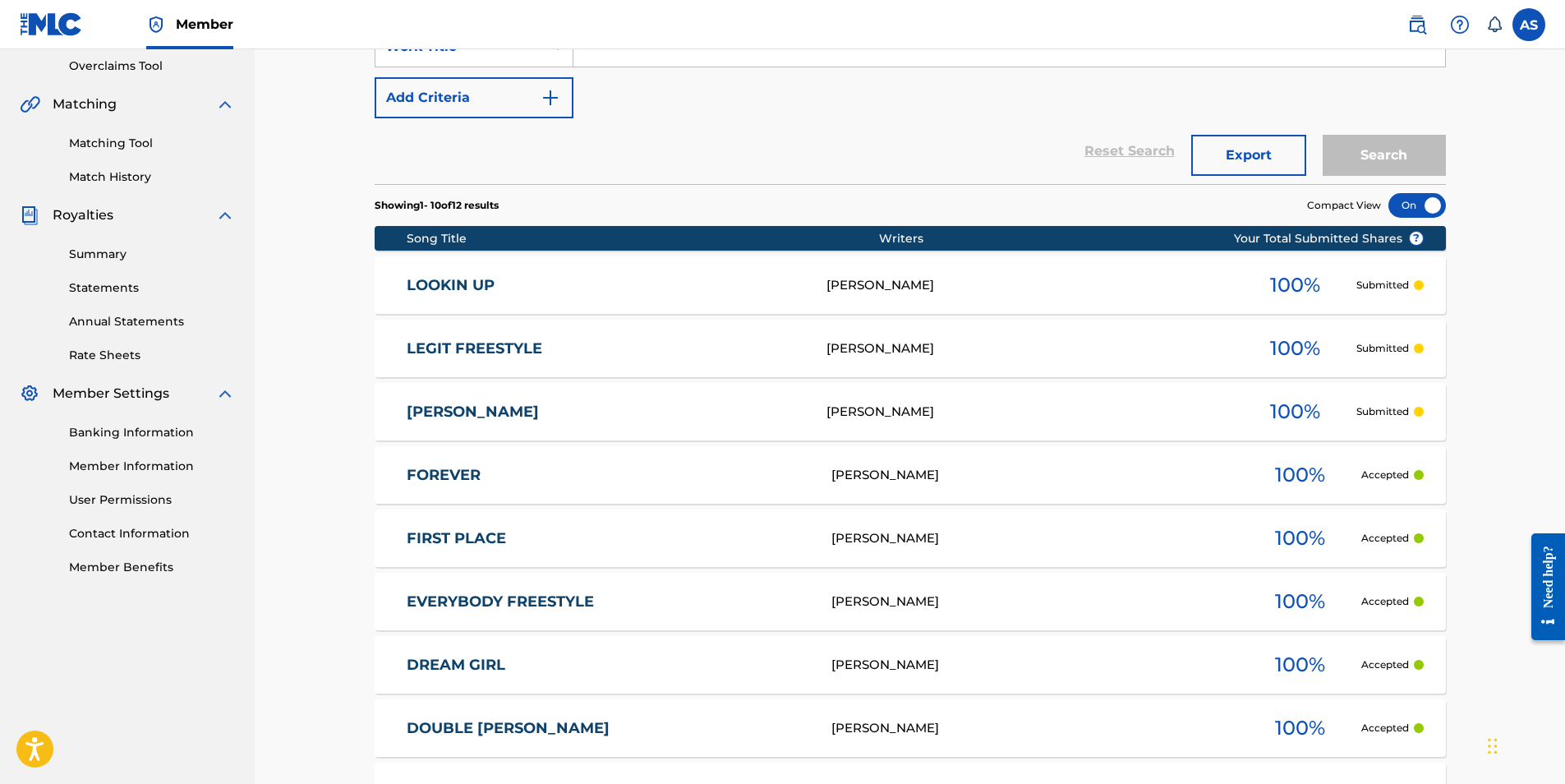
scroll to position [411, 0]
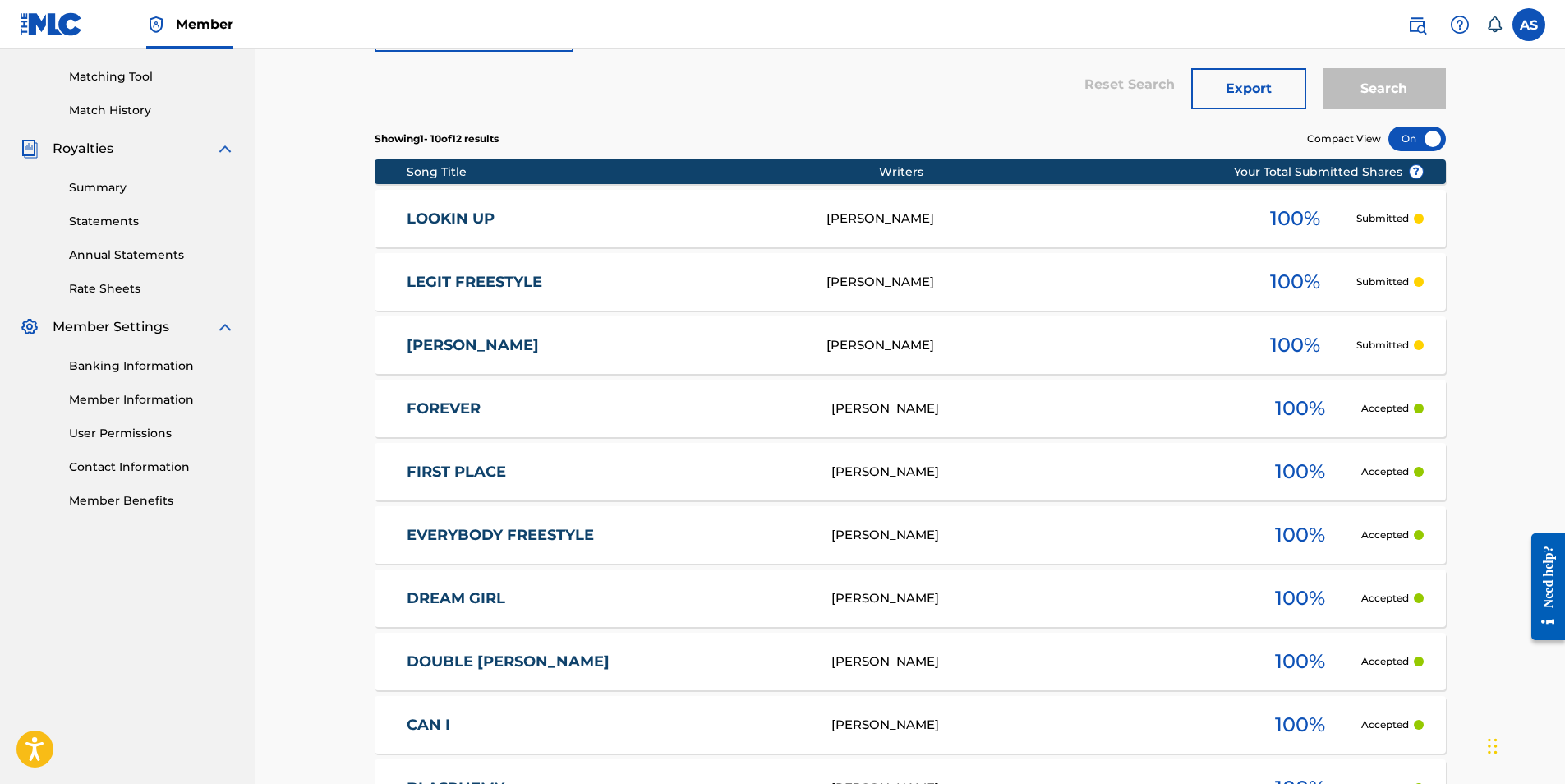
click at [440, 348] on link "KLOSER" at bounding box center [605, 345] width 397 height 19
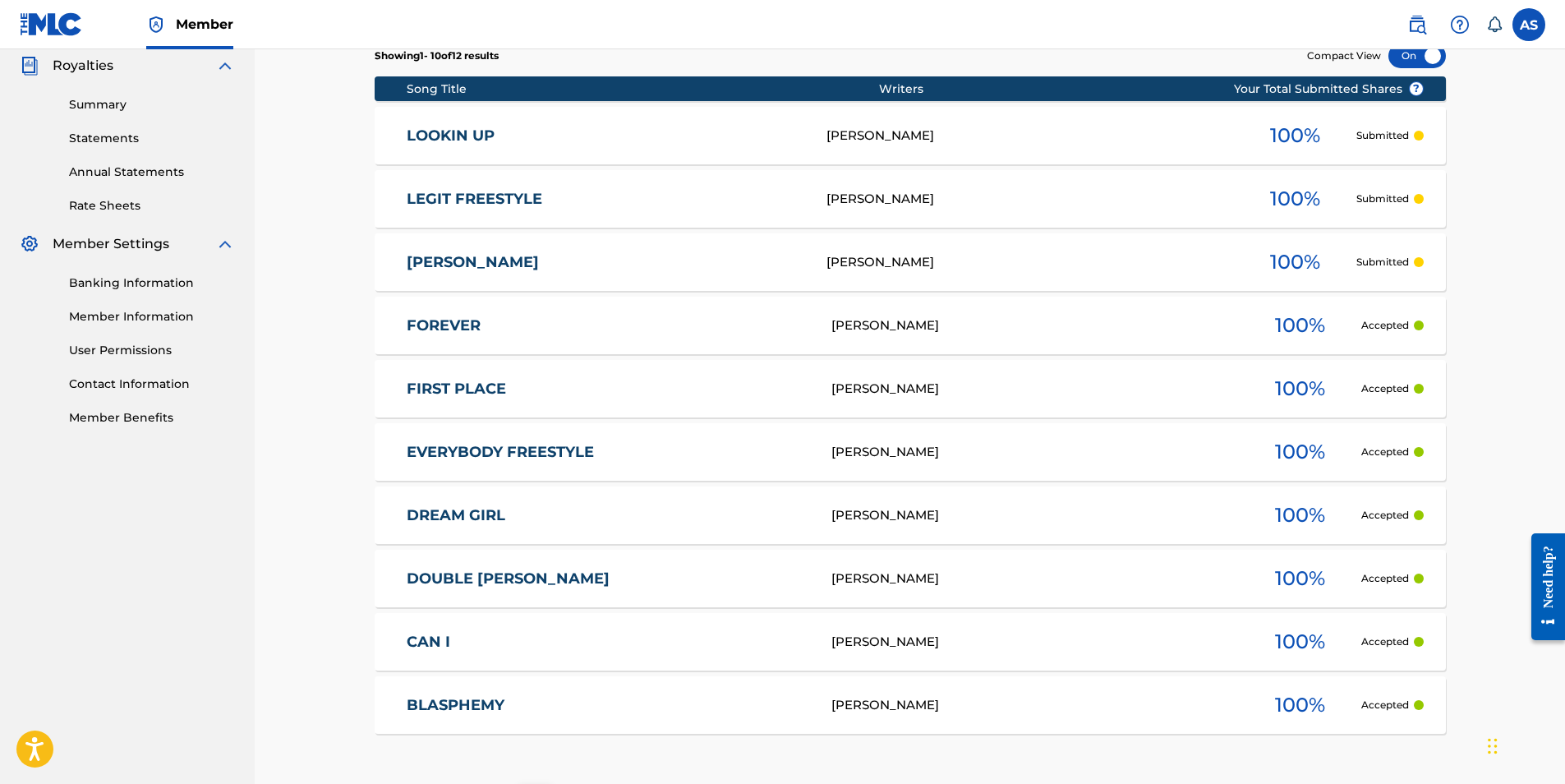
scroll to position [633, 0]
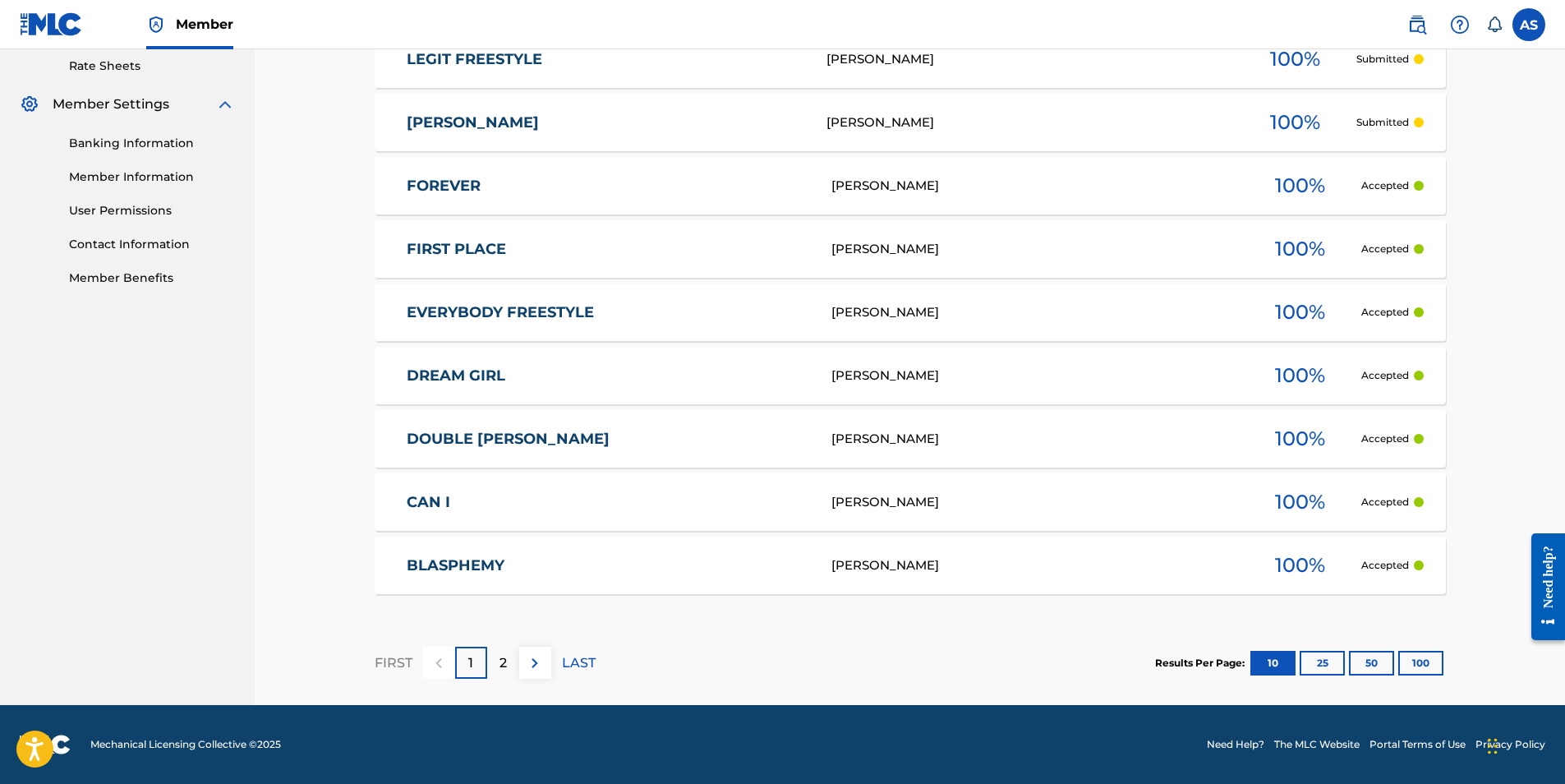
click at [508, 666] on div "2" at bounding box center [503, 662] width 32 height 32
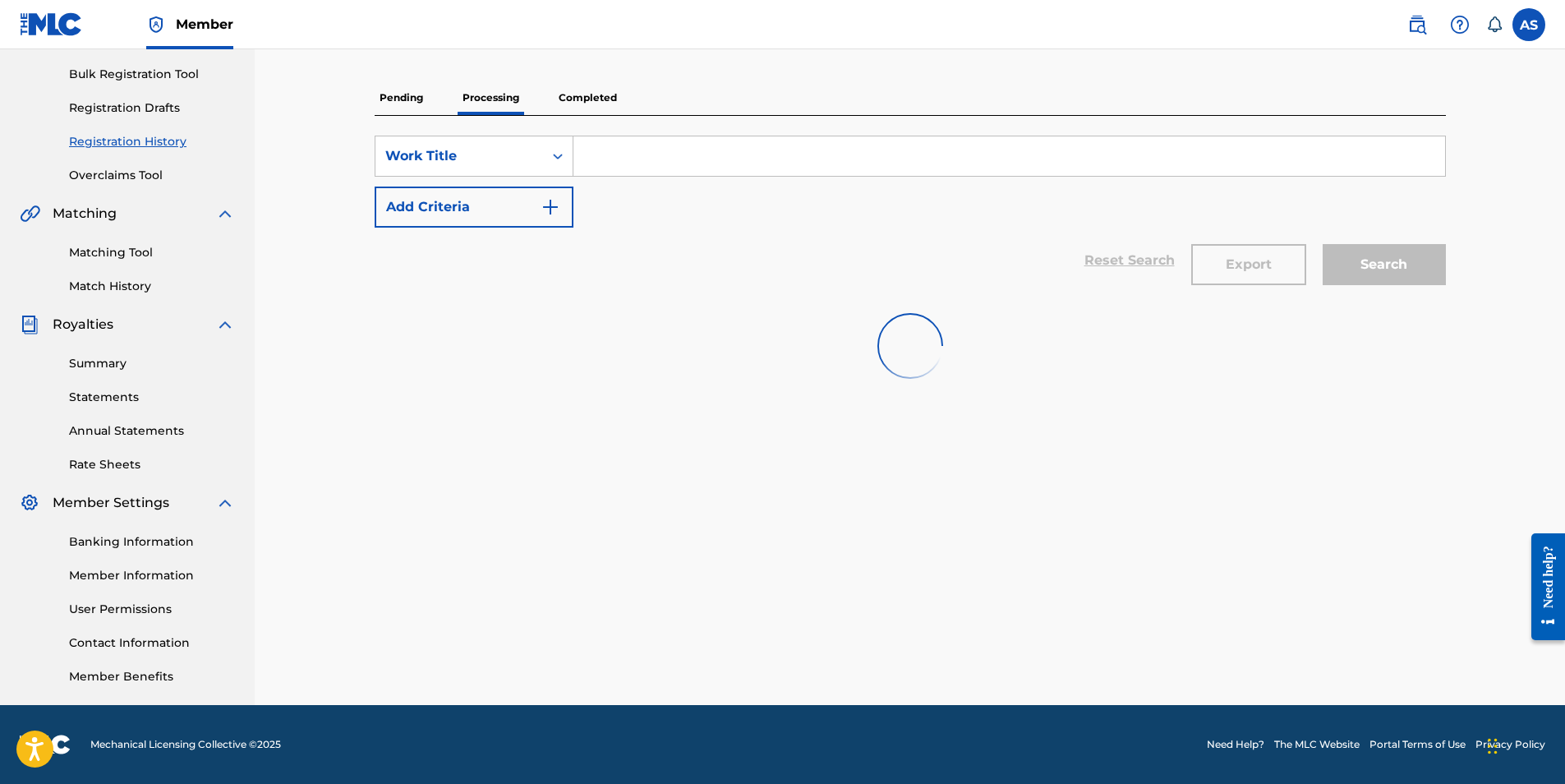
scroll to position [235, 0]
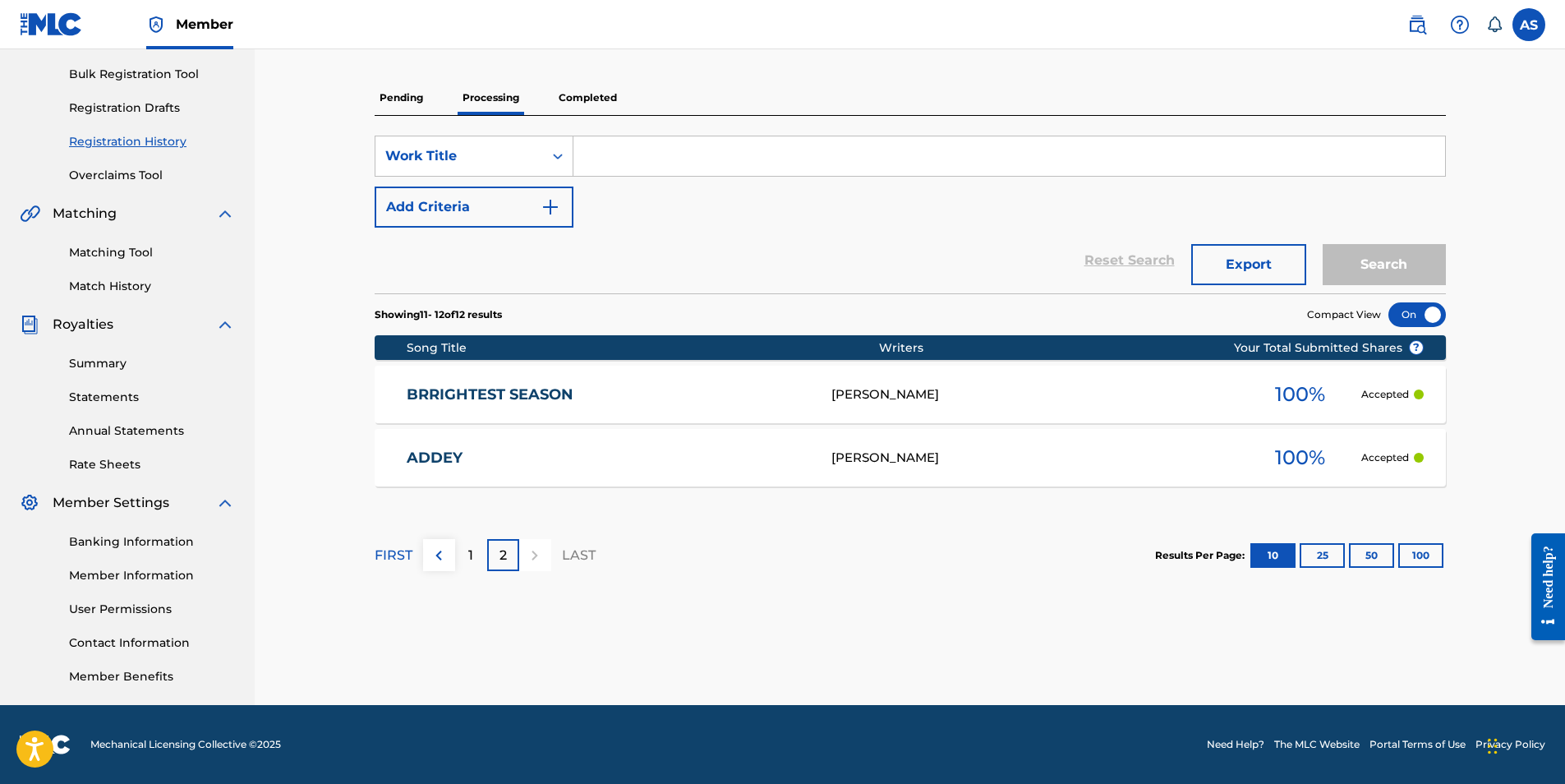
click at [519, 390] on link "BRRIGHTEST SEASON" at bounding box center [608, 394] width 402 height 19
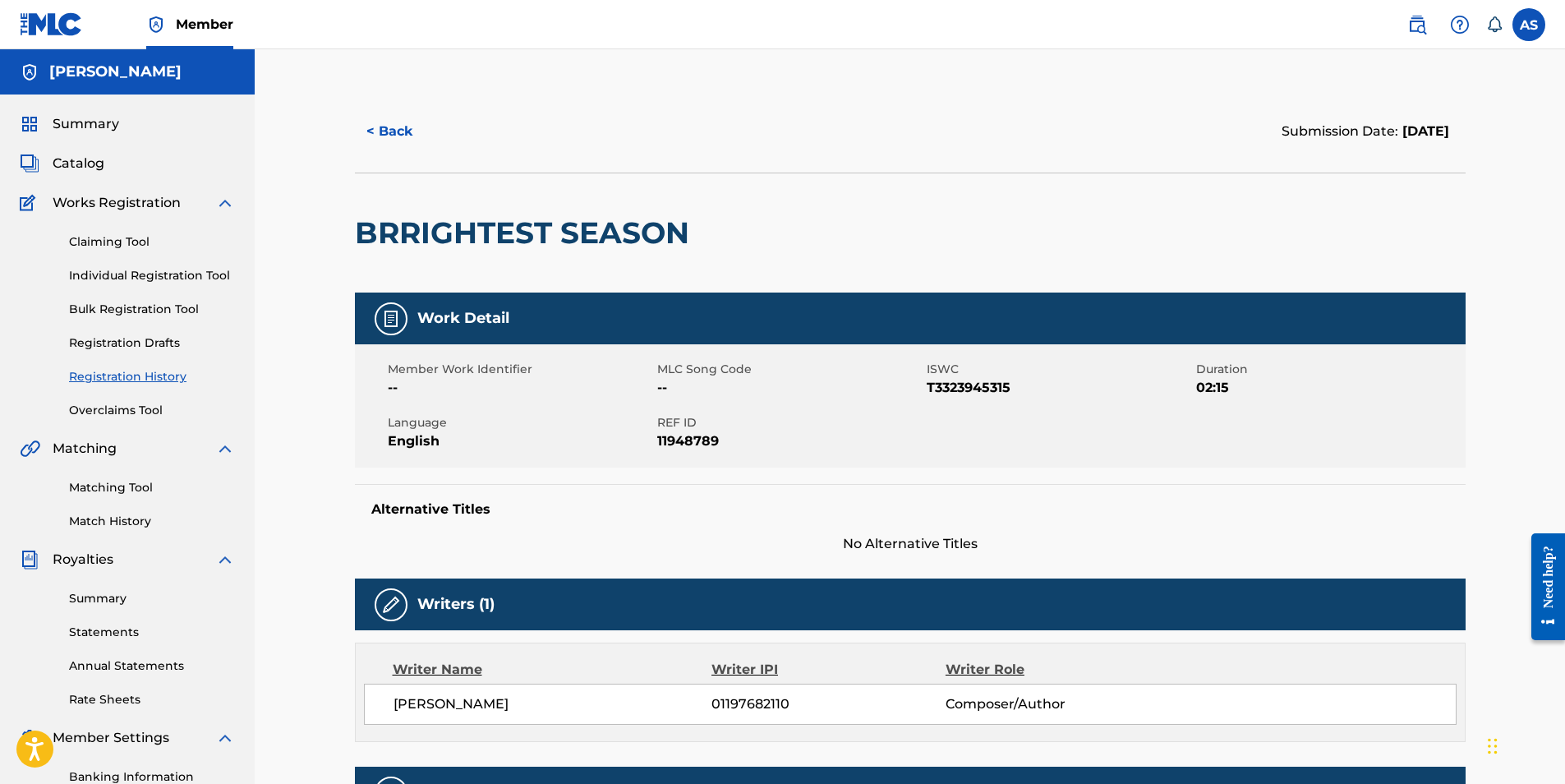
scroll to position [235, 0]
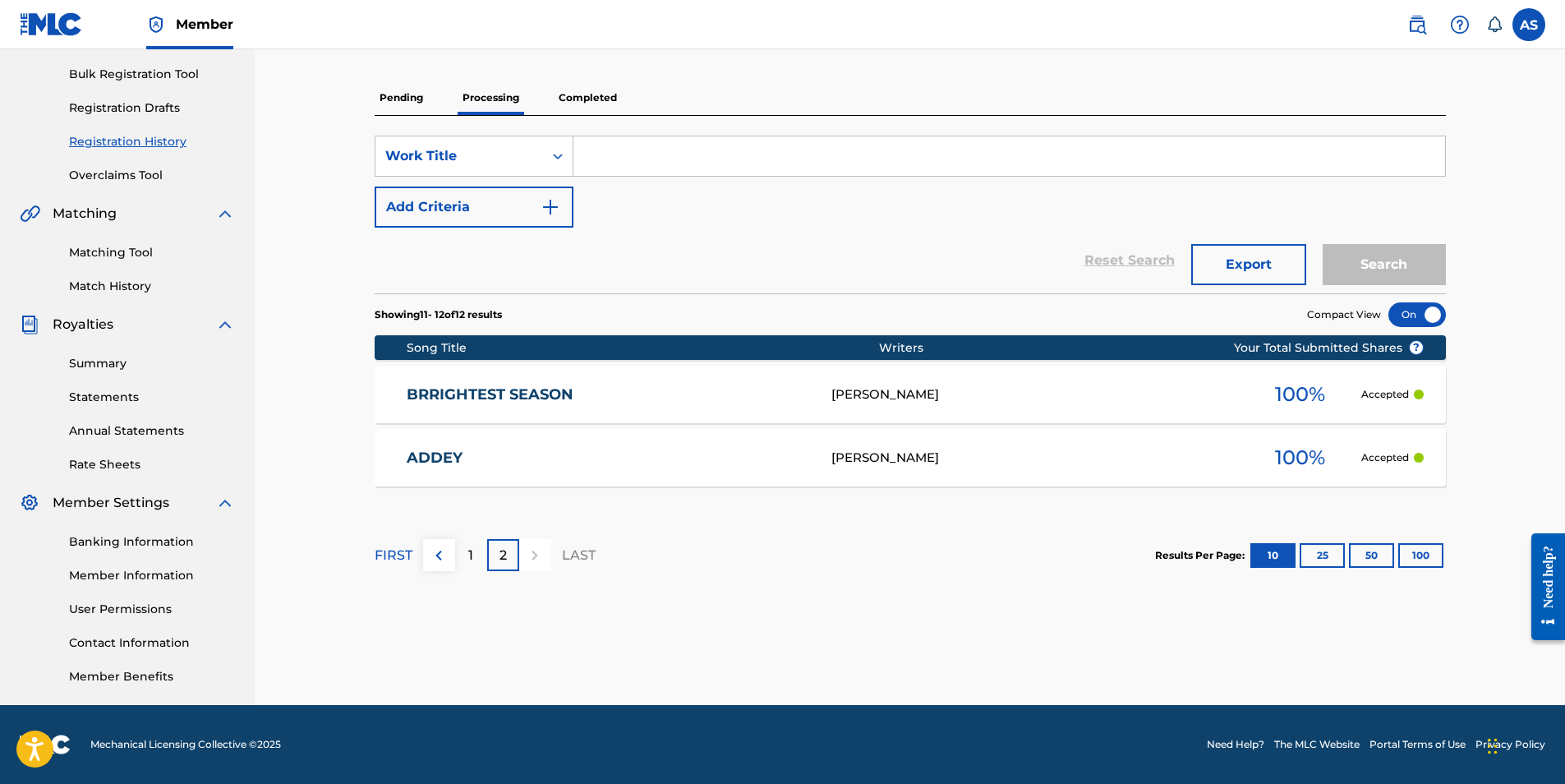
click at [455, 455] on link "ADDEY" at bounding box center [608, 458] width 402 height 19
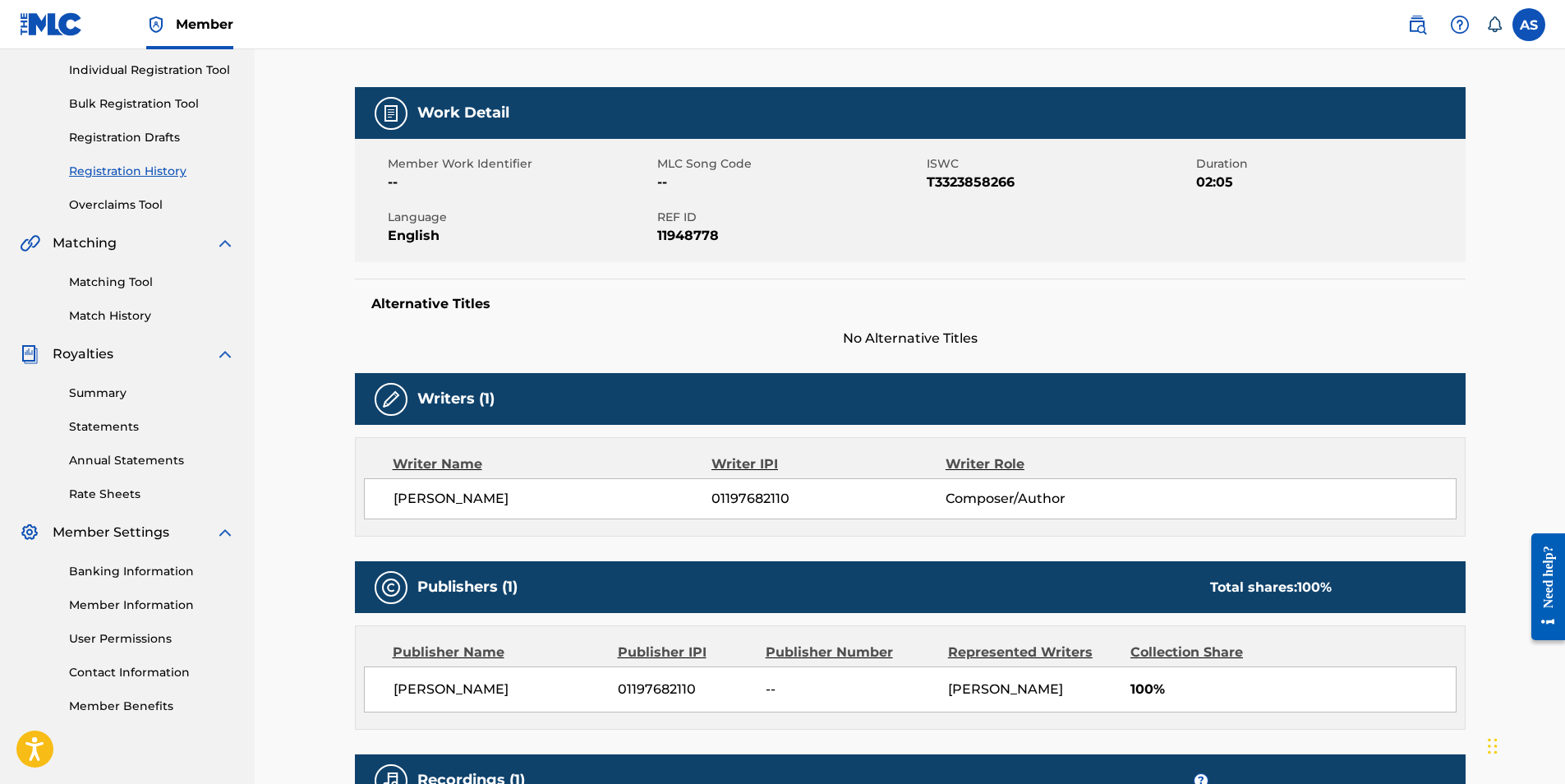
scroll to position [479, 0]
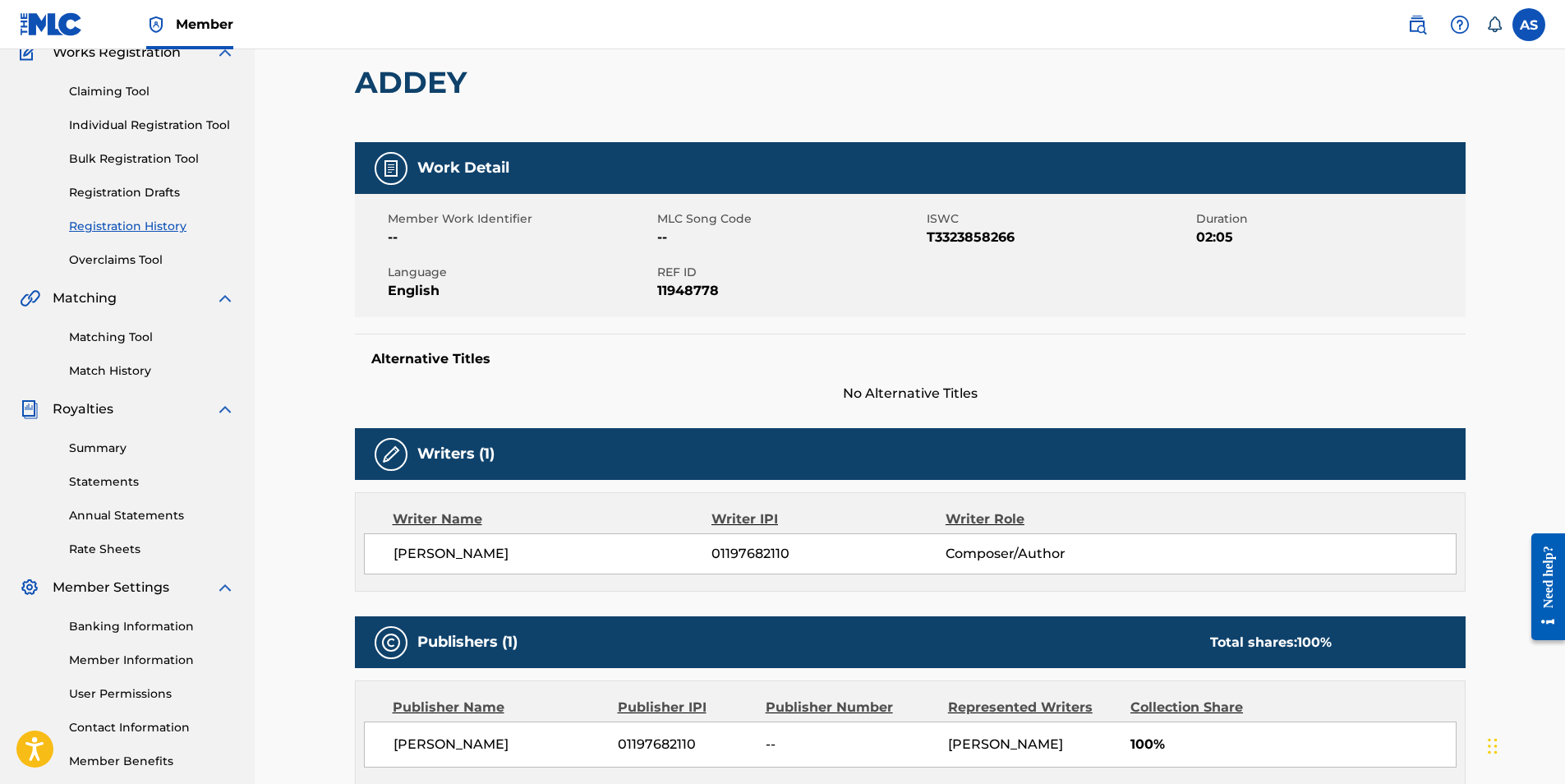
scroll to position [235, 0]
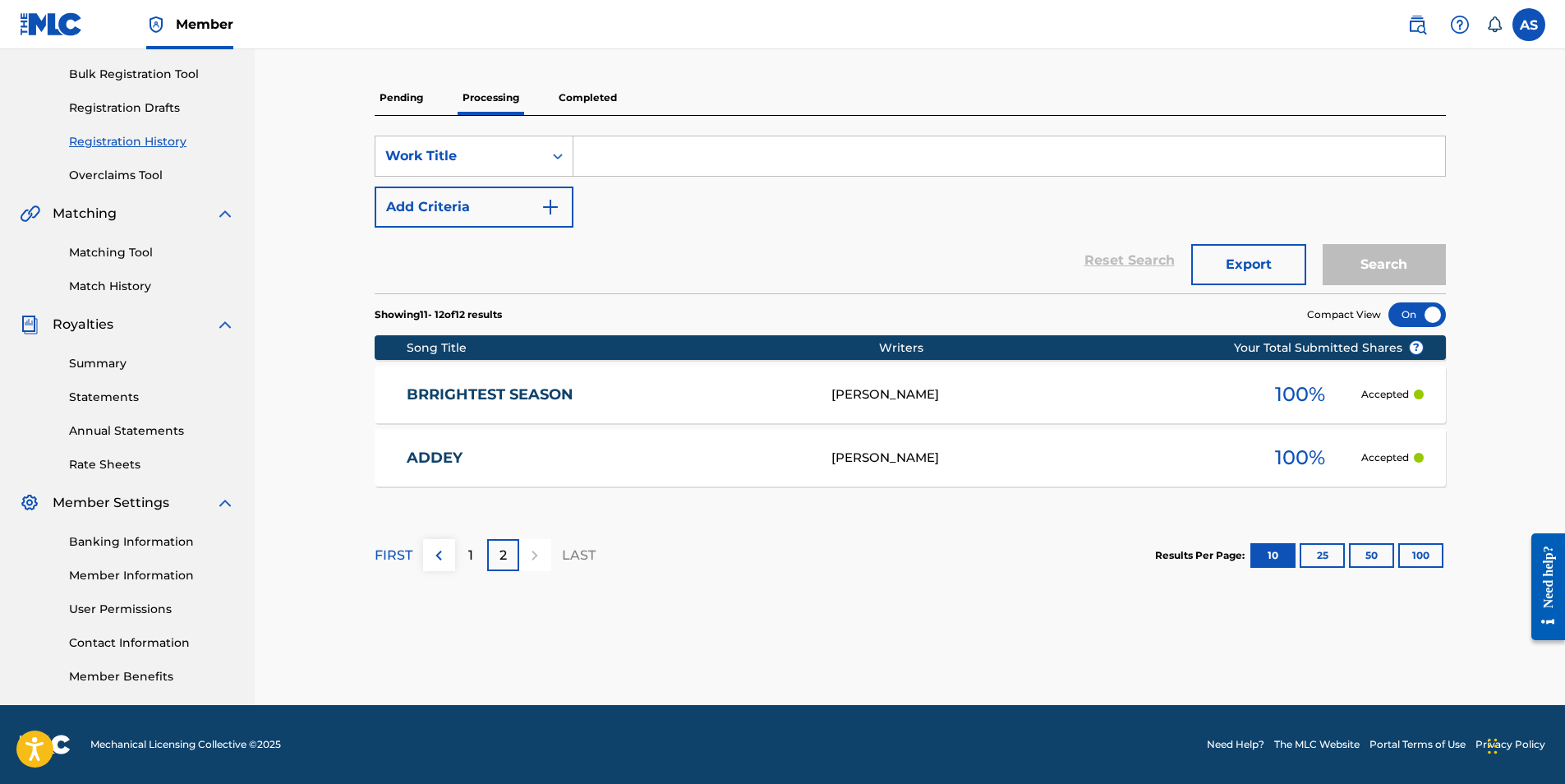
click at [501, 550] on p "2" at bounding box center [503, 556] width 7 height 20
click at [480, 557] on div "1" at bounding box center [471, 555] width 32 height 32
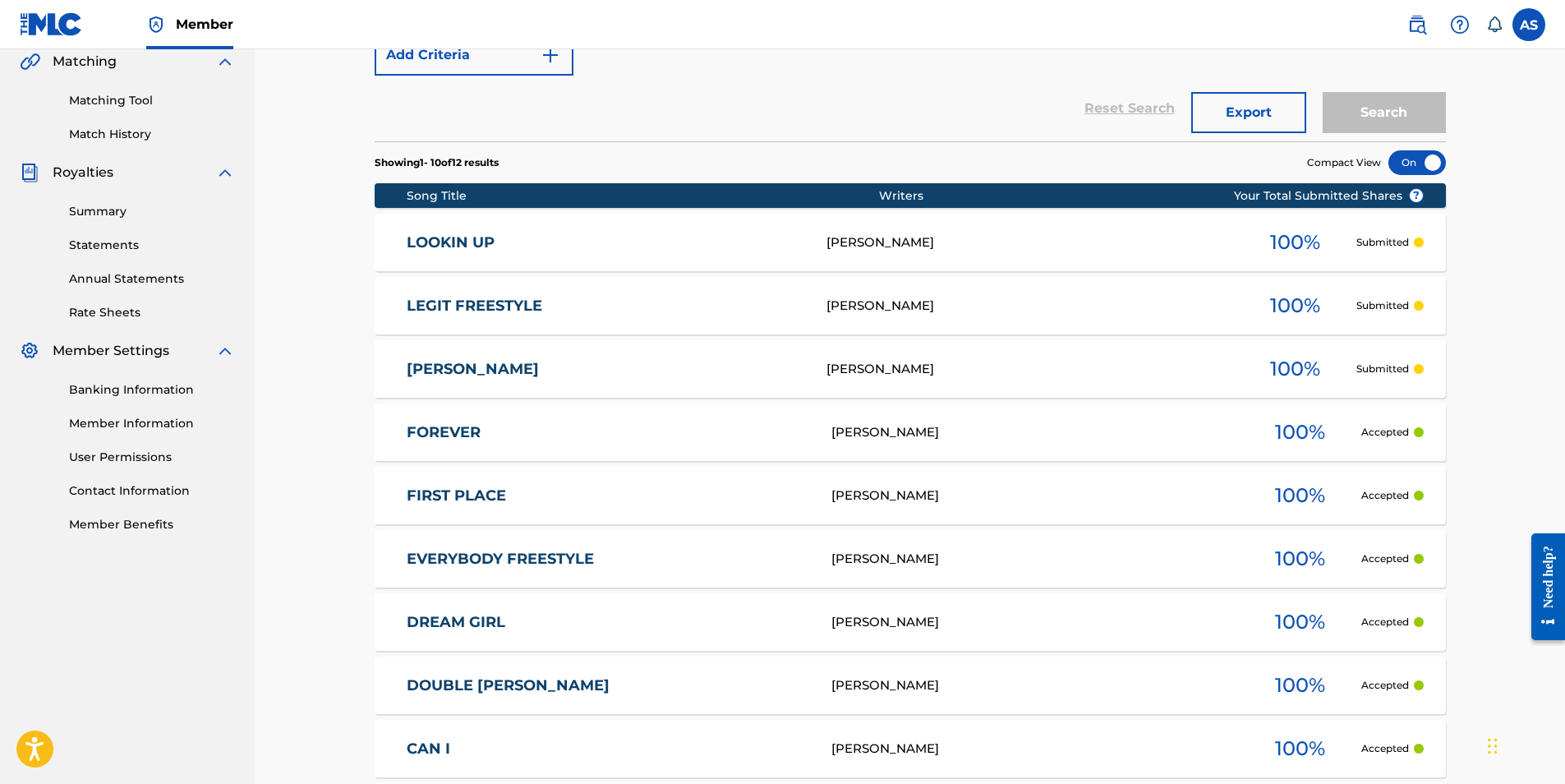
scroll to position [140, 0]
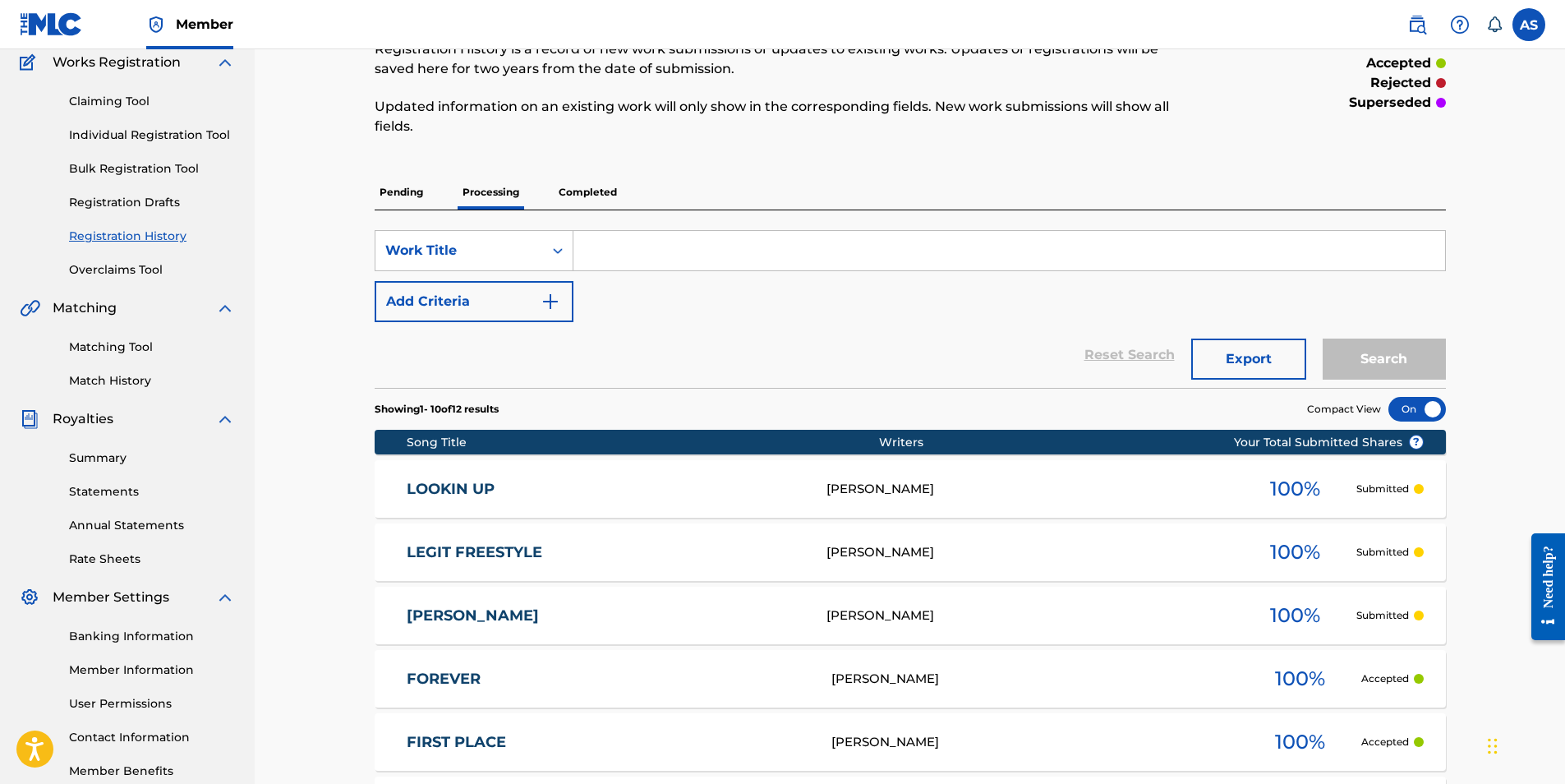
click at [616, 195] on p "Completed" at bounding box center [588, 192] width 68 height 35
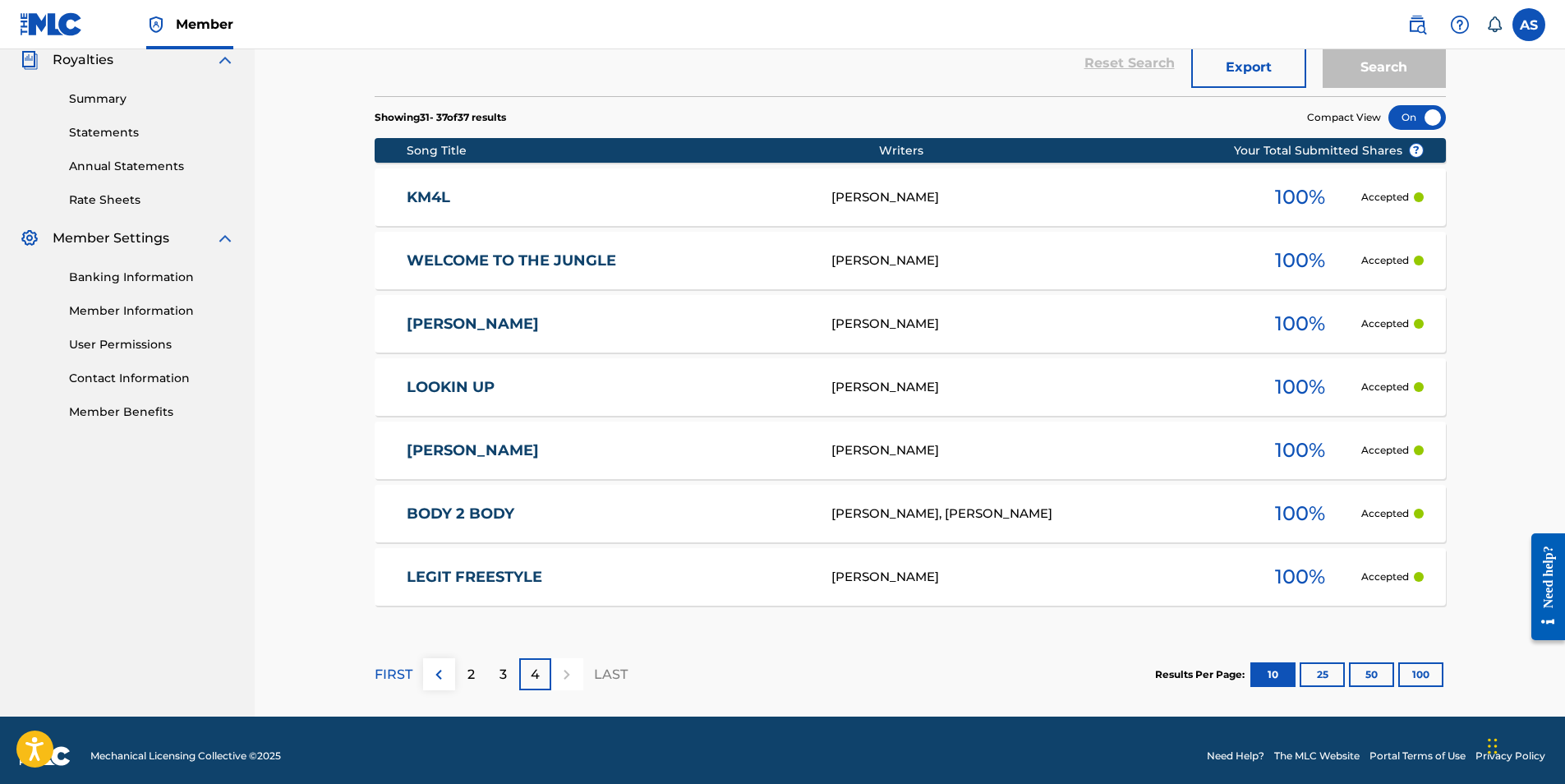
scroll to position [511, 0]
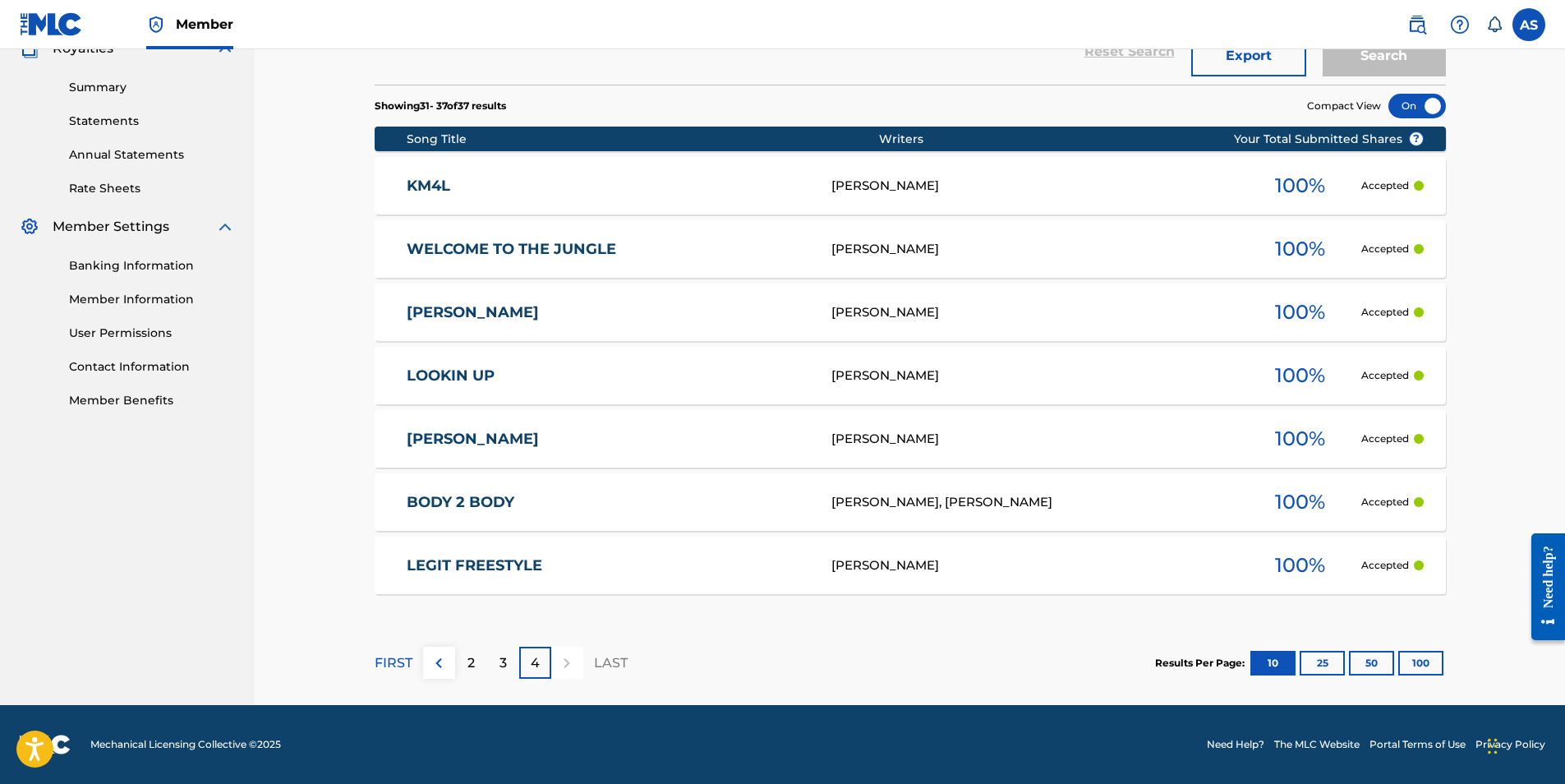
click at [469, 668] on p "2" at bounding box center [471, 663] width 7 height 20
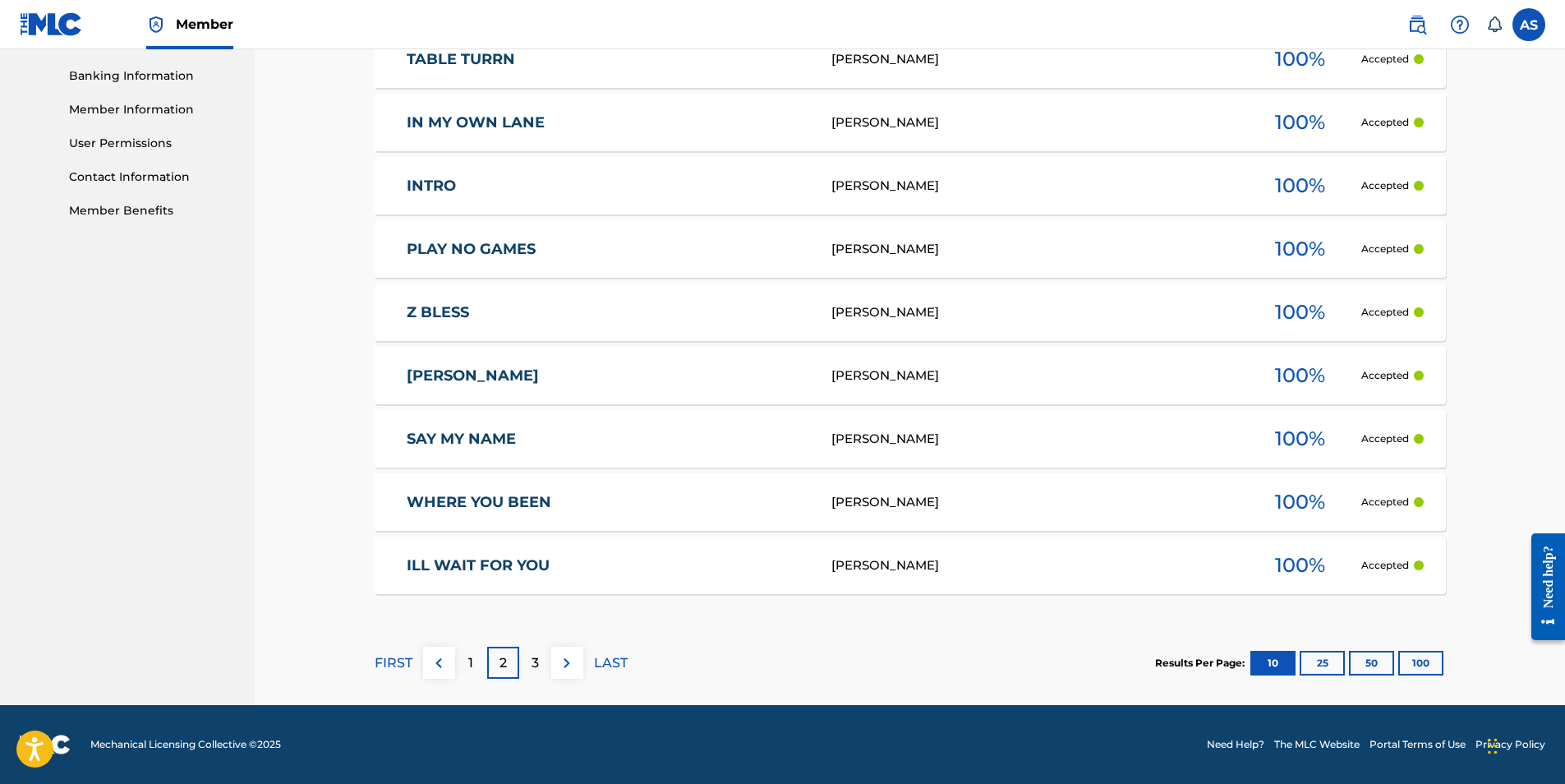
click at [544, 660] on div "3" at bounding box center [535, 662] width 32 height 32
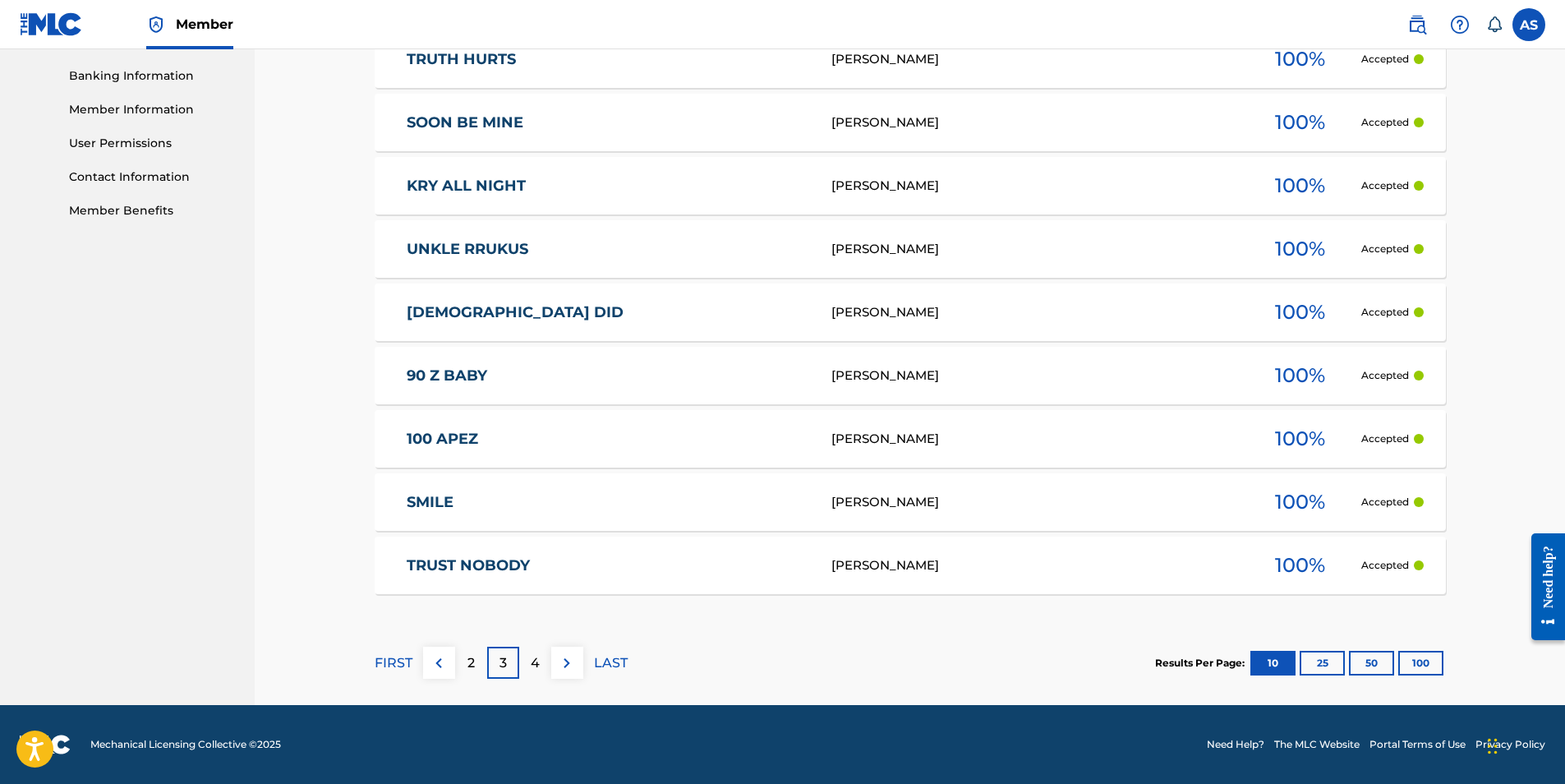
scroll to position [618, 0]
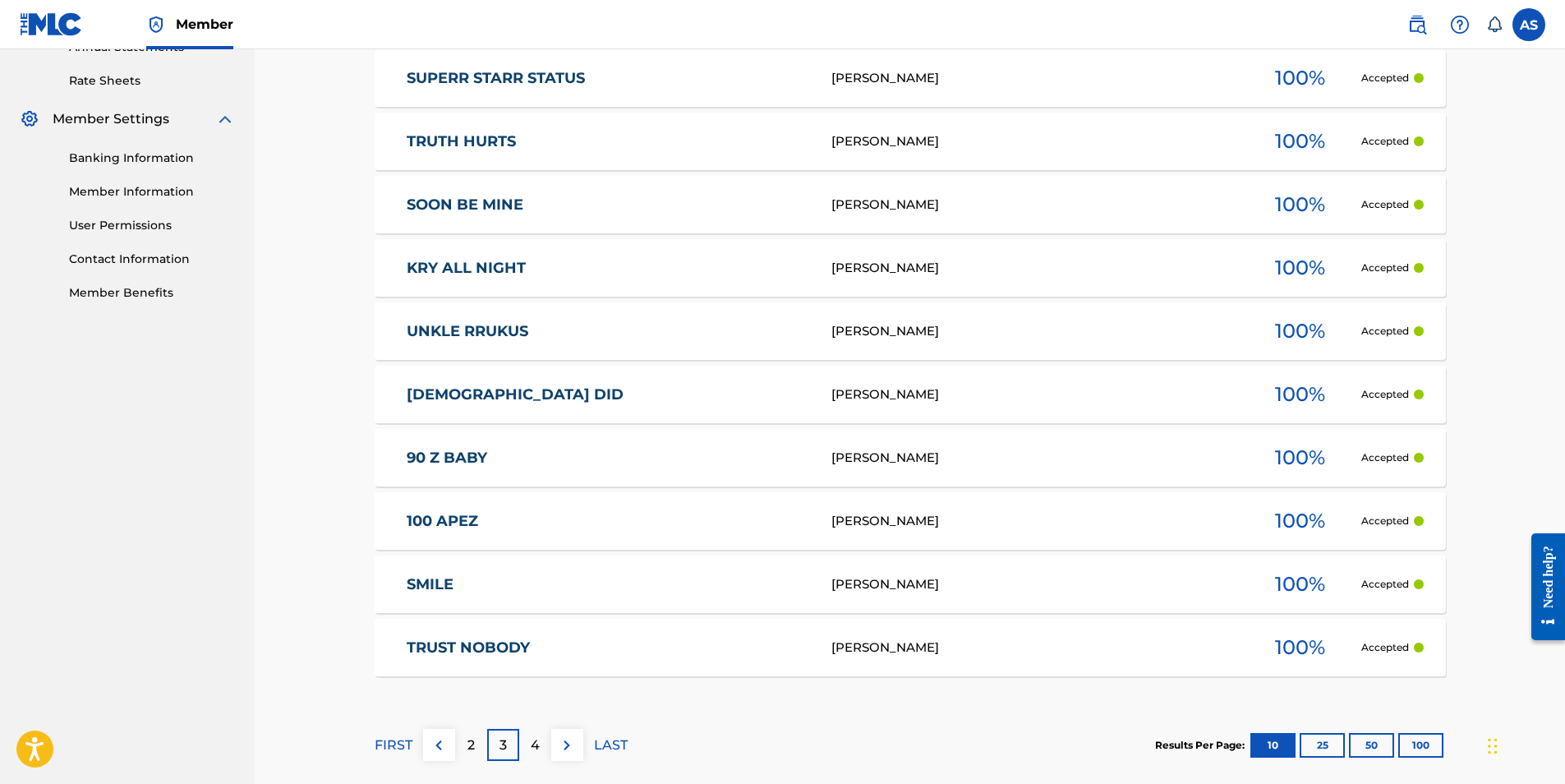
click at [535, 759] on div "4" at bounding box center [535, 744] width 32 height 32
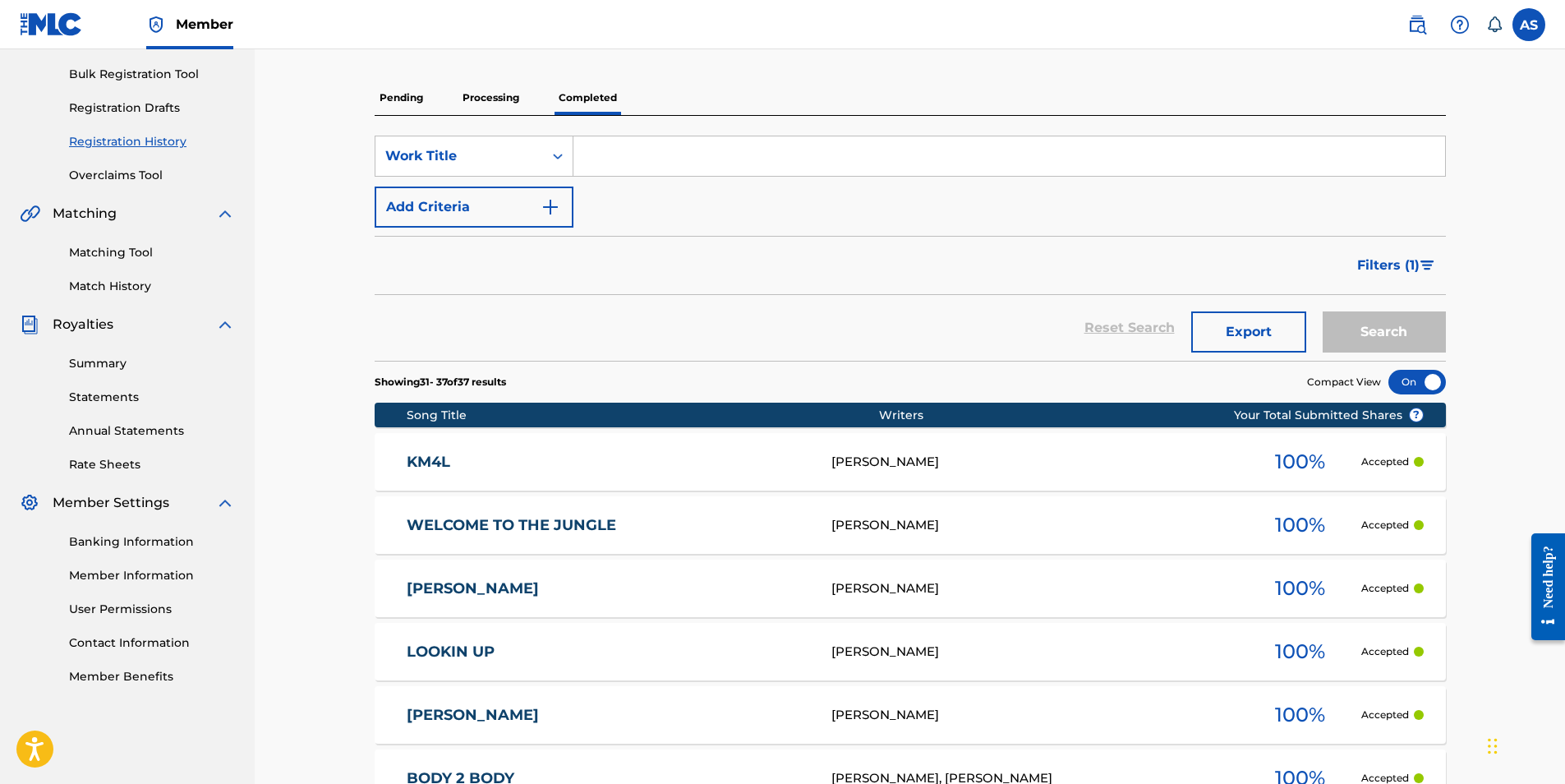
scroll to position [511, 0]
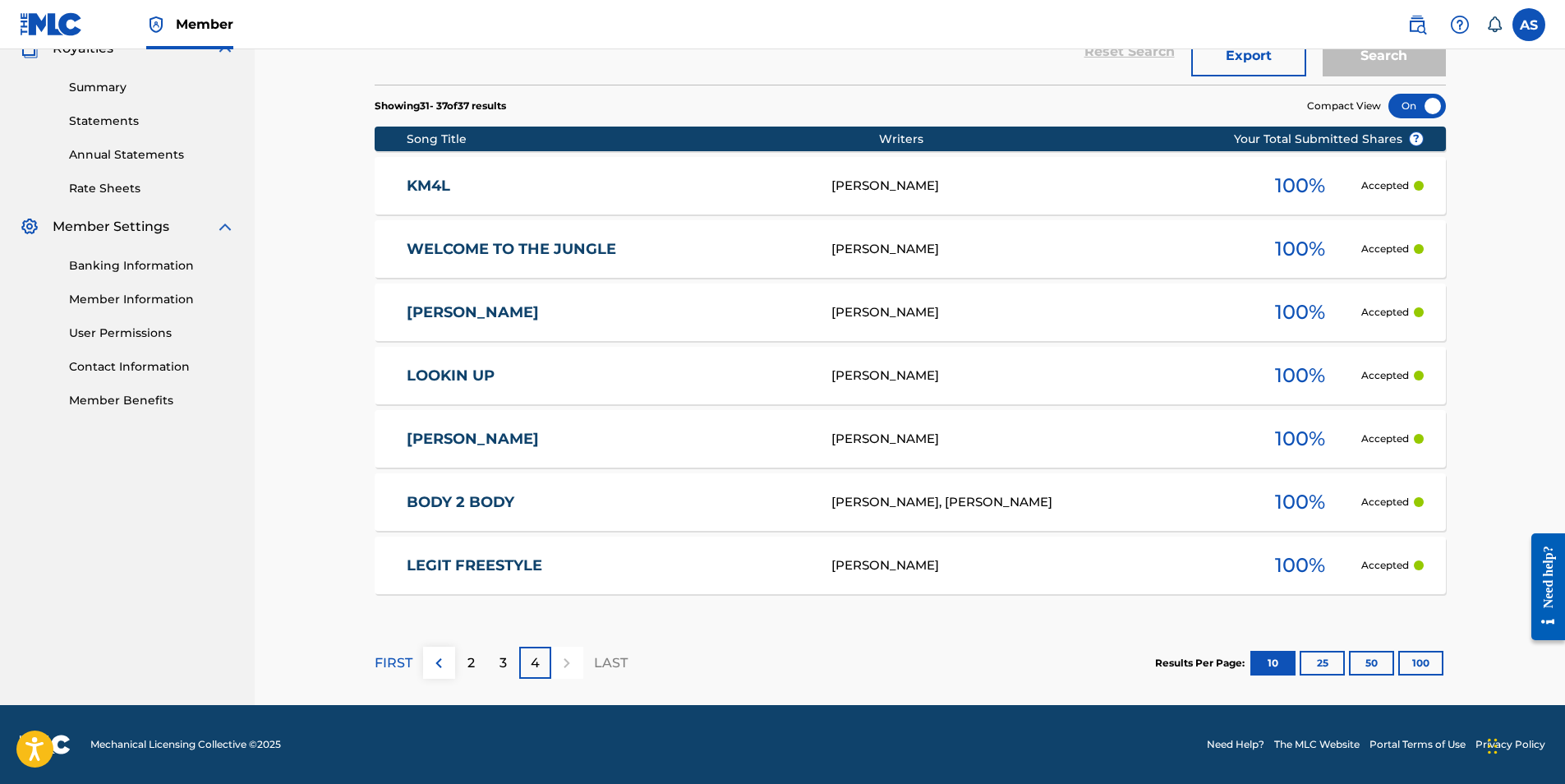
click at [511, 665] on div "3" at bounding box center [503, 662] width 32 height 32
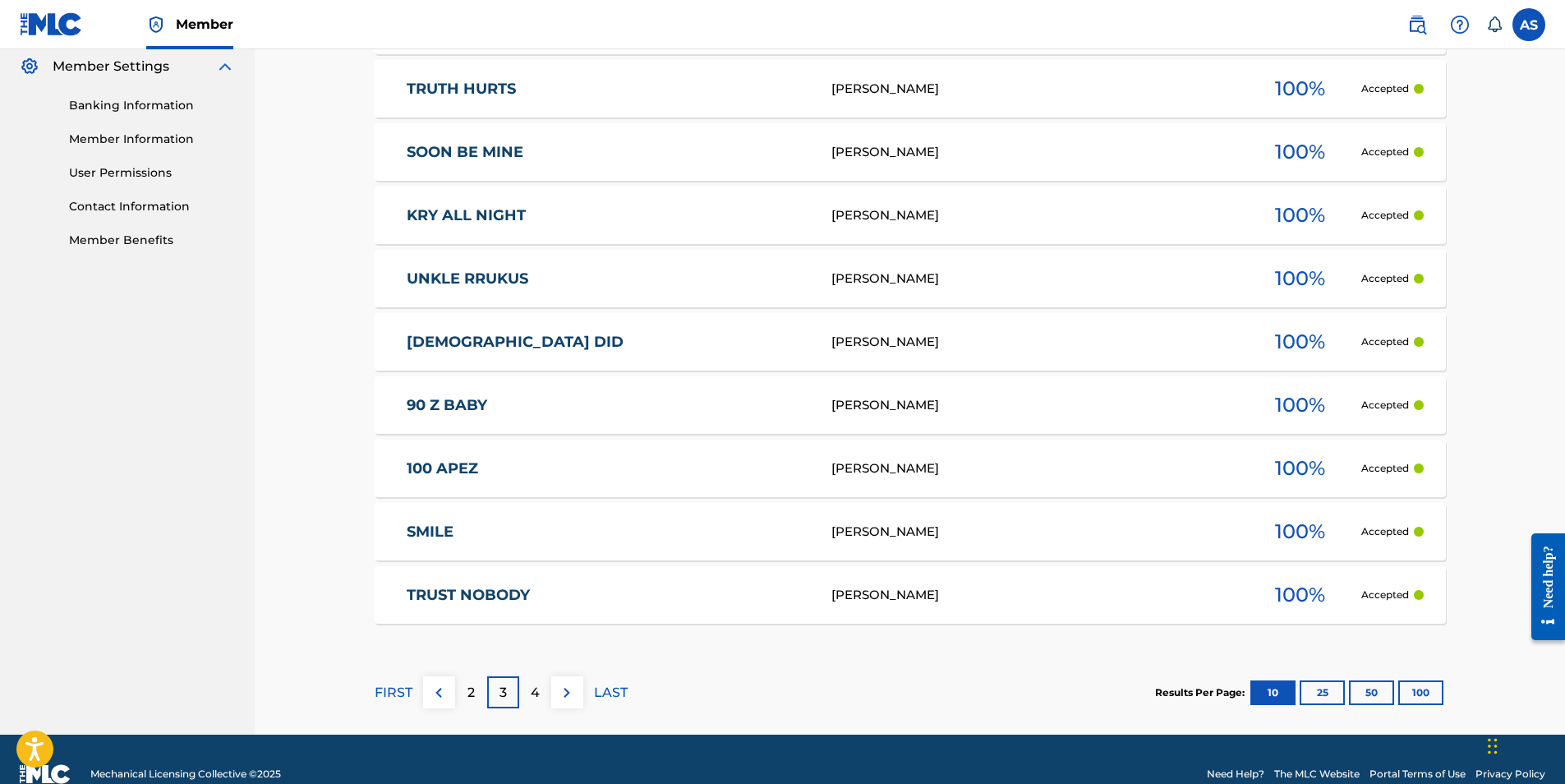
scroll to position [701, 0]
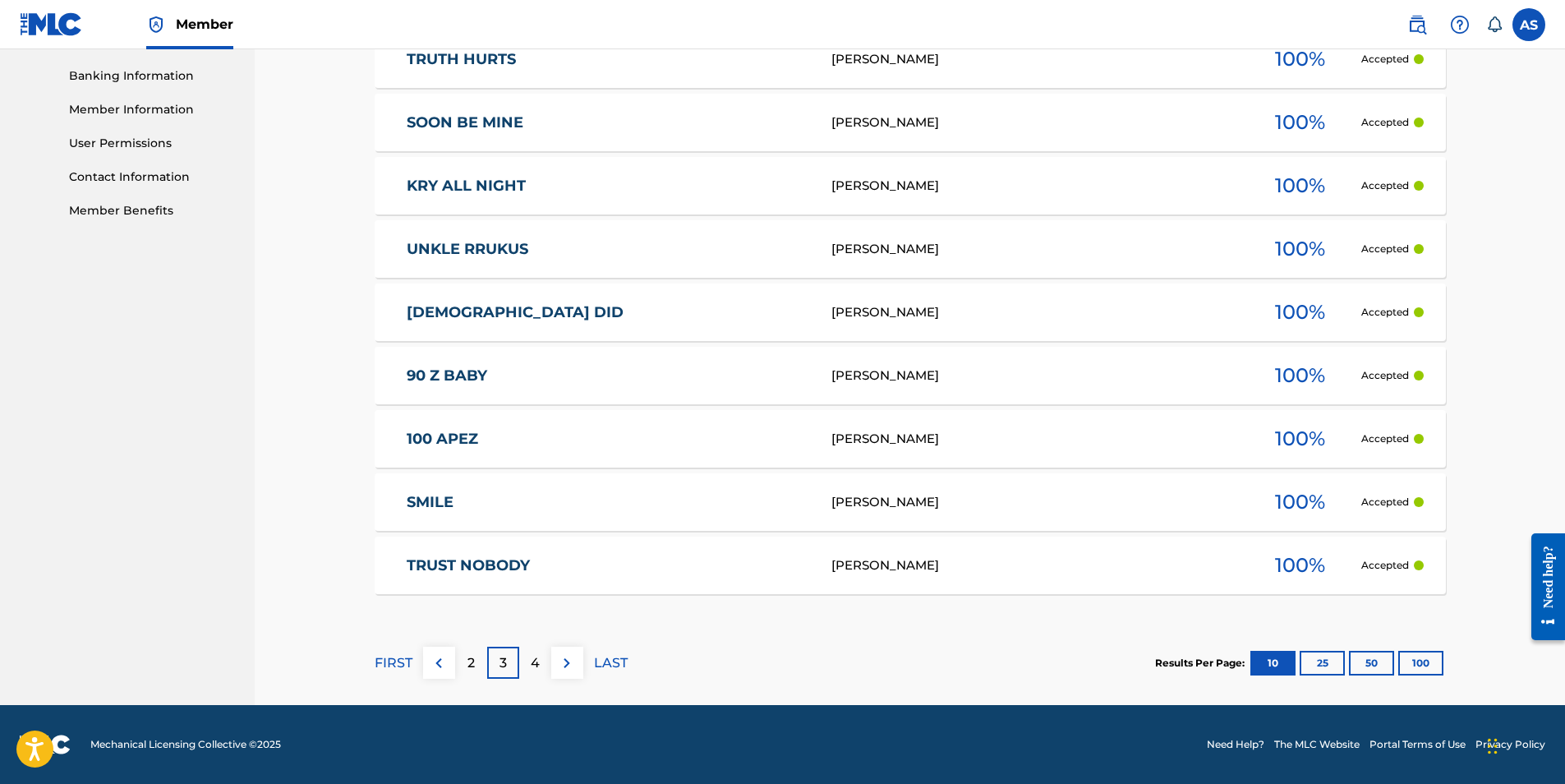
click at [475, 663] on div "2" at bounding box center [471, 662] width 32 height 32
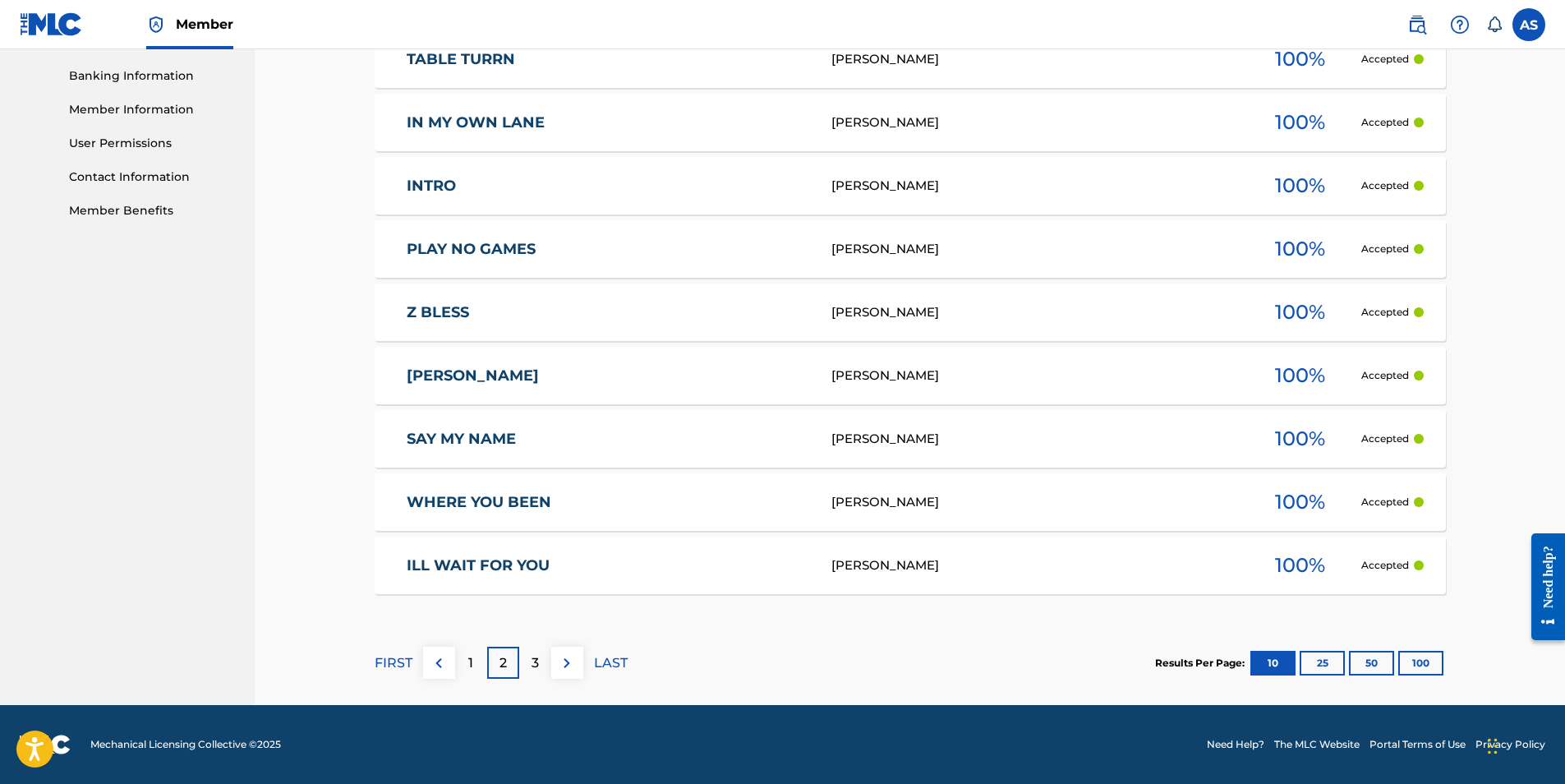
click at [468, 661] on p "1" at bounding box center [471, 663] width 5 height 20
